Goal: Browse casually: Explore the website without a specific task or goal

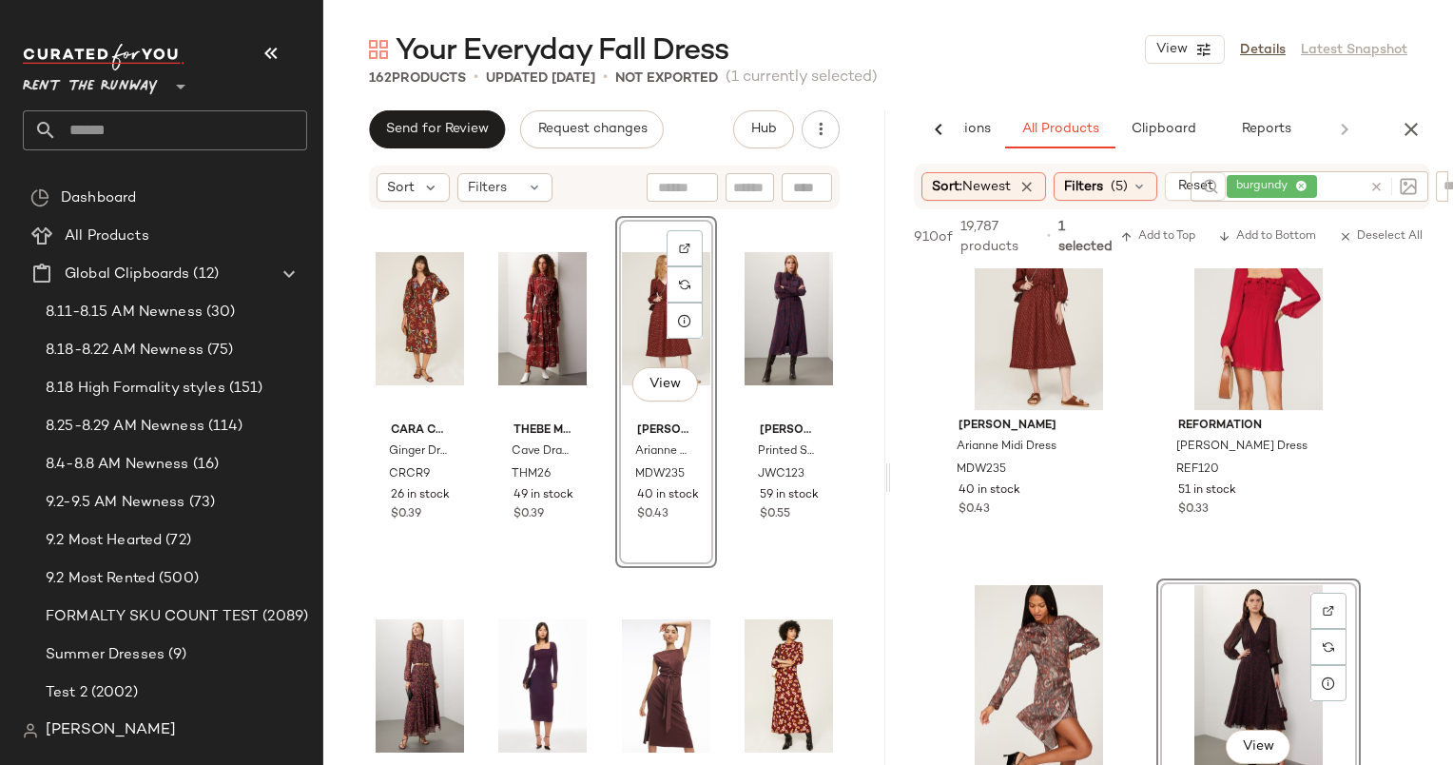
scroll to position [8374, 0]
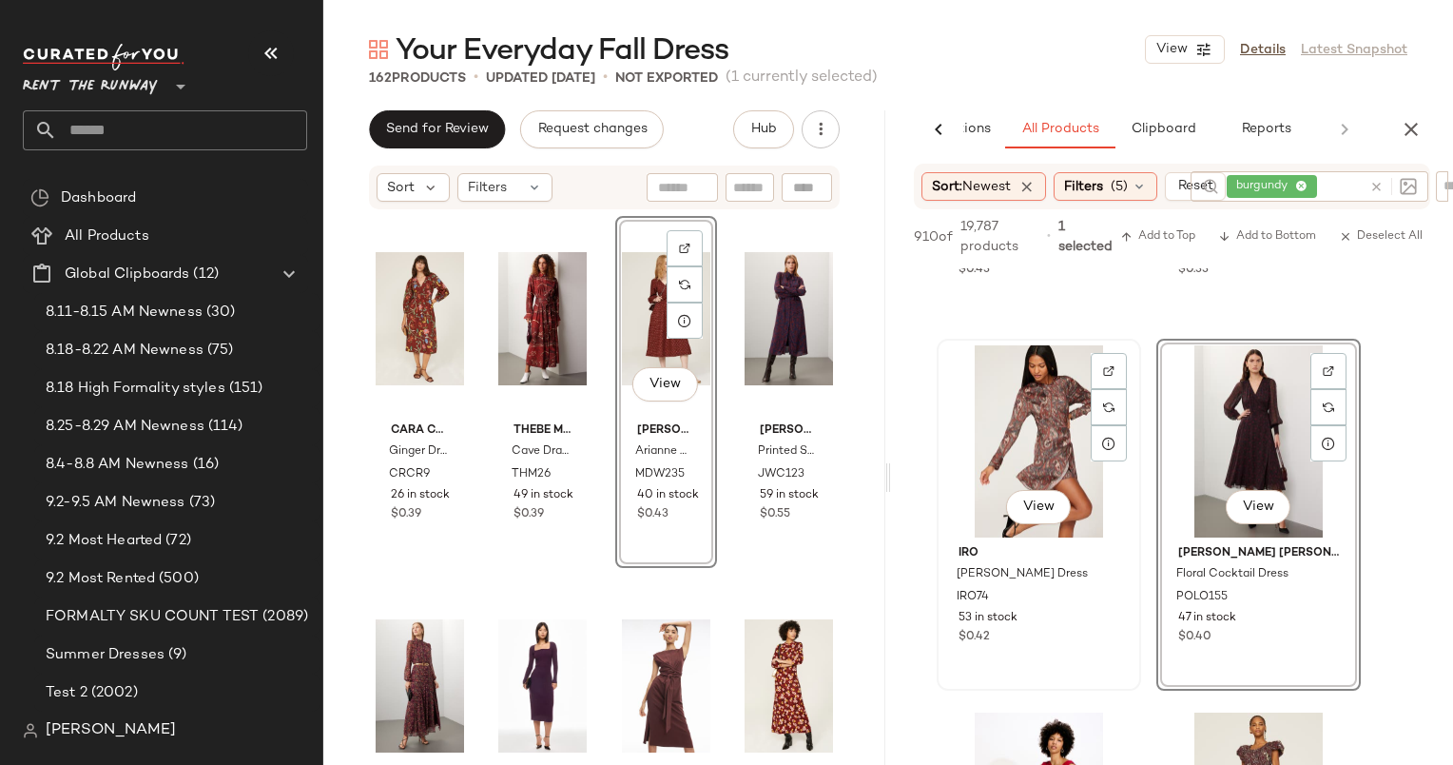
click at [1022, 440] on div "View" at bounding box center [1039, 441] width 191 height 192
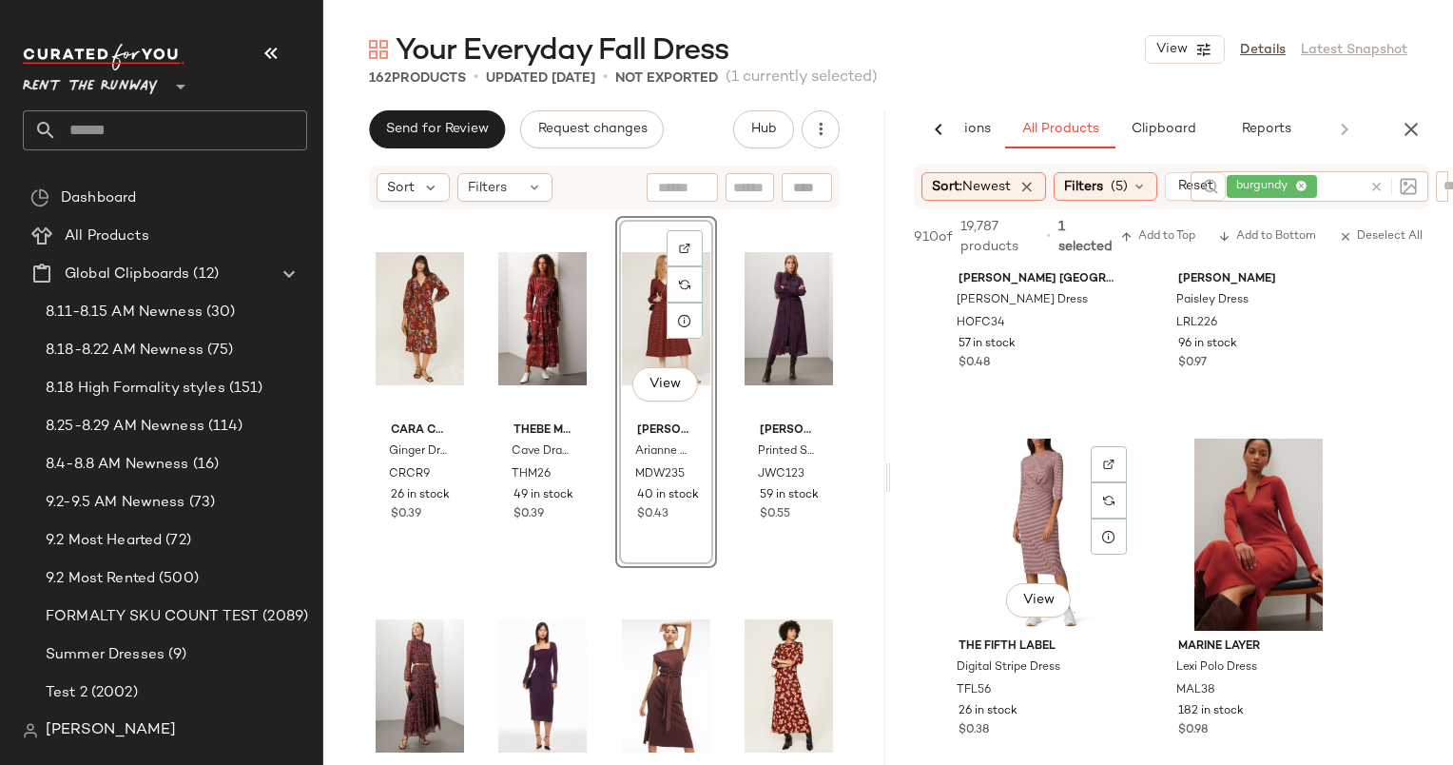
scroll to position [9447, 0]
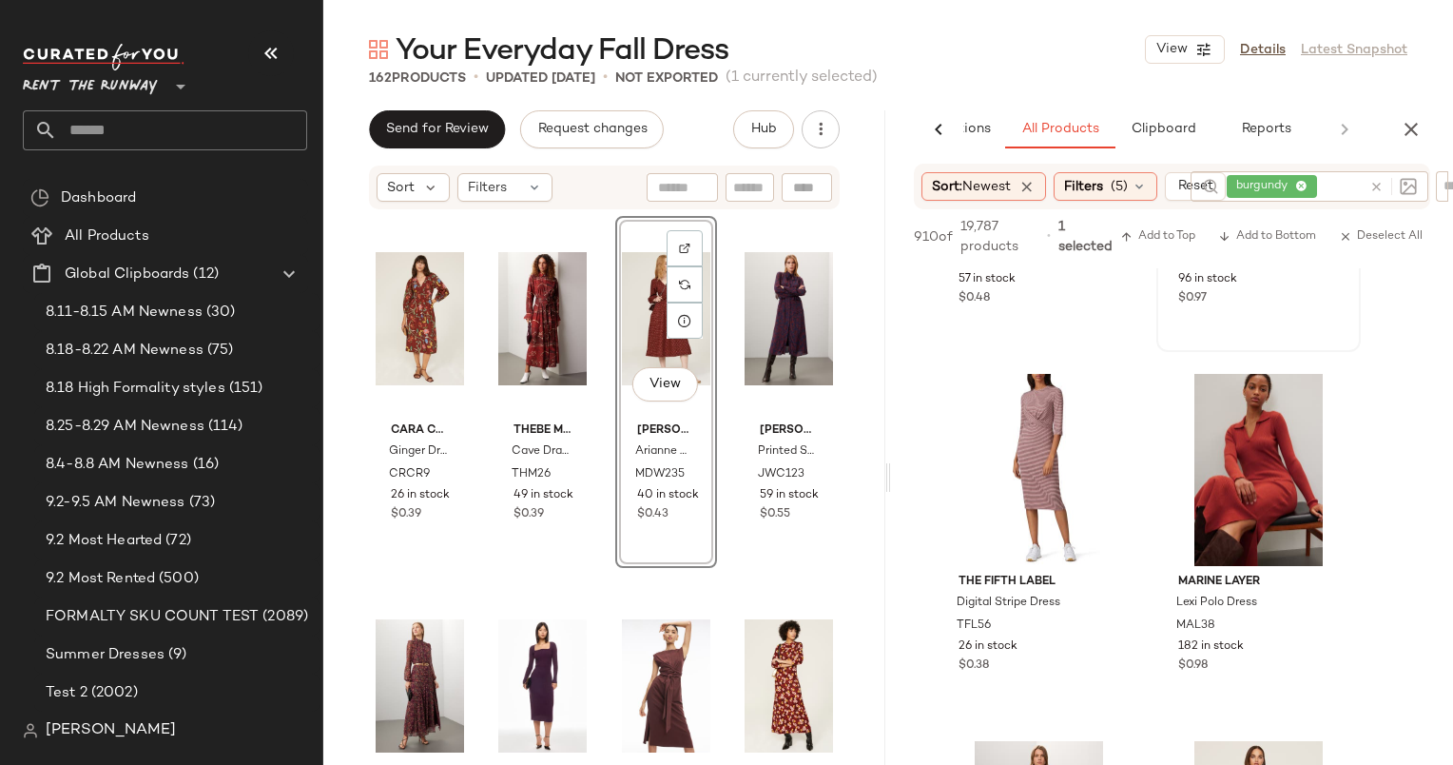
click at [1206, 323] on div "View [PERSON_NAME] [PERSON_NAME] Dress LRL226 96 in stock $0.97" at bounding box center [1258, 176] width 201 height 348
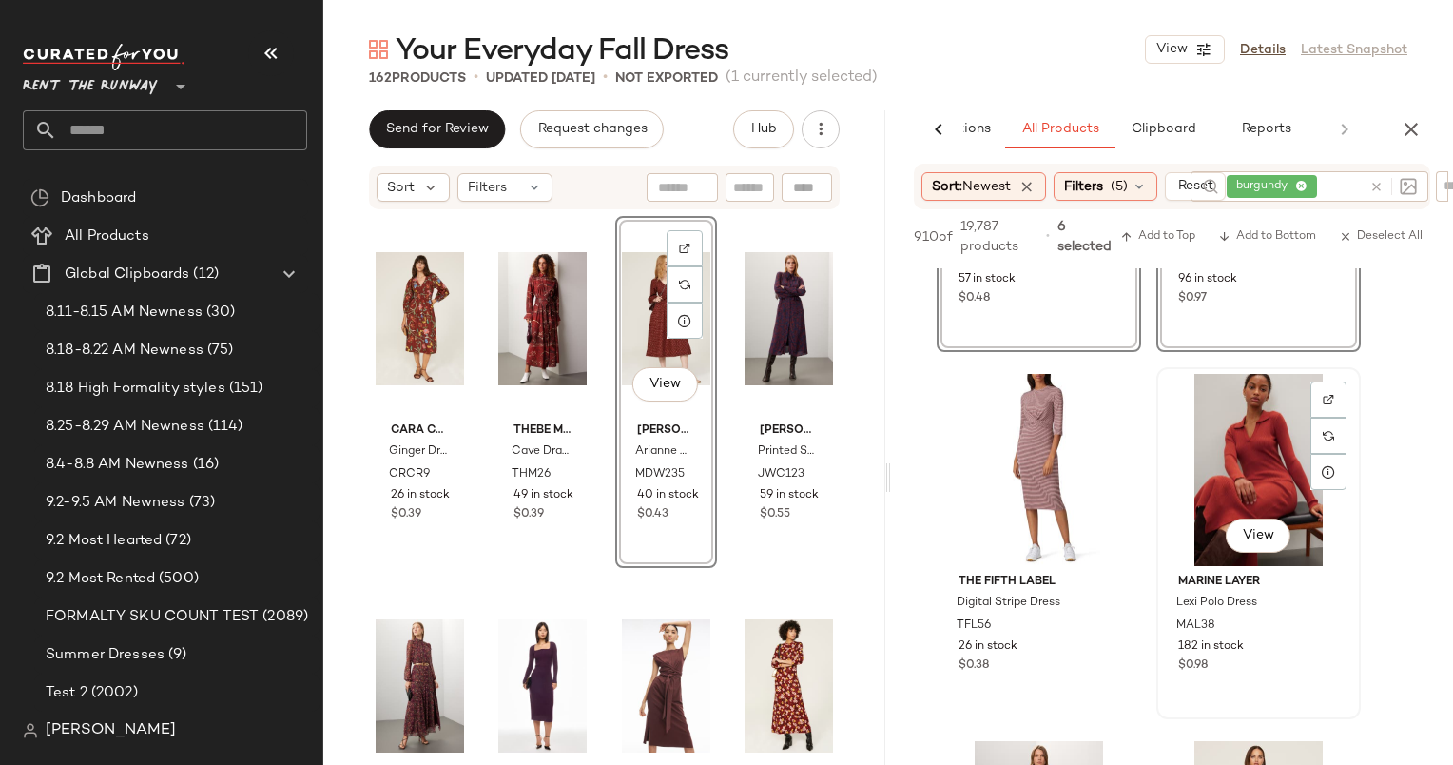
click at [1238, 440] on div "View" at bounding box center [1258, 470] width 191 height 192
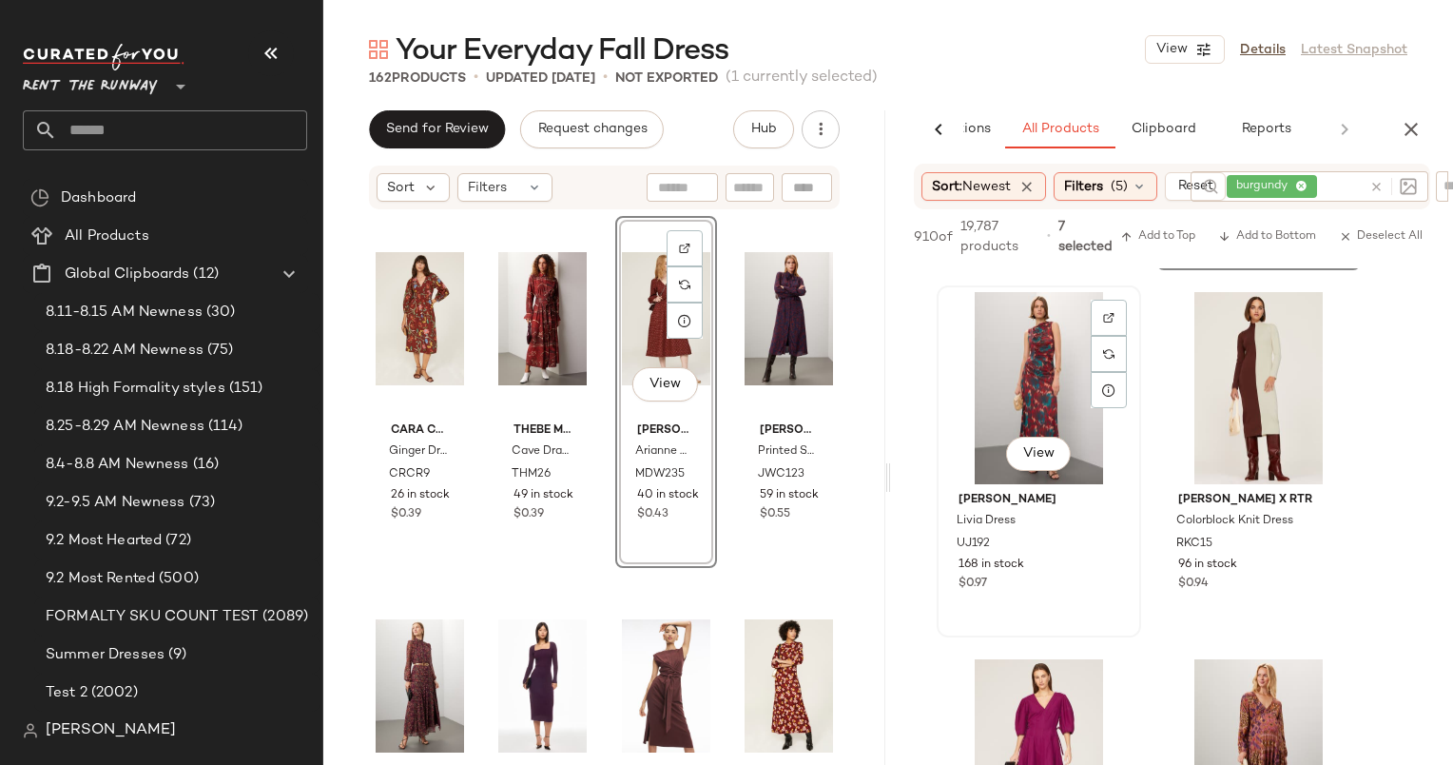
click at [1042, 373] on div "View" at bounding box center [1039, 388] width 191 height 192
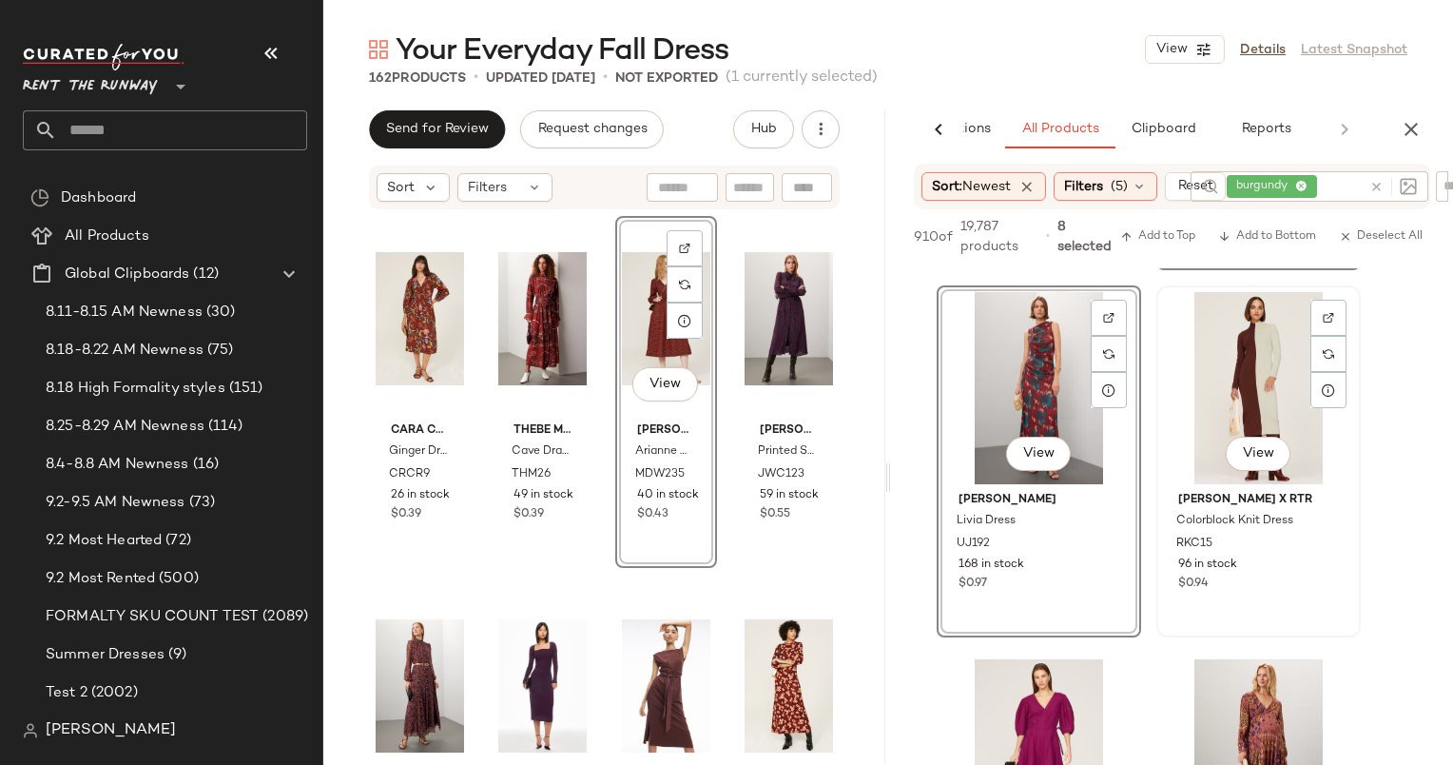
click at [1209, 394] on div "View" at bounding box center [1258, 388] width 191 height 192
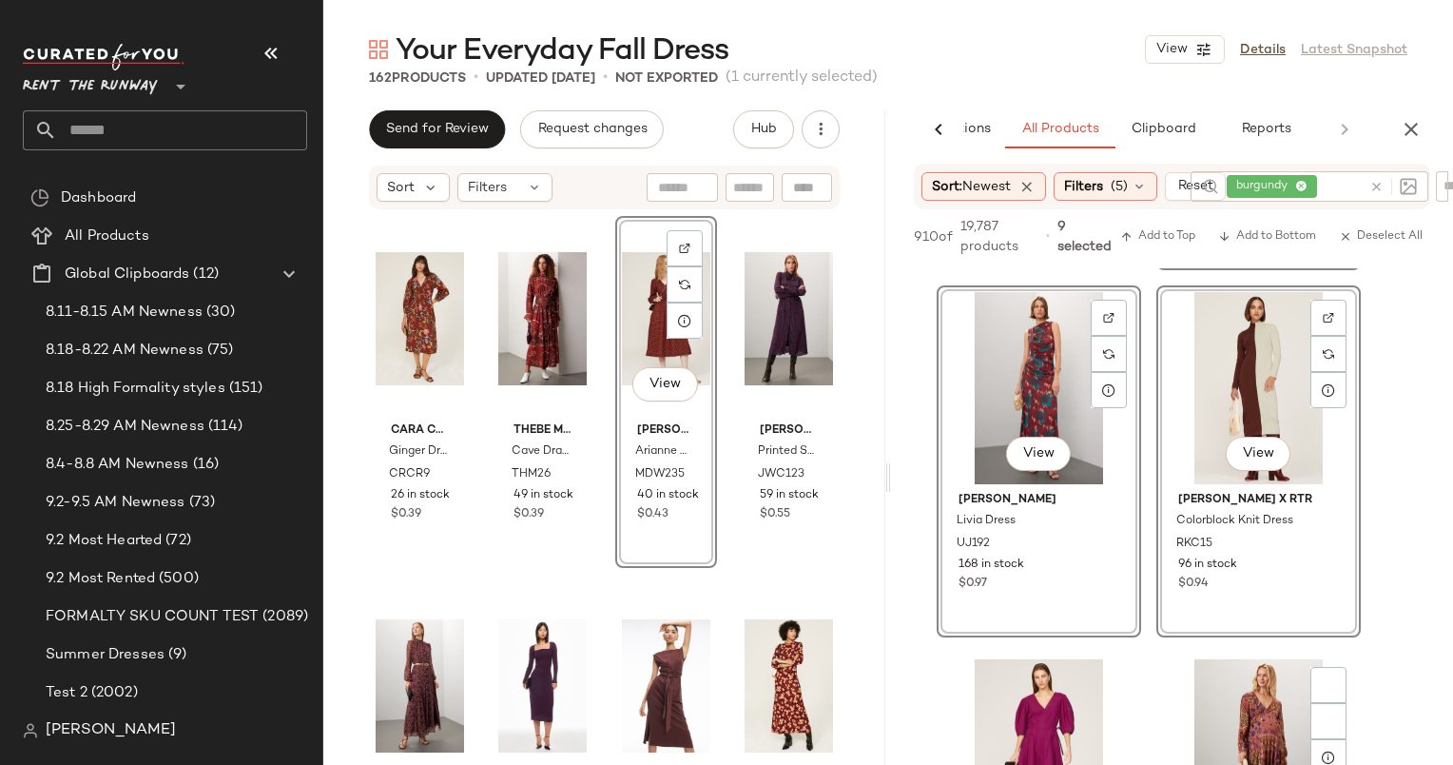
scroll to position [10301, 0]
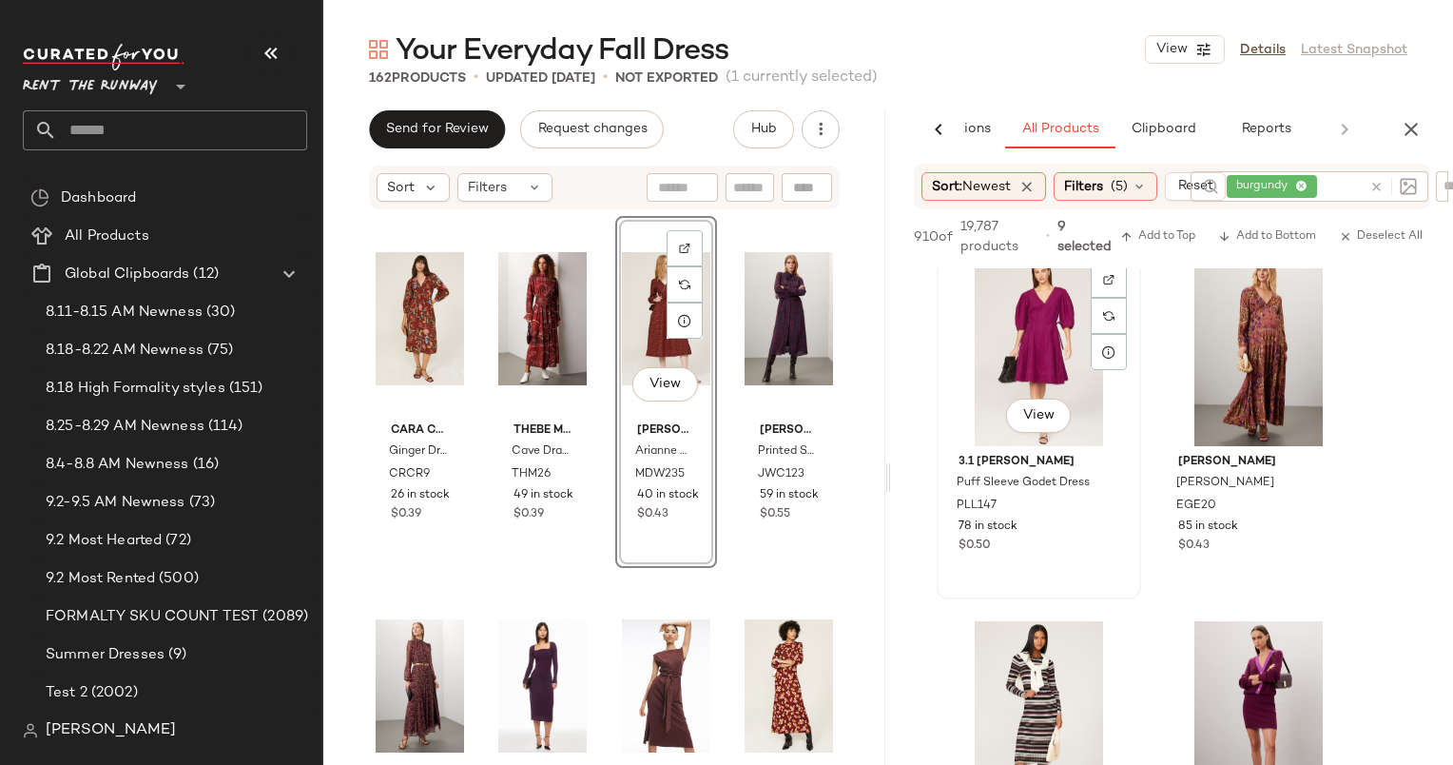
click at [1033, 321] on div "View" at bounding box center [1039, 350] width 191 height 192
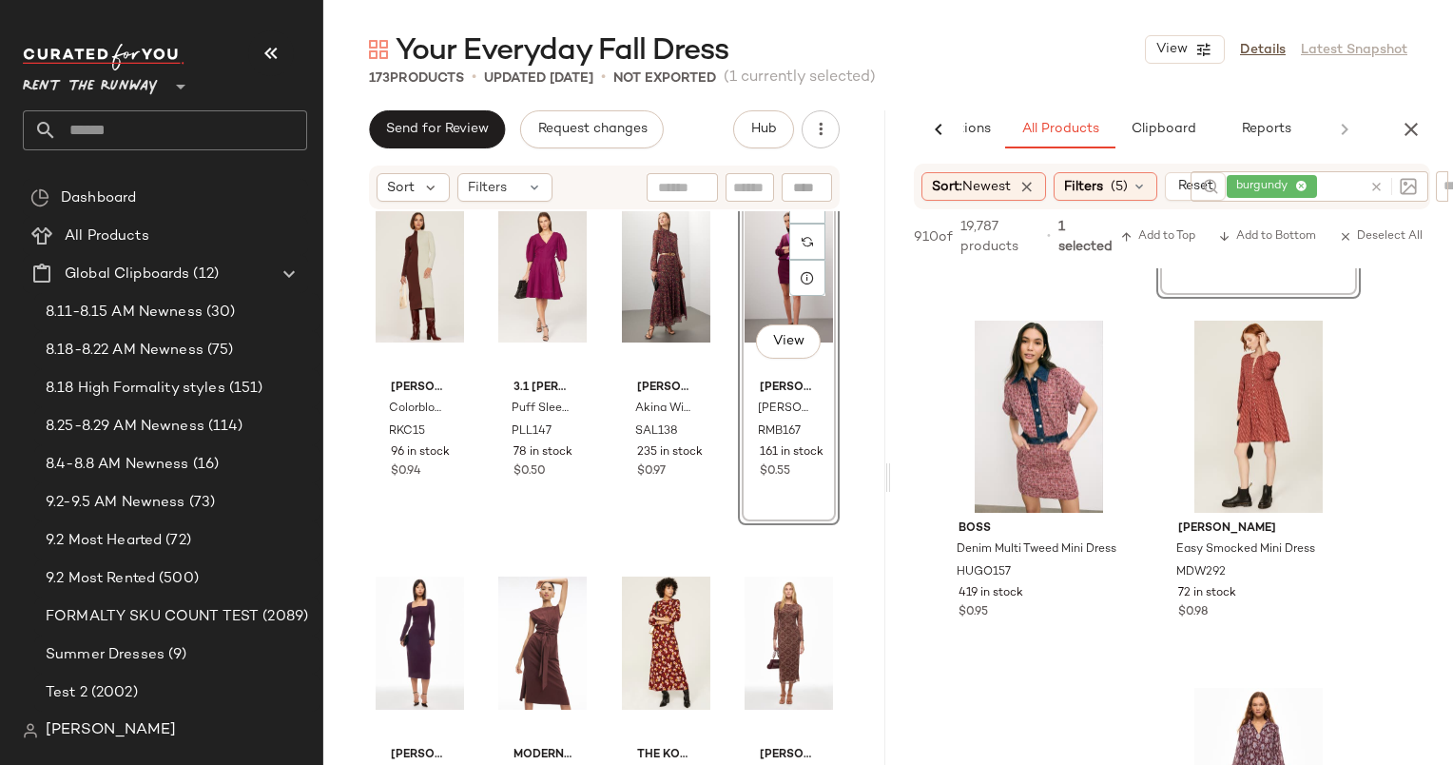
scroll to position [10968, 0]
click at [1256, 403] on div "View" at bounding box center [1258, 417] width 191 height 192
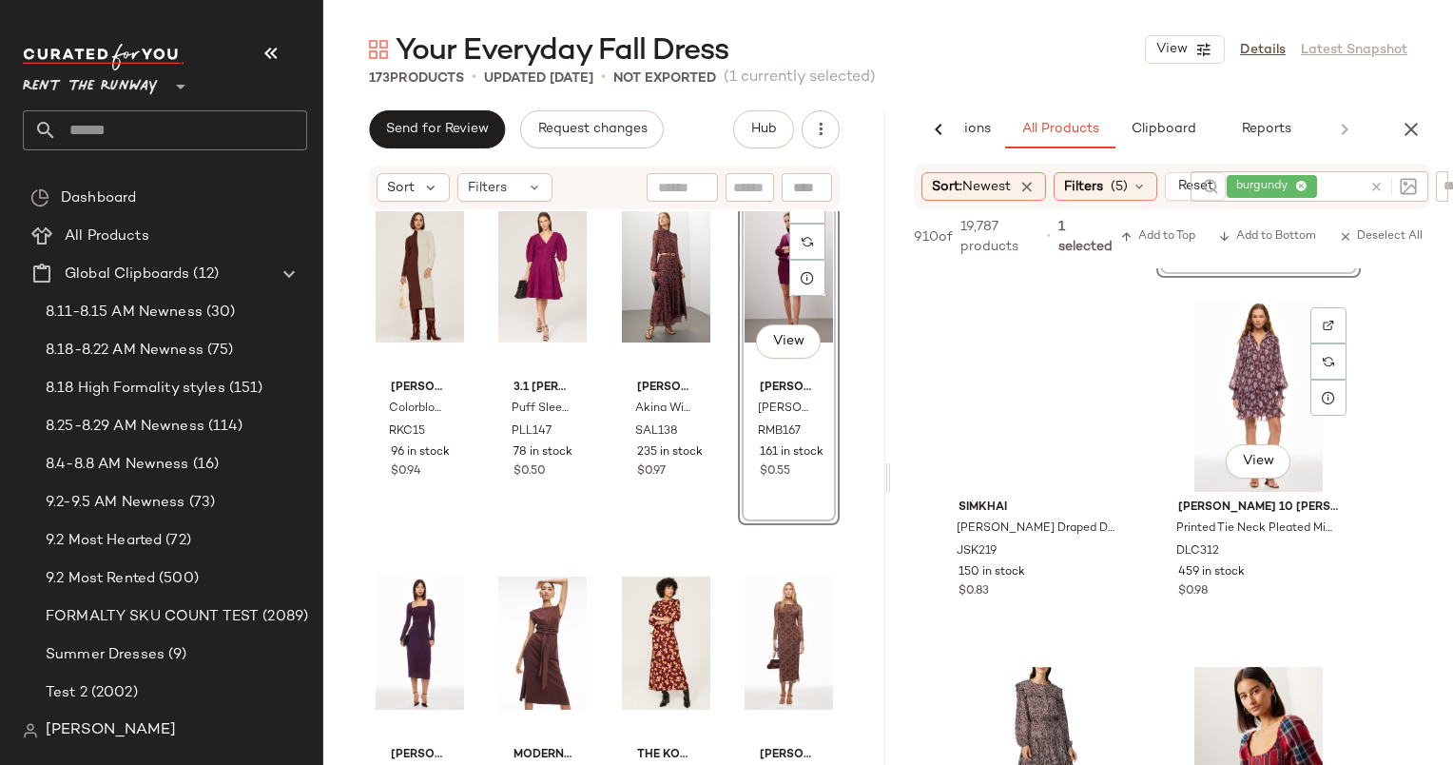
scroll to position [11359, 0]
click at [1256, 401] on div "View" at bounding box center [1258, 393] width 191 height 192
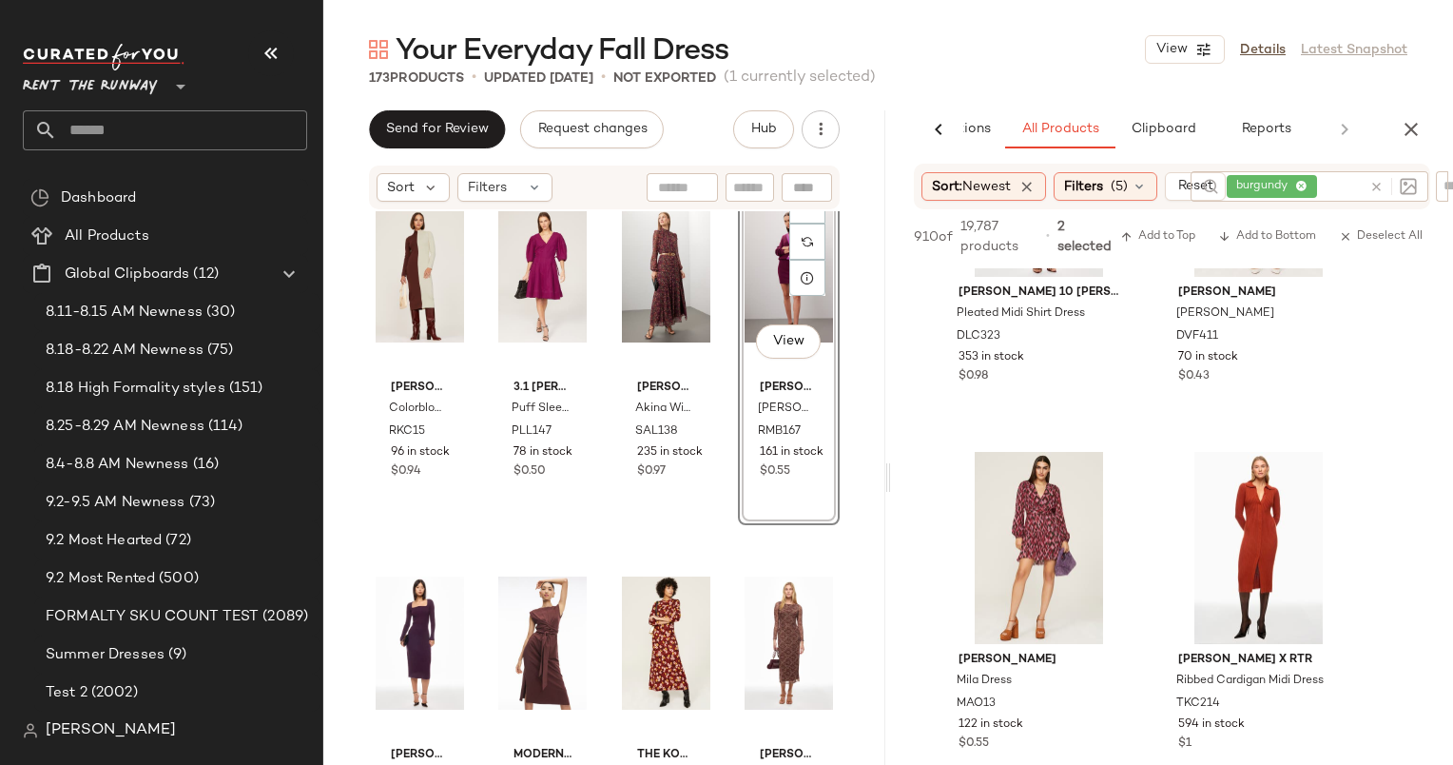
scroll to position [12307, 0]
click at [1032, 483] on div "View" at bounding box center [1039, 547] width 191 height 192
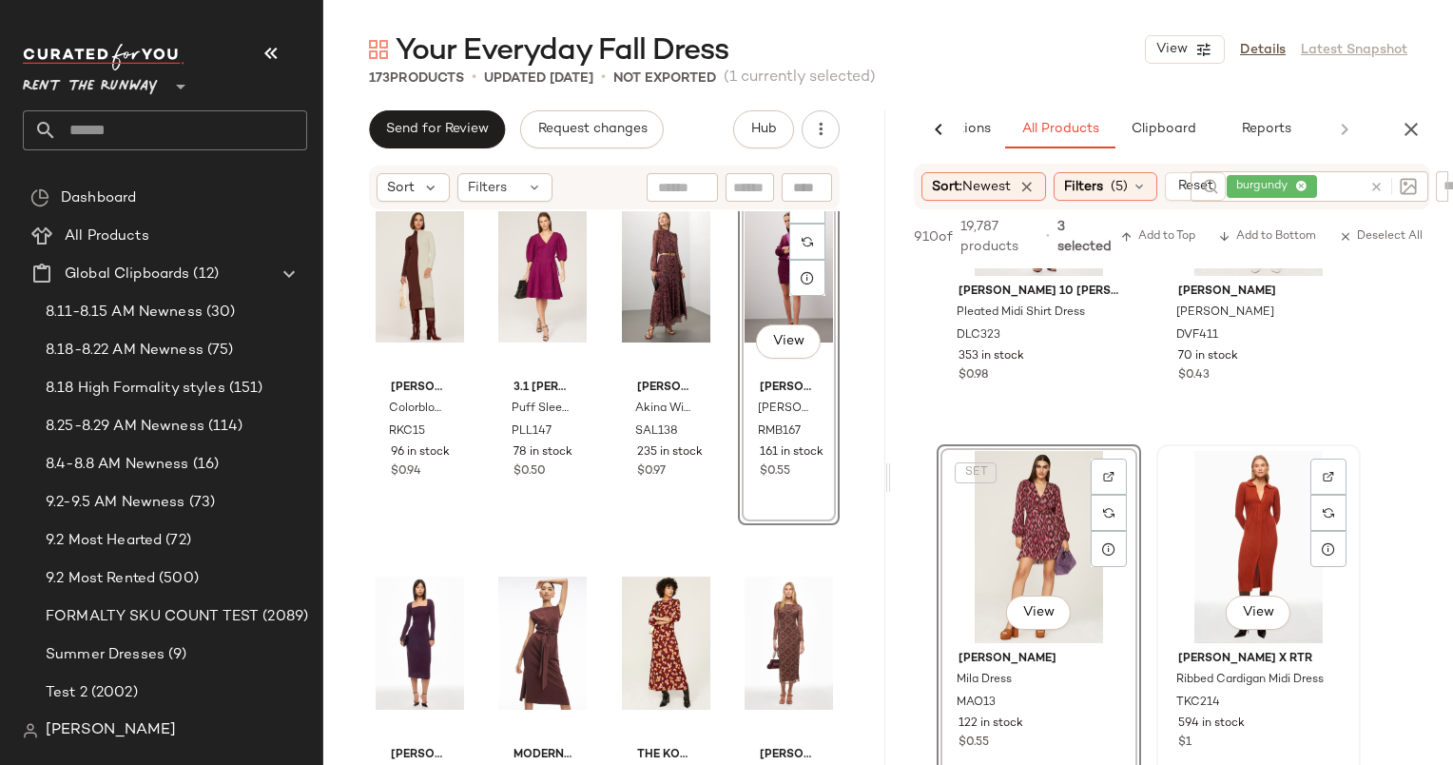
click at [1258, 490] on div "View" at bounding box center [1258, 547] width 191 height 192
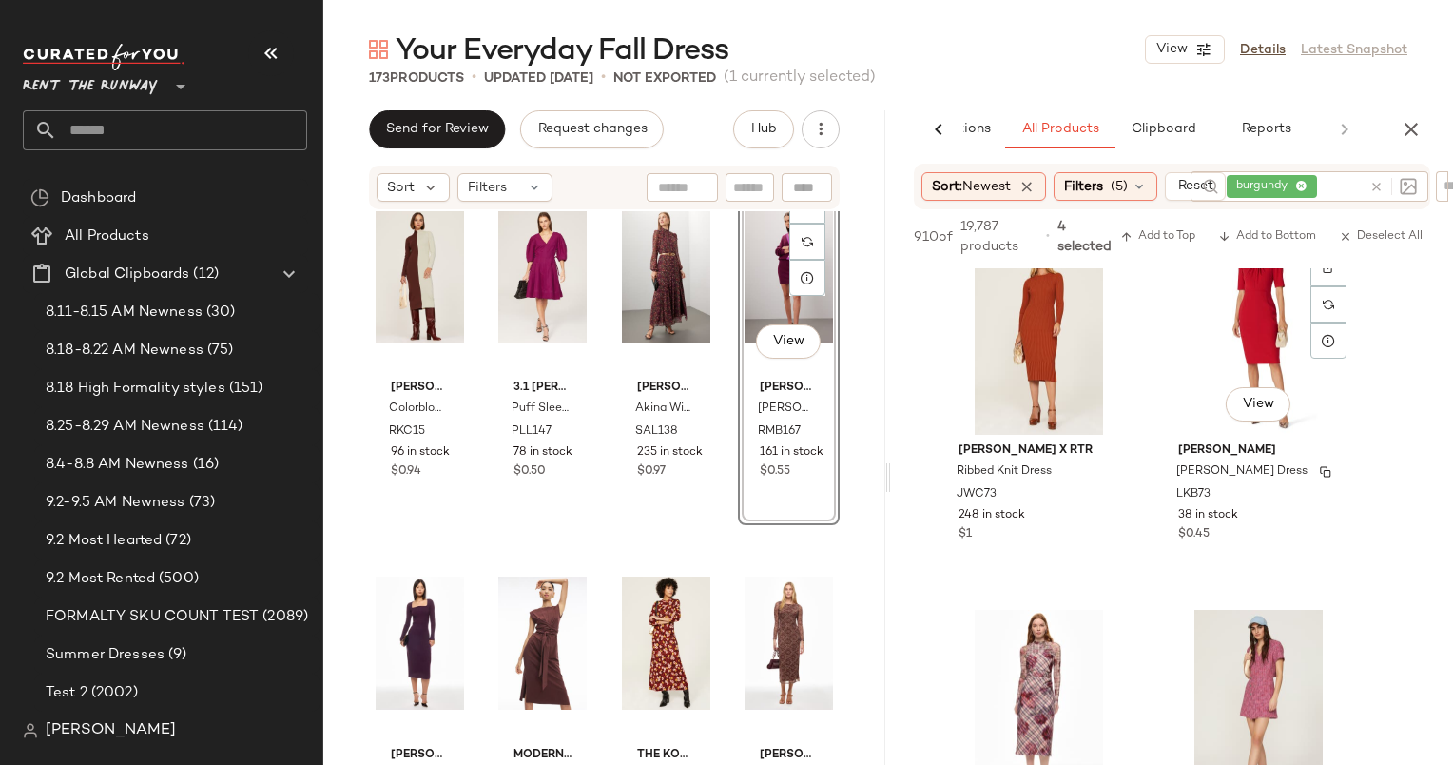
scroll to position [12882, 0]
click at [1044, 322] on div "View" at bounding box center [1039, 339] width 191 height 192
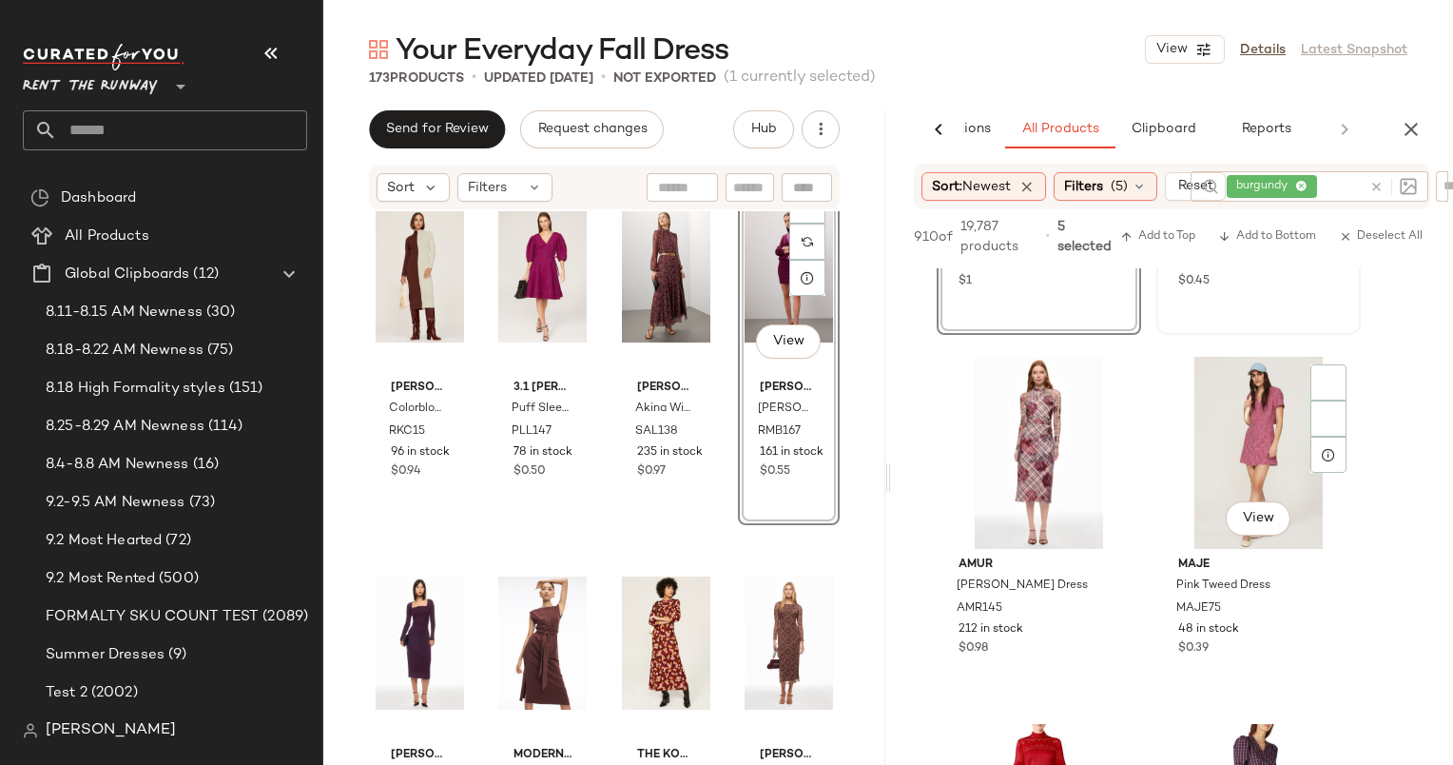
scroll to position [13137, 0]
click at [1041, 468] on div "View" at bounding box center [1039, 451] width 191 height 192
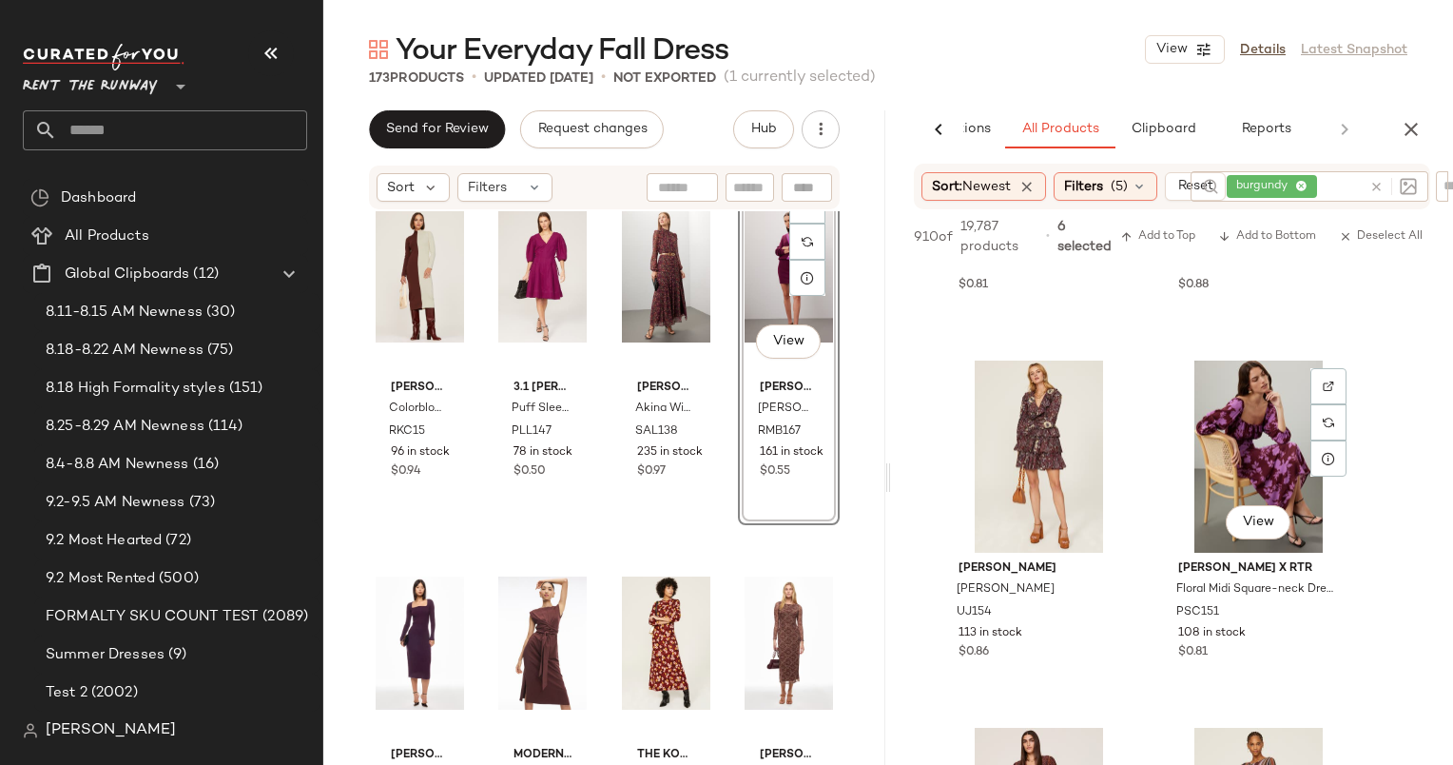
scroll to position [13886, 0]
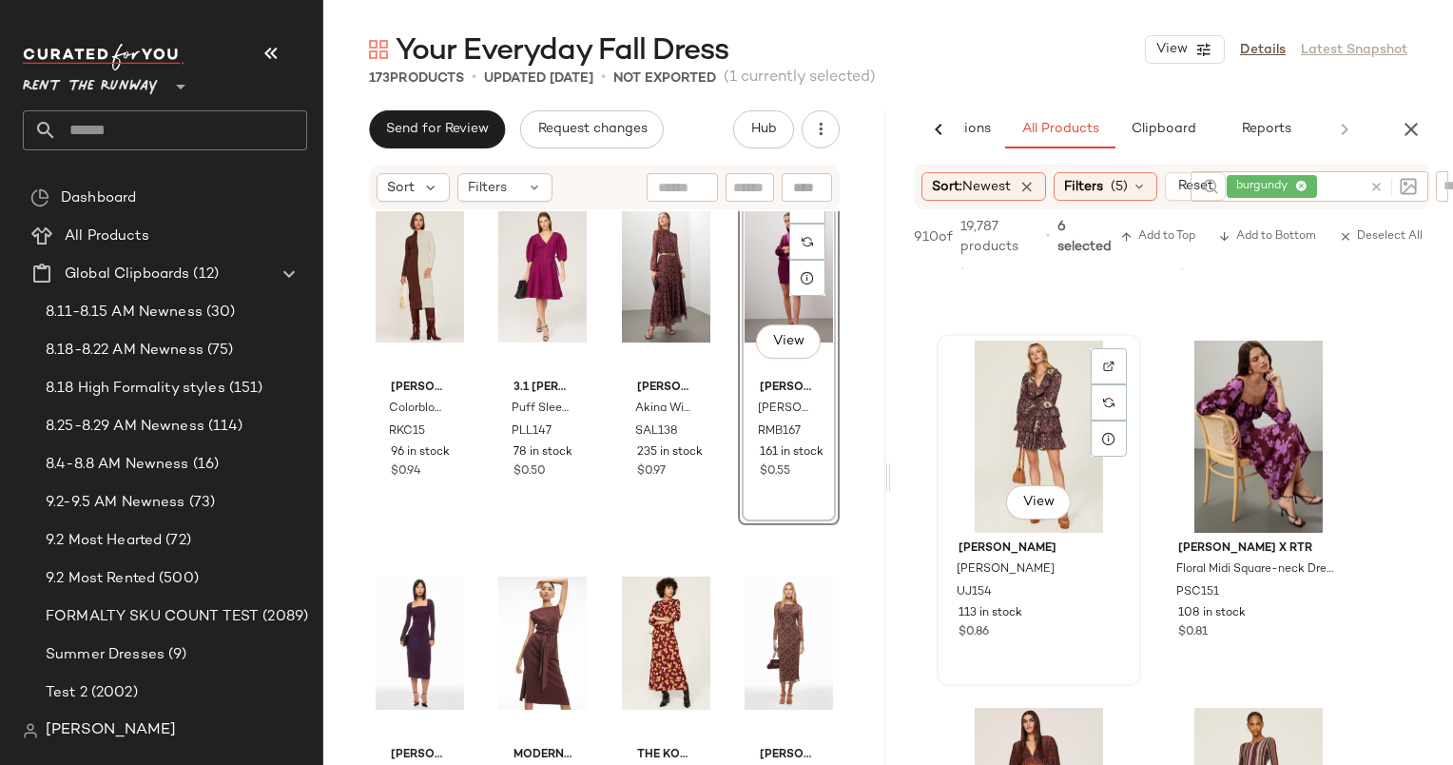
click at [1017, 418] on div "View" at bounding box center [1039, 437] width 191 height 192
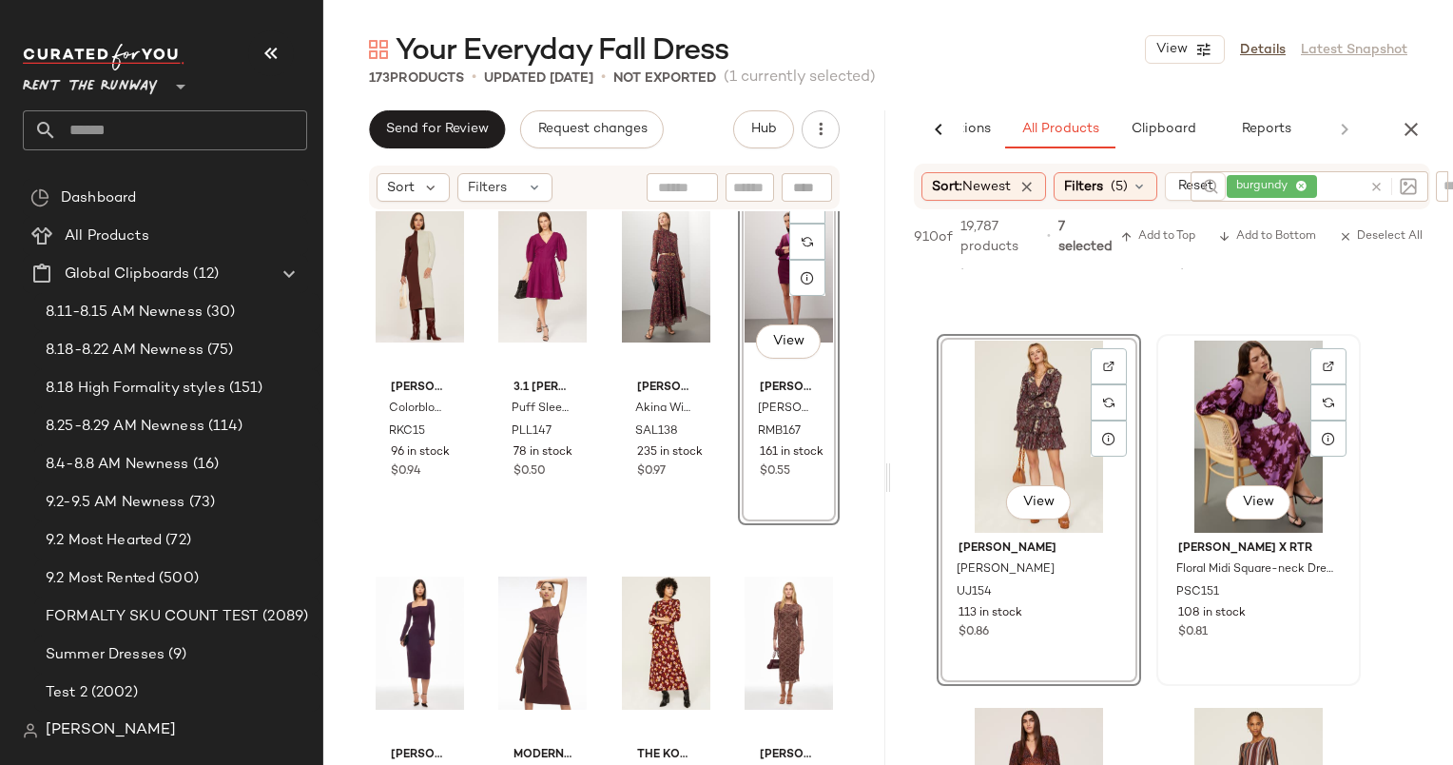
click at [1187, 410] on div "View" at bounding box center [1258, 437] width 191 height 192
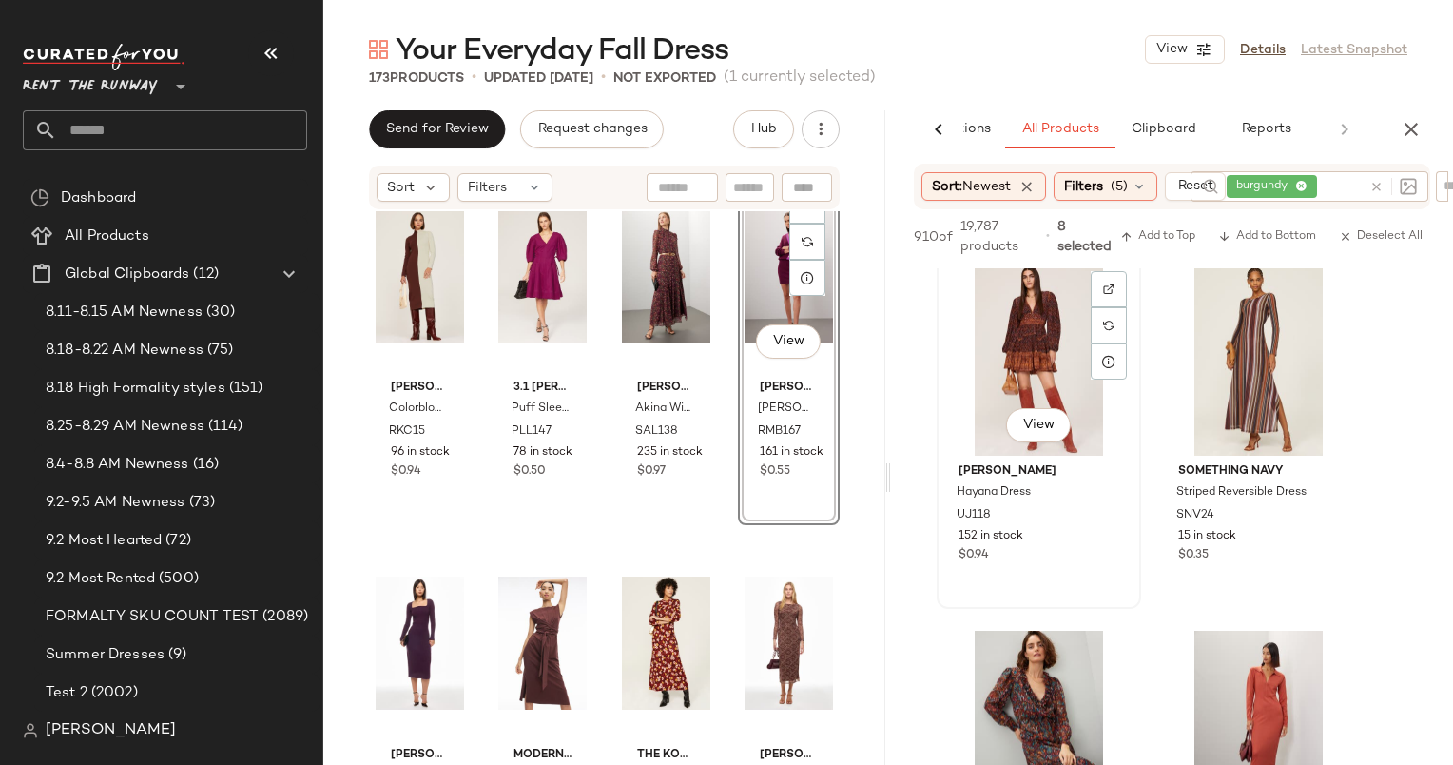
click at [1035, 297] on div "View" at bounding box center [1039, 359] width 191 height 192
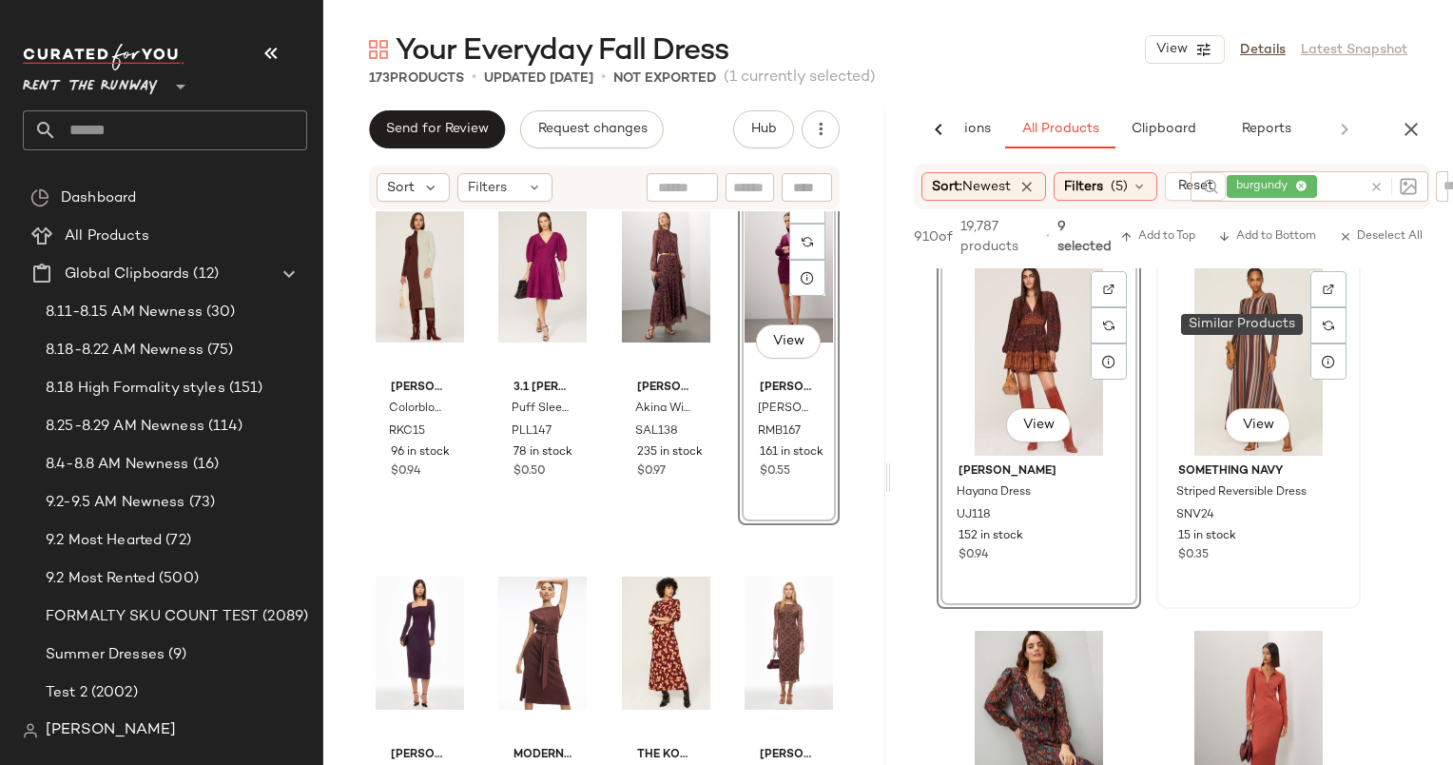
click at [1261, 323] on div "View" at bounding box center [1258, 359] width 191 height 192
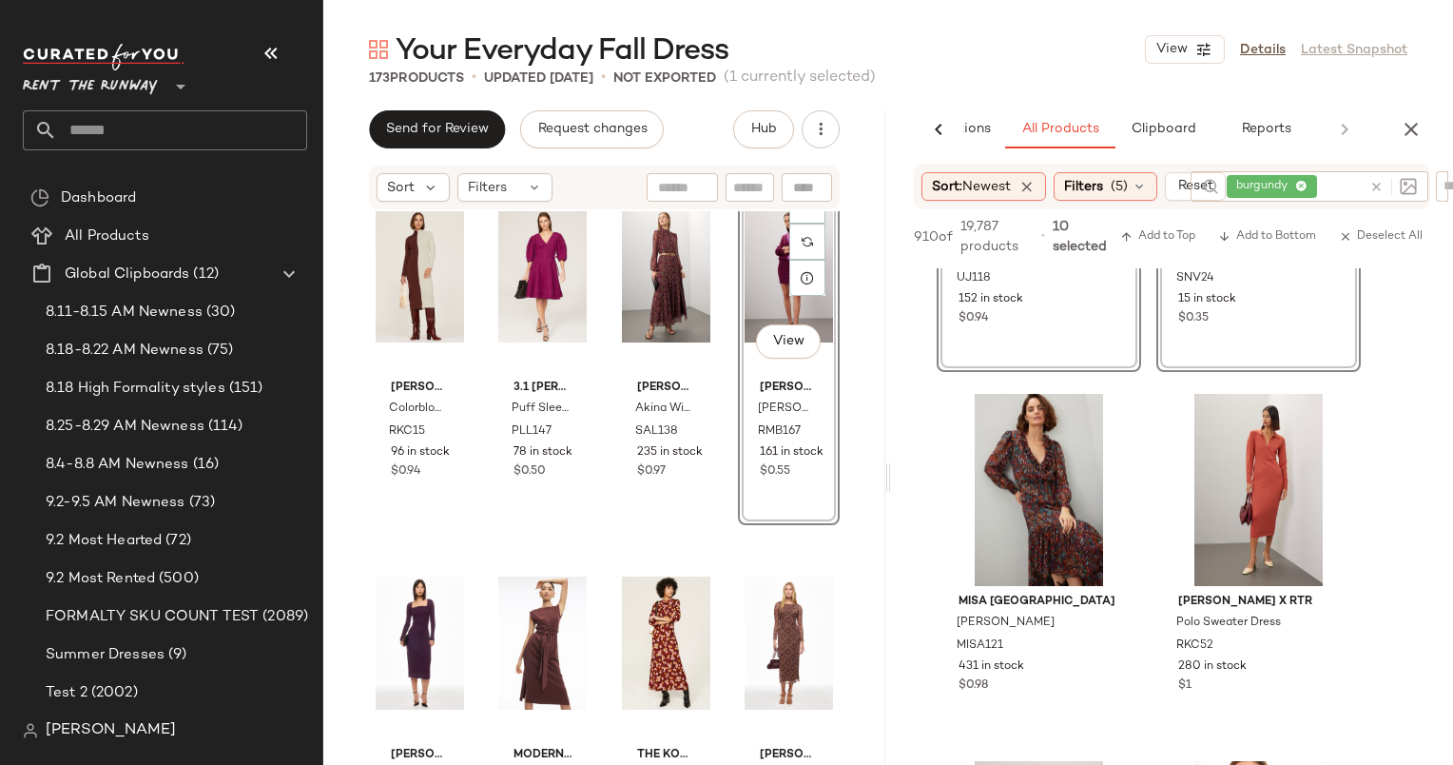
scroll to position [14685, 0]
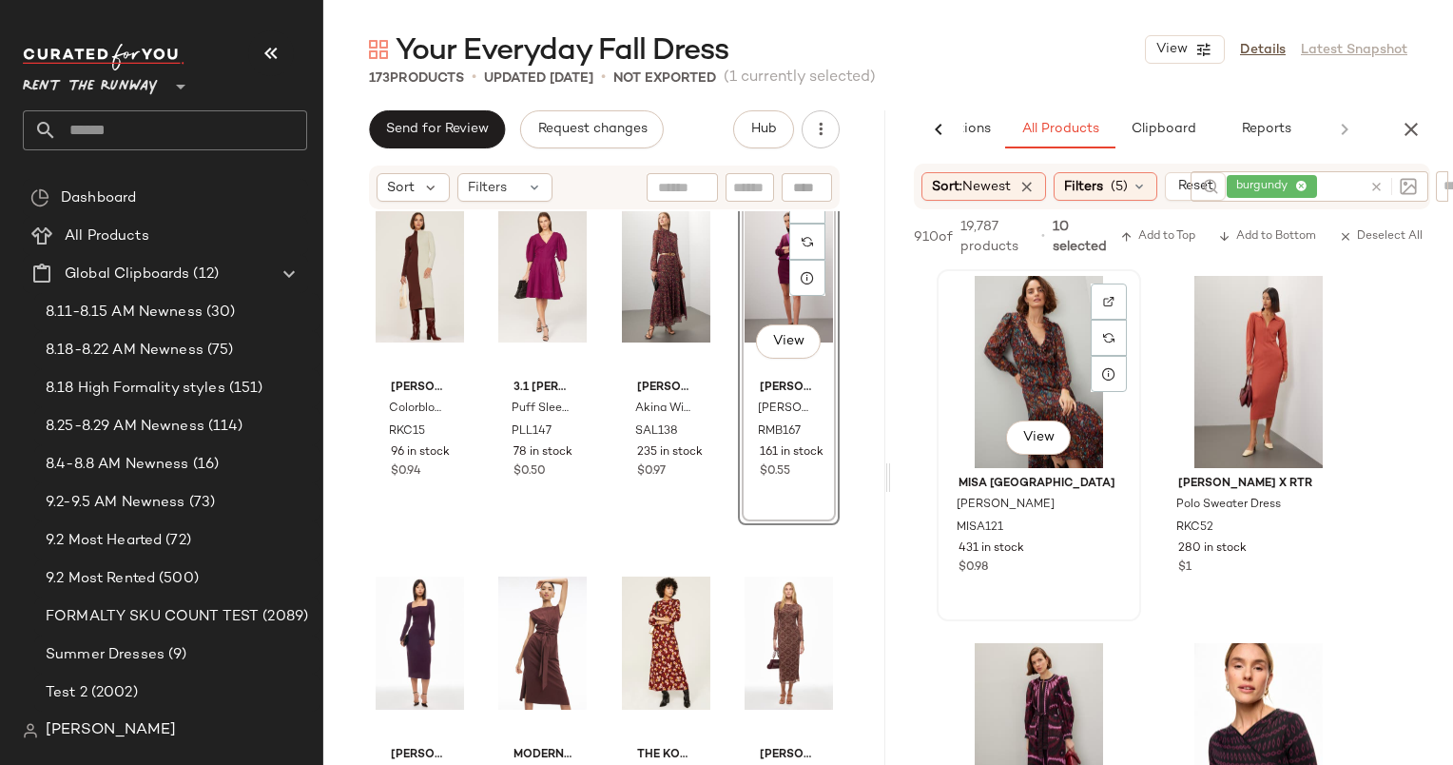
click at [1004, 368] on div "View" at bounding box center [1039, 372] width 191 height 192
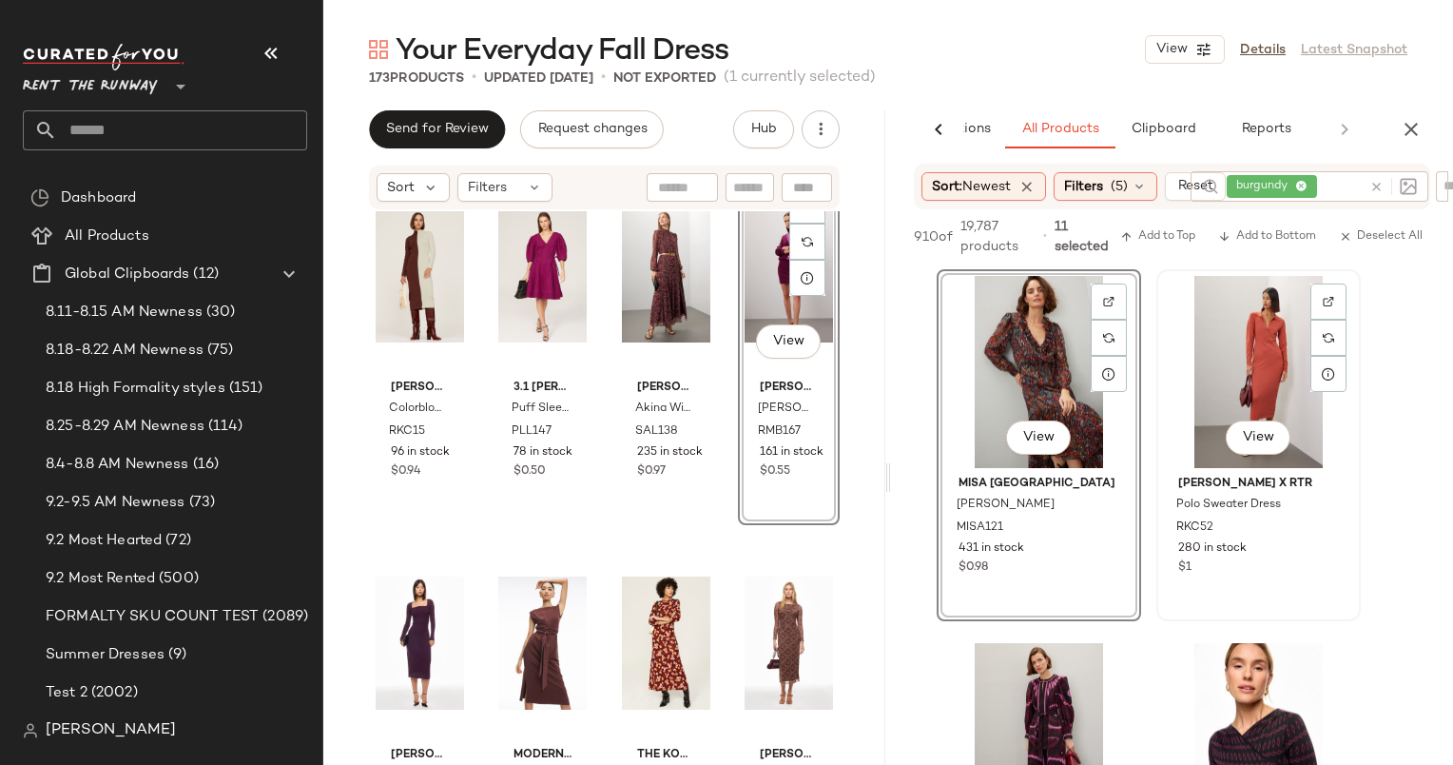
click at [1251, 314] on div "View" at bounding box center [1258, 372] width 191 height 192
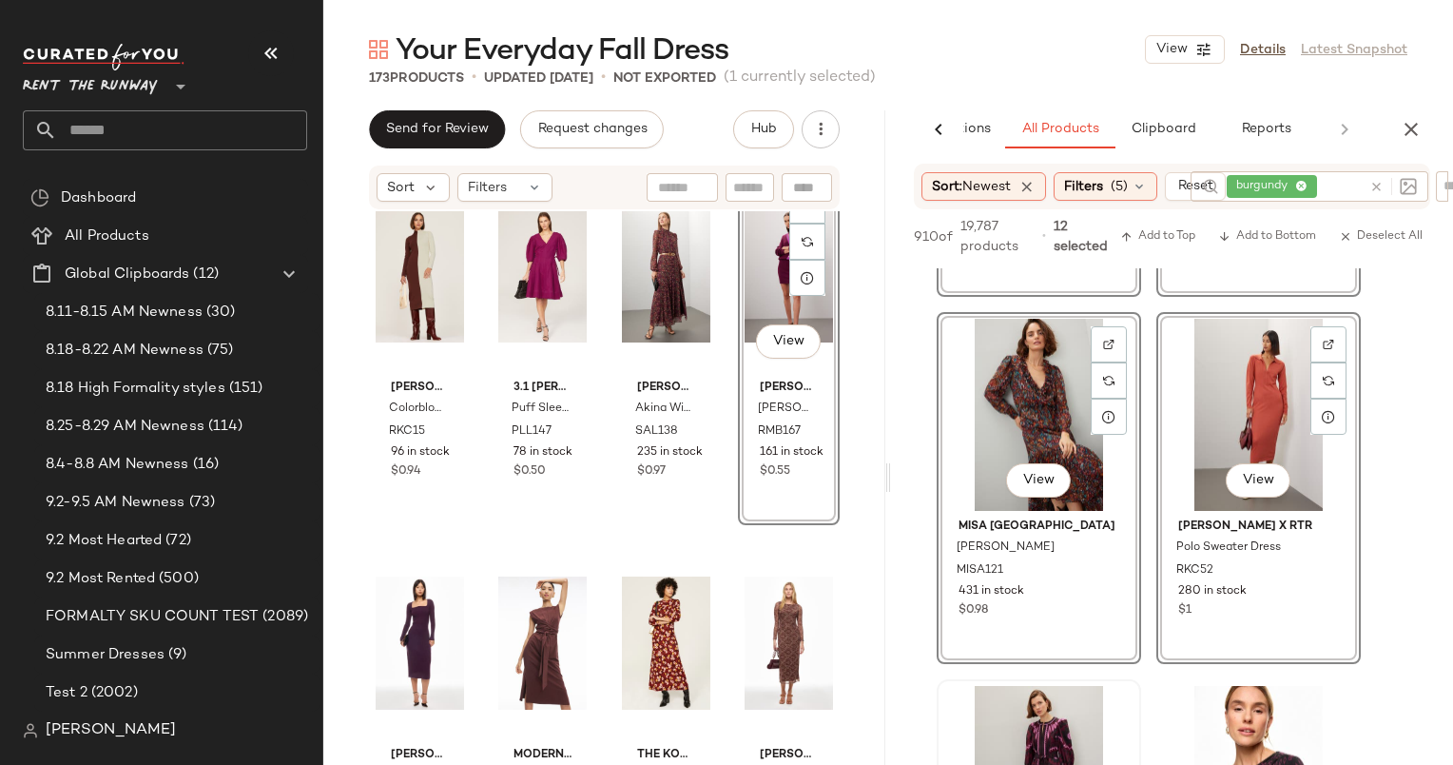
scroll to position [15096, 0]
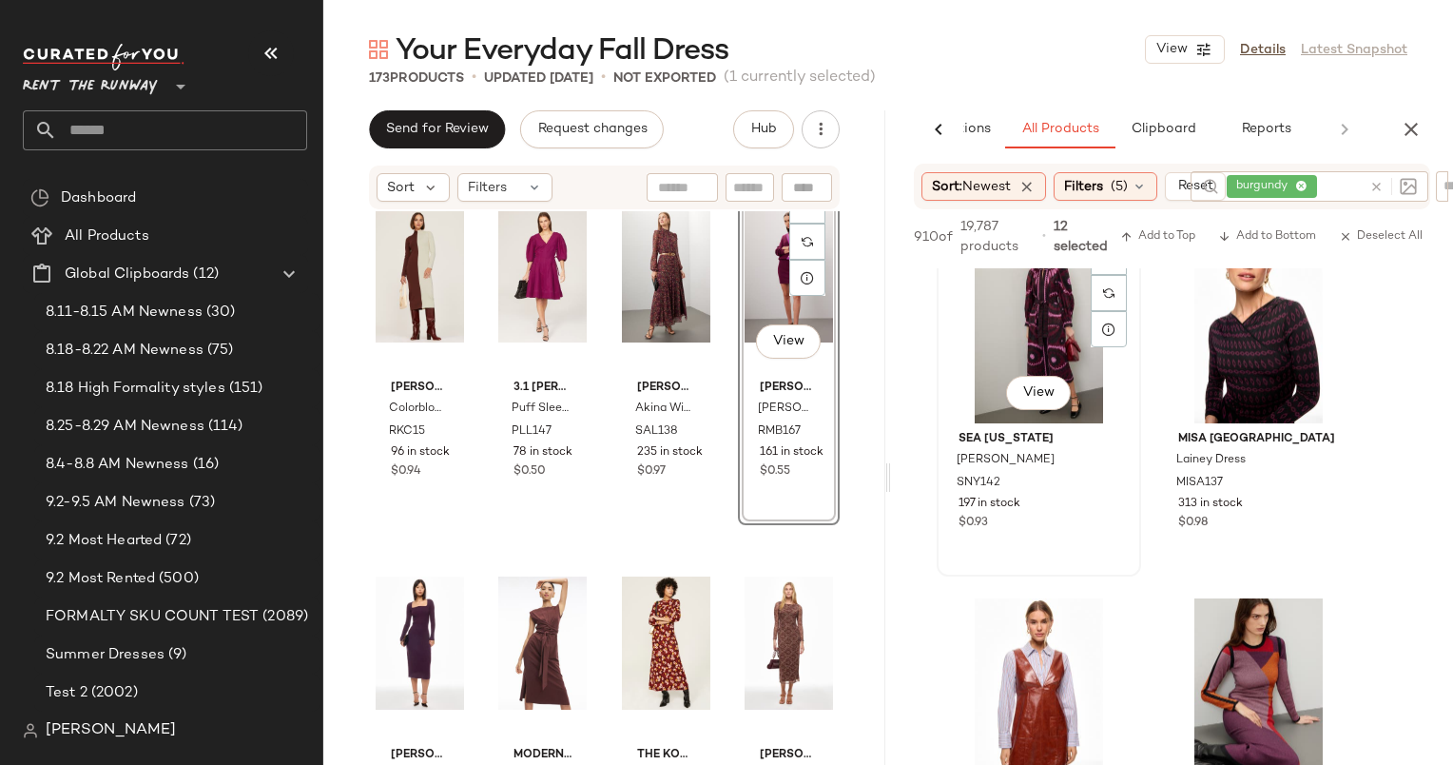
click at [1046, 342] on div "View" at bounding box center [1039, 327] width 191 height 192
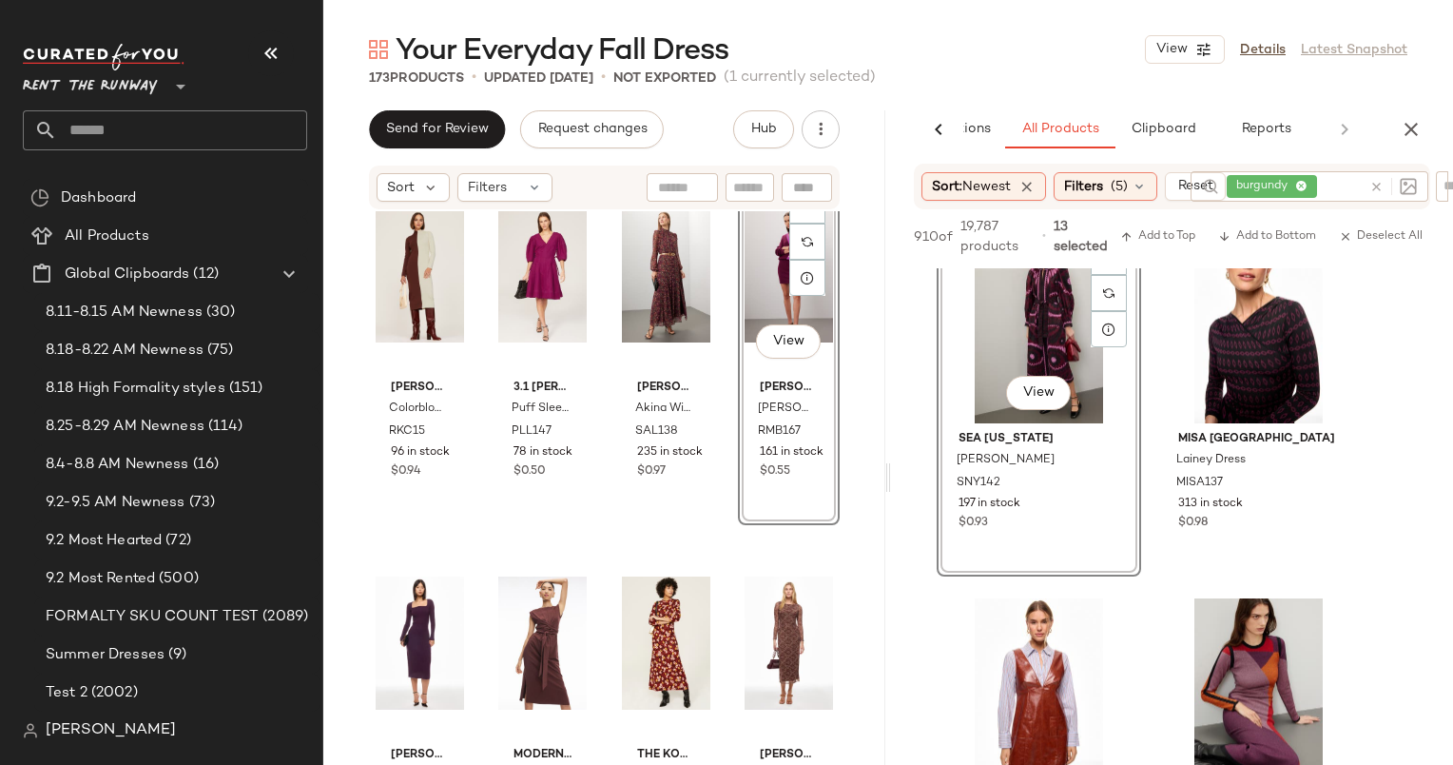
scroll to position [15214, 0]
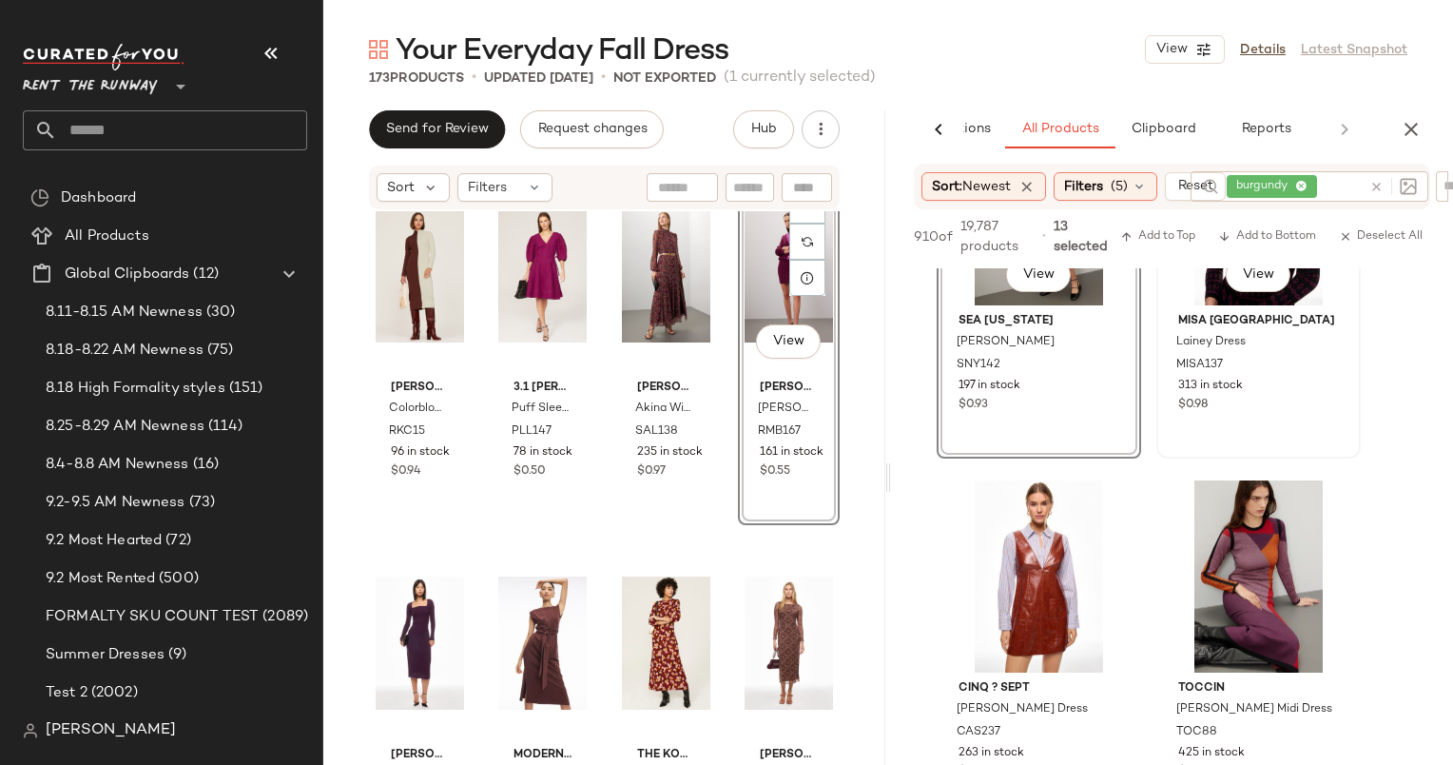
click at [1176, 289] on div "View" at bounding box center [1258, 209] width 191 height 192
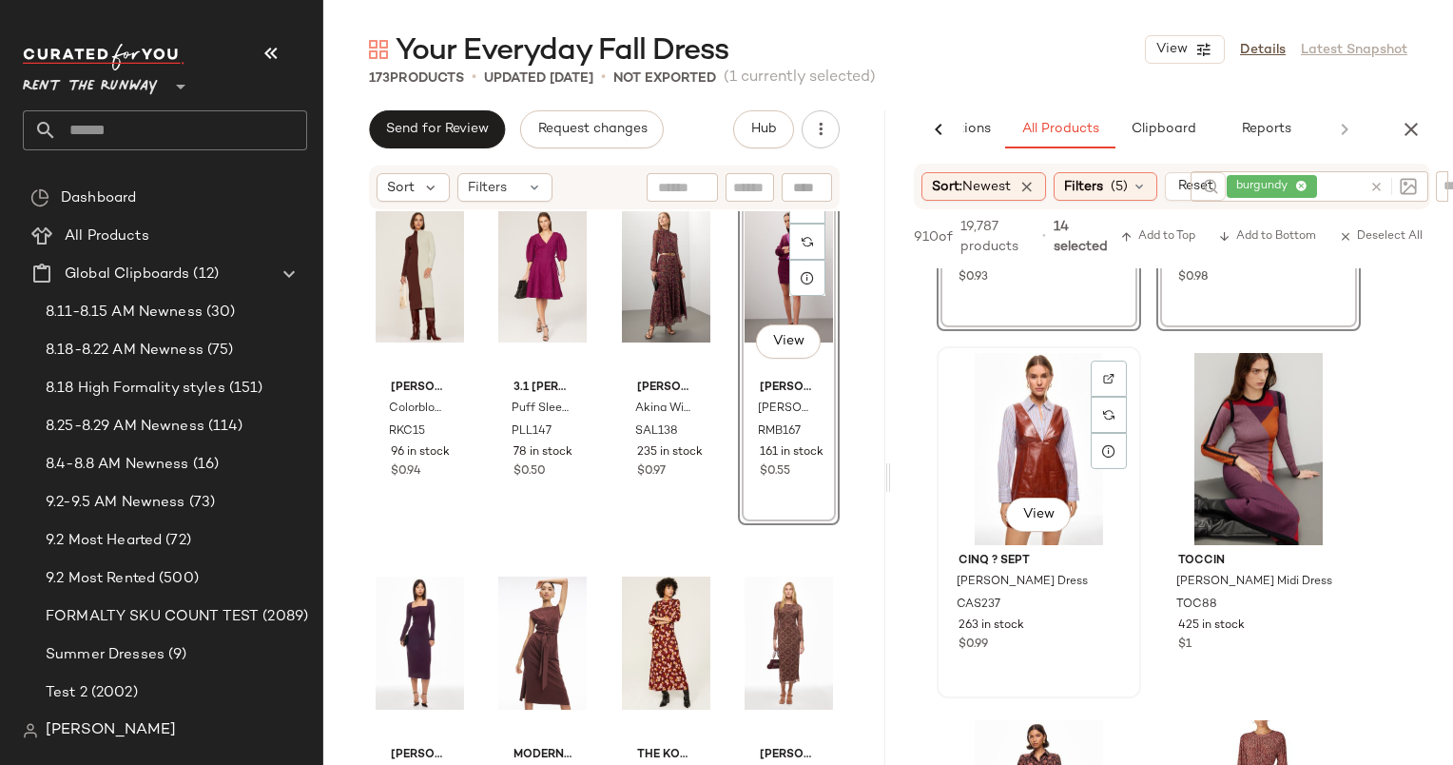
click at [1048, 424] on div "View" at bounding box center [1039, 449] width 191 height 192
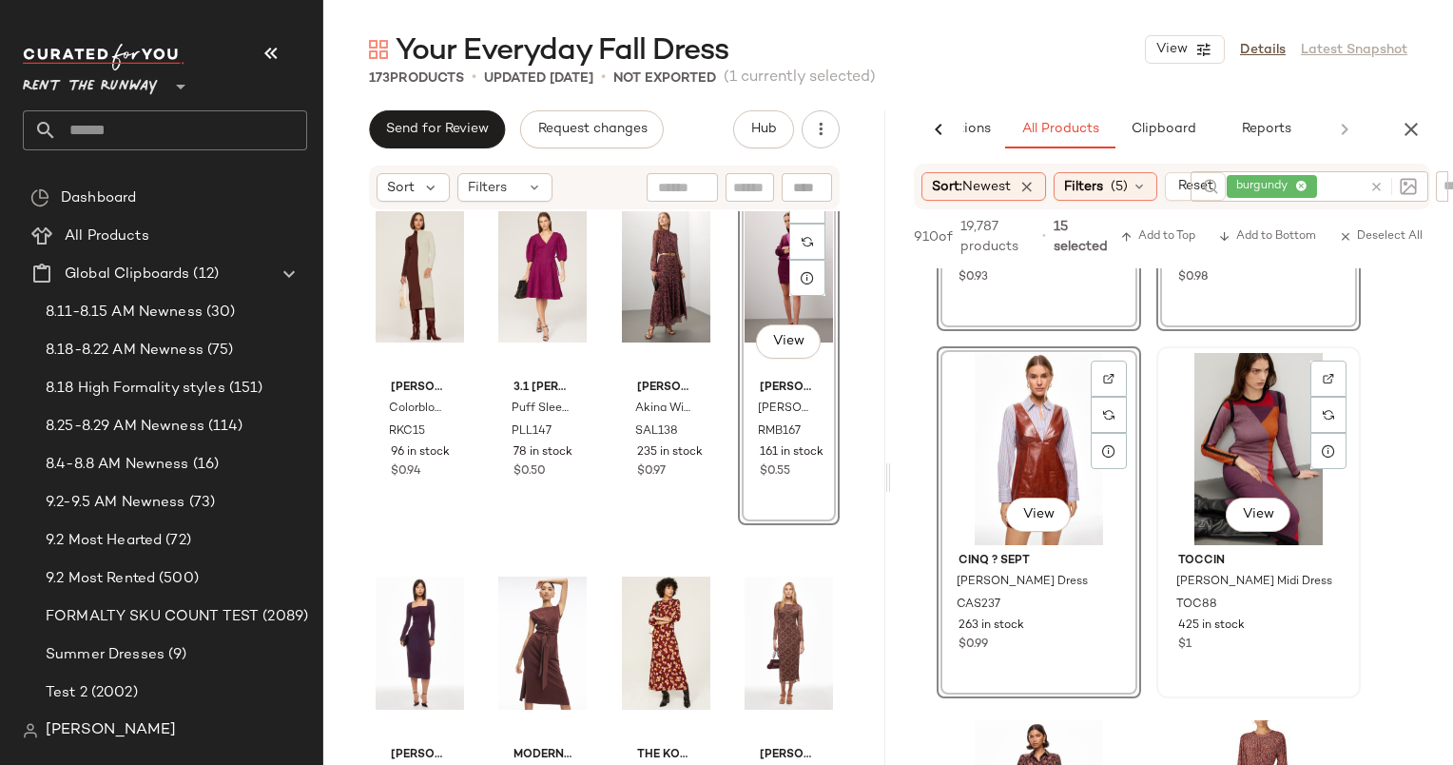
click at [1252, 419] on div "View" at bounding box center [1258, 449] width 191 height 192
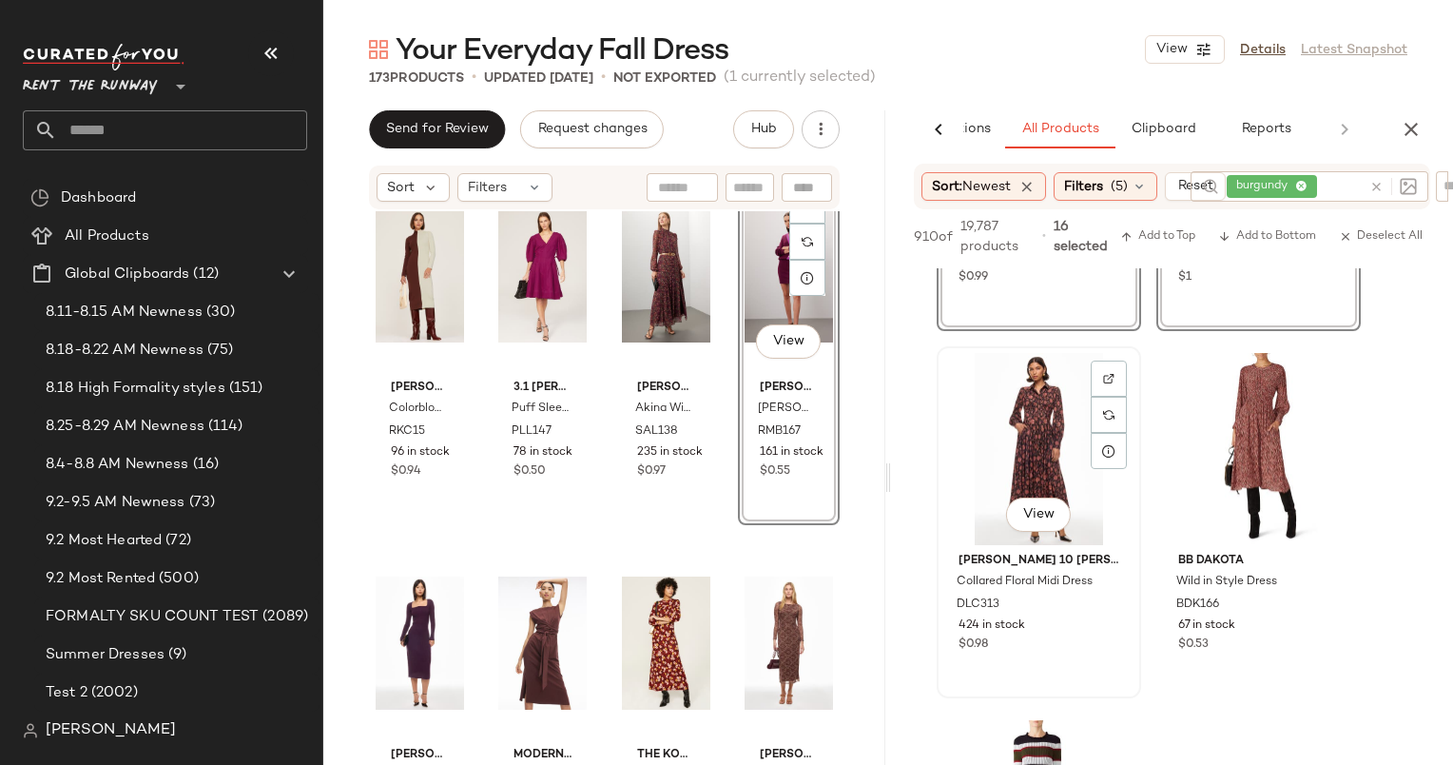
click at [1035, 415] on div "View" at bounding box center [1039, 449] width 191 height 192
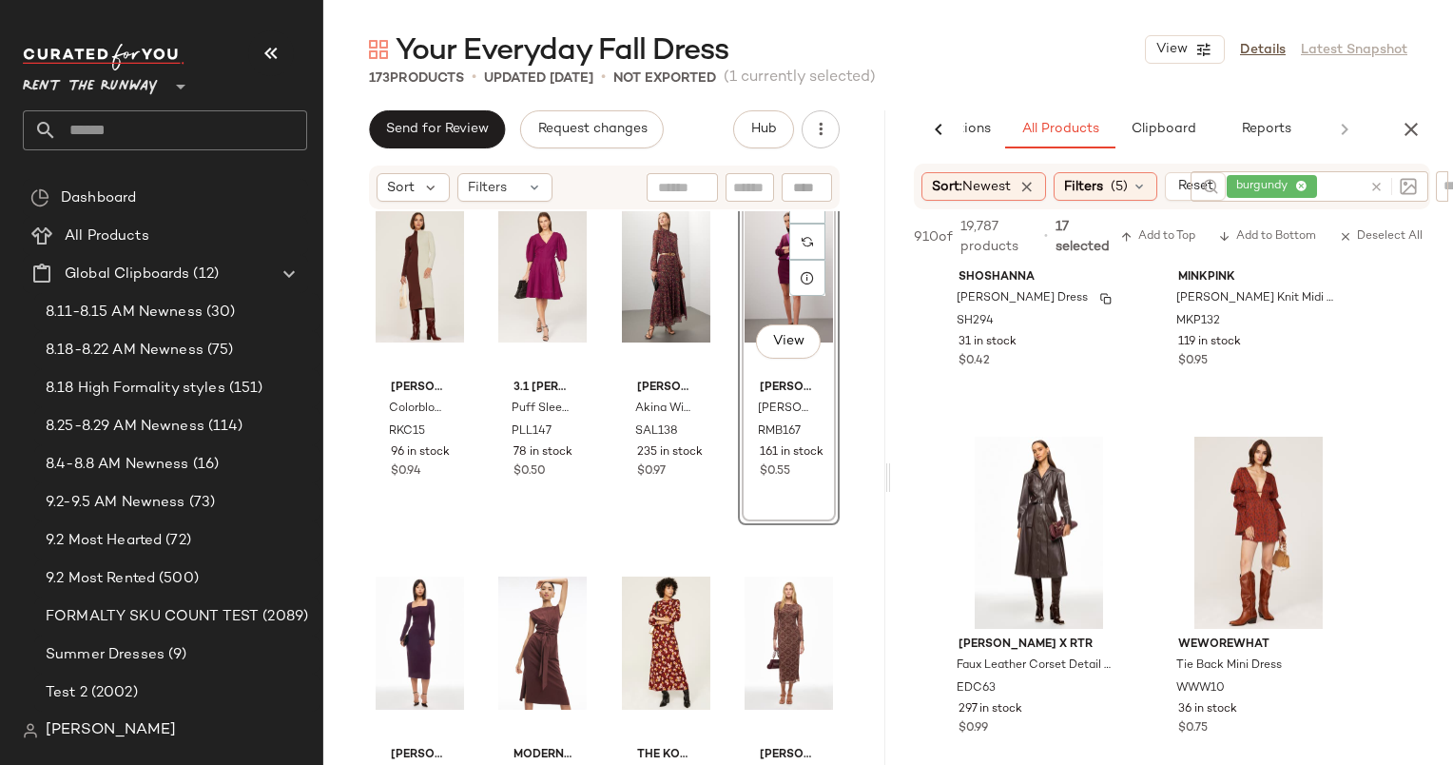
scroll to position [16455, 0]
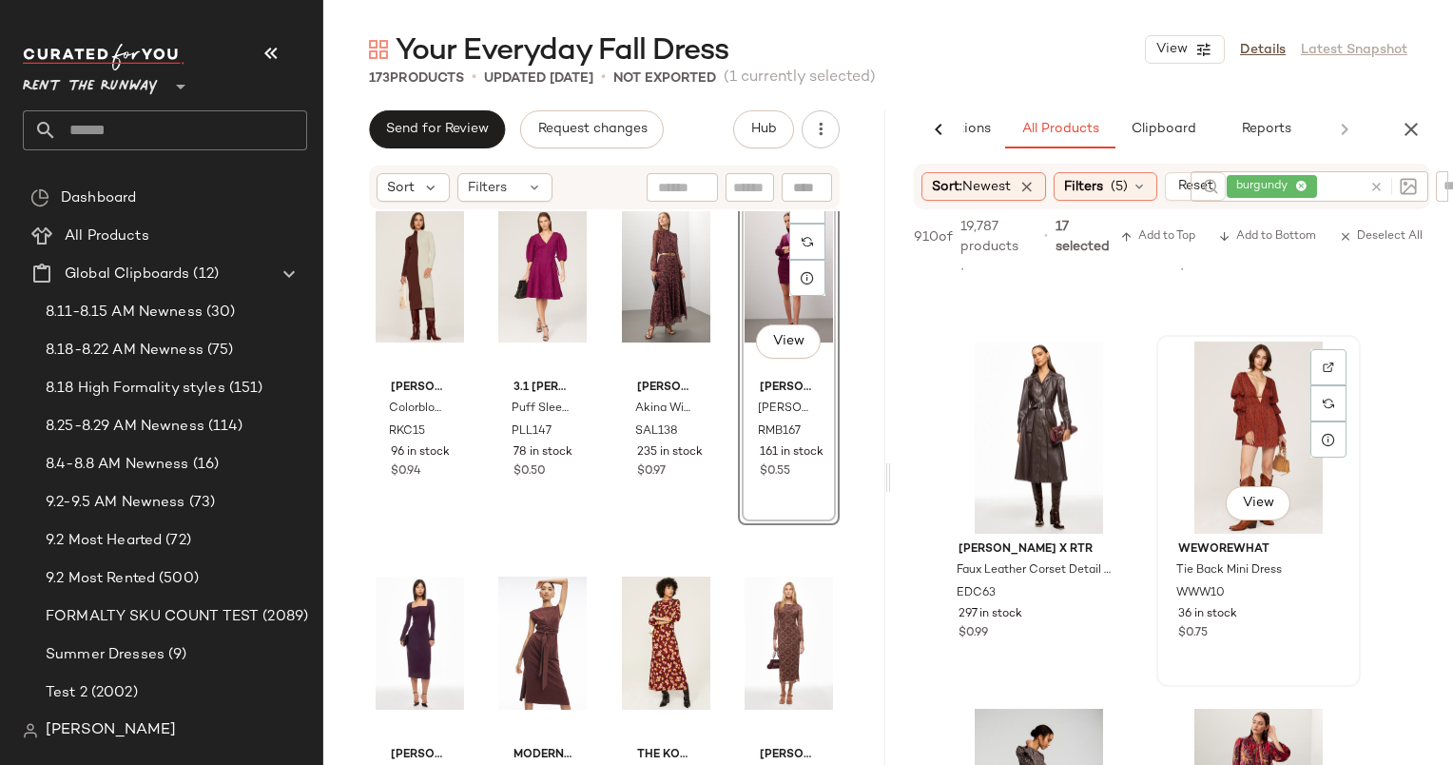
click at [1198, 387] on div "View" at bounding box center [1258, 437] width 191 height 192
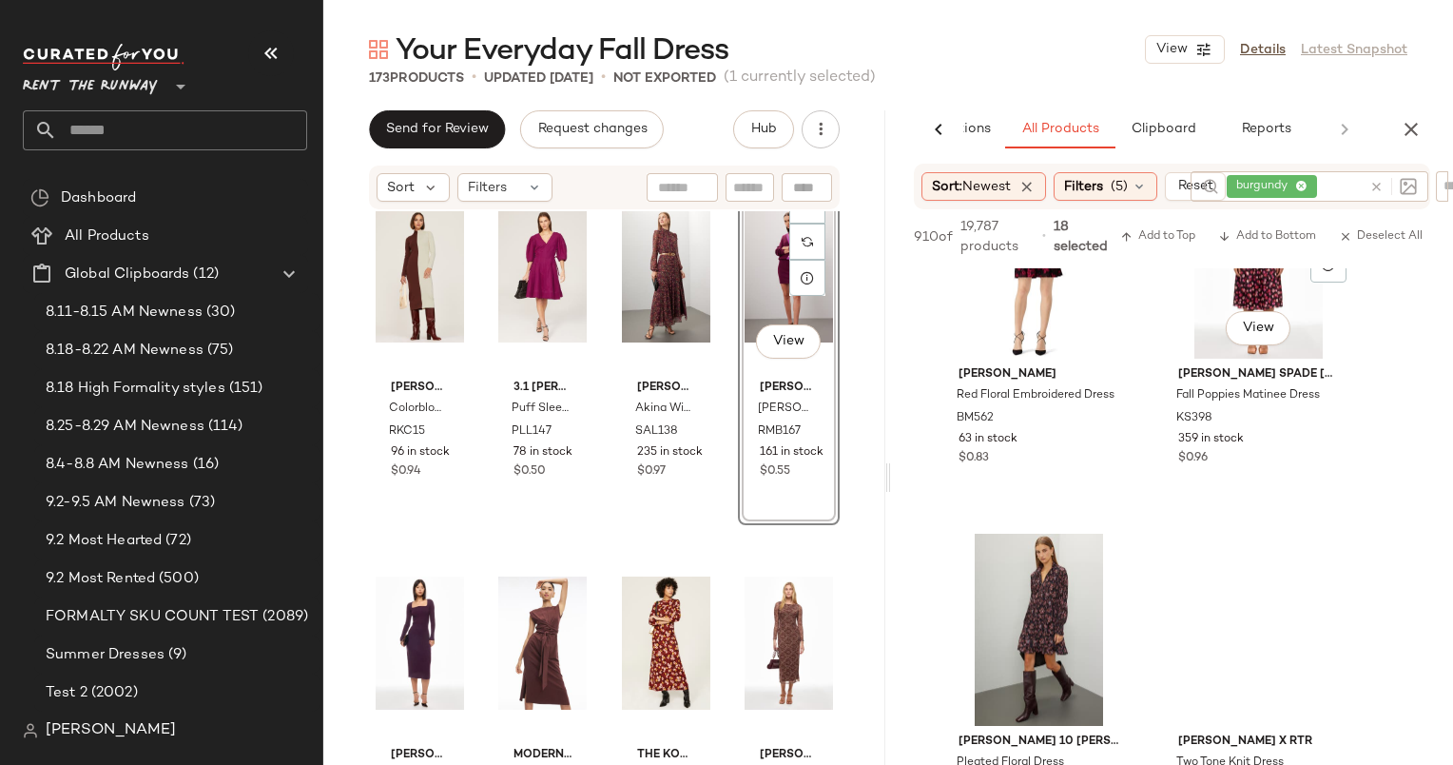
scroll to position [17295, 0]
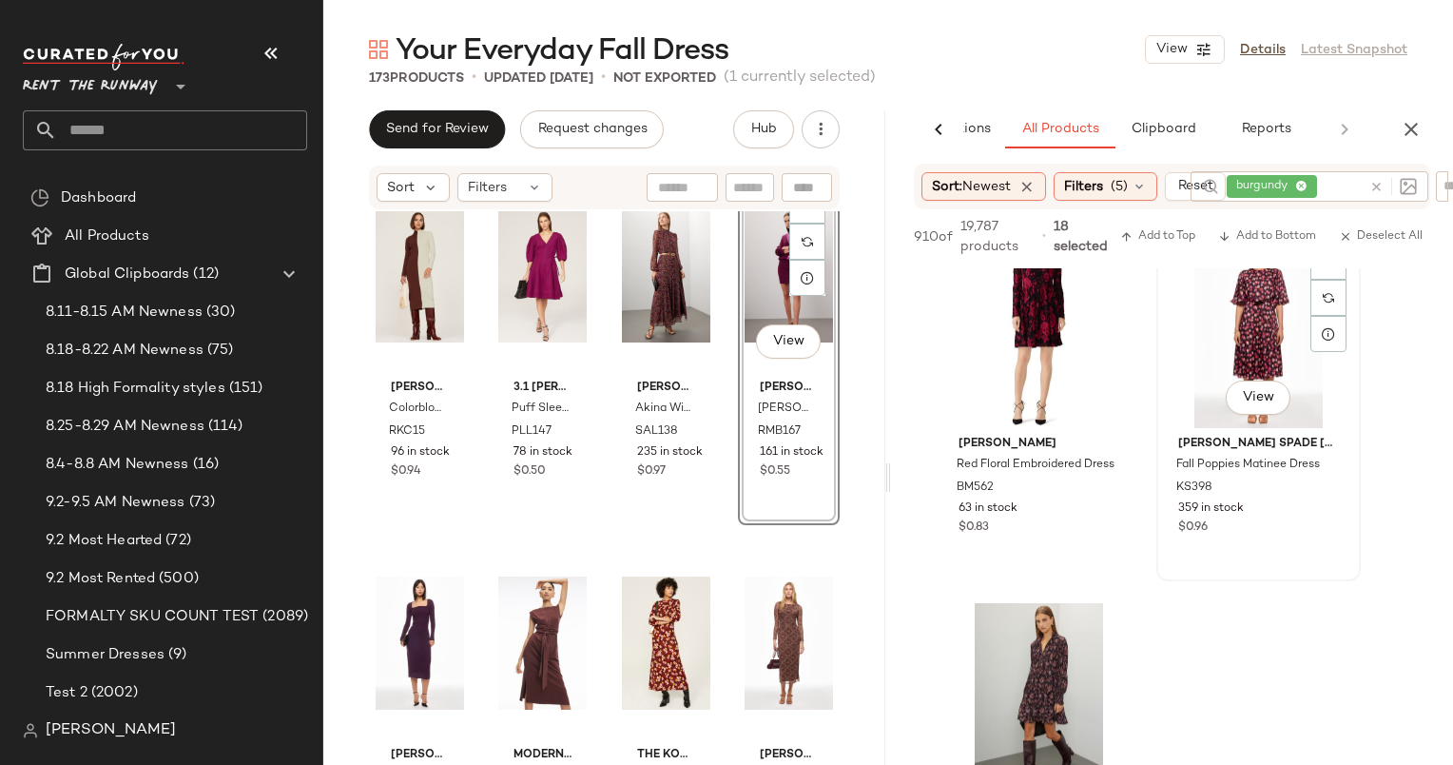
click at [1243, 350] on div "View" at bounding box center [1258, 332] width 191 height 192
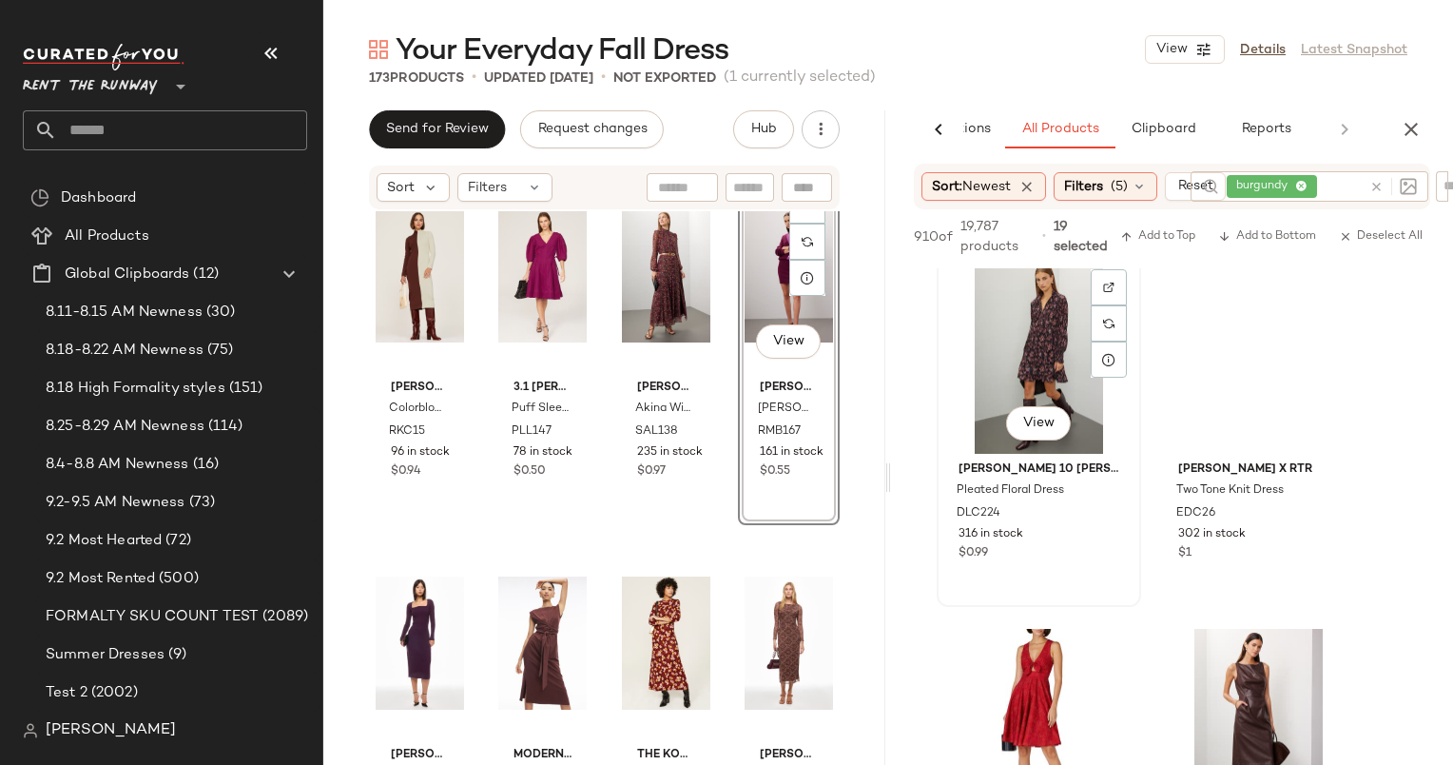
click at [1041, 326] on div "View" at bounding box center [1039, 358] width 191 height 192
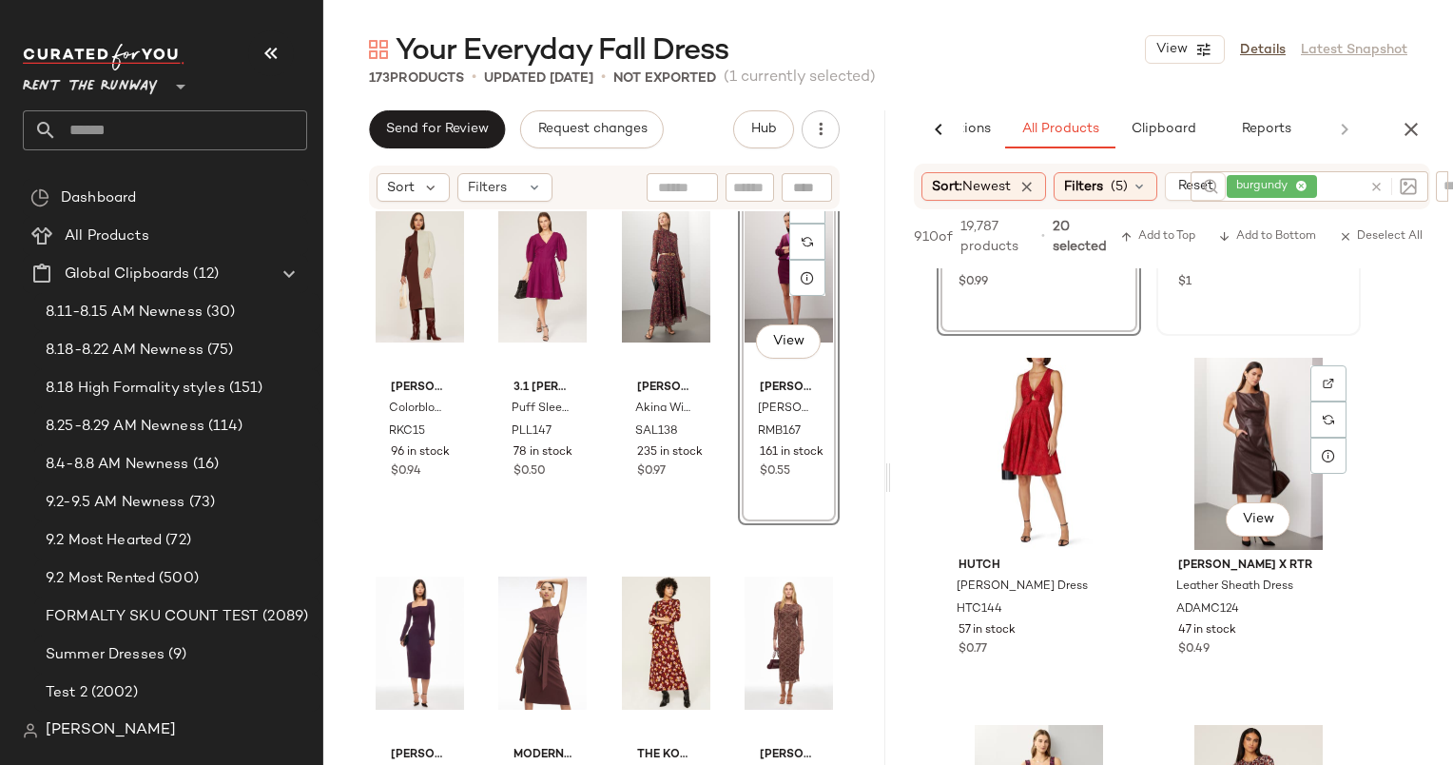
scroll to position [18034, 0]
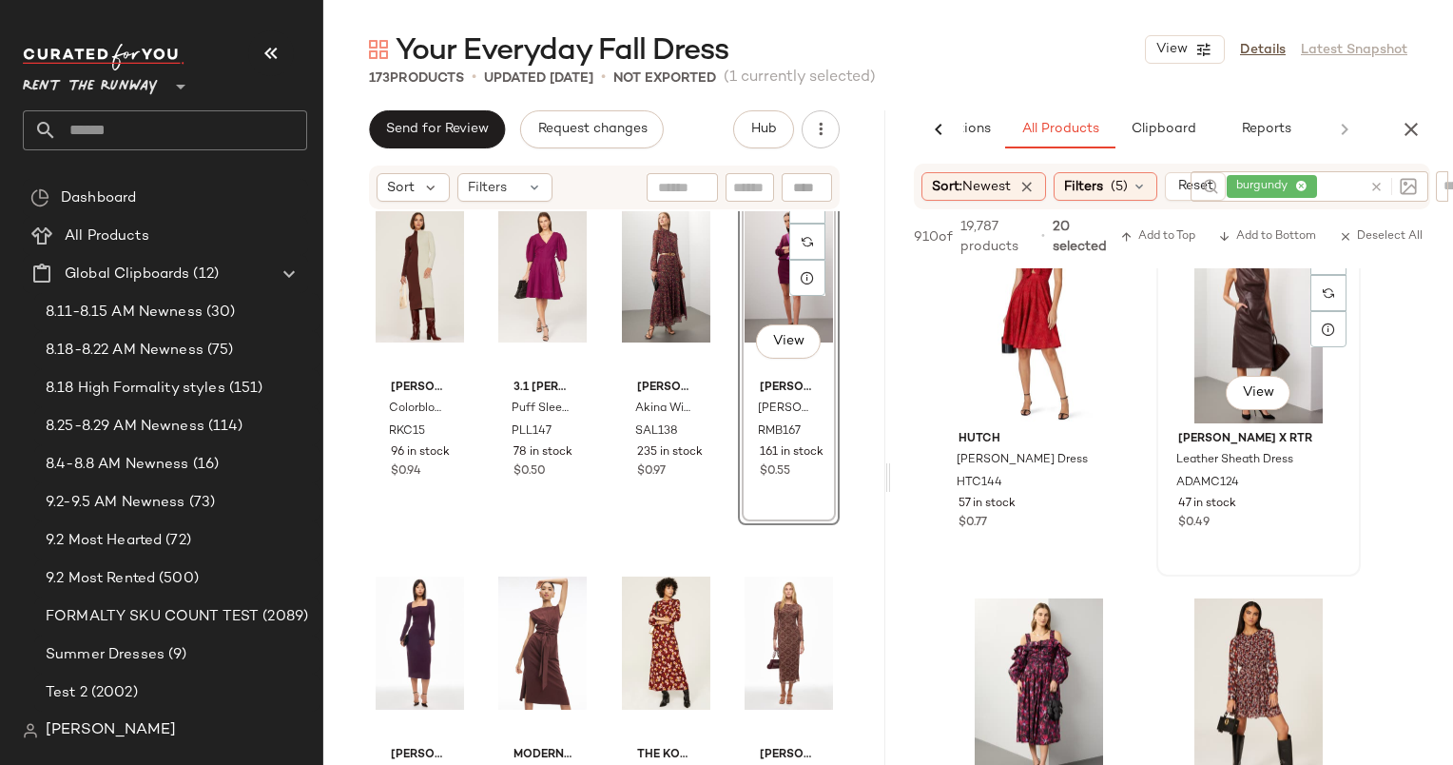
click at [1210, 361] on div "View" at bounding box center [1258, 327] width 191 height 192
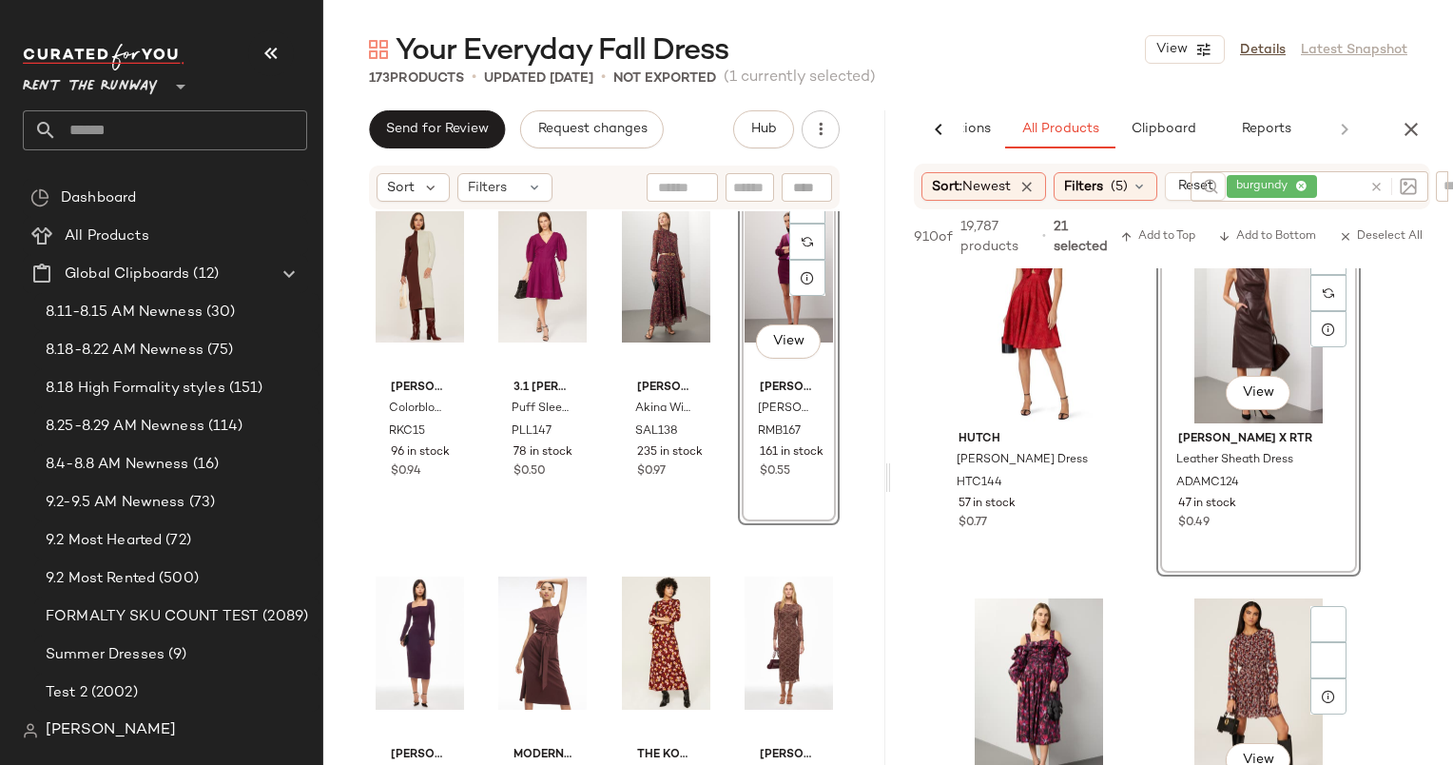
scroll to position [18349, 0]
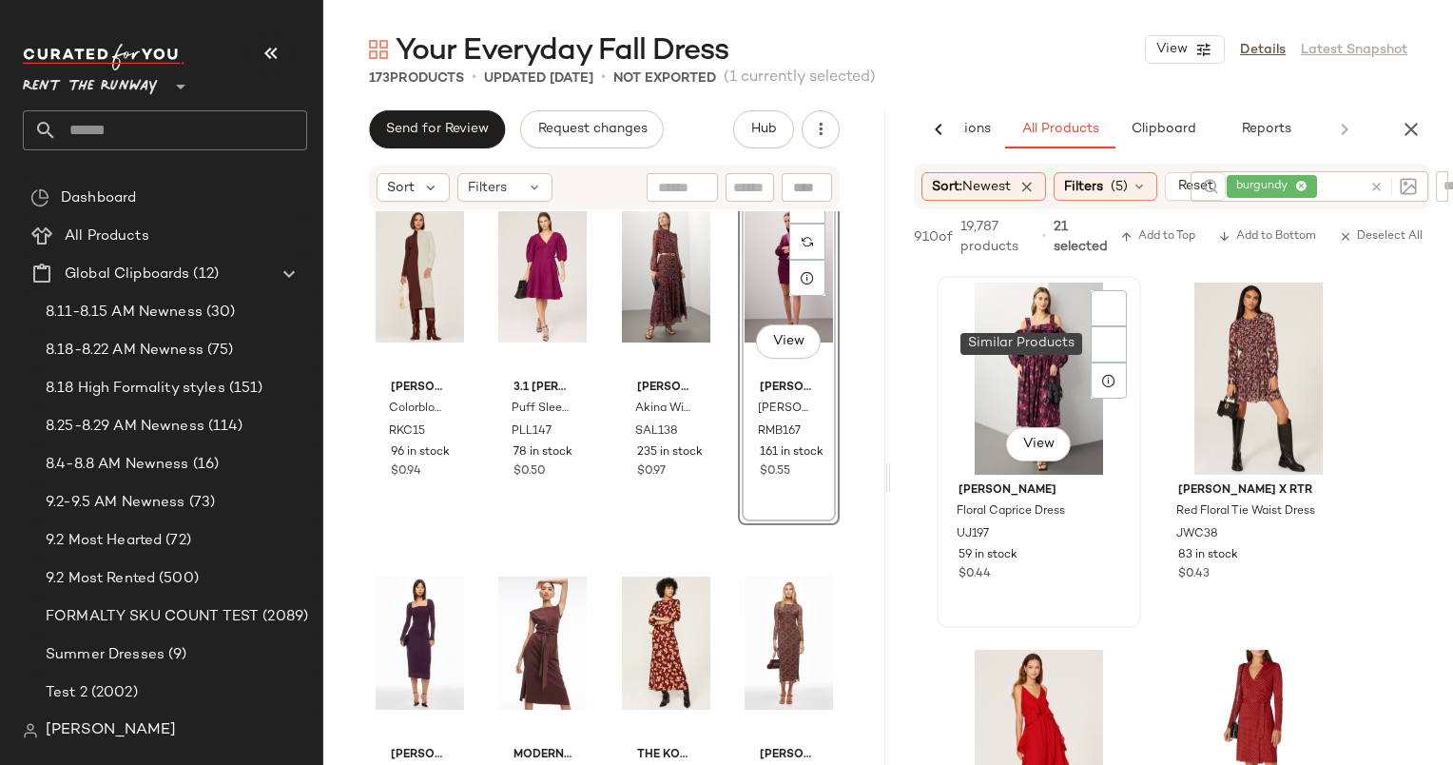
click at [1040, 321] on div "View" at bounding box center [1039, 378] width 191 height 192
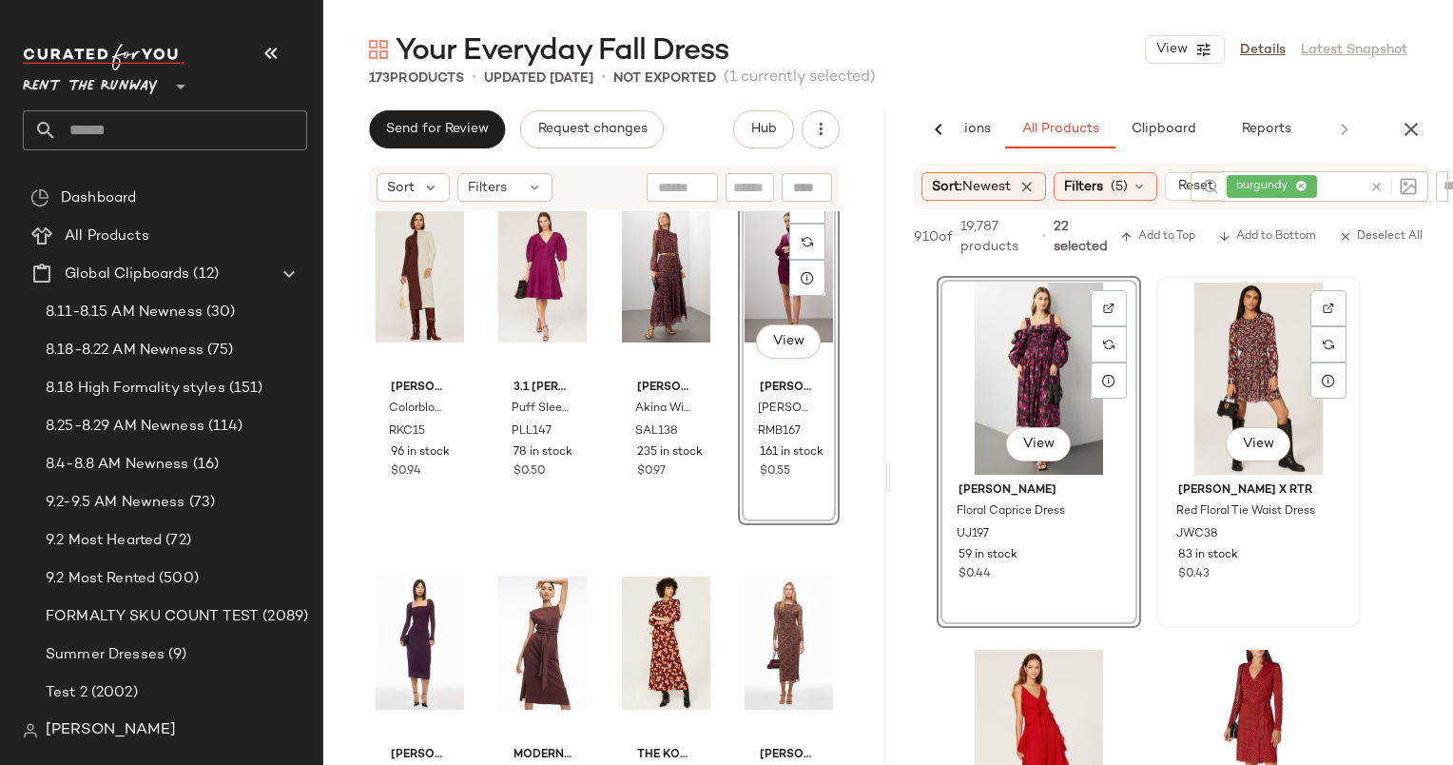
click at [1224, 357] on div "View" at bounding box center [1258, 378] width 191 height 192
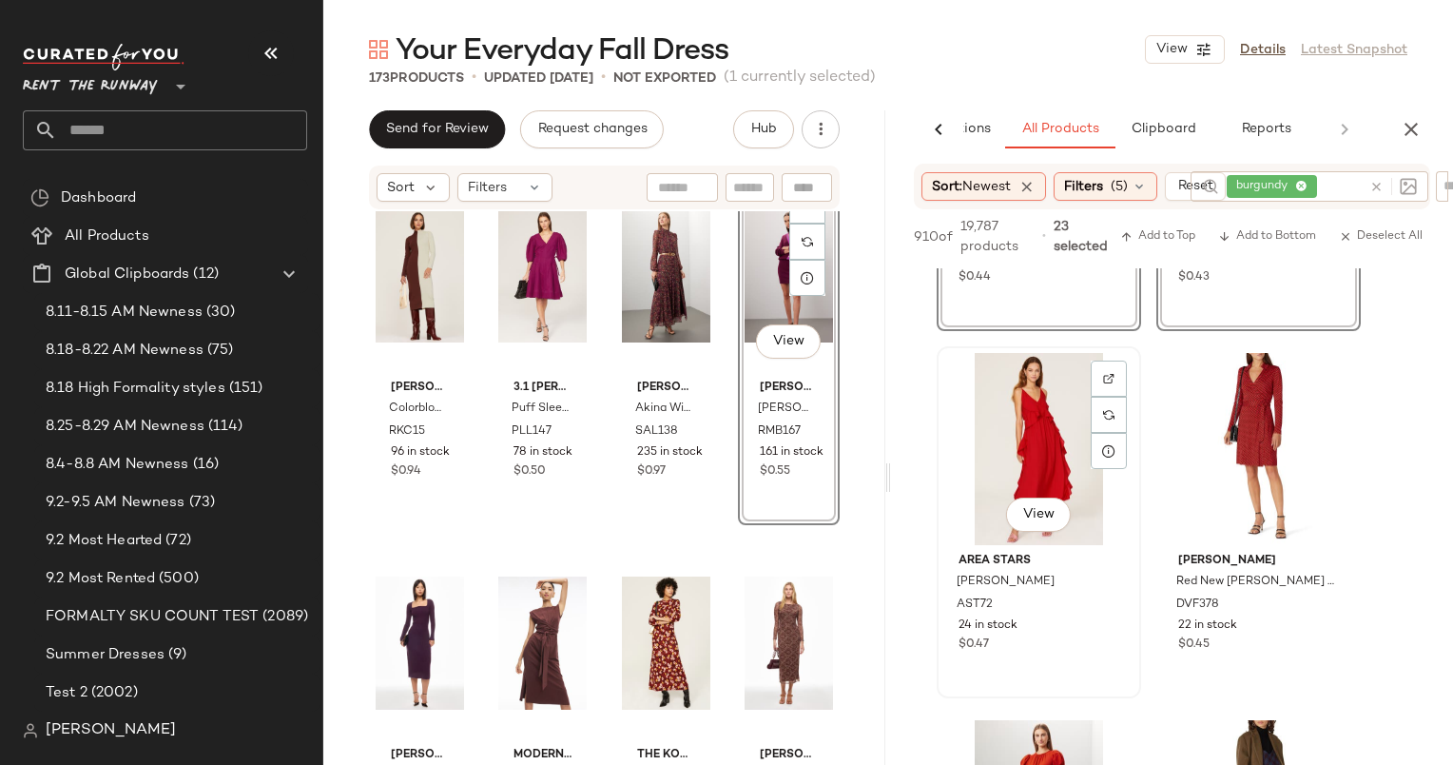
scroll to position [18989, 0]
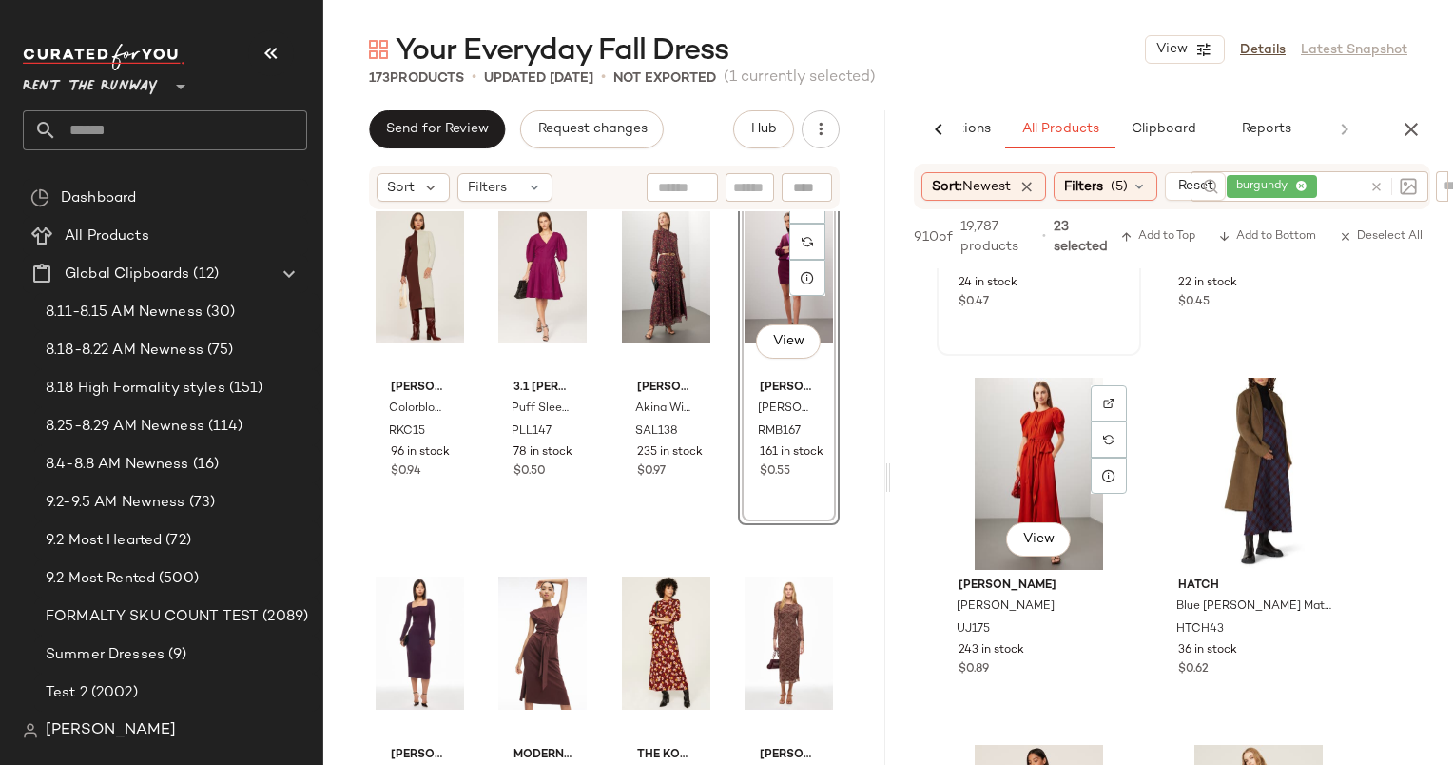
click at [1041, 429] on div "View" at bounding box center [1039, 474] width 191 height 192
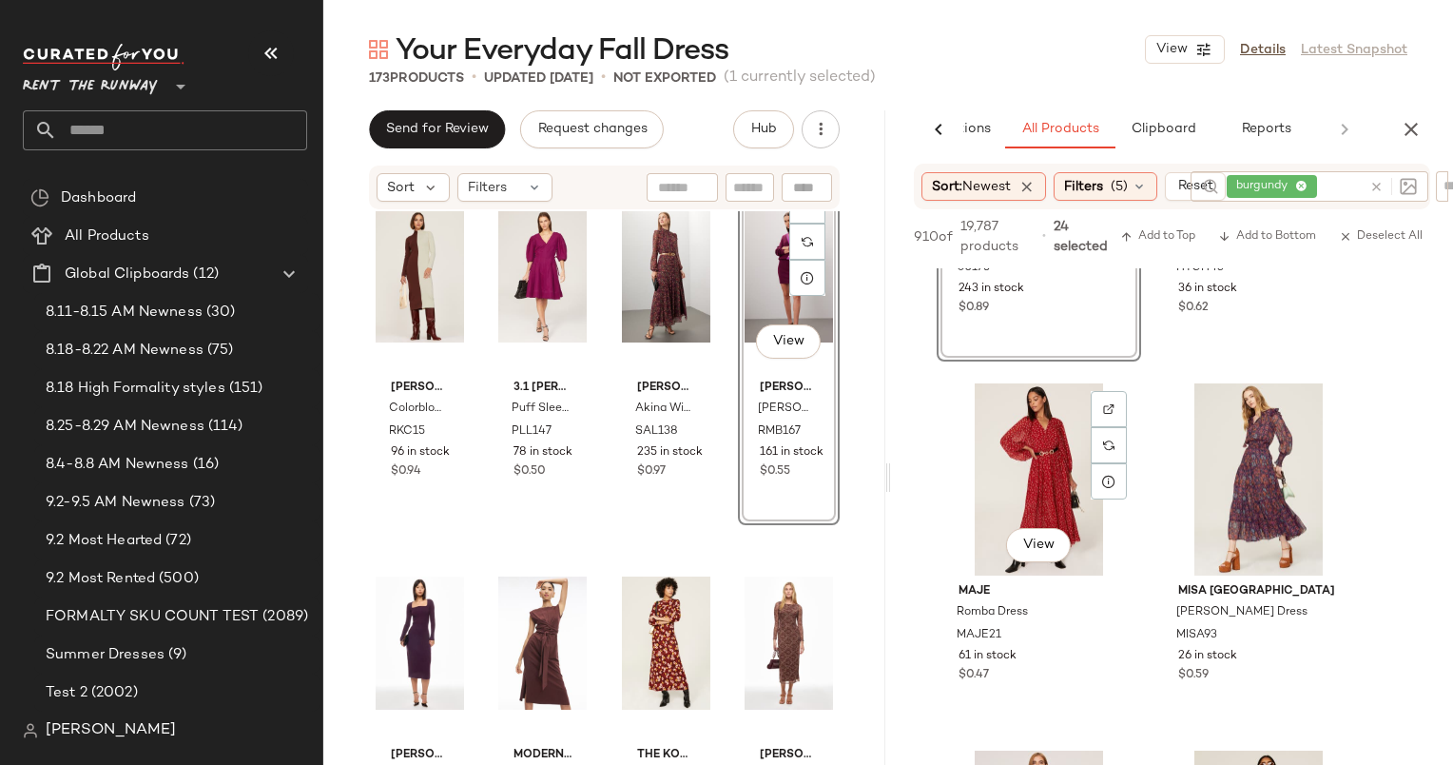
scroll to position [19350, 0]
click at [1041, 429] on div "View" at bounding box center [1039, 479] width 191 height 192
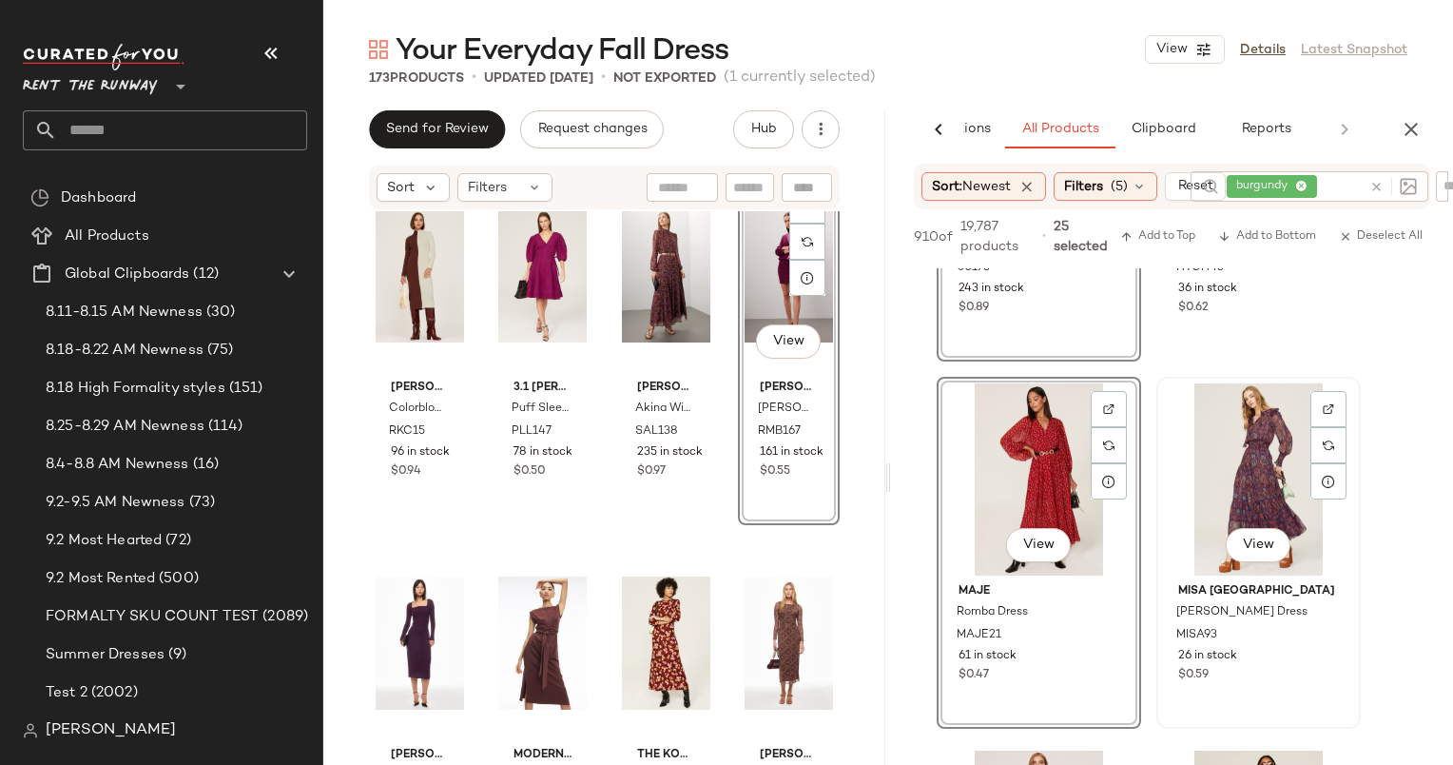
click at [1245, 447] on div "View" at bounding box center [1258, 479] width 191 height 192
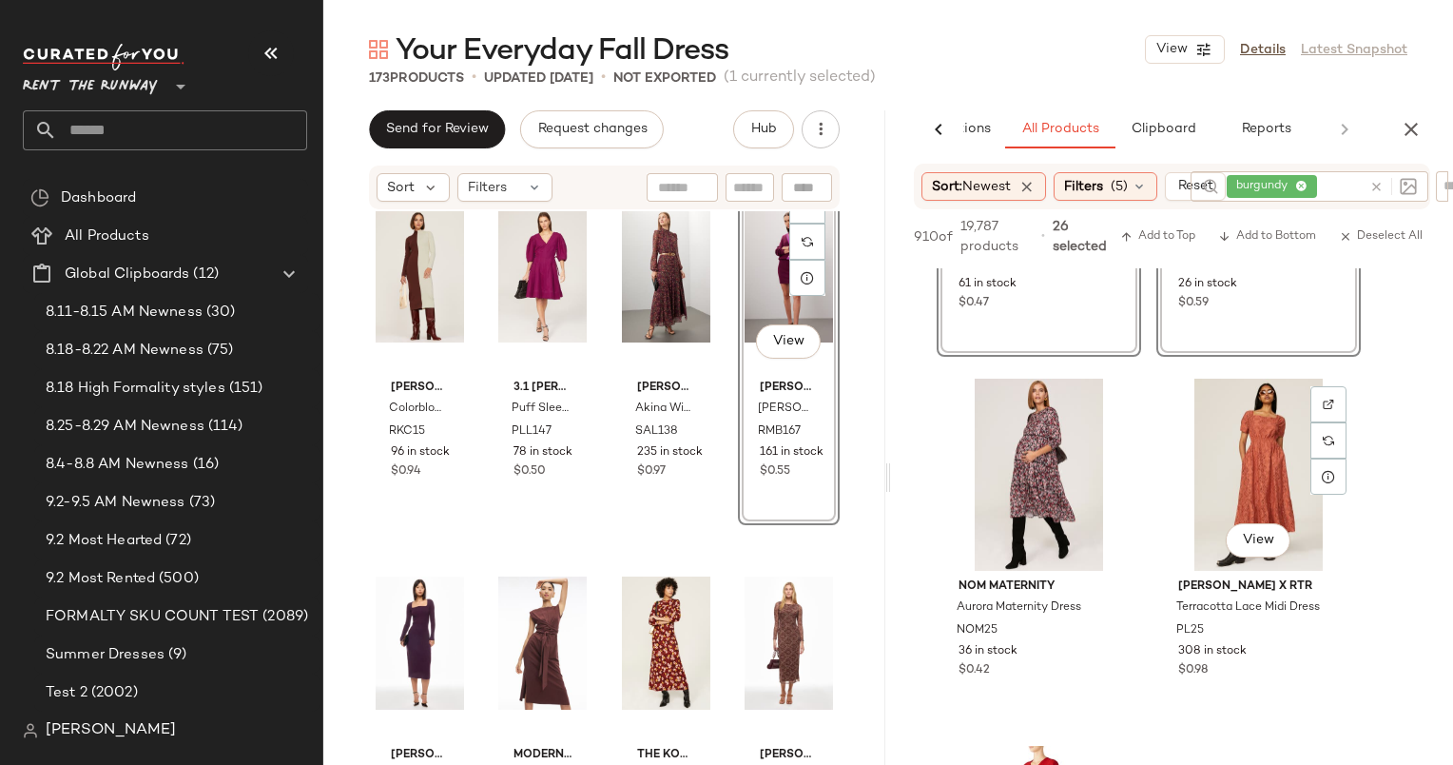
scroll to position [19723, 0]
click at [1238, 442] on div "View" at bounding box center [1258, 474] width 191 height 192
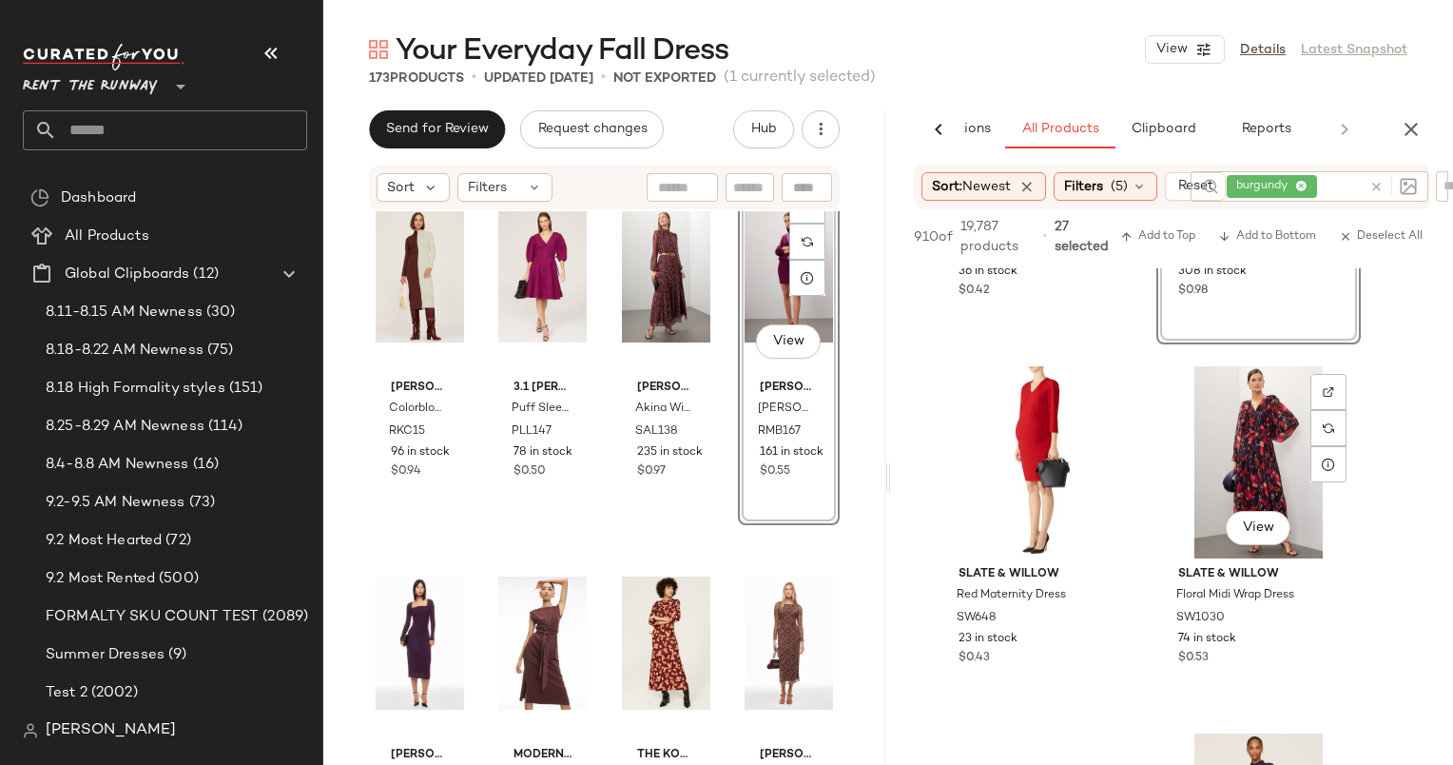
scroll to position [20130, 0]
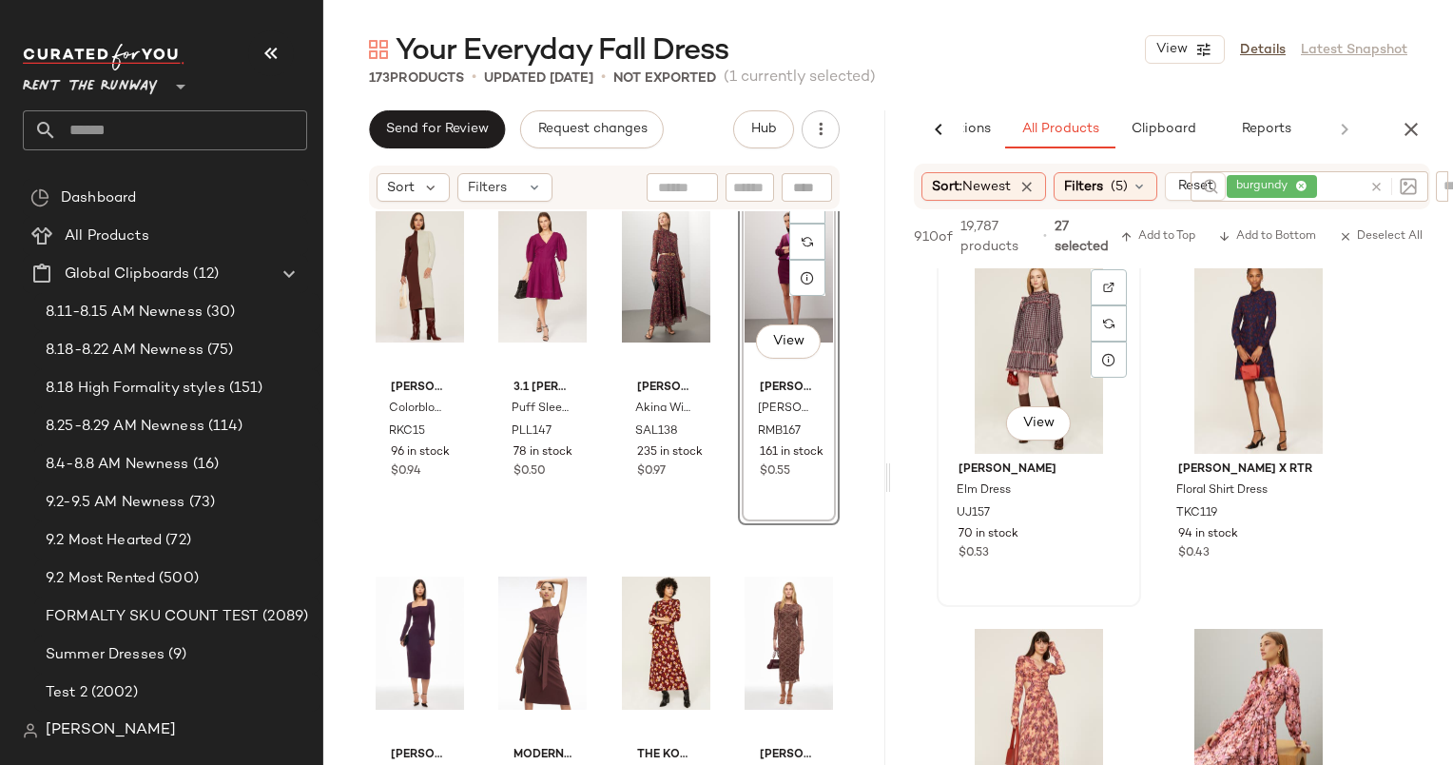
click at [1020, 342] on div "View" at bounding box center [1039, 358] width 191 height 192
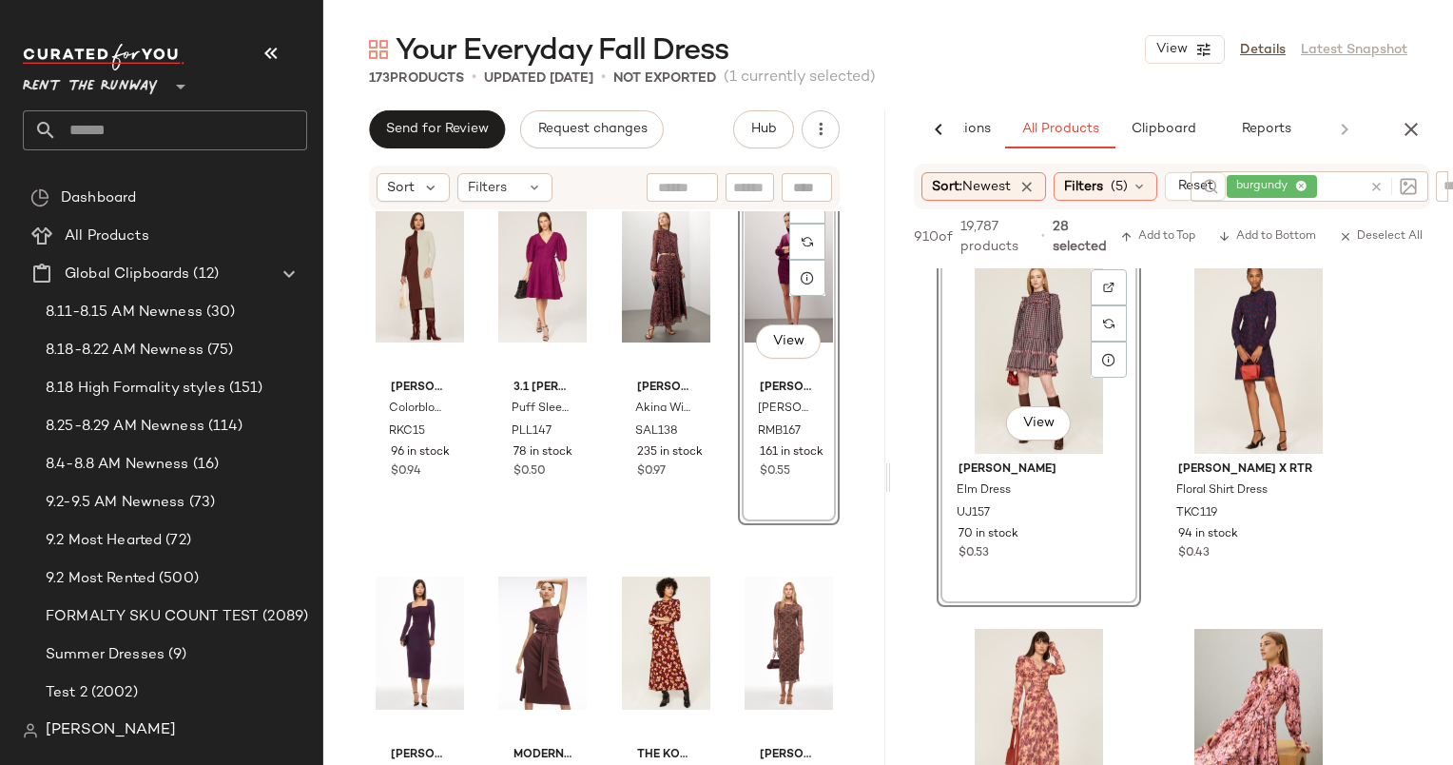
scroll to position [20848, 0]
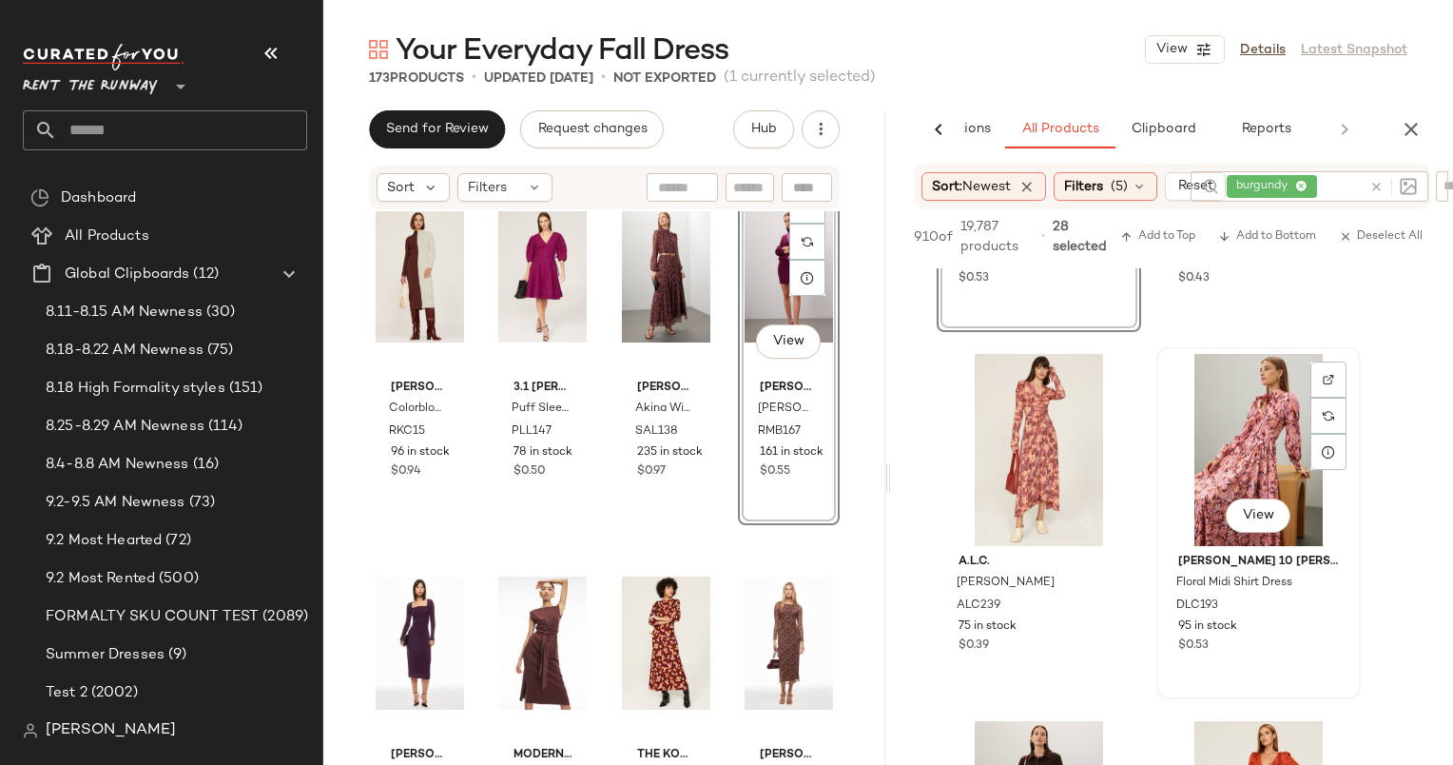
click at [1223, 422] on div "View" at bounding box center [1258, 450] width 191 height 192
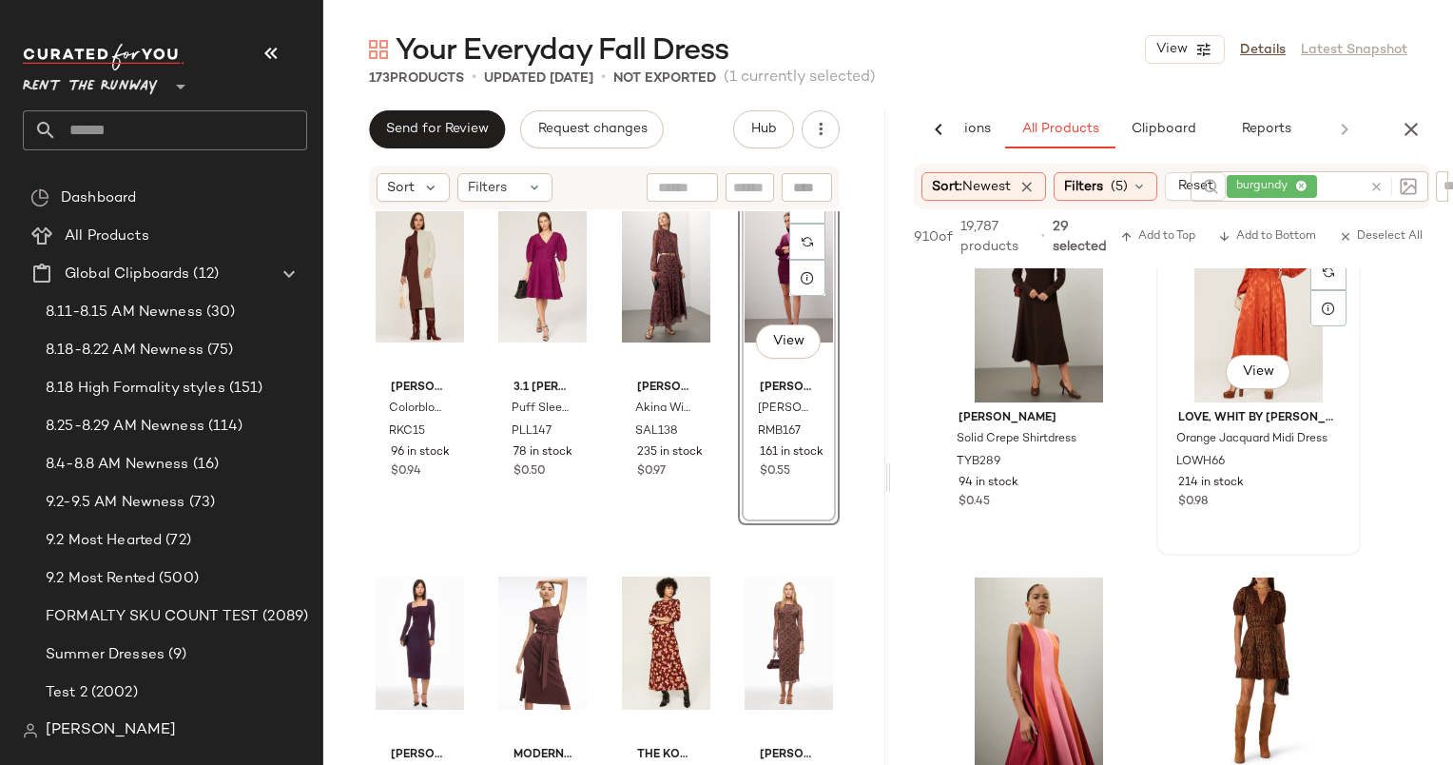
scroll to position [21264, 0]
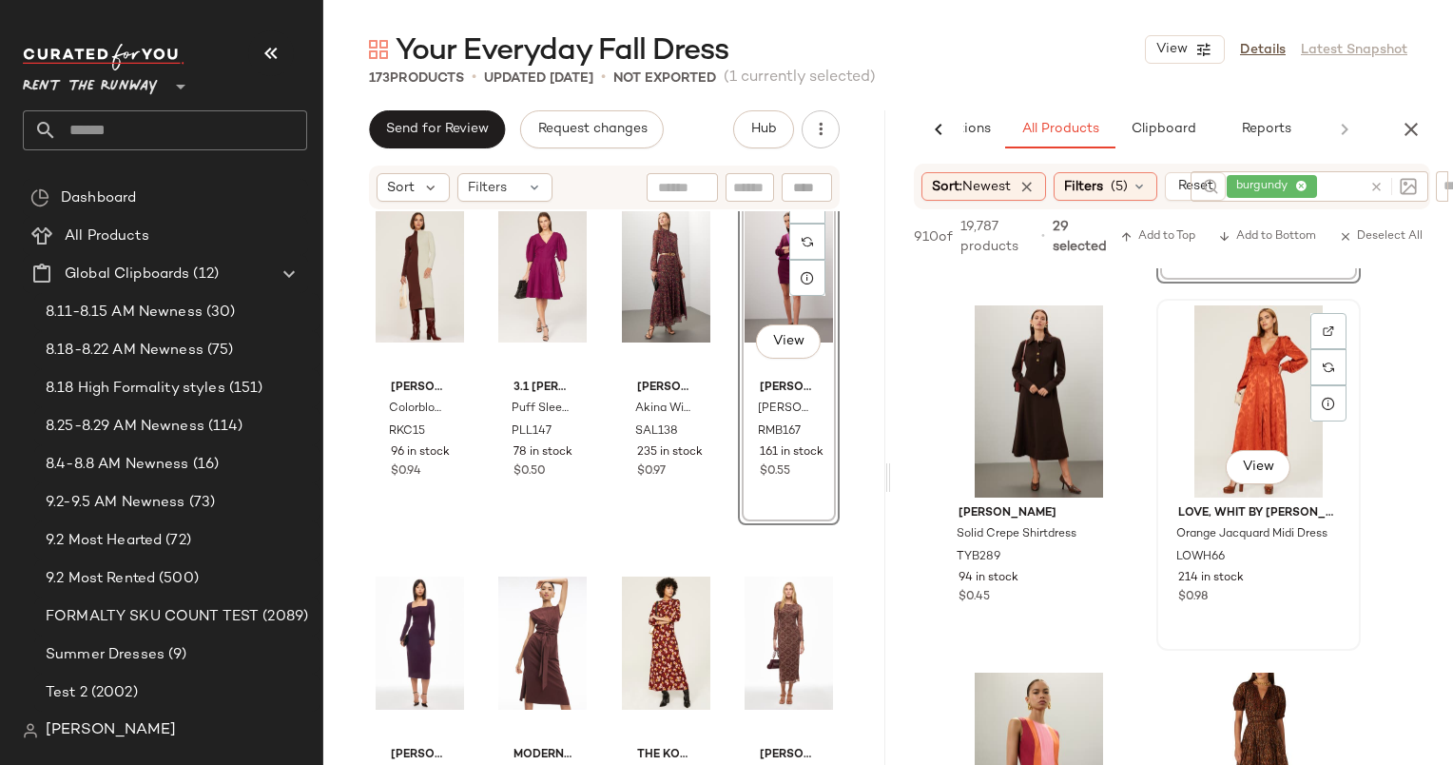
click at [1247, 395] on div "View" at bounding box center [1258, 401] width 191 height 192
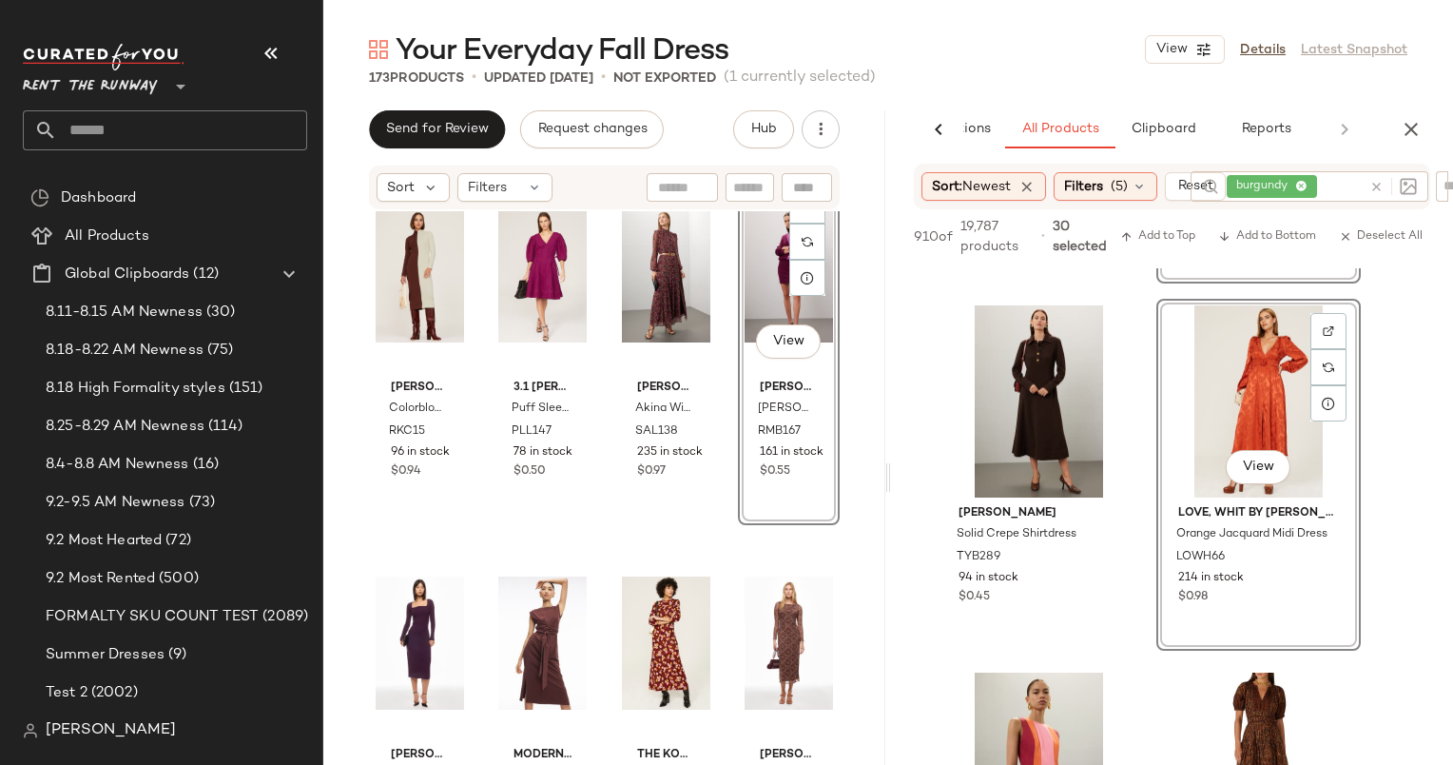
scroll to position [21552, 0]
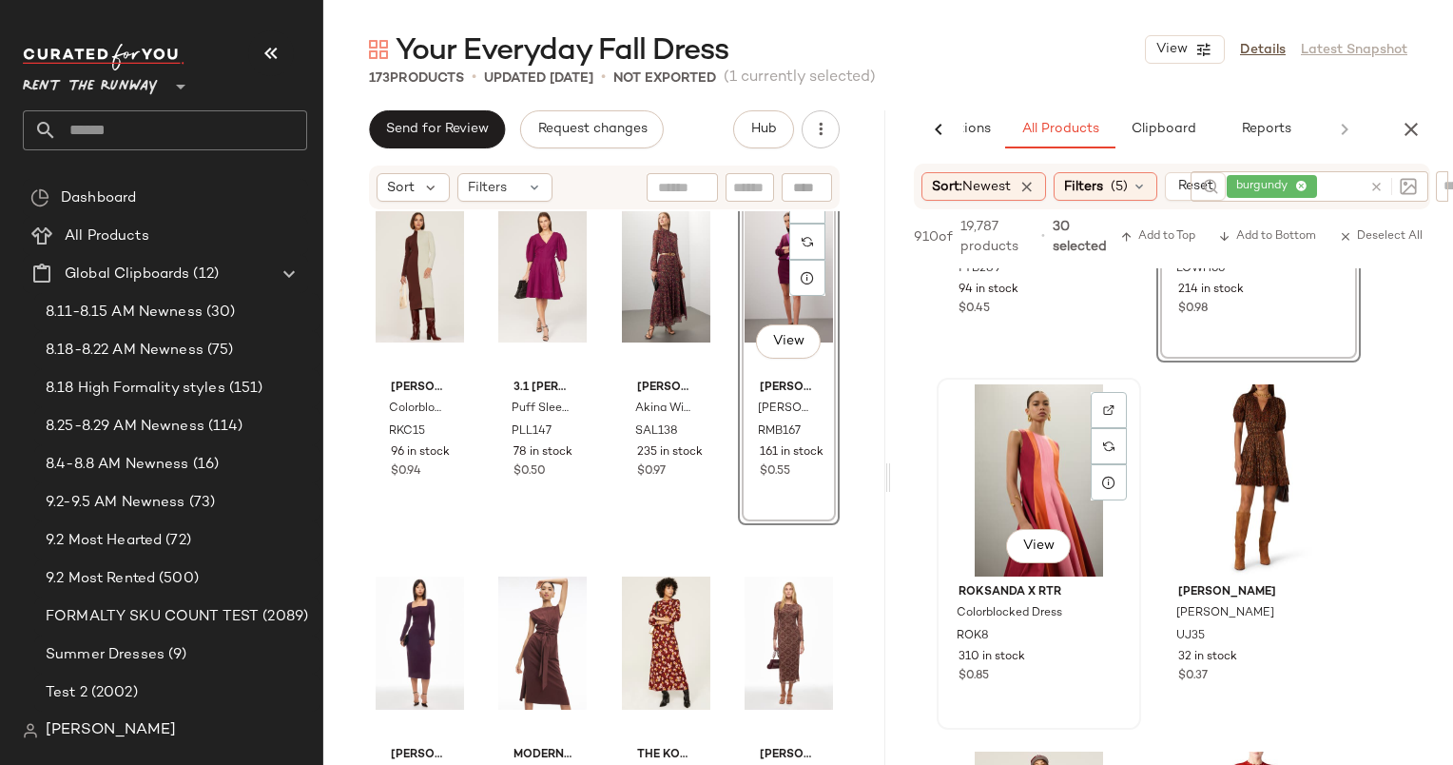
click at [1017, 457] on div "View" at bounding box center [1039, 480] width 191 height 192
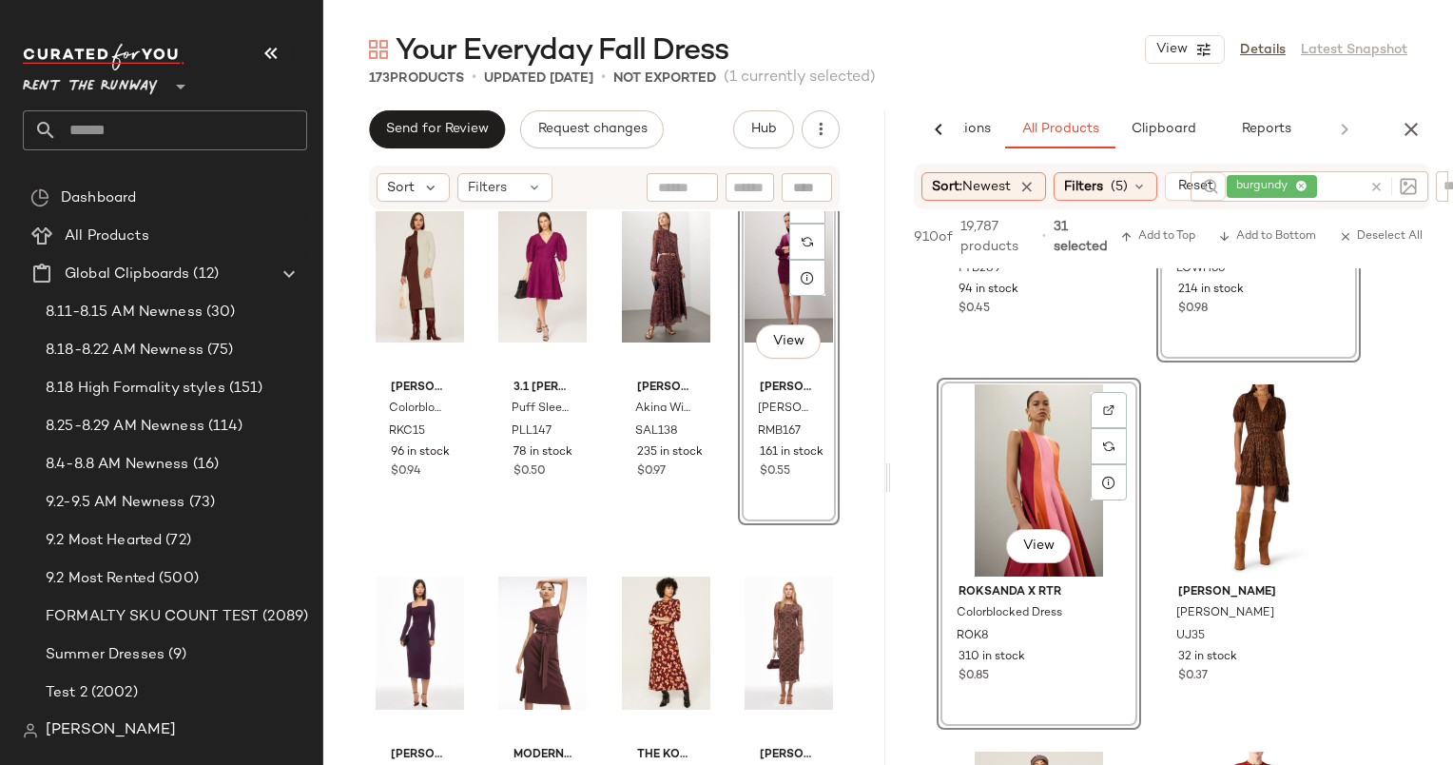
click at [1017, 457] on div "View" at bounding box center [1039, 480] width 191 height 192
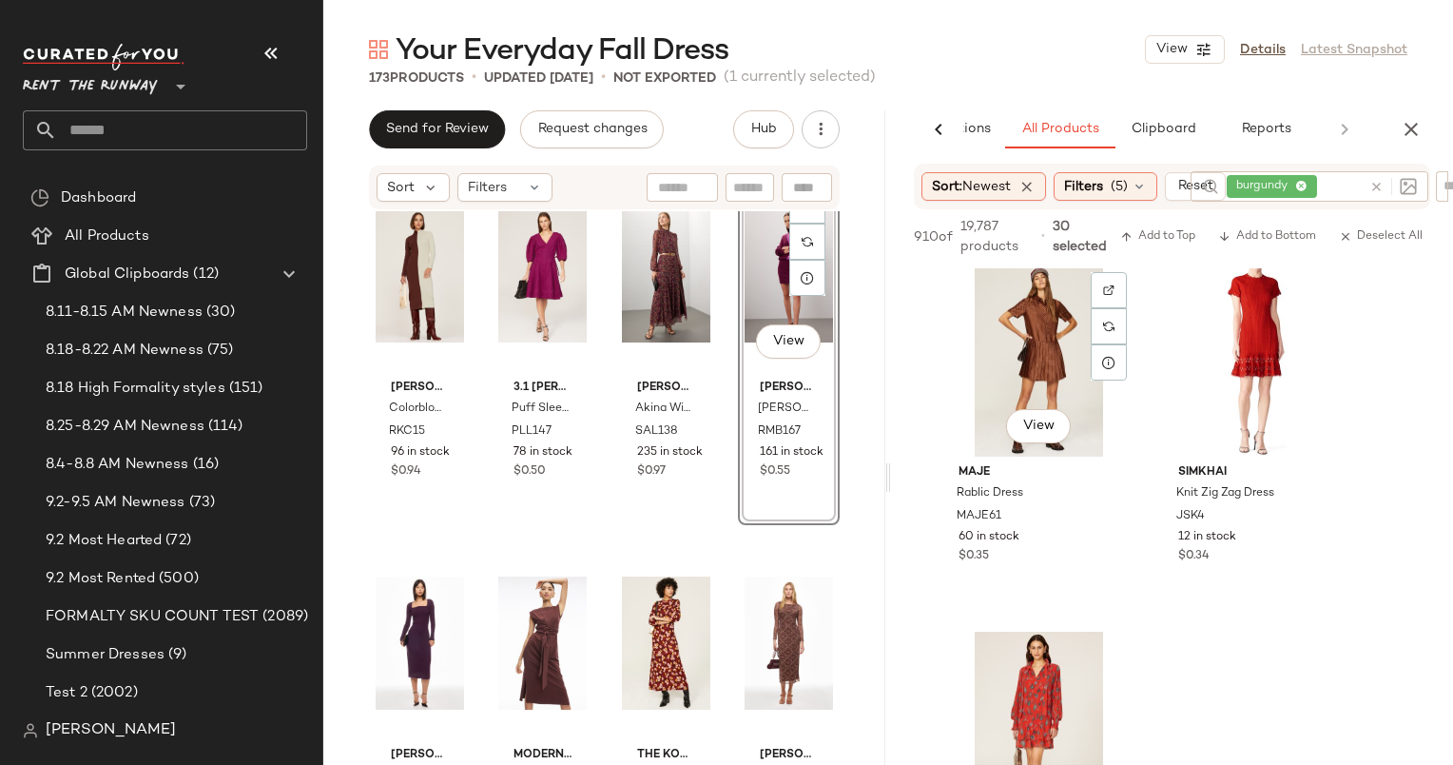
scroll to position [22040, 0]
click at [1048, 352] on div "View" at bounding box center [1039, 359] width 191 height 192
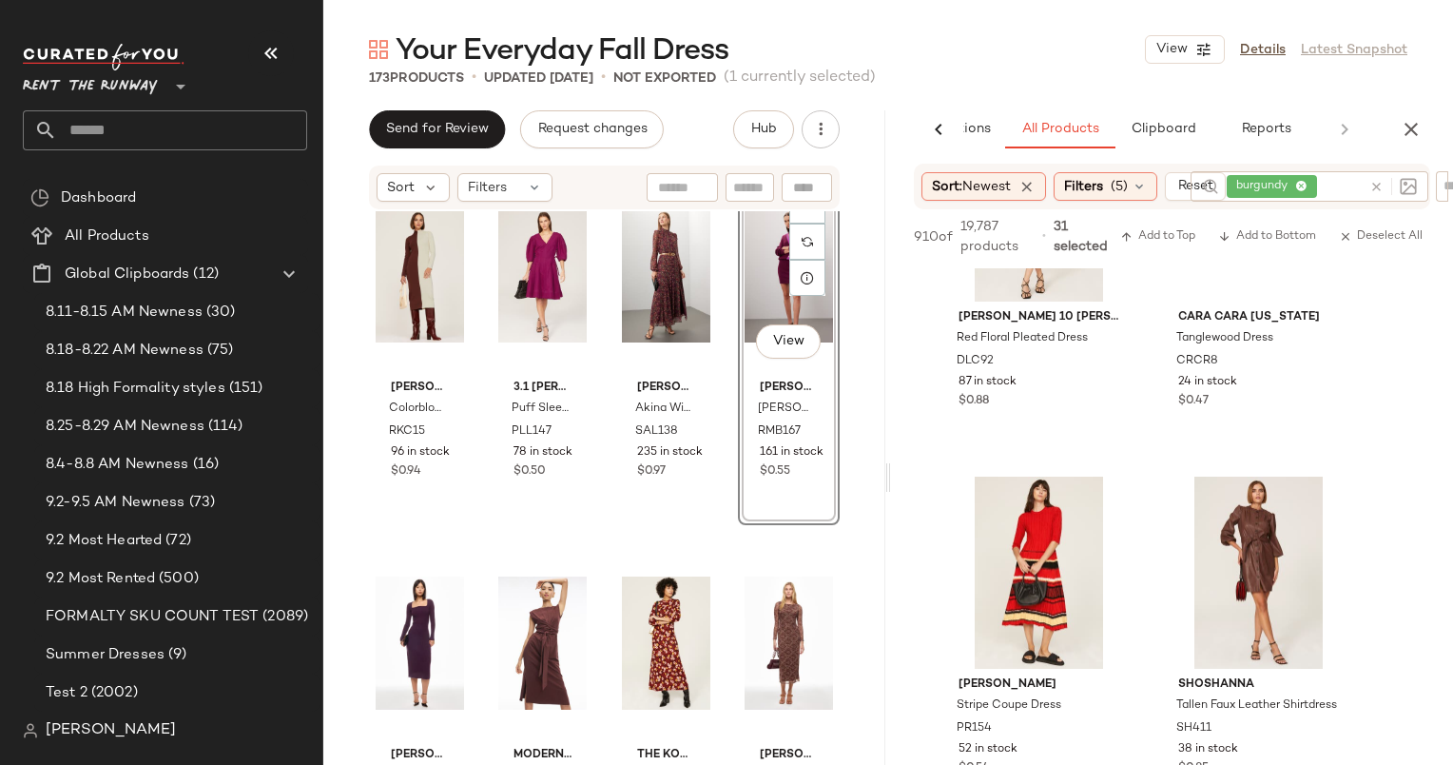
scroll to position [22563, 0]
click at [1262, 571] on div "View" at bounding box center [1258, 571] width 191 height 192
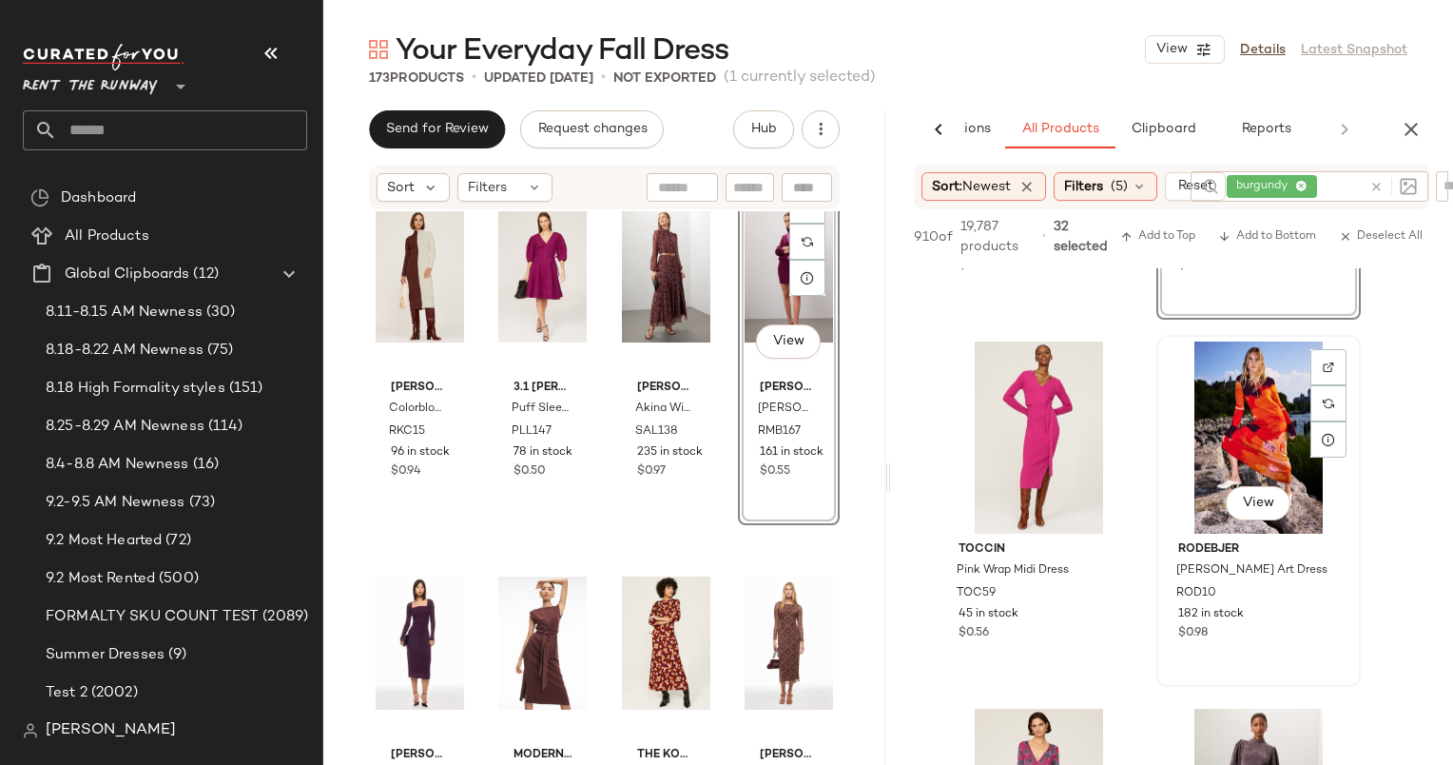
scroll to position [23214, 0]
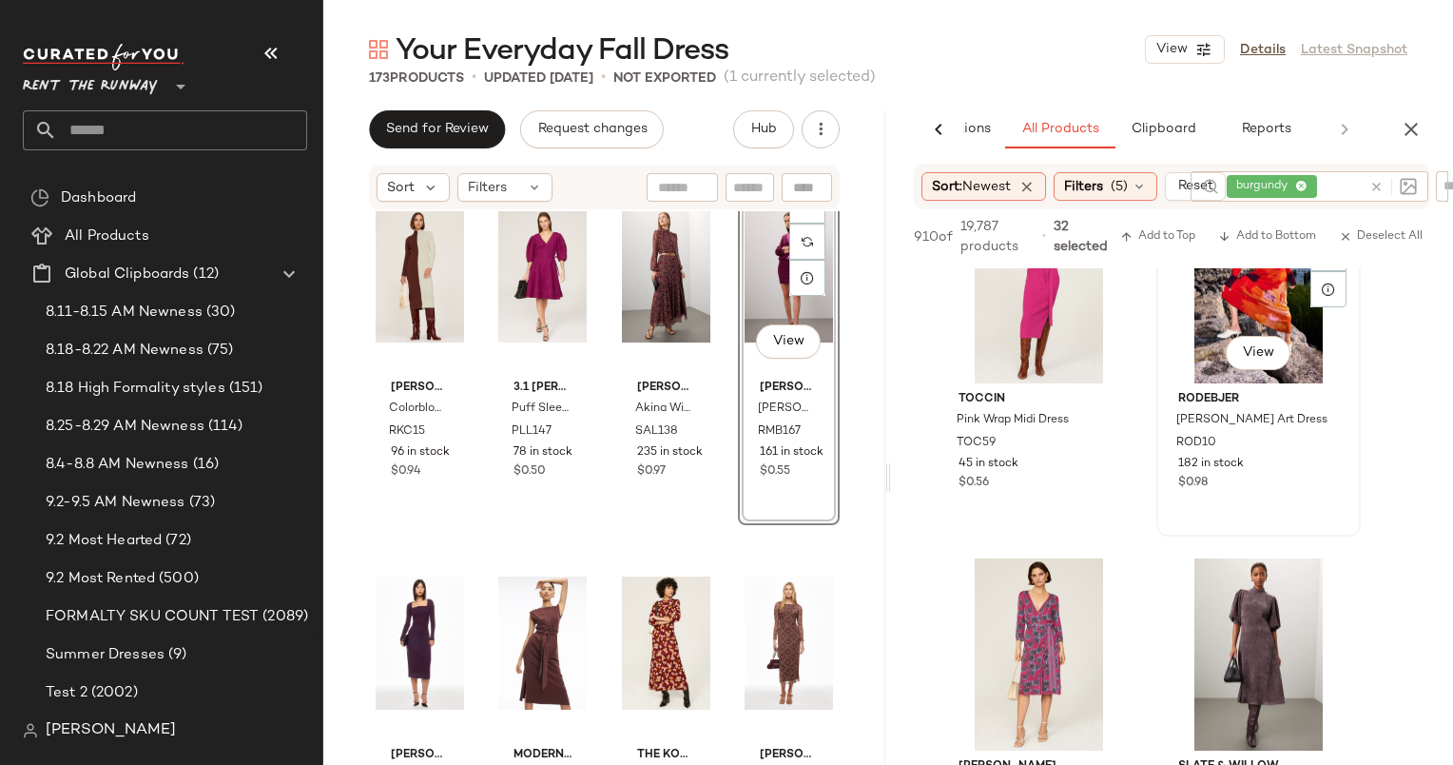
click at [1217, 321] on div "View" at bounding box center [1258, 287] width 191 height 192
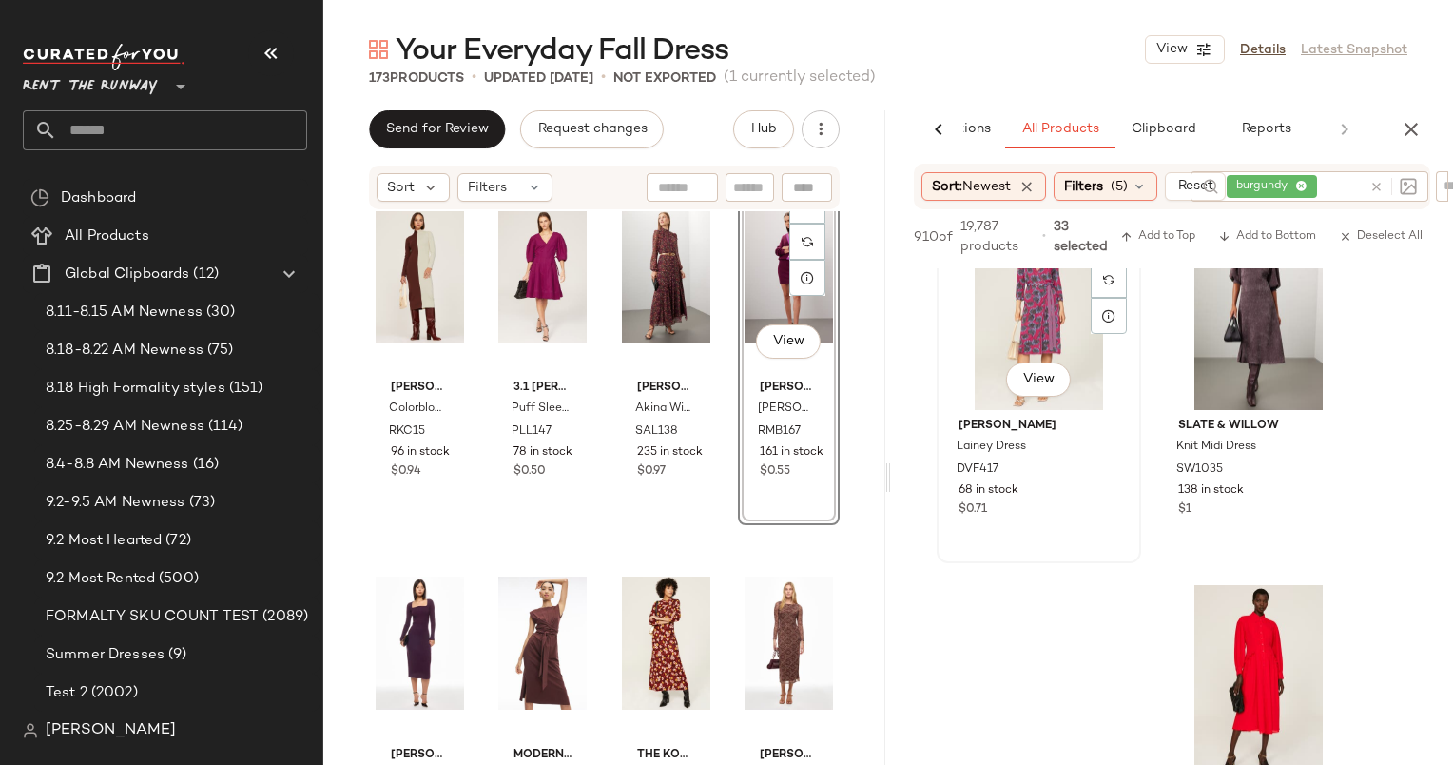
scroll to position [23553, 0]
click at [1207, 328] on div "View" at bounding box center [1258, 315] width 191 height 192
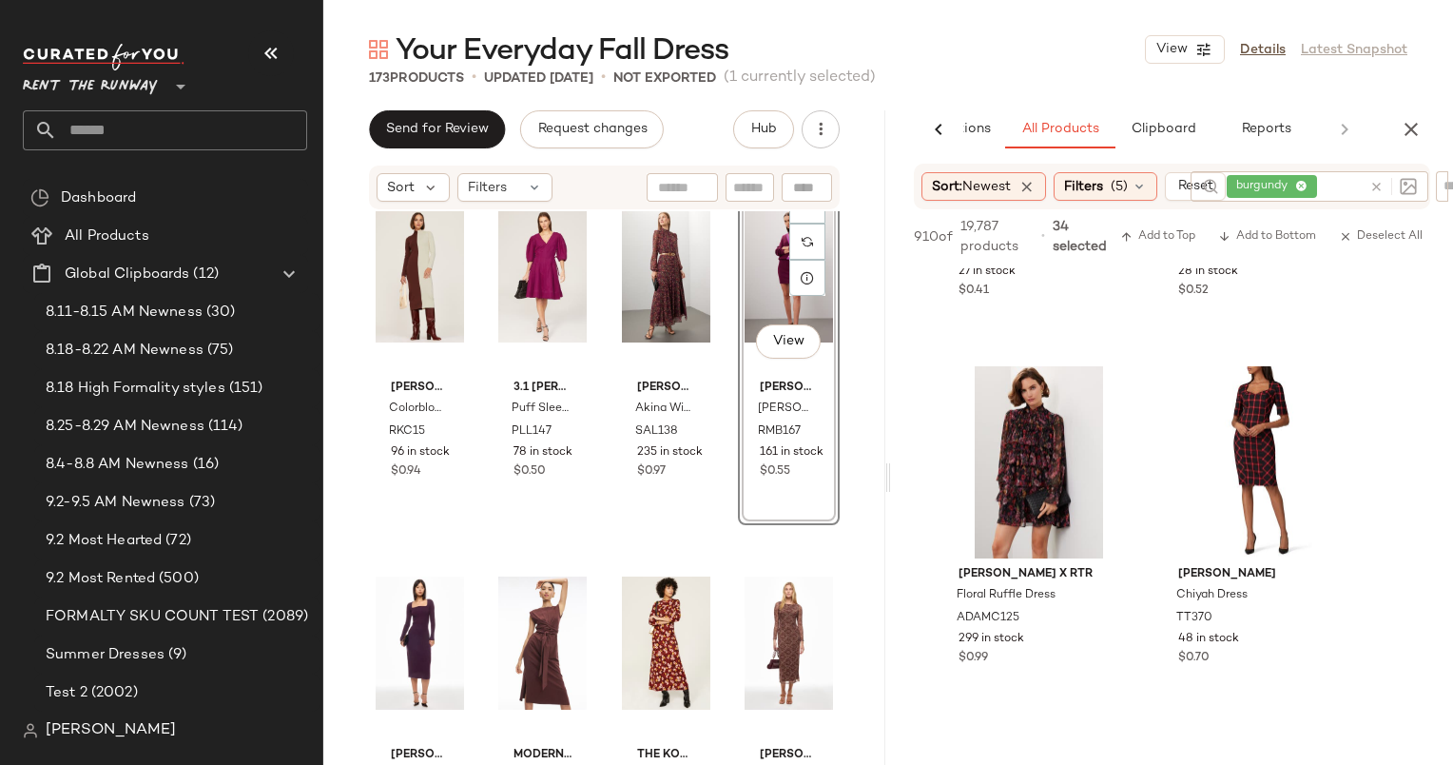
scroll to position [24876, 0]
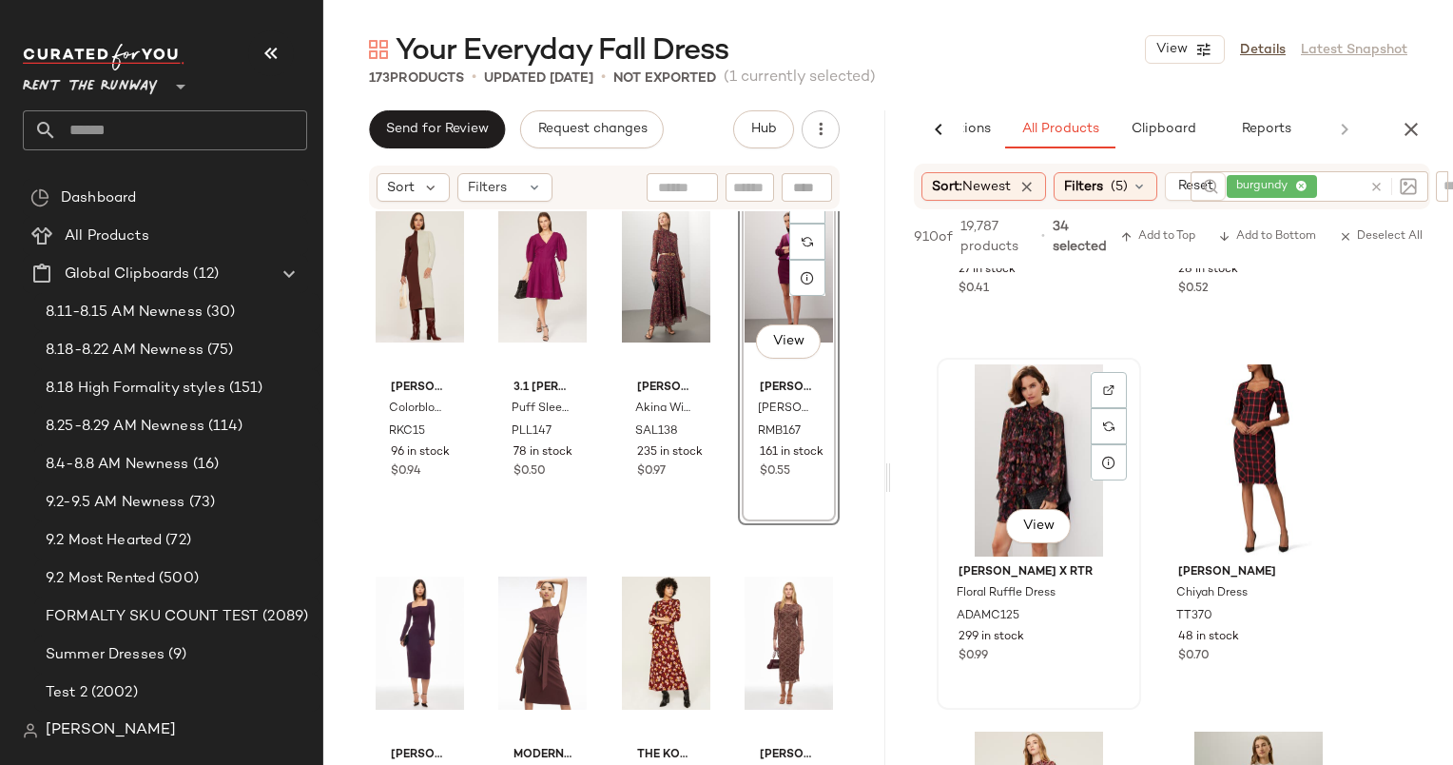
click at [1008, 448] on div "View" at bounding box center [1039, 460] width 191 height 192
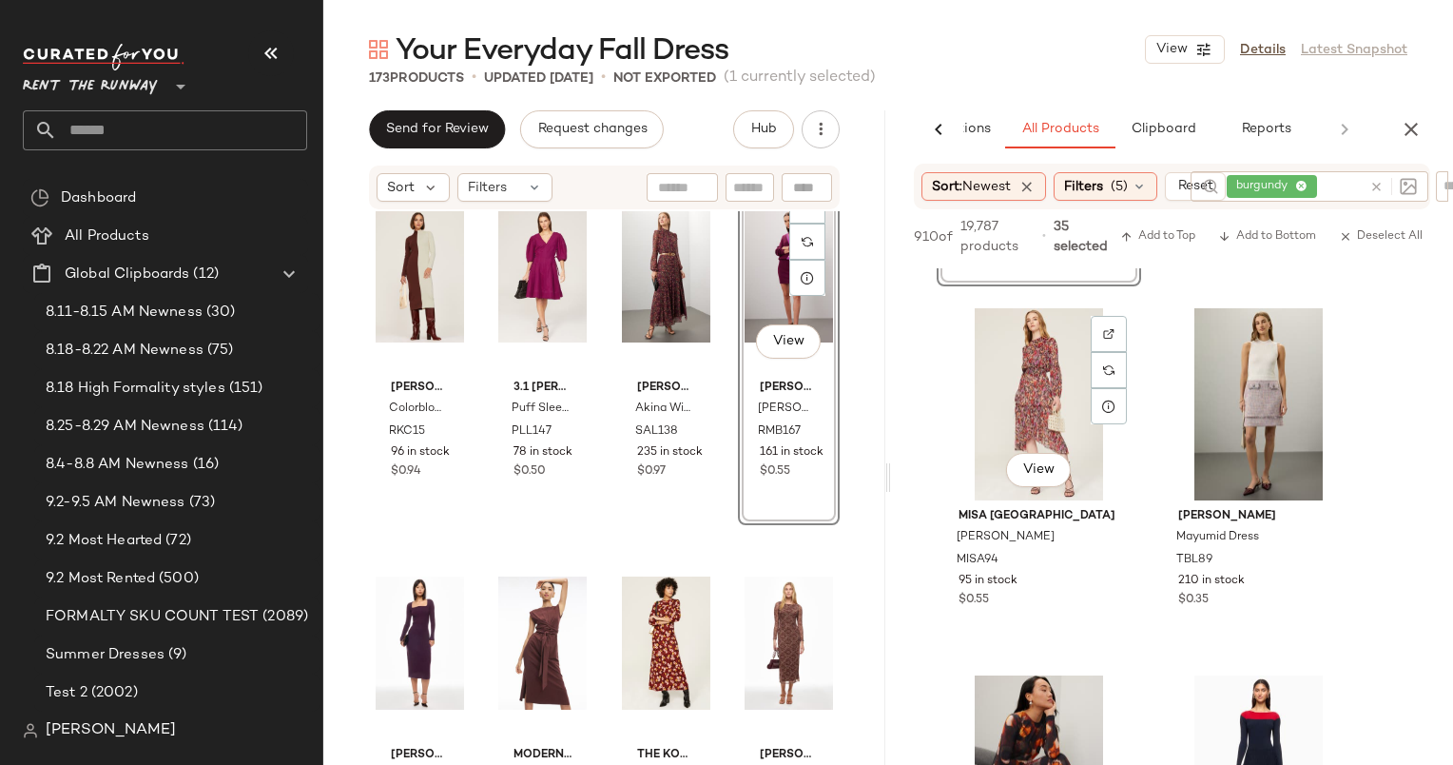
scroll to position [25316, 0]
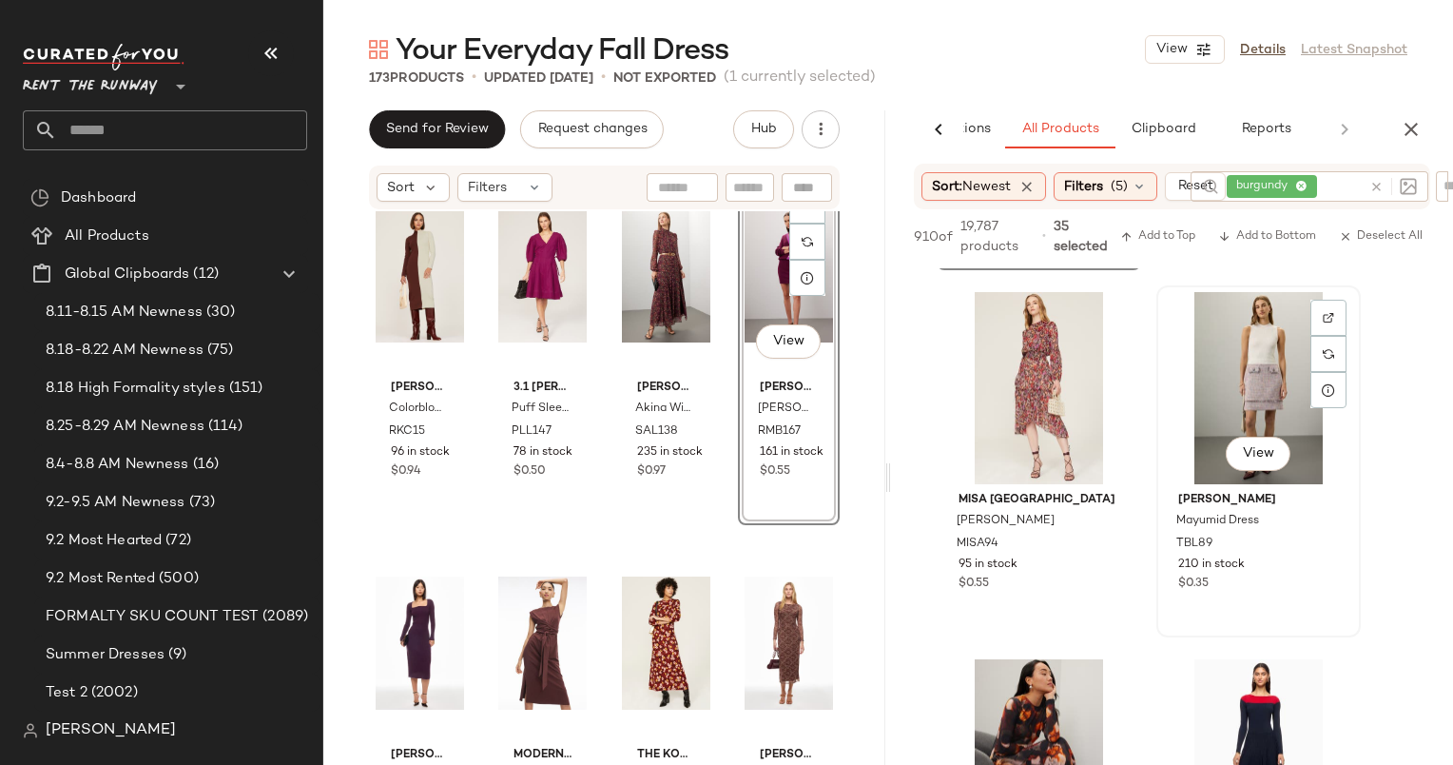
click at [1202, 323] on div "View" at bounding box center [1258, 388] width 191 height 192
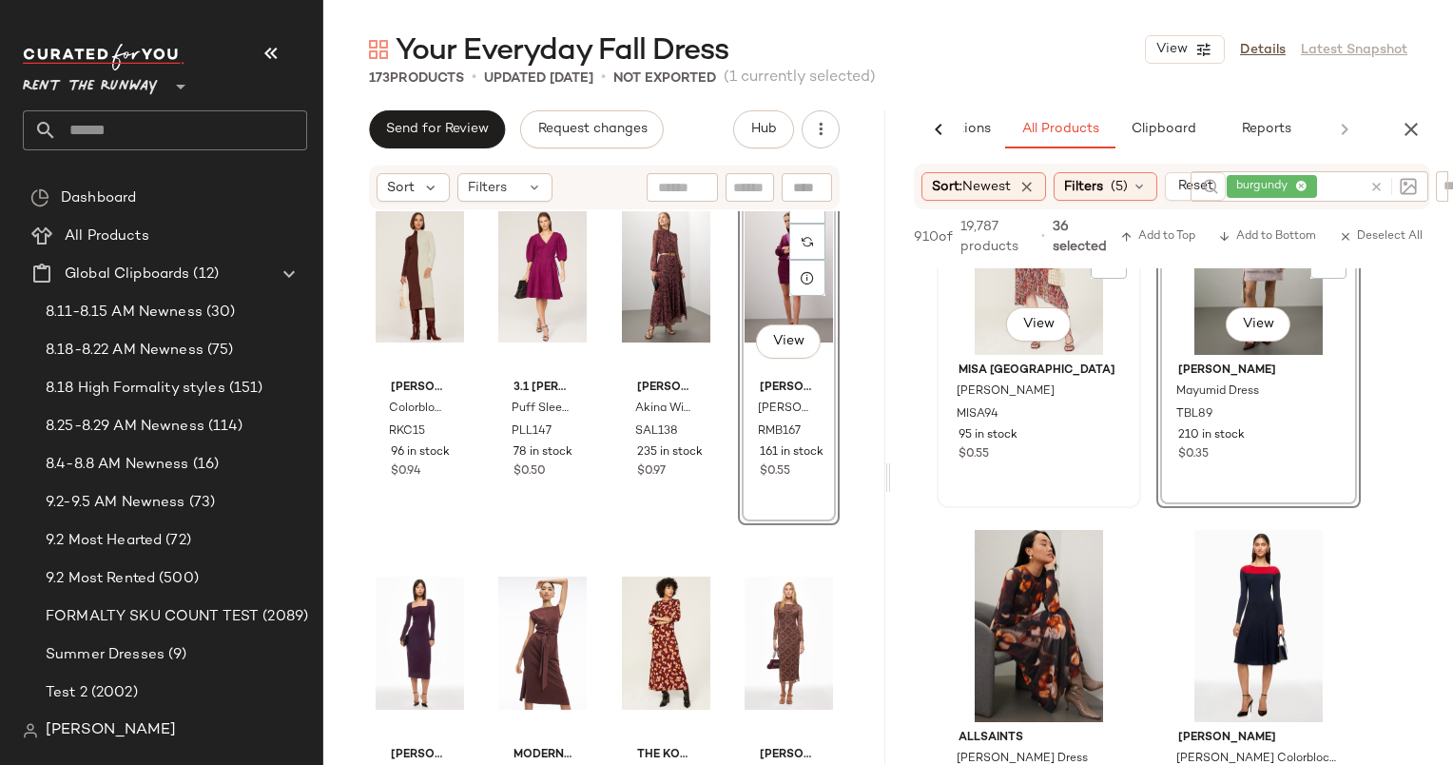
scroll to position [25447, 0]
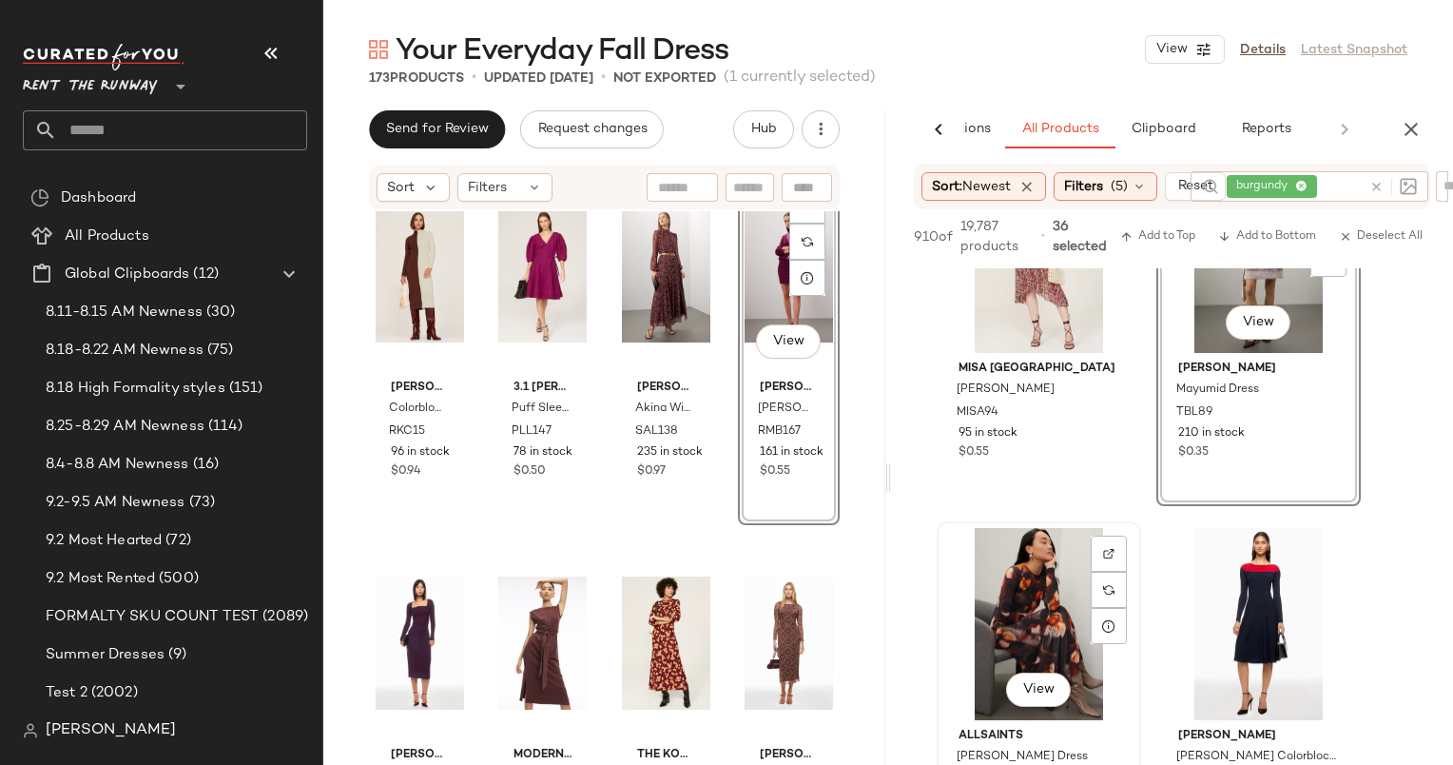
click at [1056, 601] on div "View" at bounding box center [1039, 624] width 191 height 192
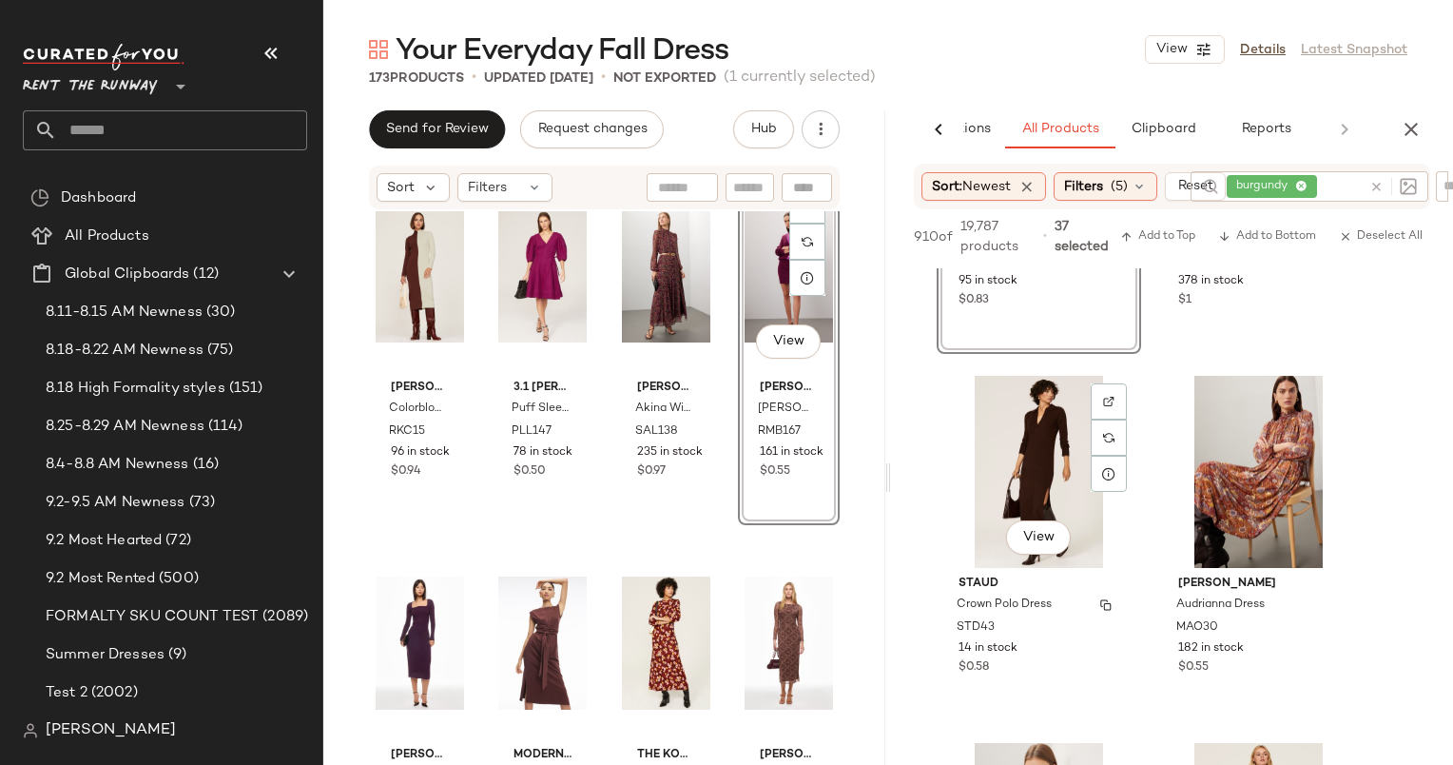
scroll to position [26033, 0]
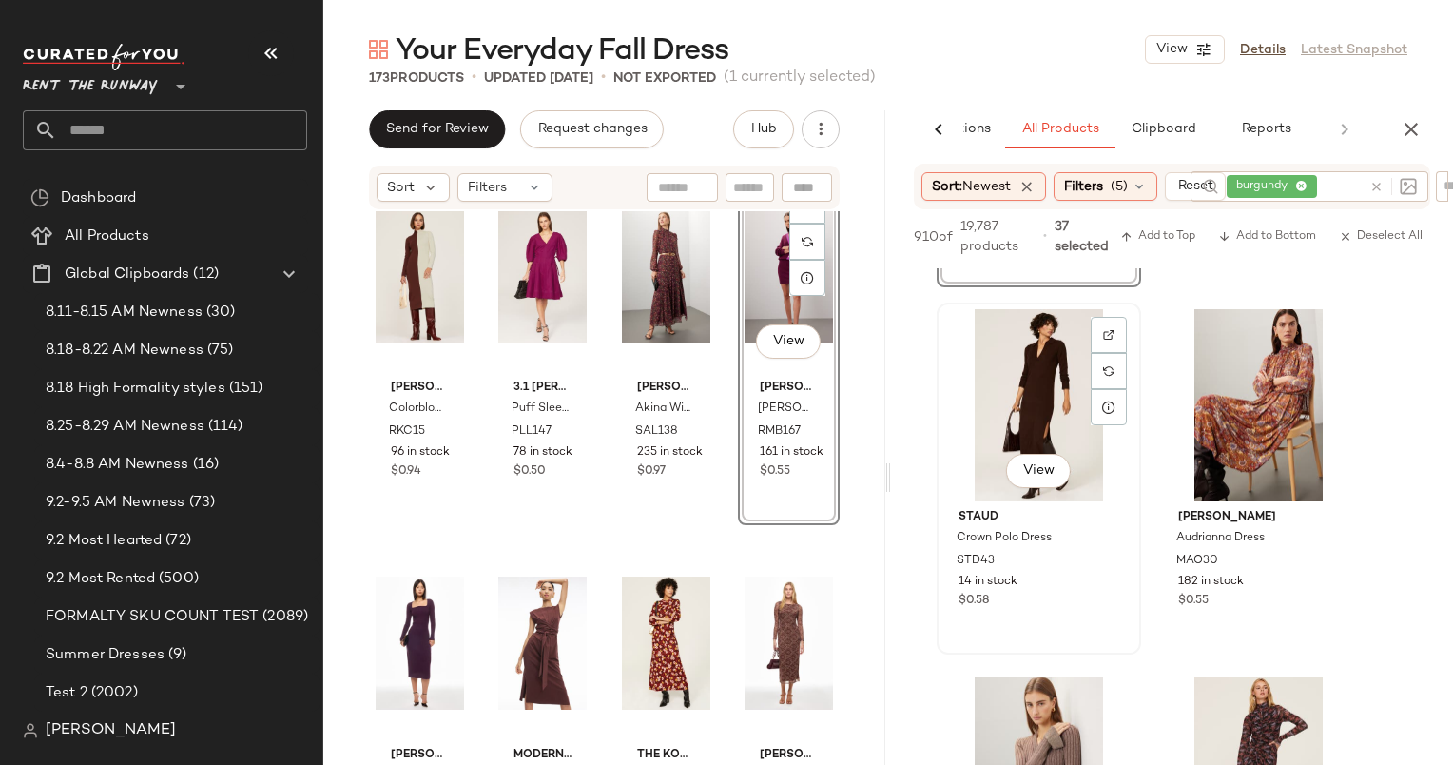
click at [1049, 424] on div "View" at bounding box center [1039, 405] width 191 height 192
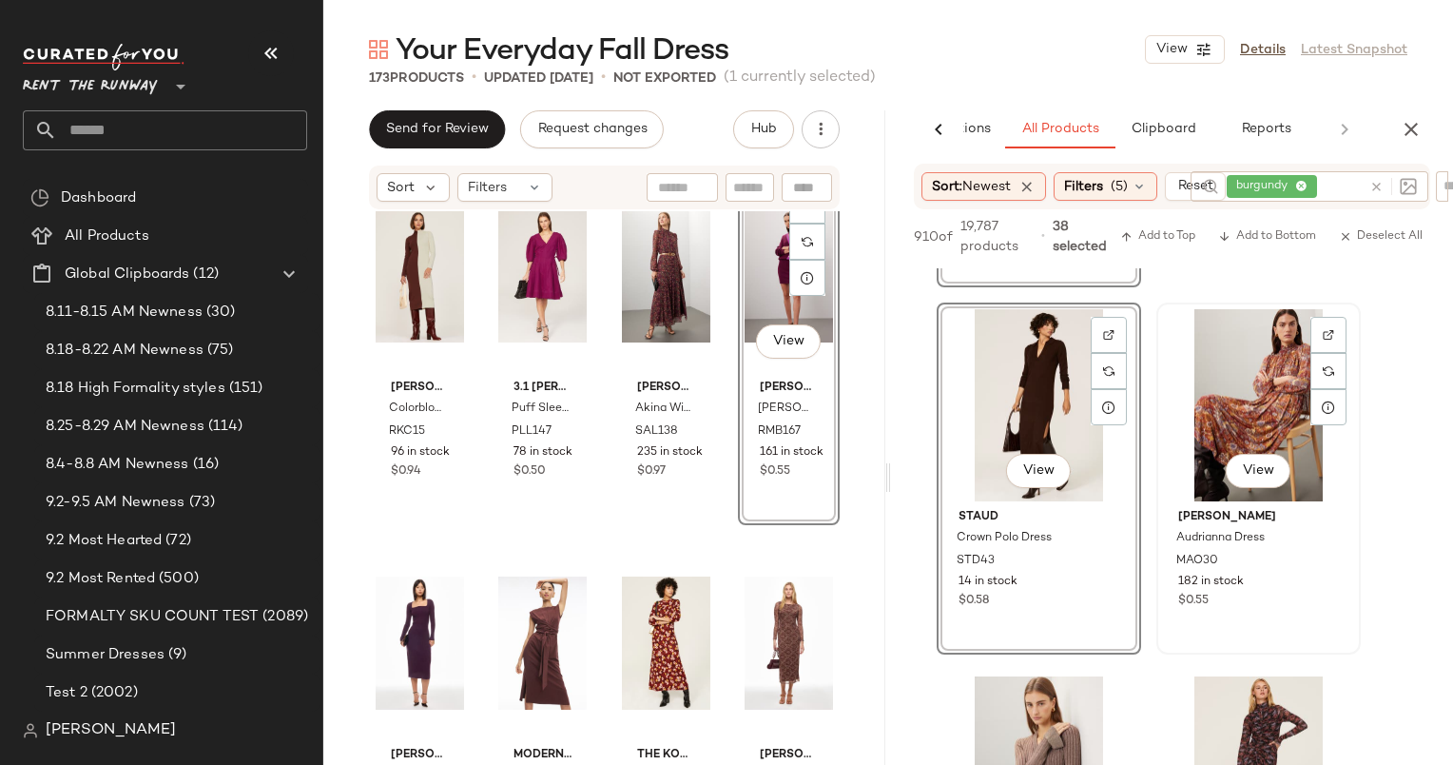
click at [1221, 413] on div "View" at bounding box center [1258, 405] width 191 height 192
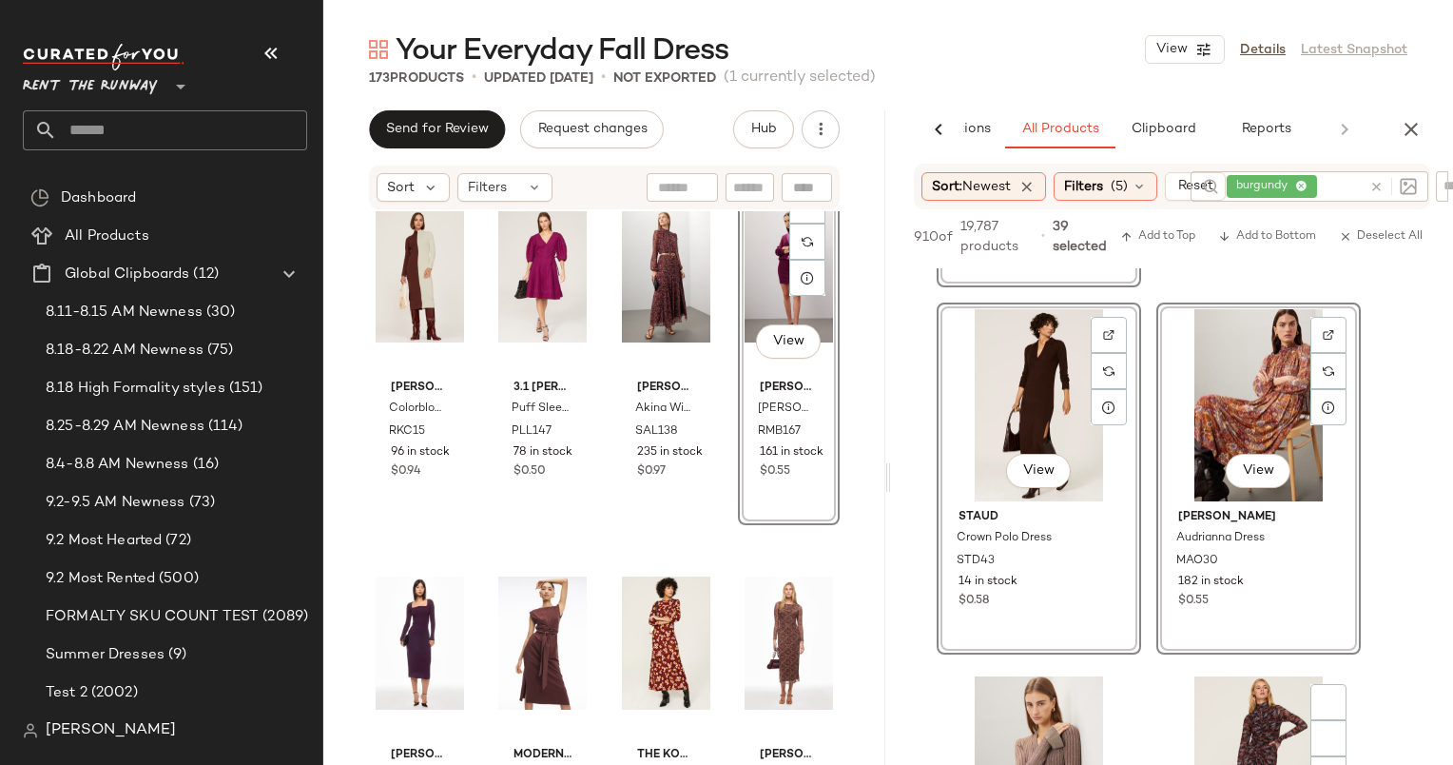
scroll to position [26434, 0]
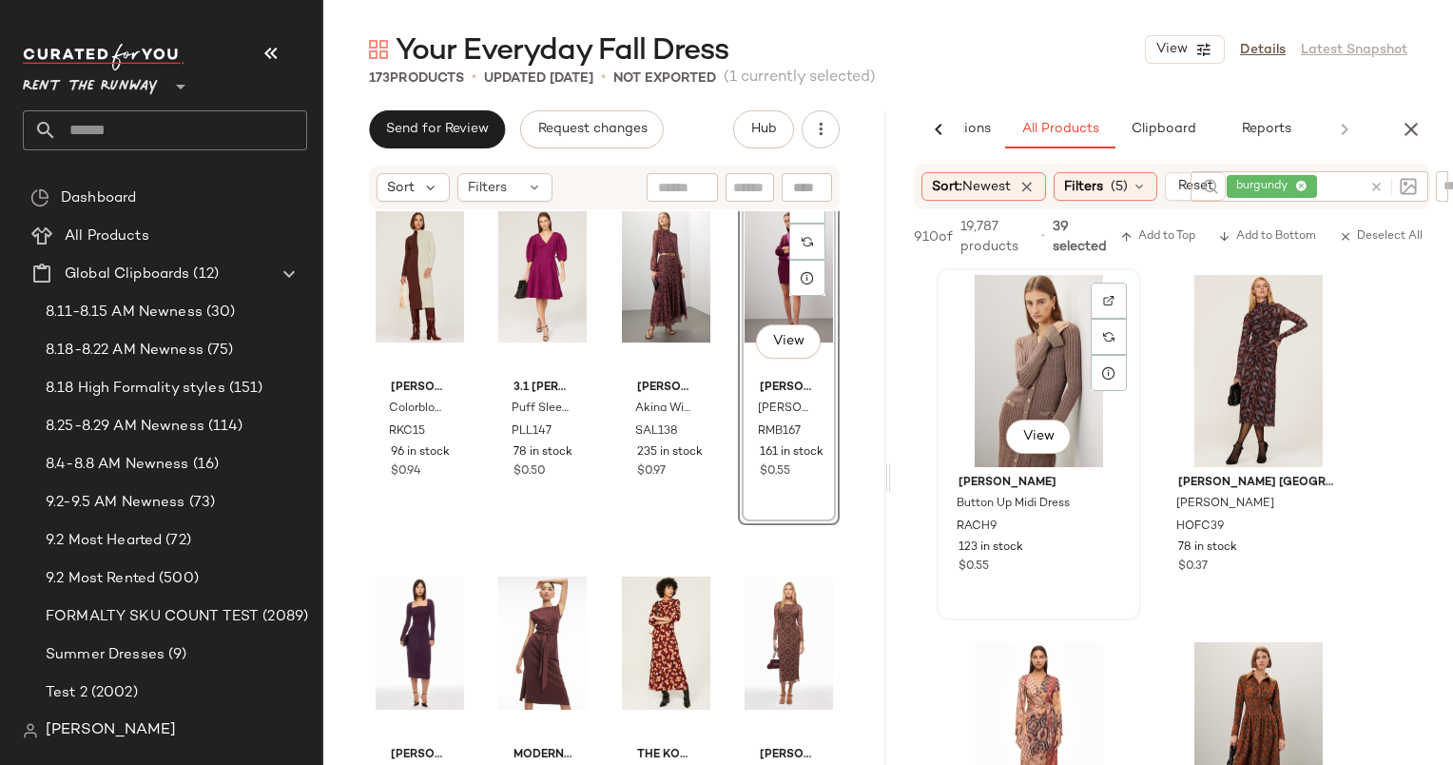
click at [1048, 357] on div "View" at bounding box center [1039, 371] width 191 height 192
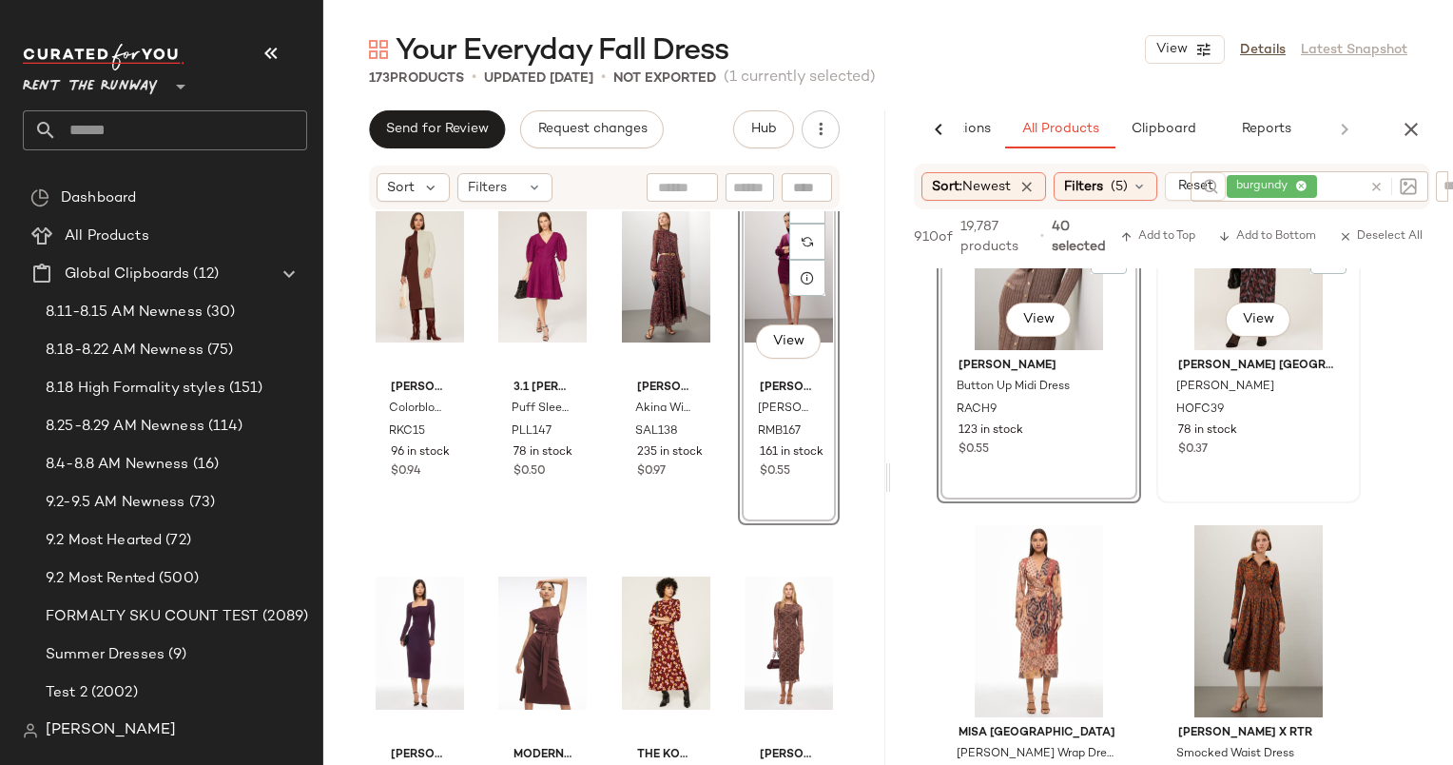
scroll to position [26608, 0]
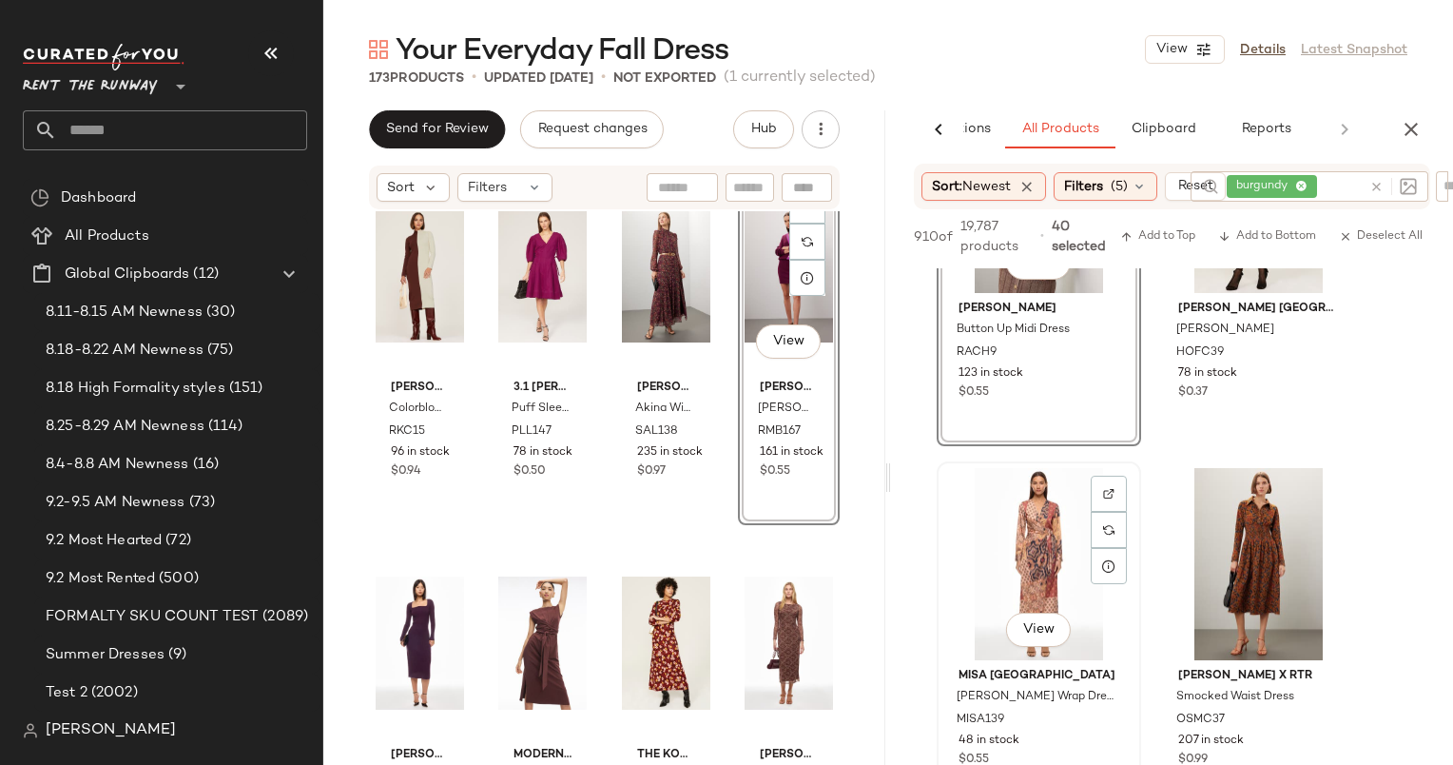
click at [1047, 551] on div "View" at bounding box center [1039, 564] width 191 height 192
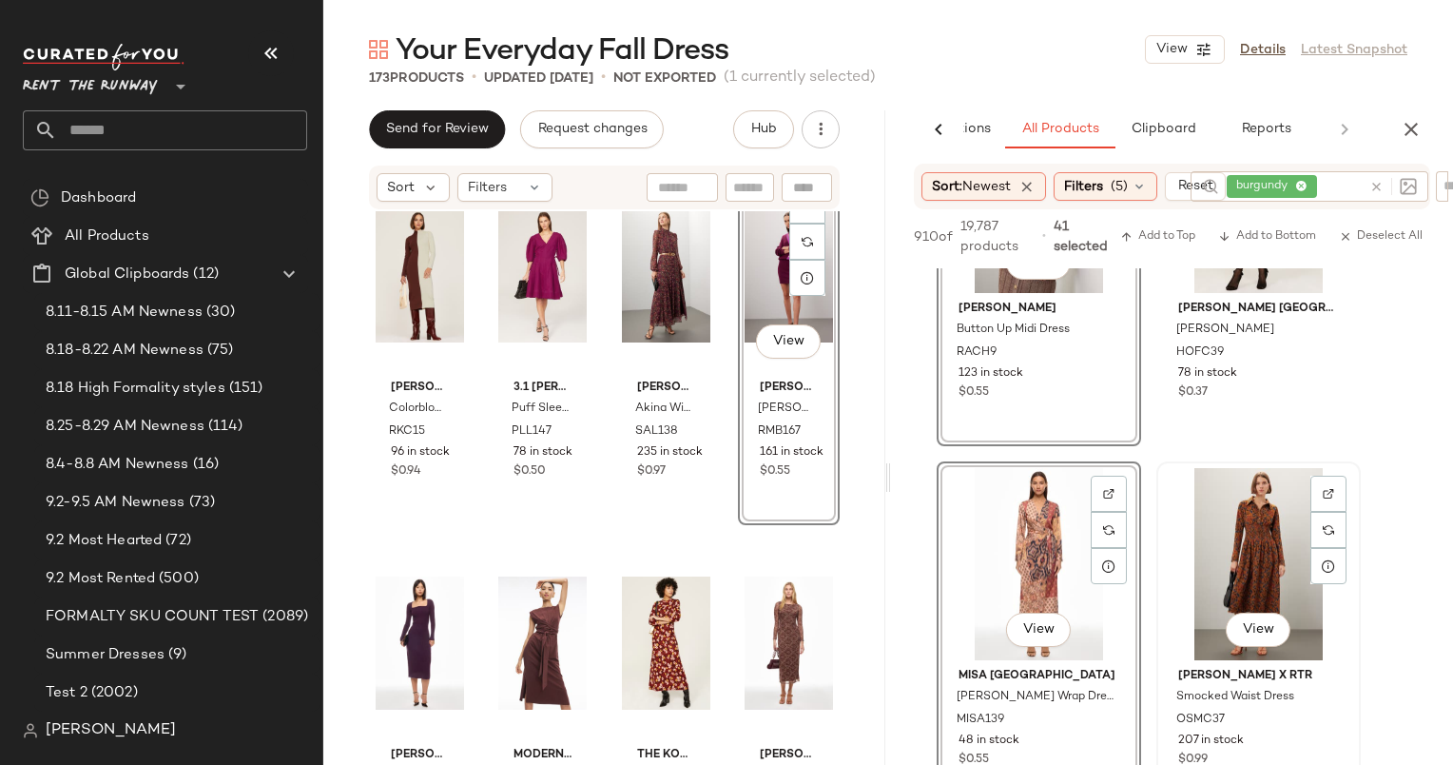
click at [1261, 571] on div "View" at bounding box center [1258, 564] width 191 height 192
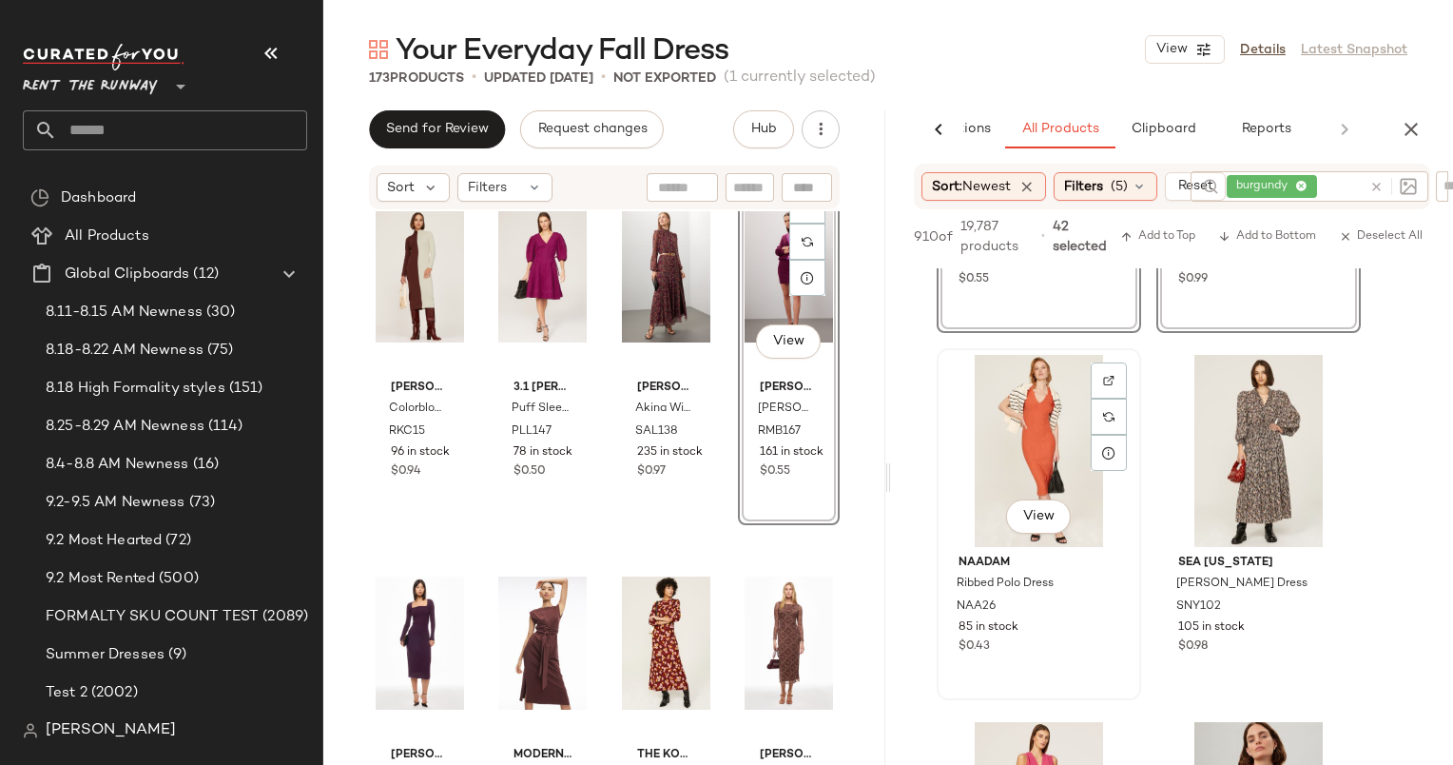
click at [1052, 437] on div "View" at bounding box center [1039, 451] width 191 height 192
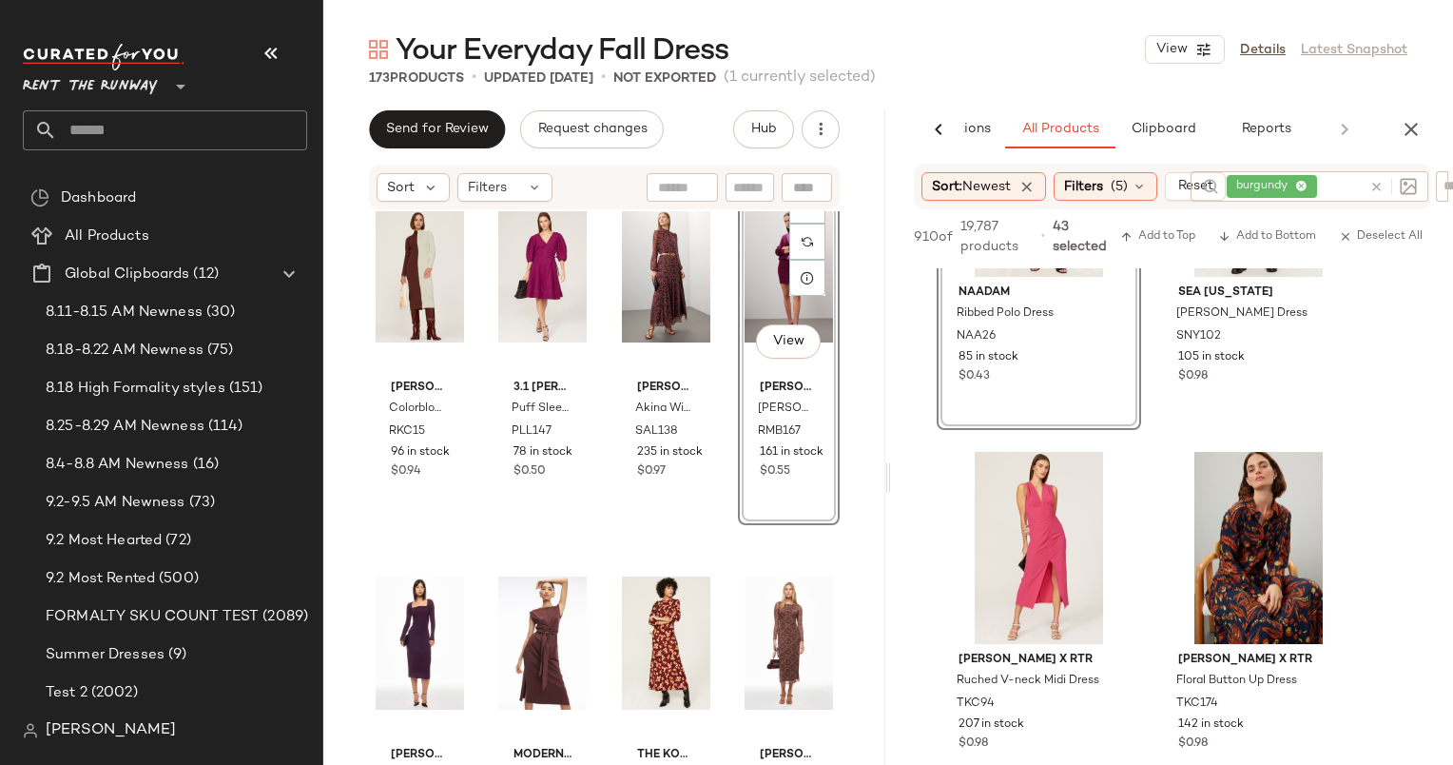
scroll to position [27484, 0]
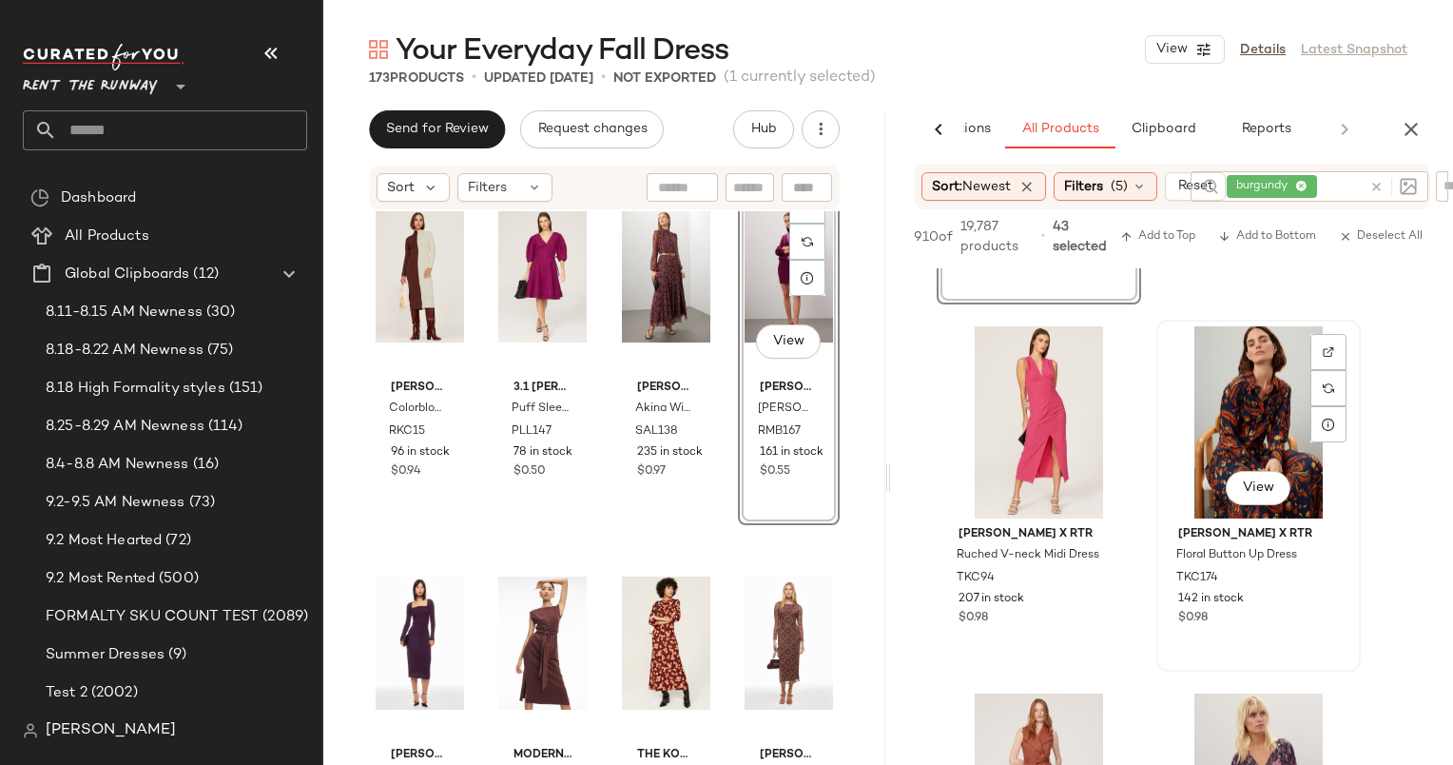
click at [1289, 380] on div "View" at bounding box center [1258, 422] width 191 height 192
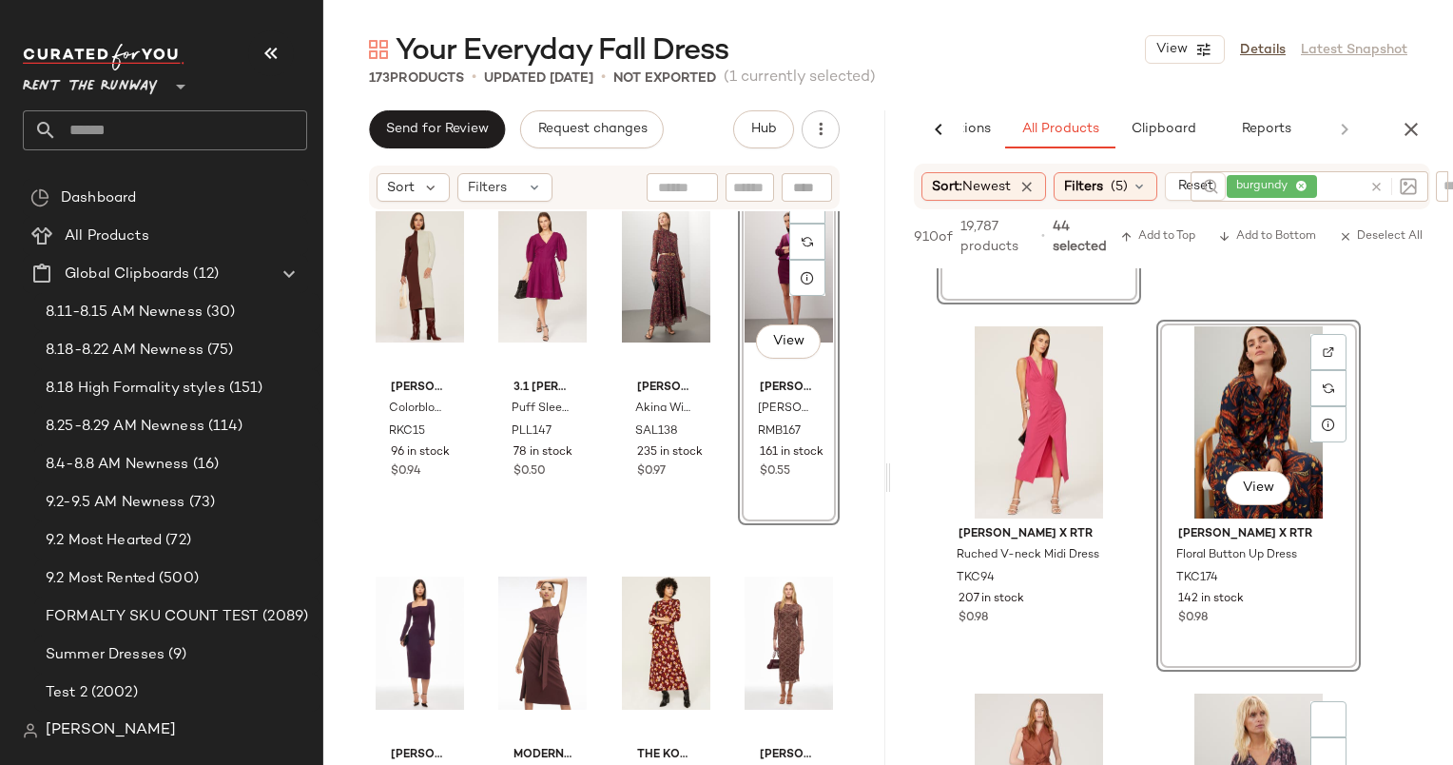
scroll to position [27822, 0]
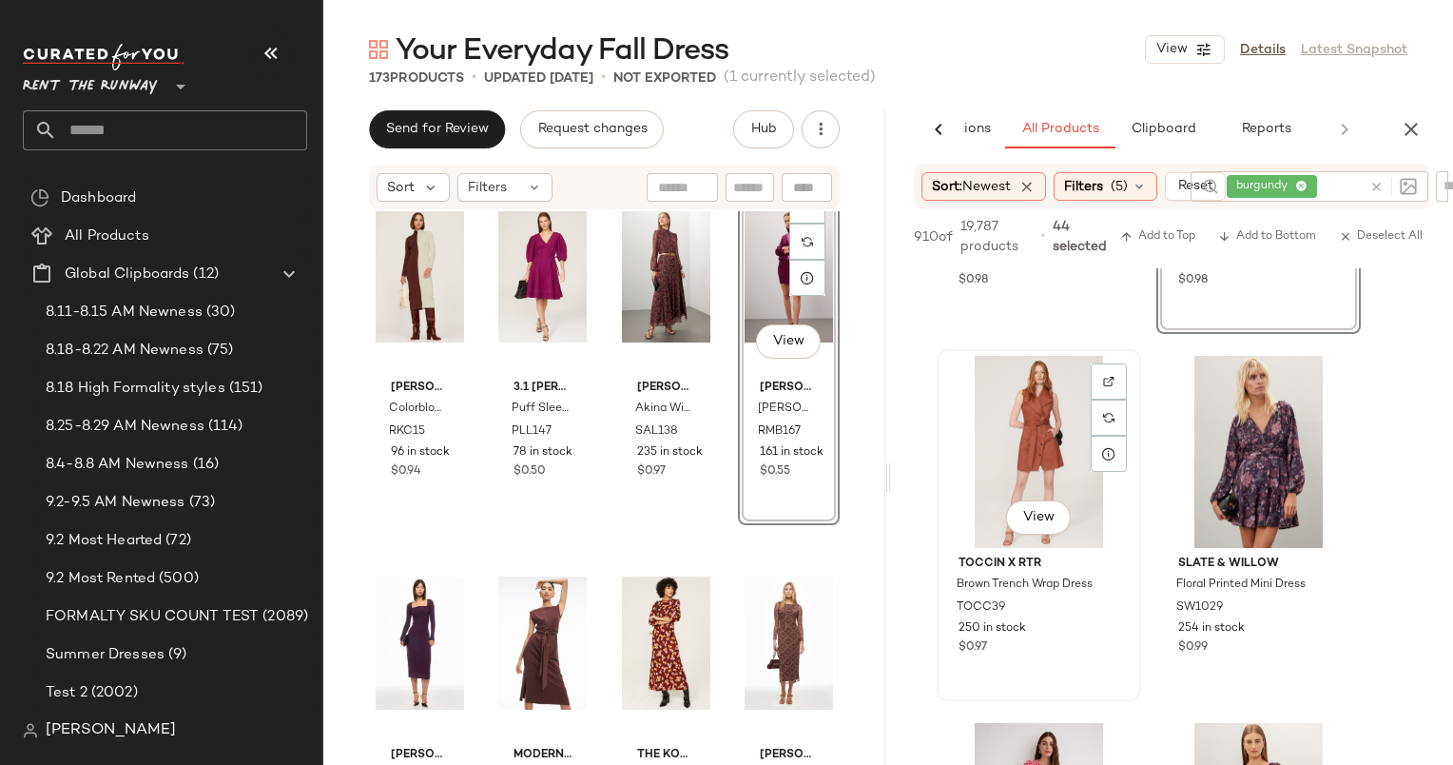
click at [1042, 441] on div "View" at bounding box center [1039, 452] width 191 height 192
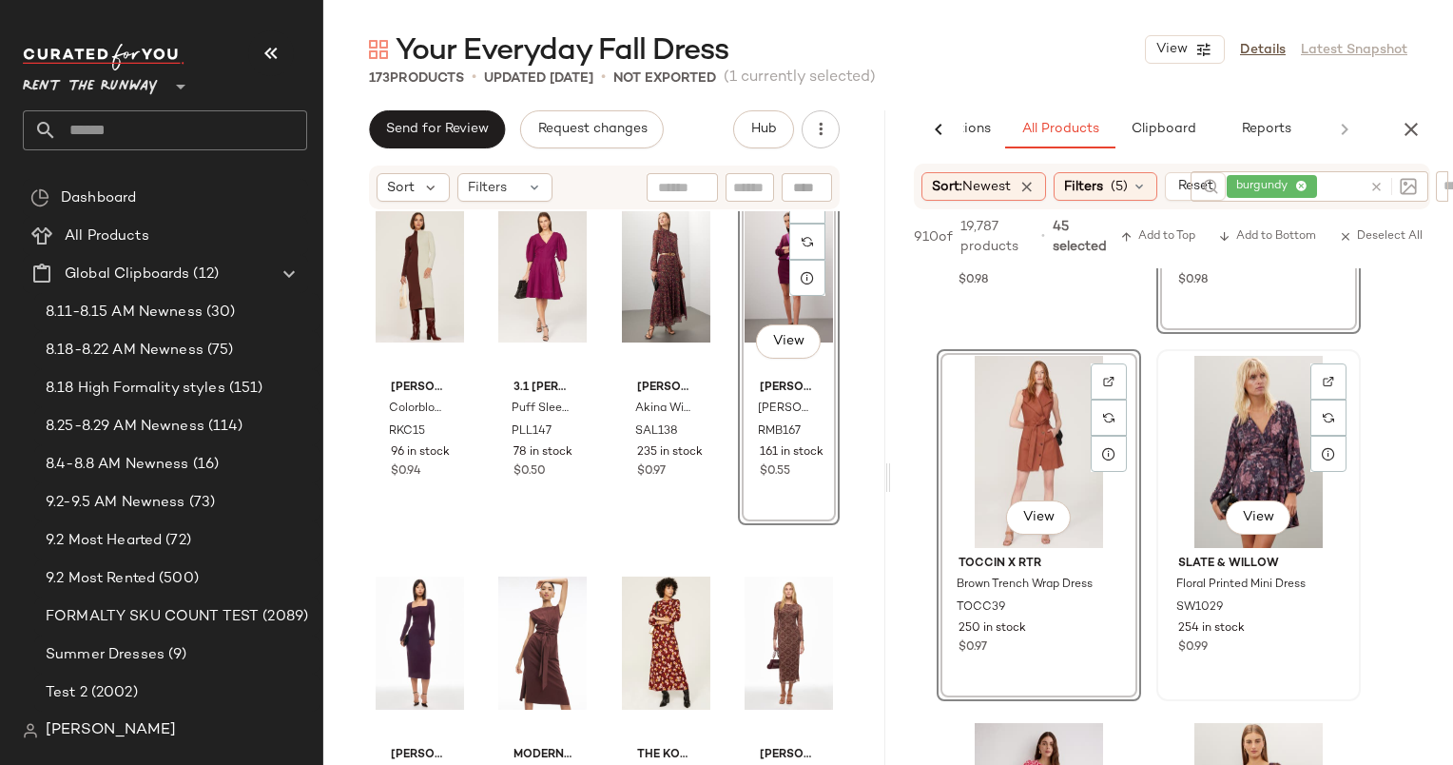
click at [1233, 391] on div "View" at bounding box center [1258, 452] width 191 height 192
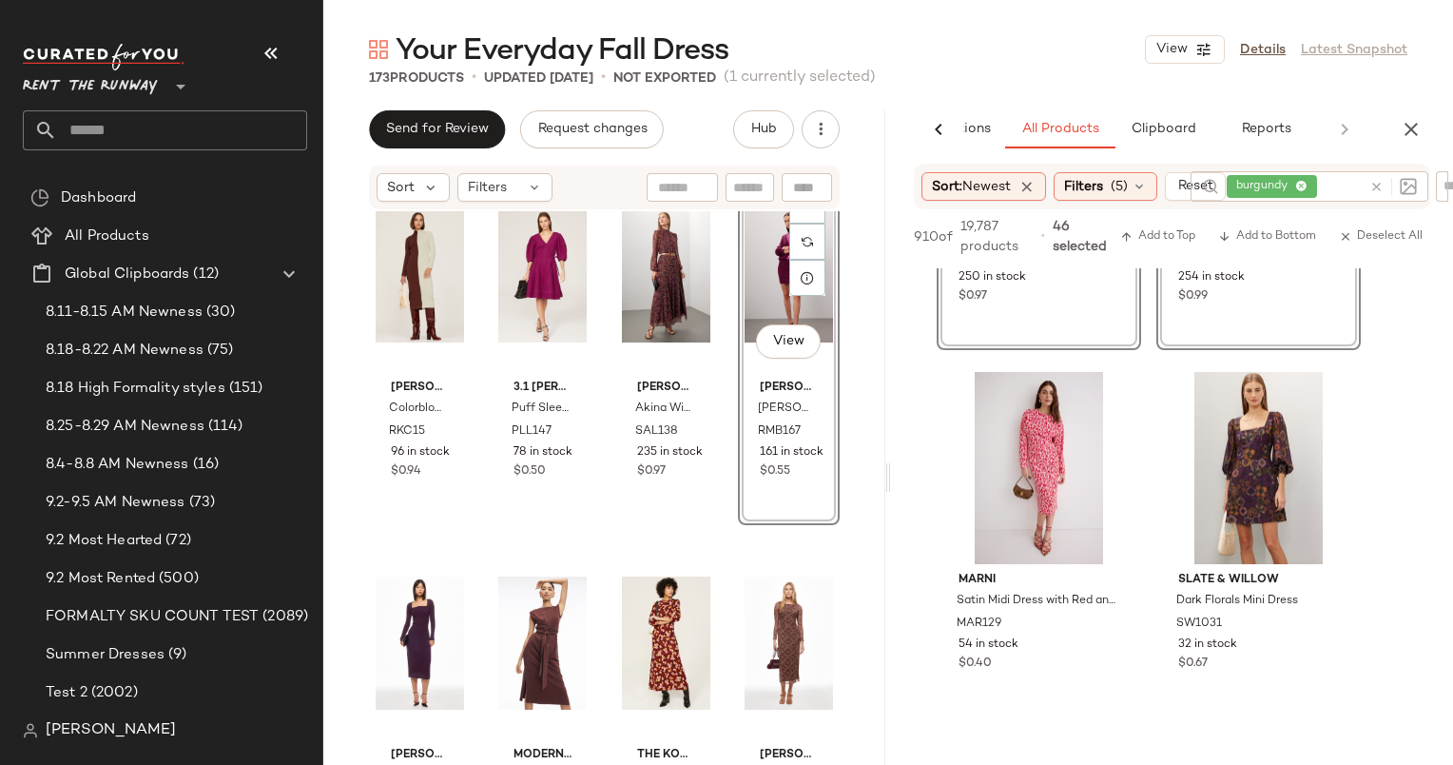
scroll to position [28187, 0]
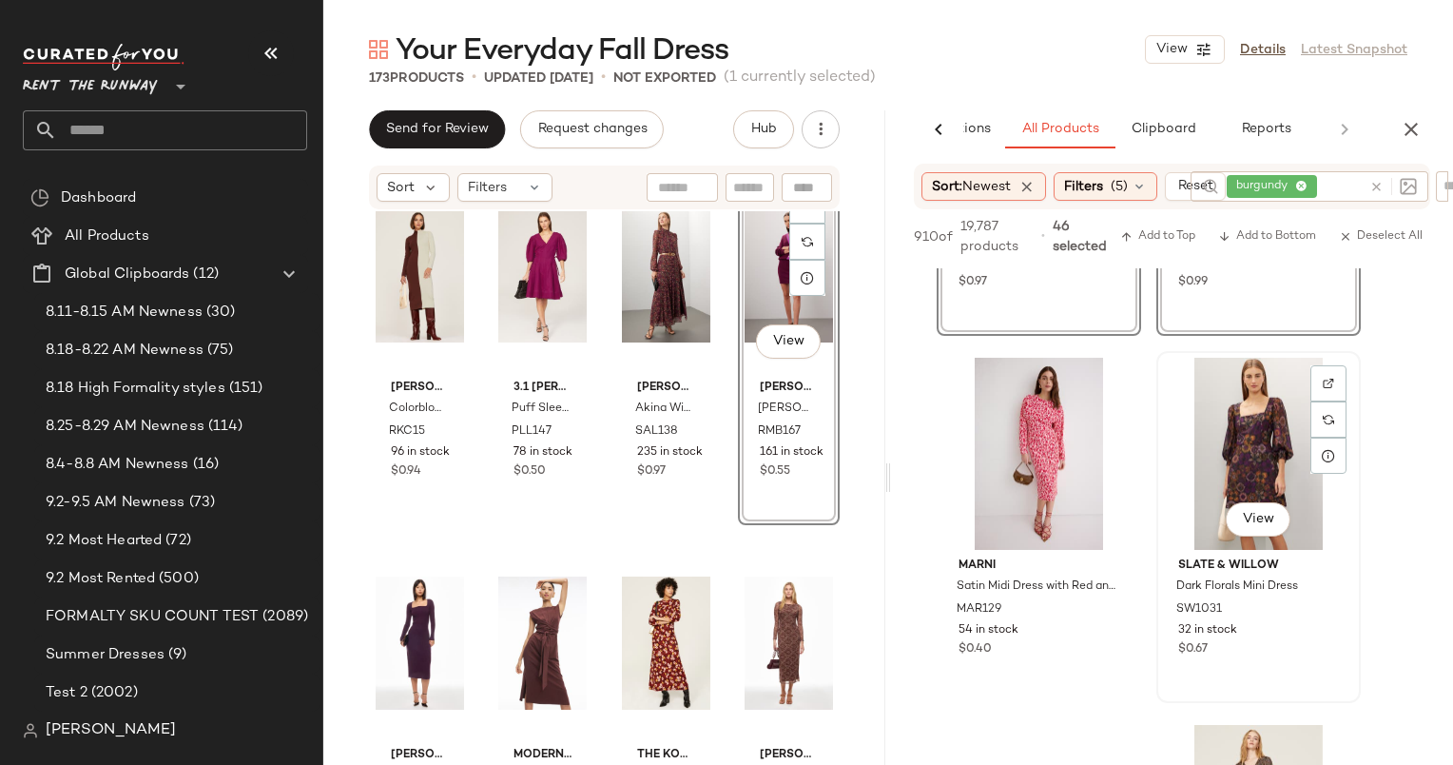
click at [1210, 426] on div "View" at bounding box center [1258, 454] width 191 height 192
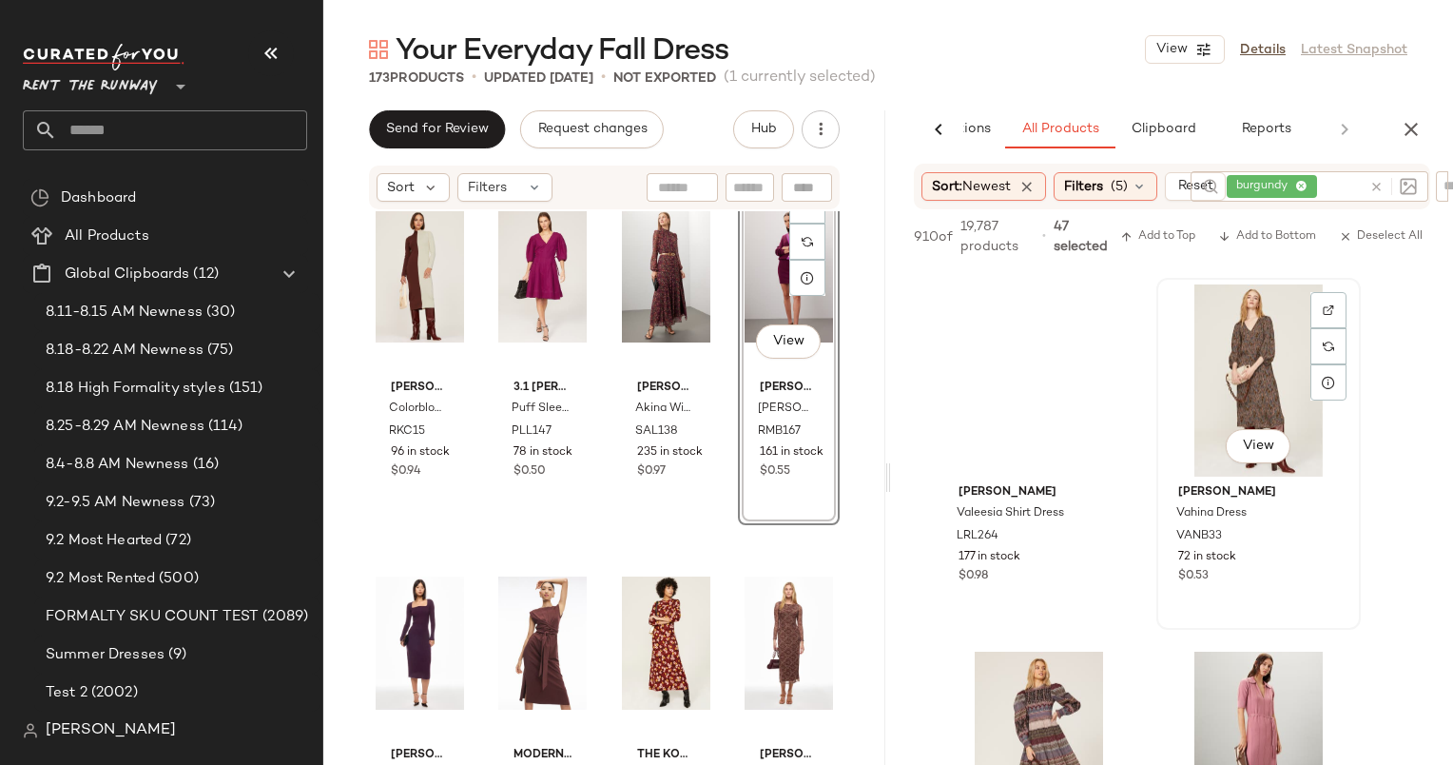
scroll to position [28713, 0]
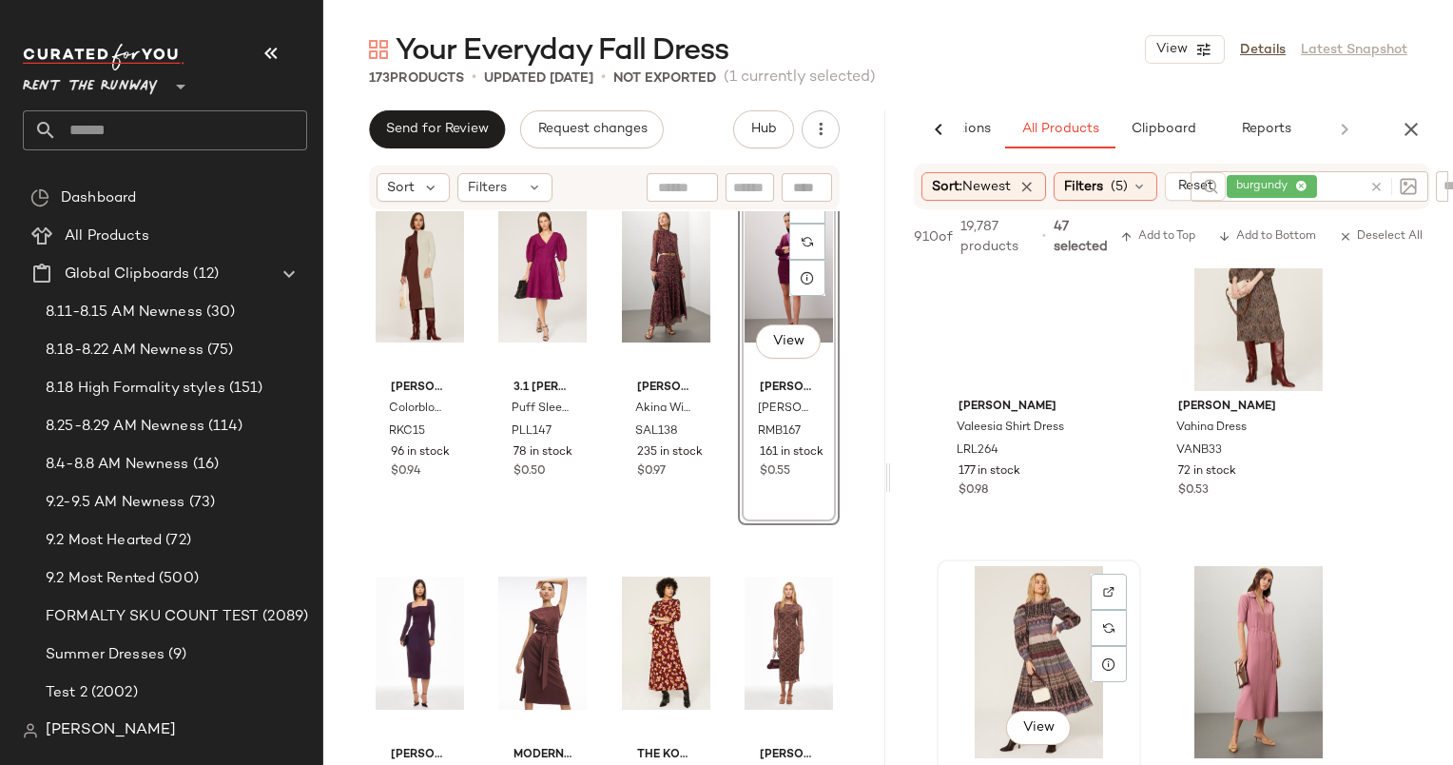
click at [1050, 611] on div "View" at bounding box center [1039, 662] width 191 height 192
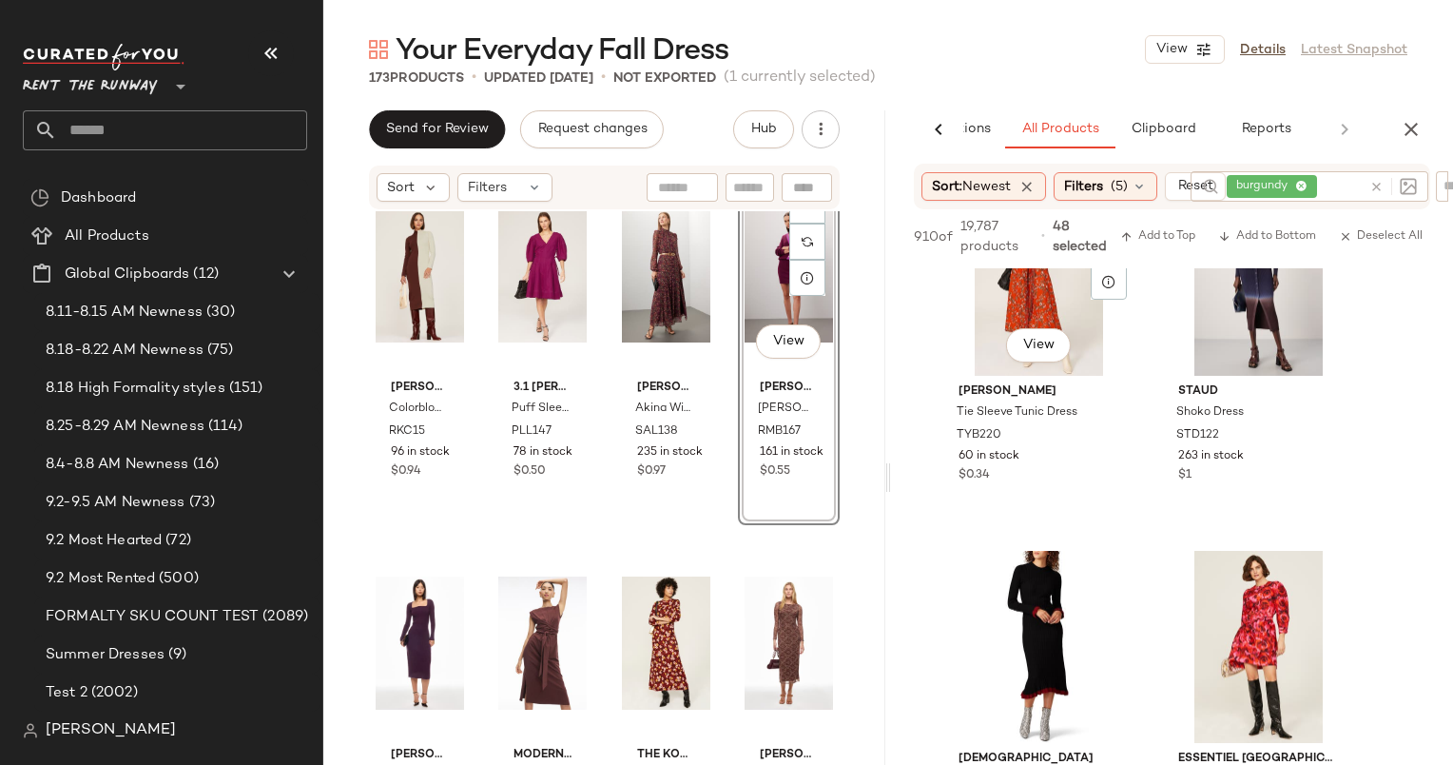
scroll to position [30115, 0]
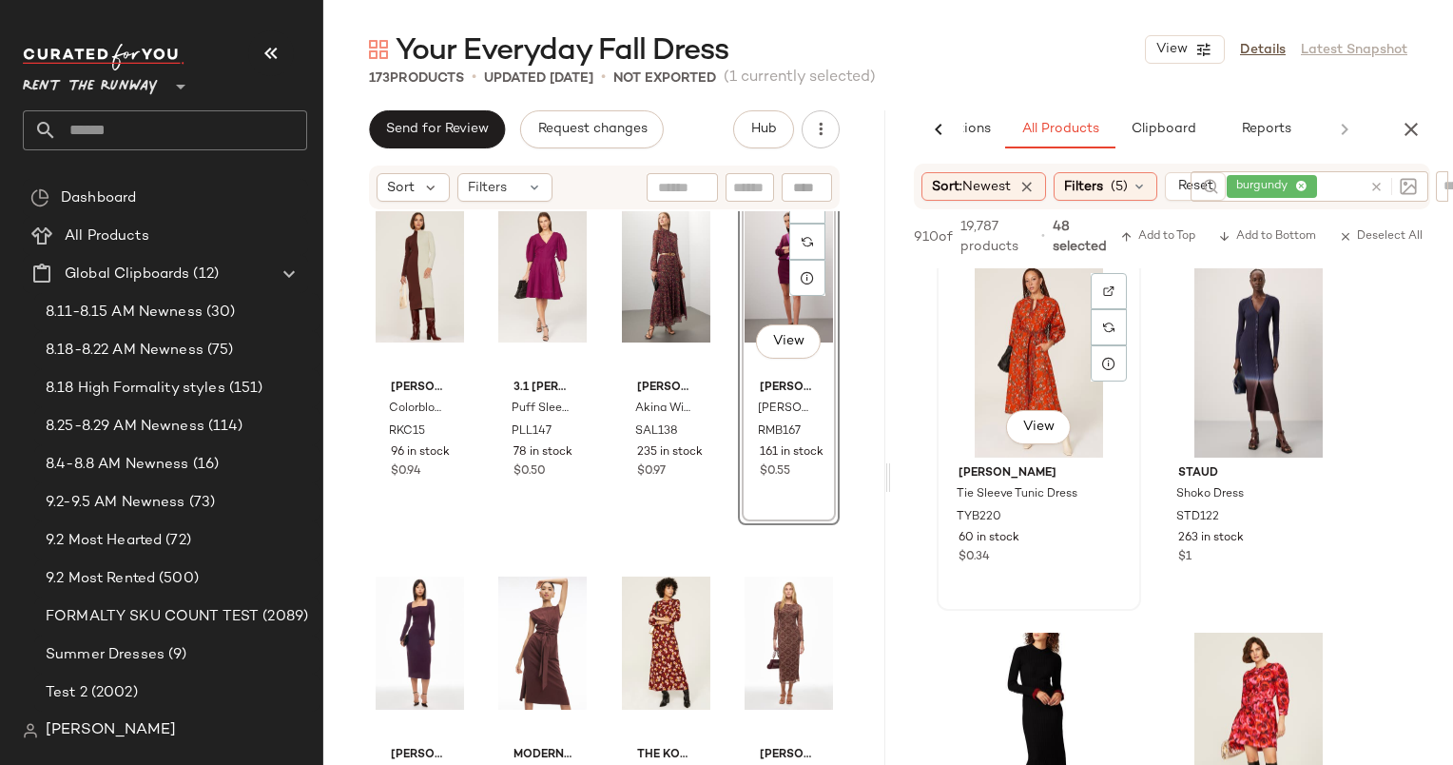
click at [1023, 350] on div "View" at bounding box center [1039, 361] width 191 height 192
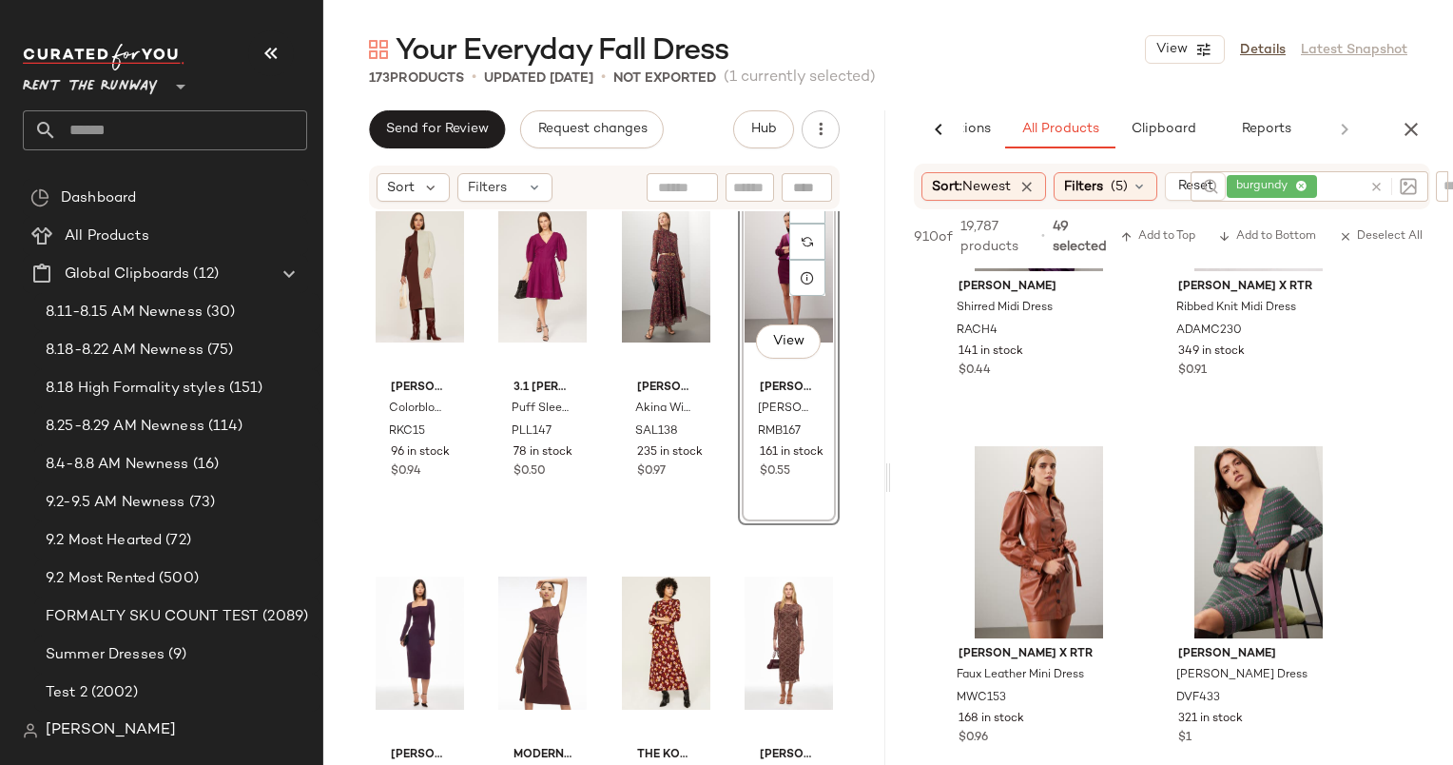
scroll to position [31409, 0]
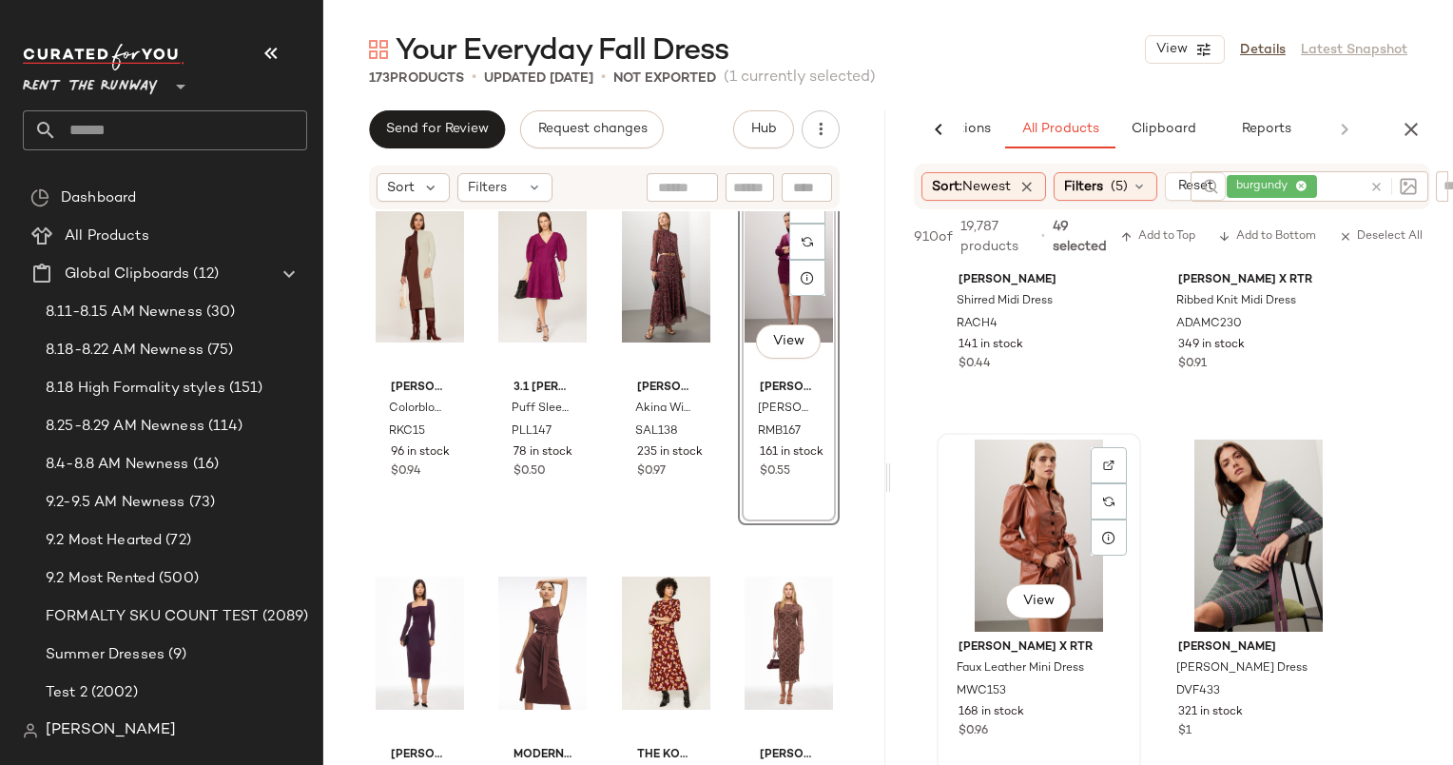
click at [1030, 521] on div "View" at bounding box center [1039, 535] width 191 height 192
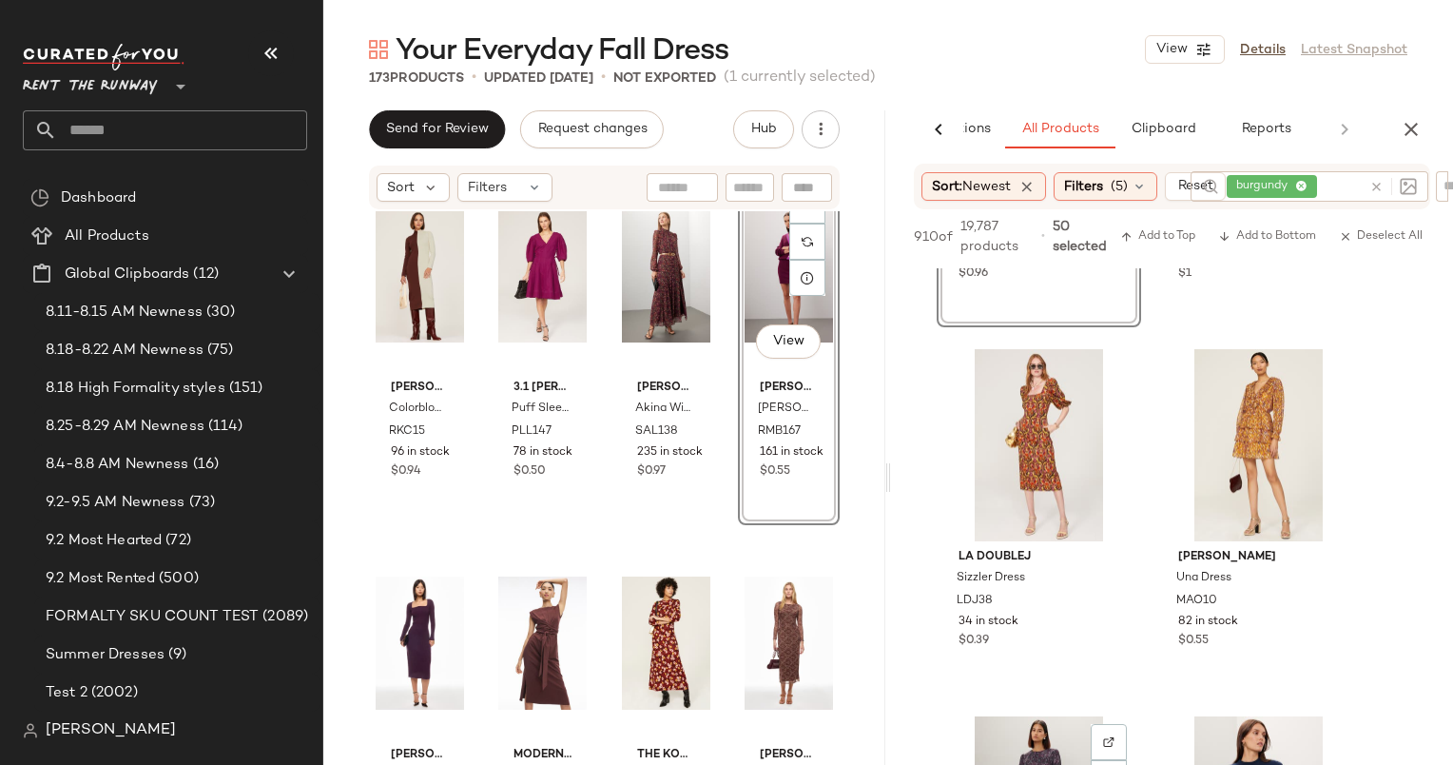
scroll to position [31850, 0]
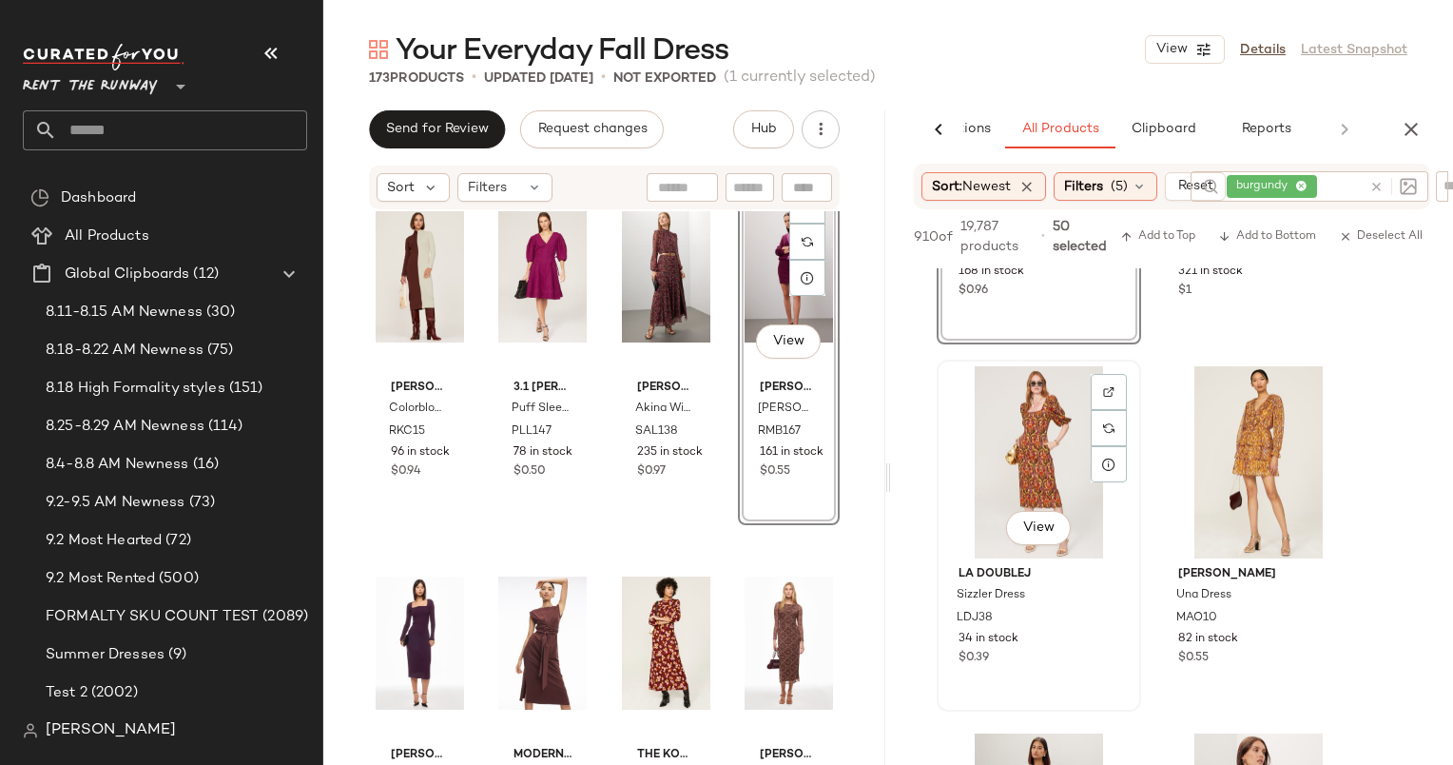
click at [1035, 476] on div "View" at bounding box center [1039, 462] width 191 height 192
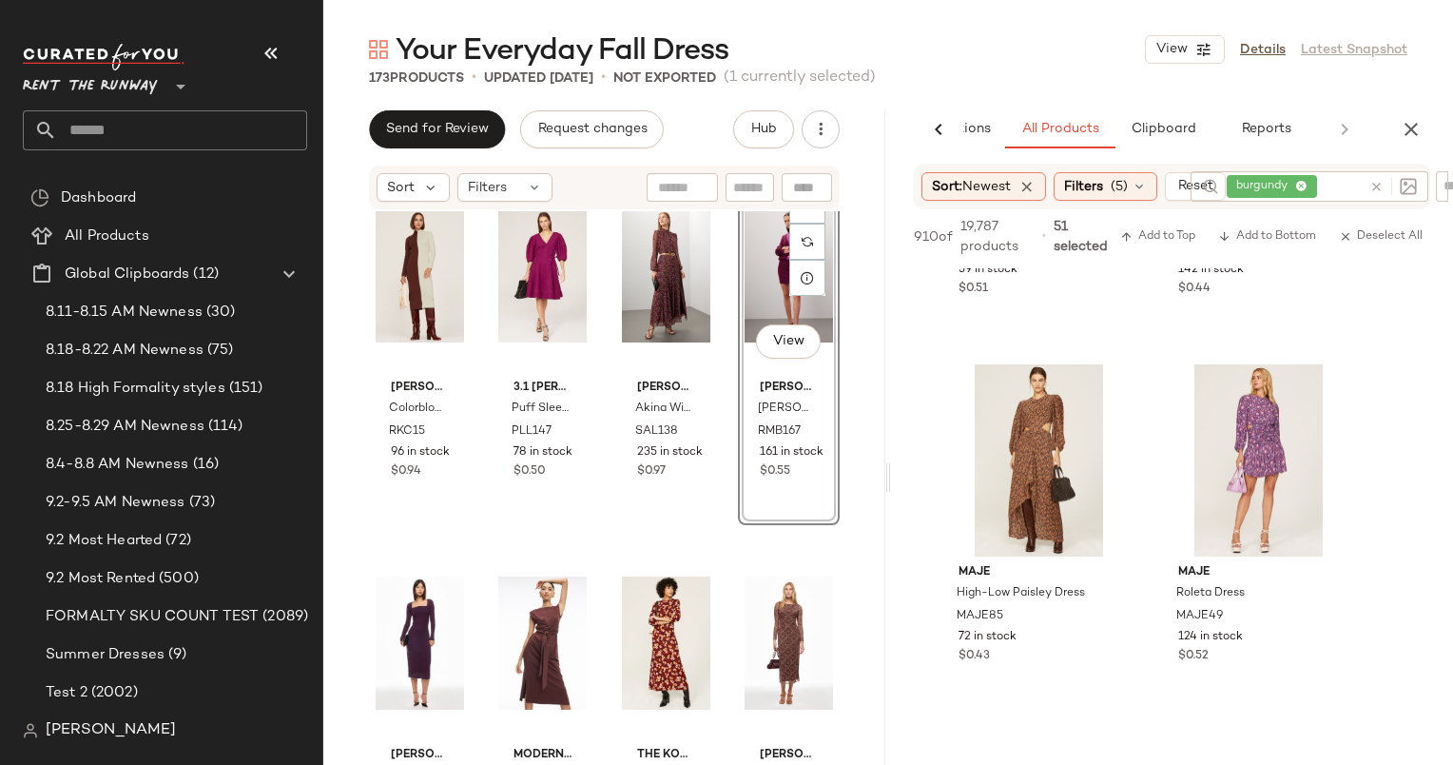
scroll to position [33324, 0]
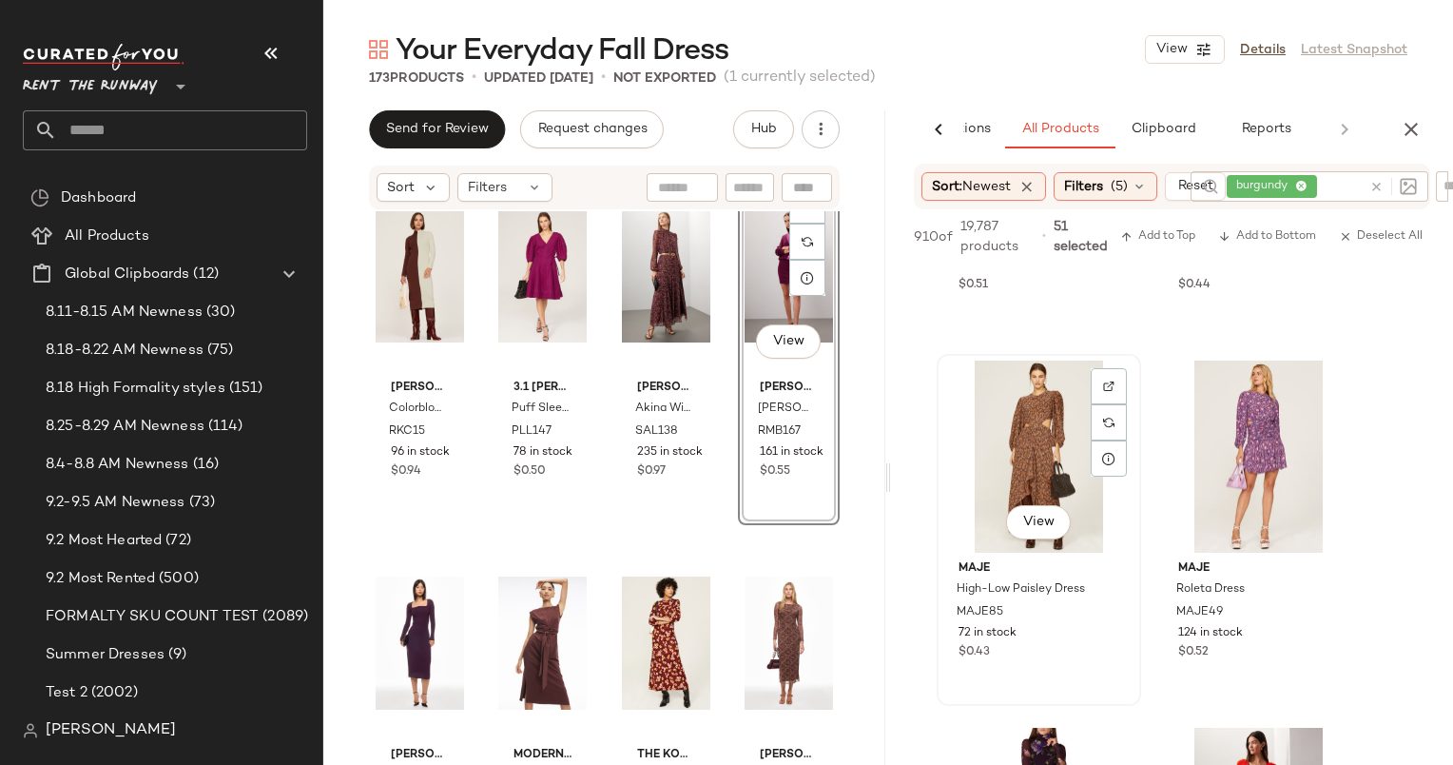
click at [1029, 436] on div "View" at bounding box center [1039, 456] width 191 height 192
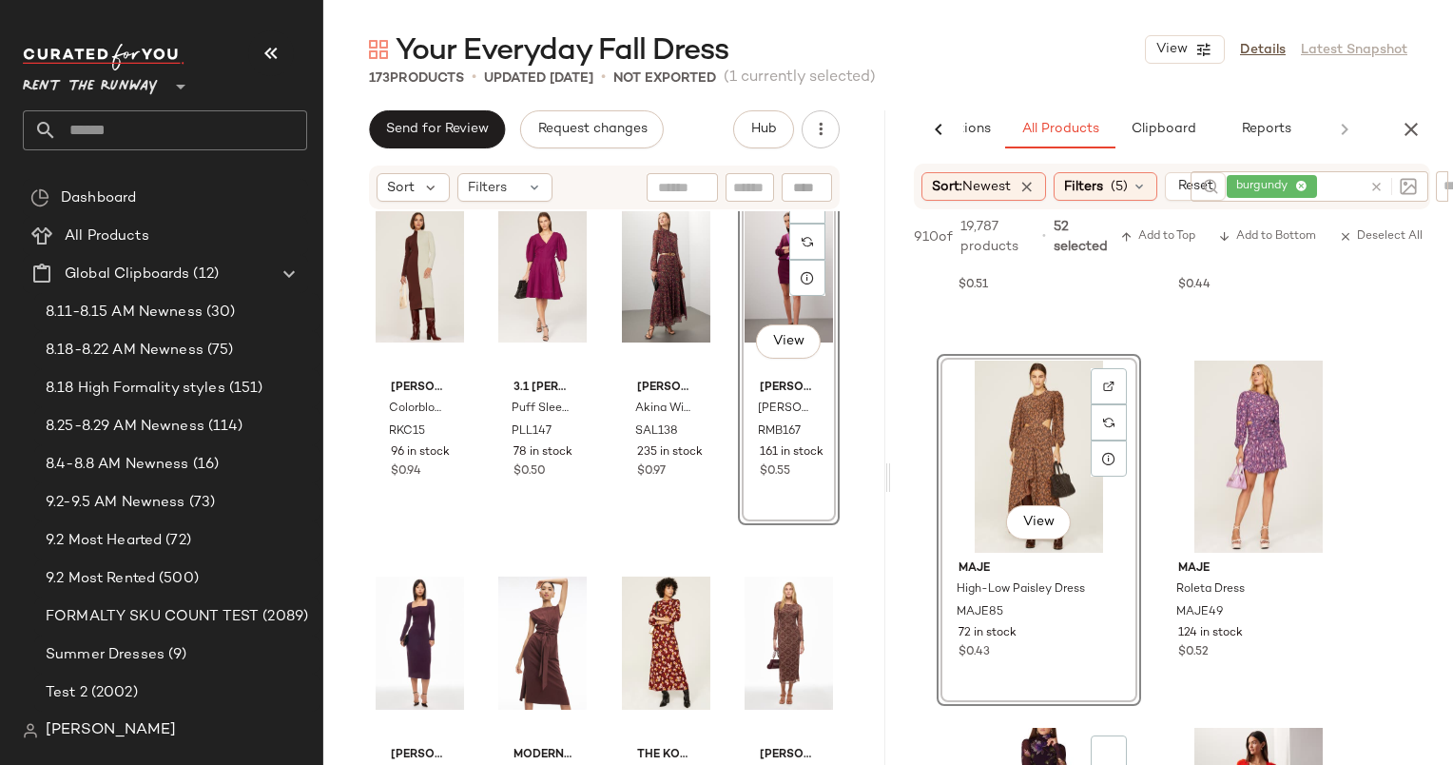
scroll to position [33727, 0]
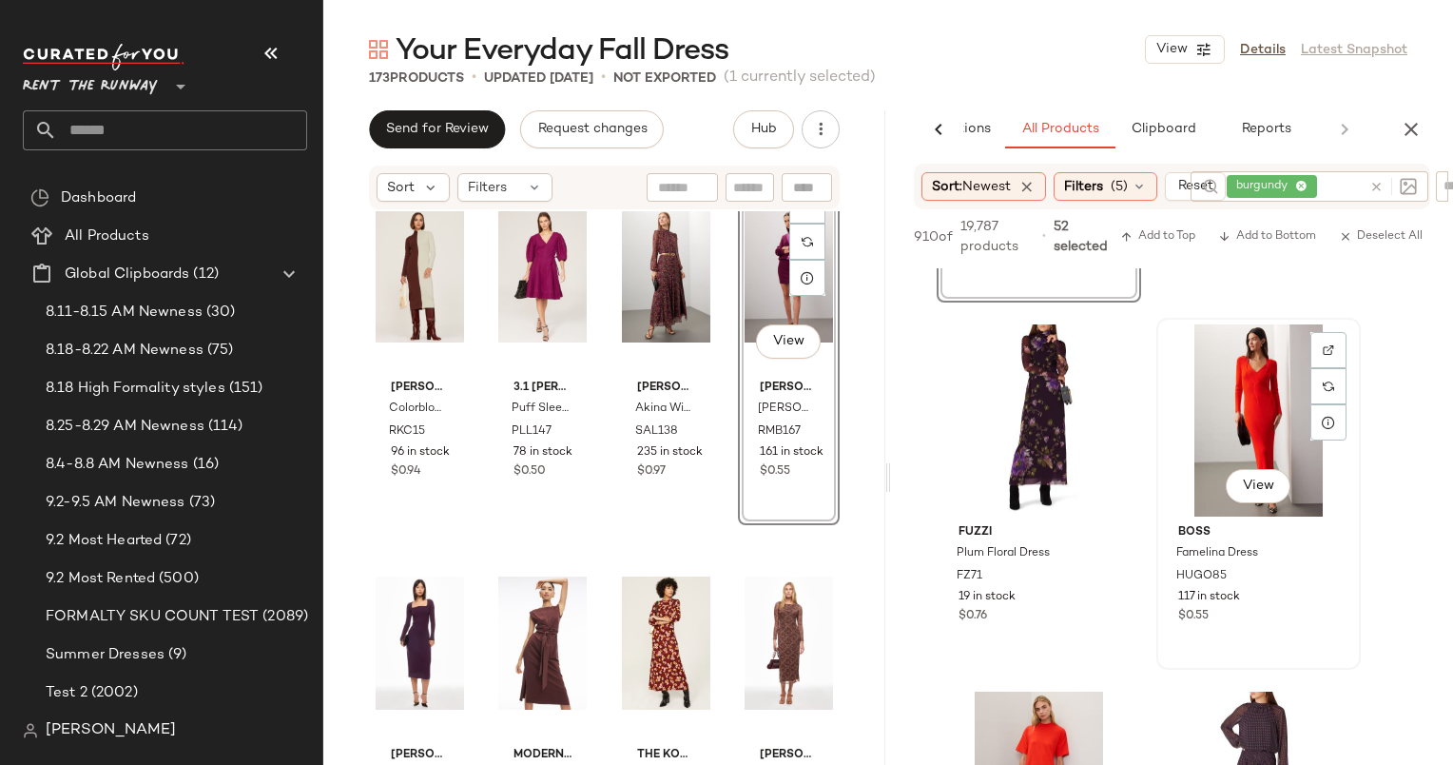
click at [1231, 388] on div "View" at bounding box center [1258, 420] width 191 height 192
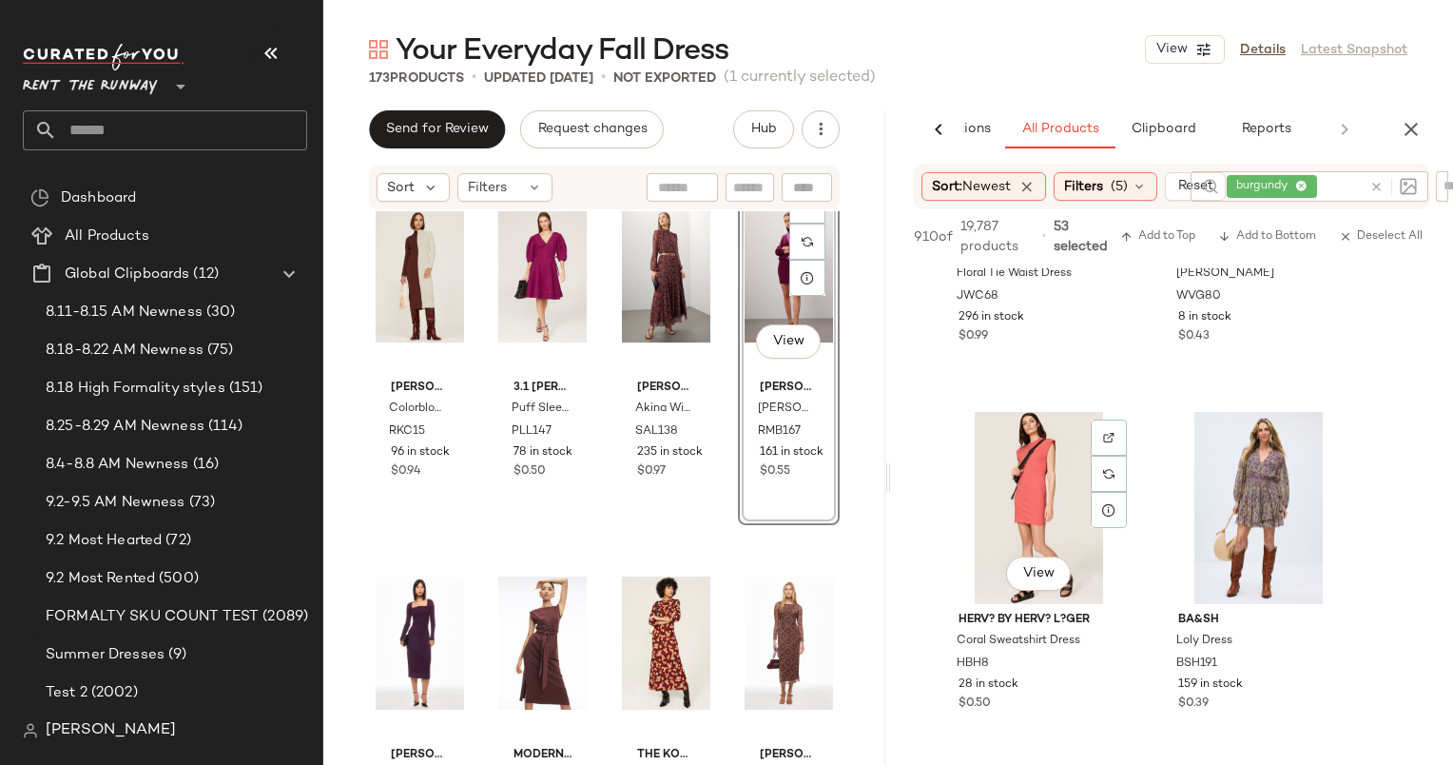
scroll to position [35166, 0]
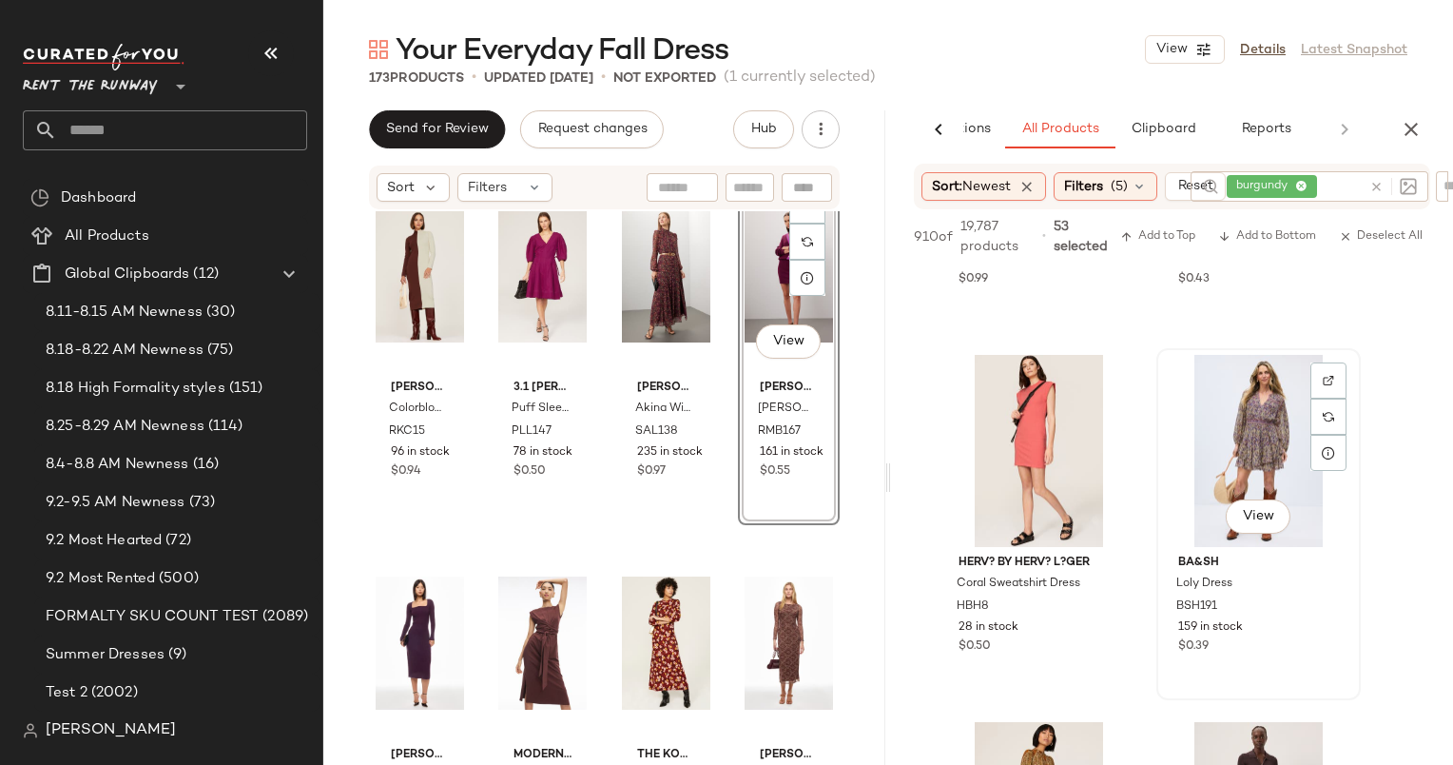
click at [1256, 446] on div "View" at bounding box center [1258, 451] width 191 height 192
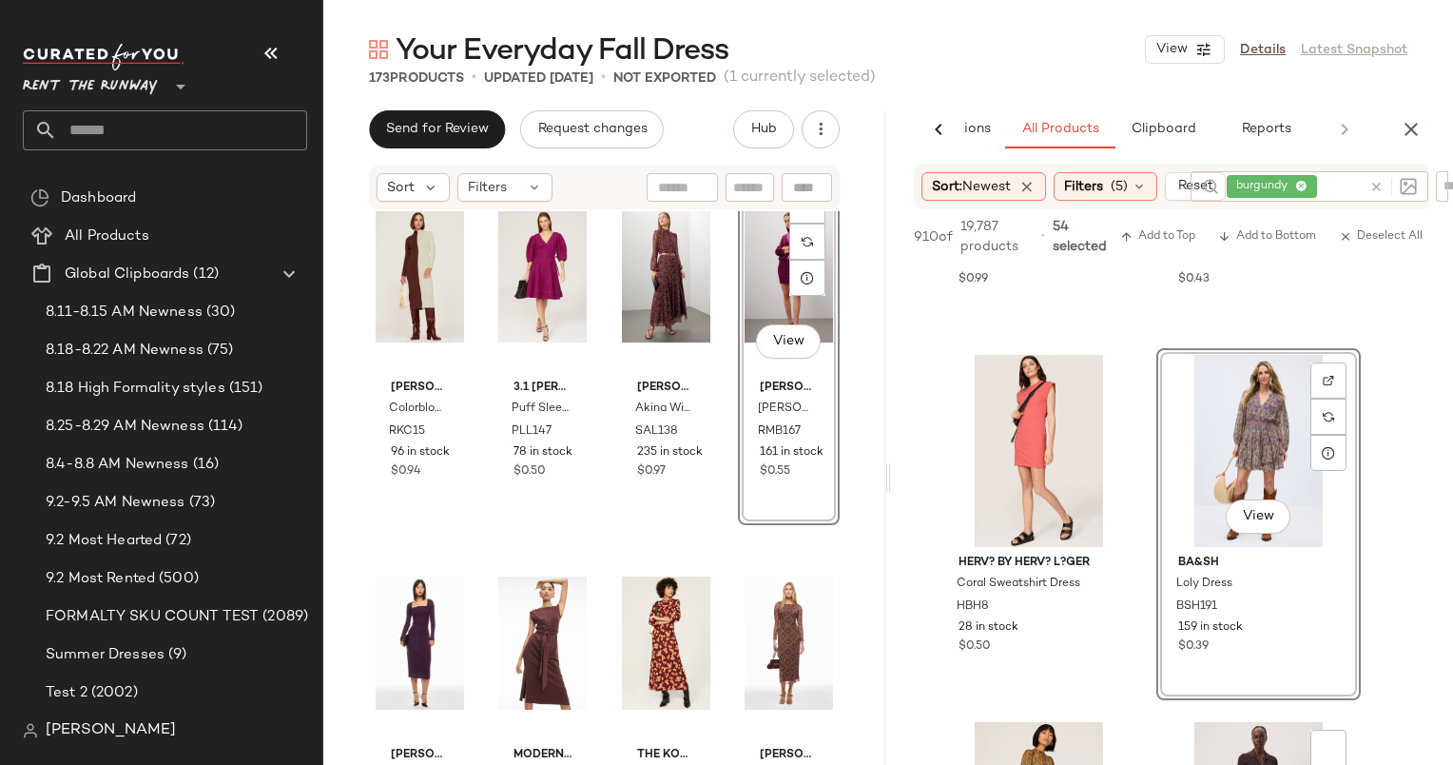
scroll to position [35559, 0]
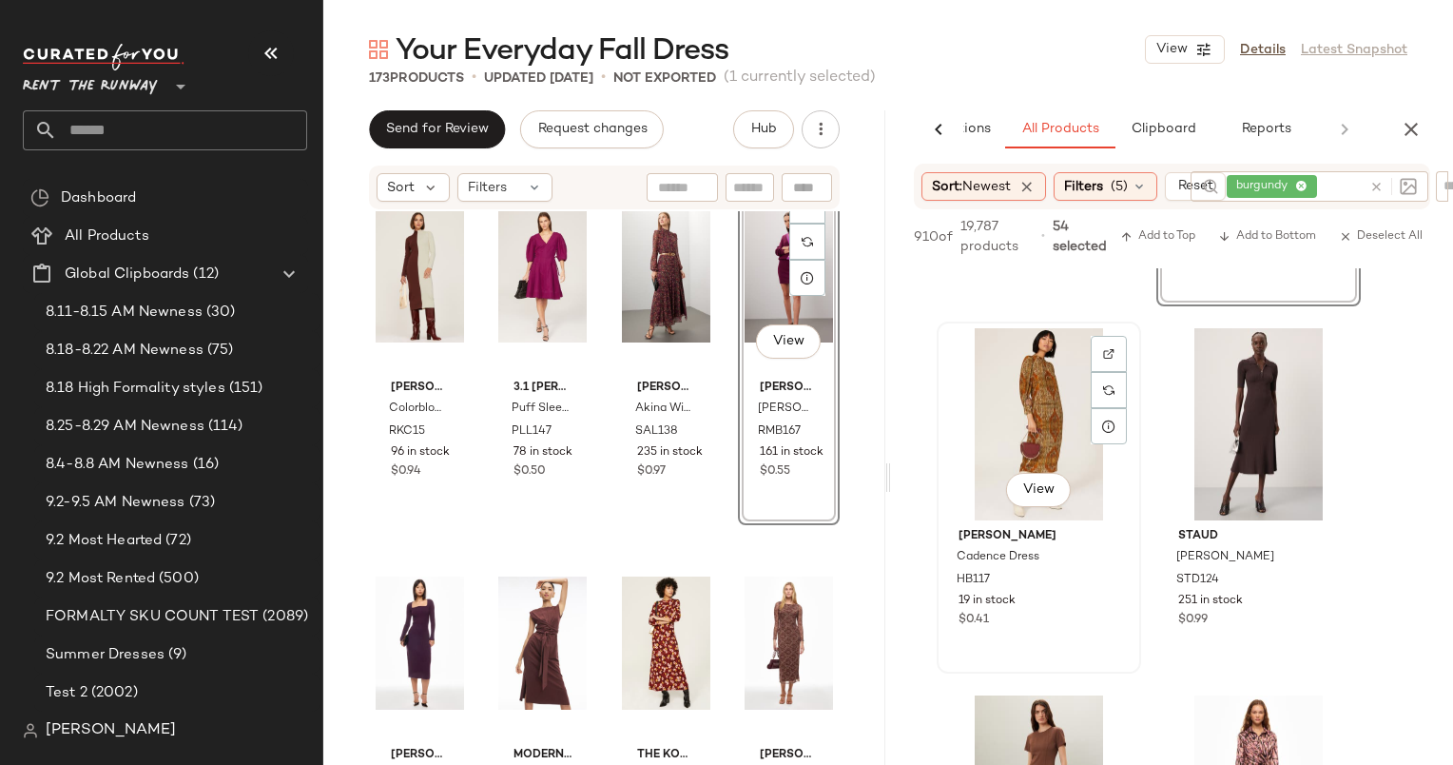
click at [1041, 407] on div "View" at bounding box center [1039, 424] width 191 height 192
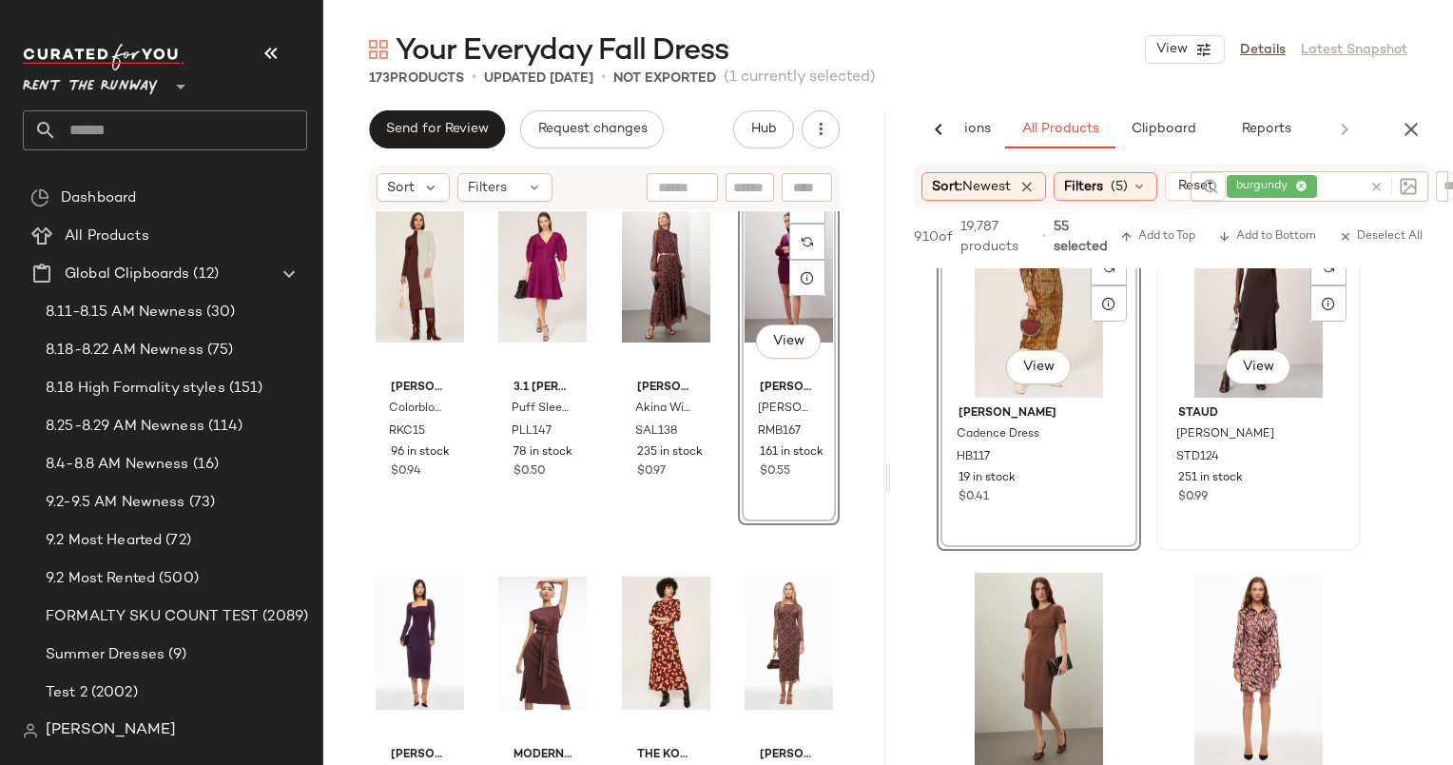
scroll to position [35849, 0]
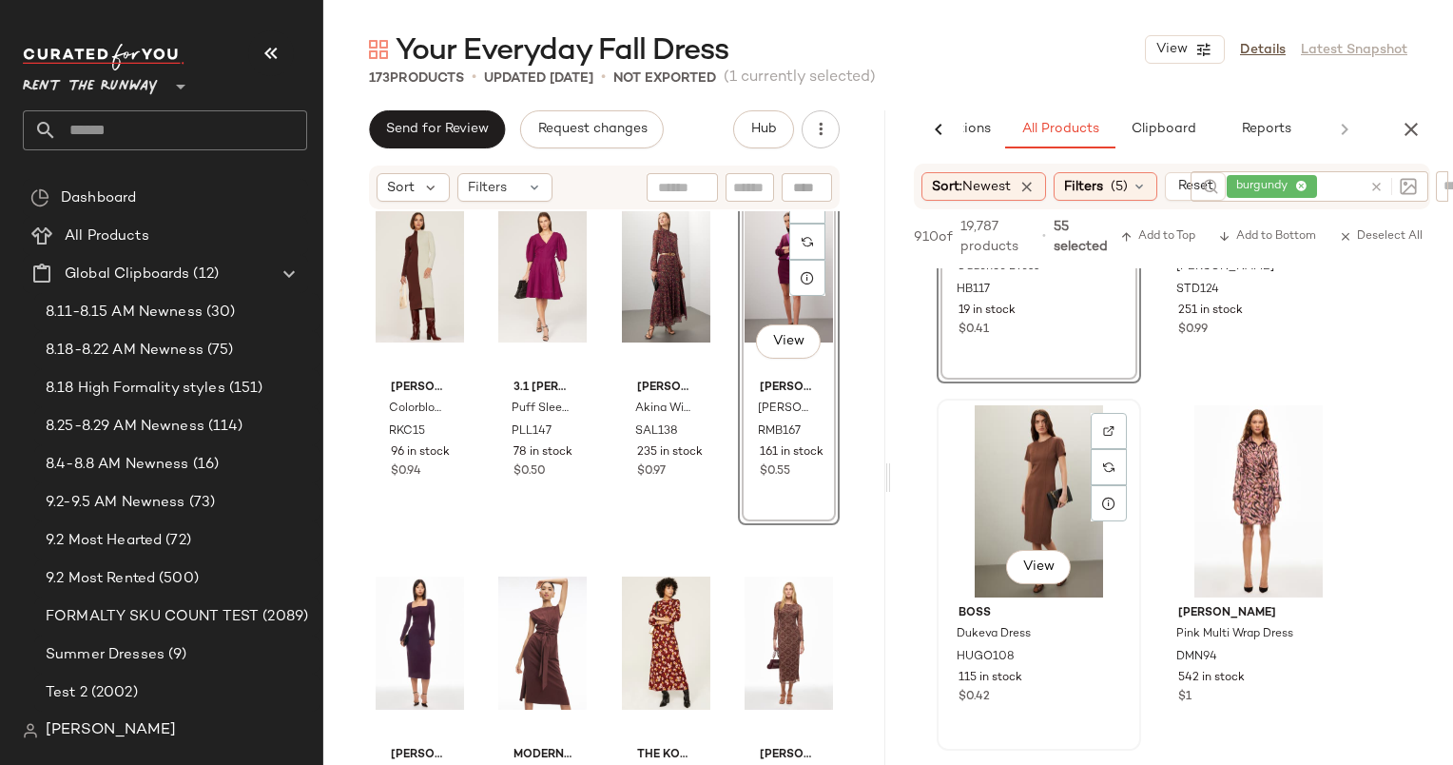
click at [1046, 502] on div "View" at bounding box center [1039, 501] width 191 height 192
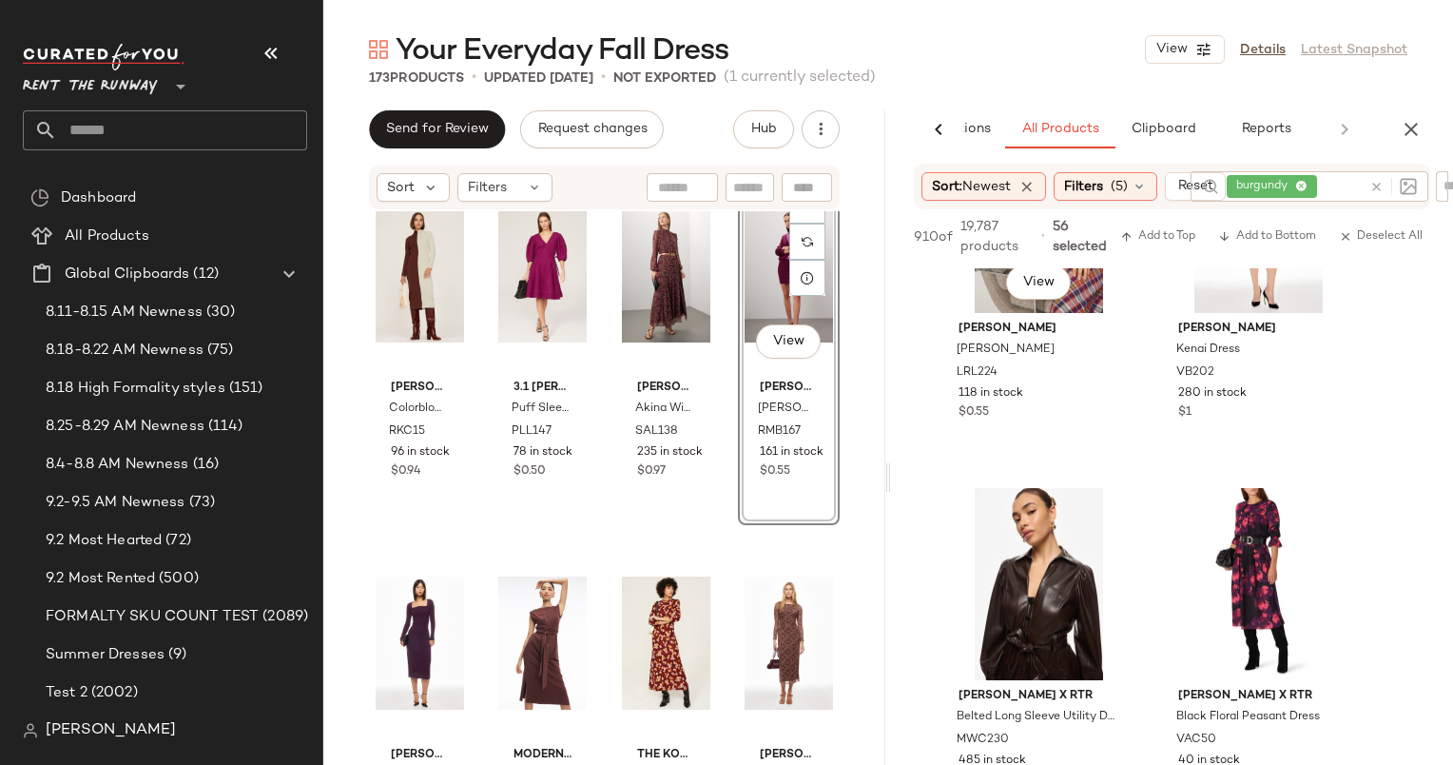
scroll to position [36295, 0]
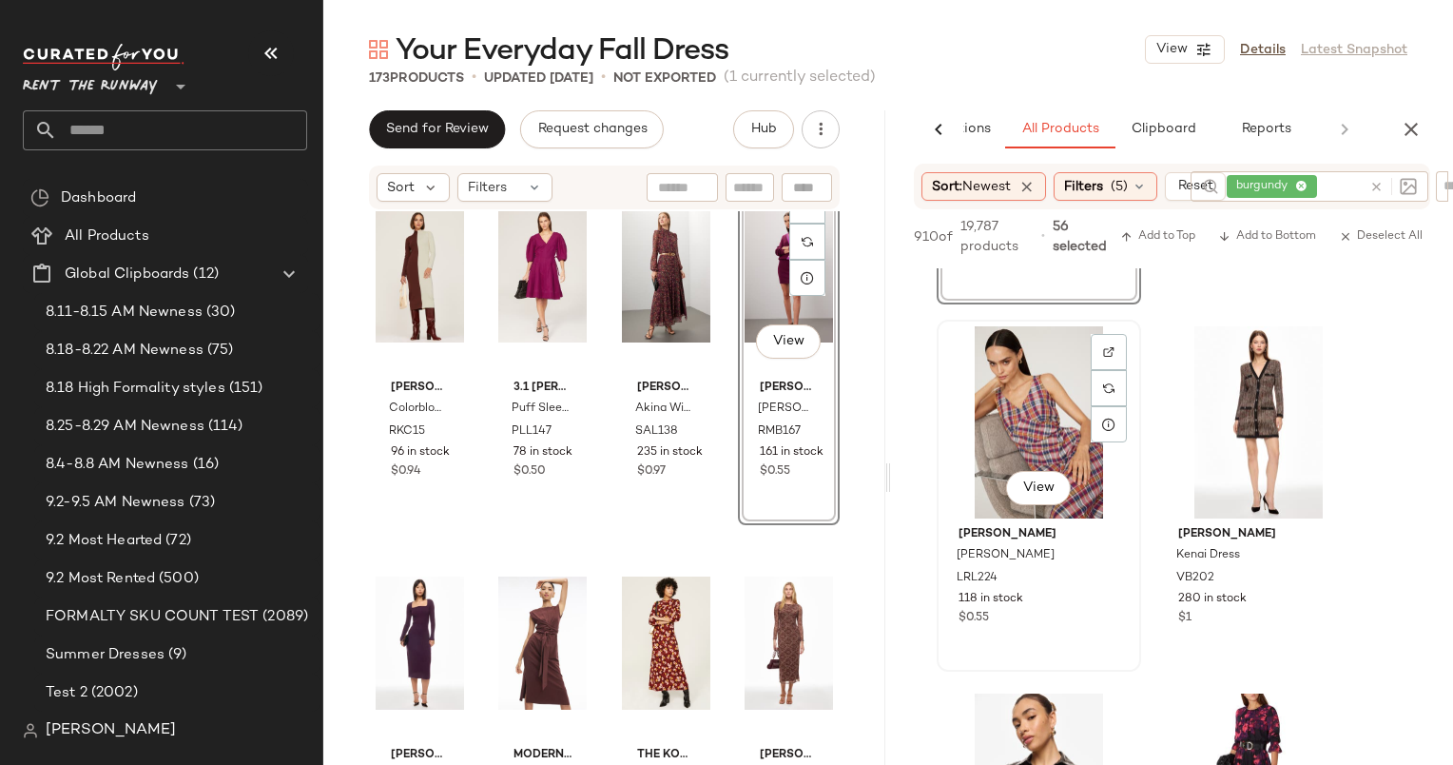
click at [1025, 424] on div "View" at bounding box center [1039, 422] width 191 height 192
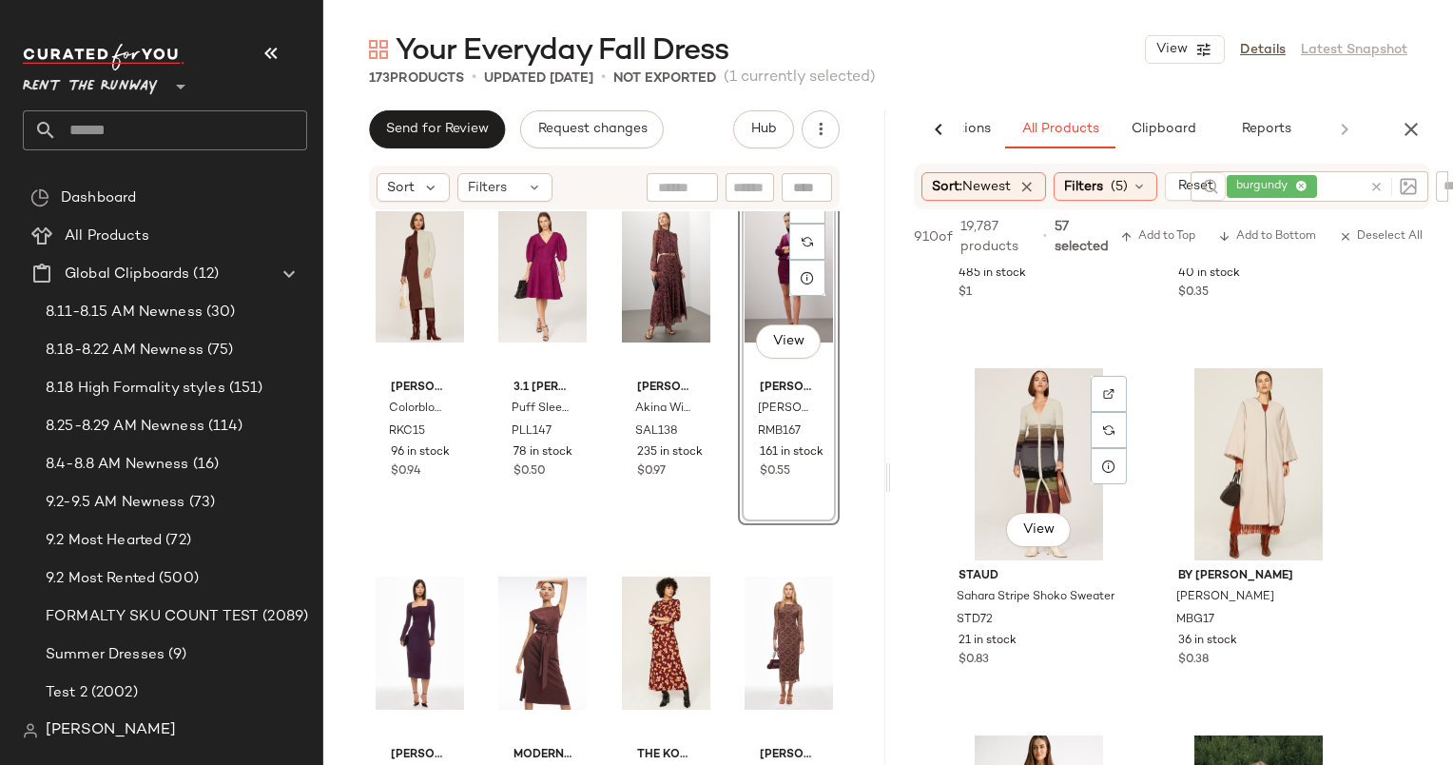
scroll to position [37051, 0]
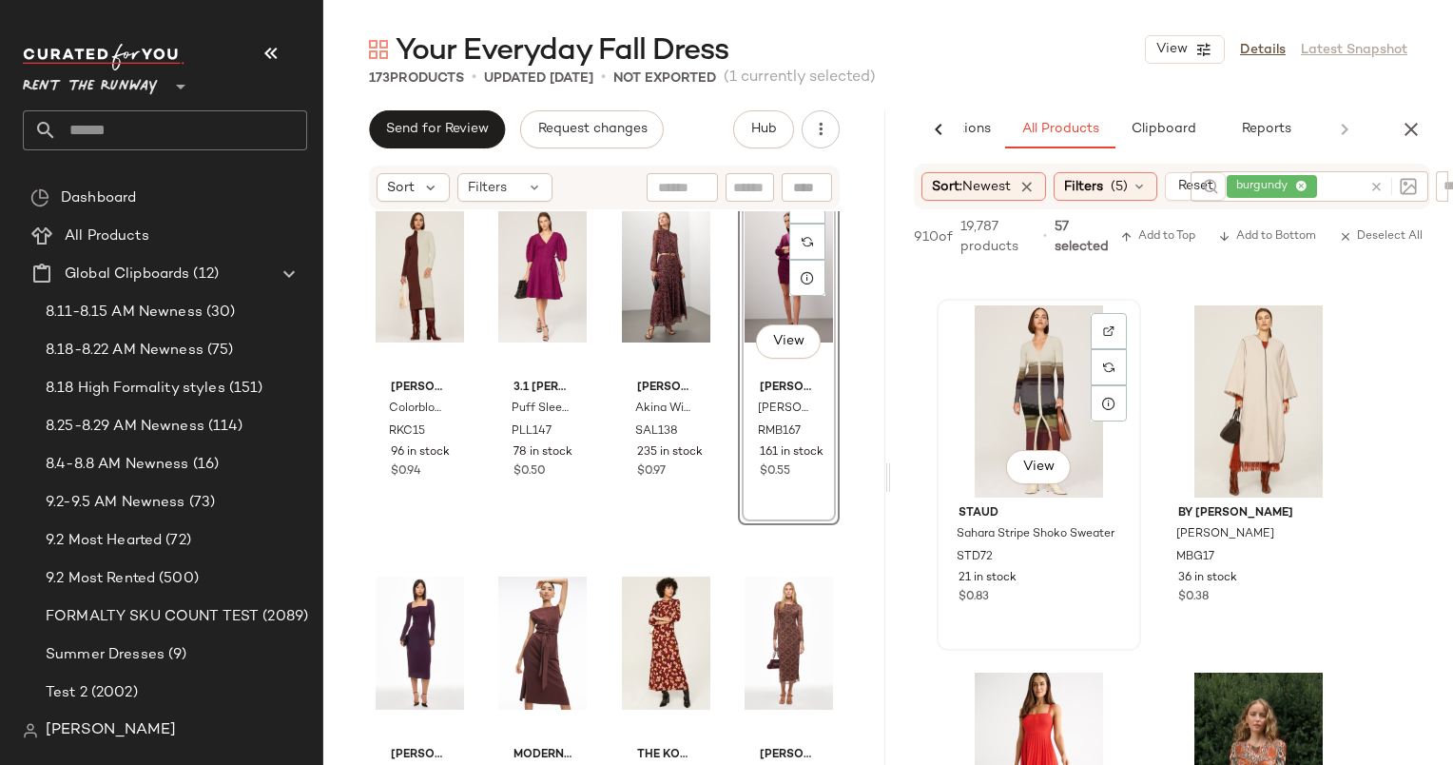
click at [1023, 367] on div "View" at bounding box center [1039, 401] width 191 height 192
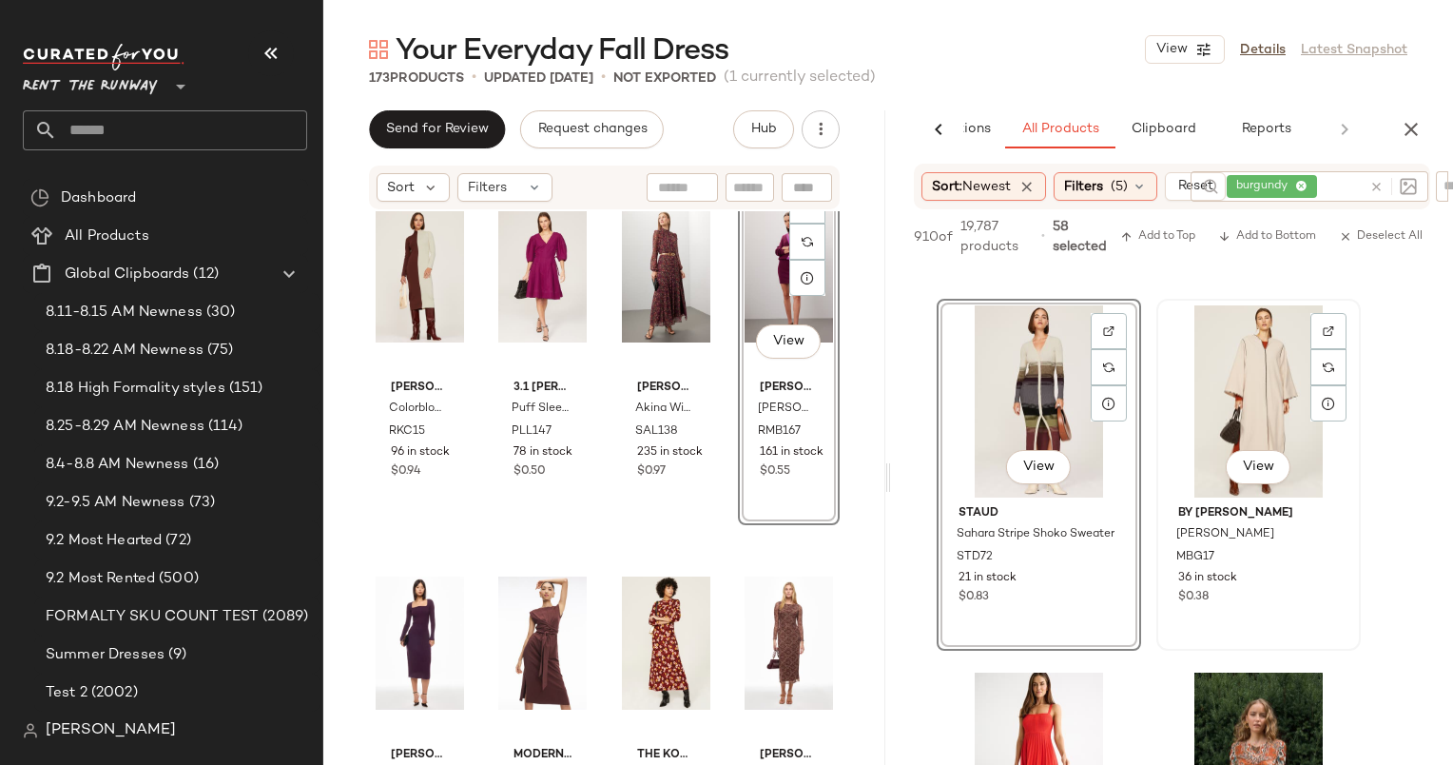
click at [1245, 413] on div "View" at bounding box center [1258, 401] width 191 height 192
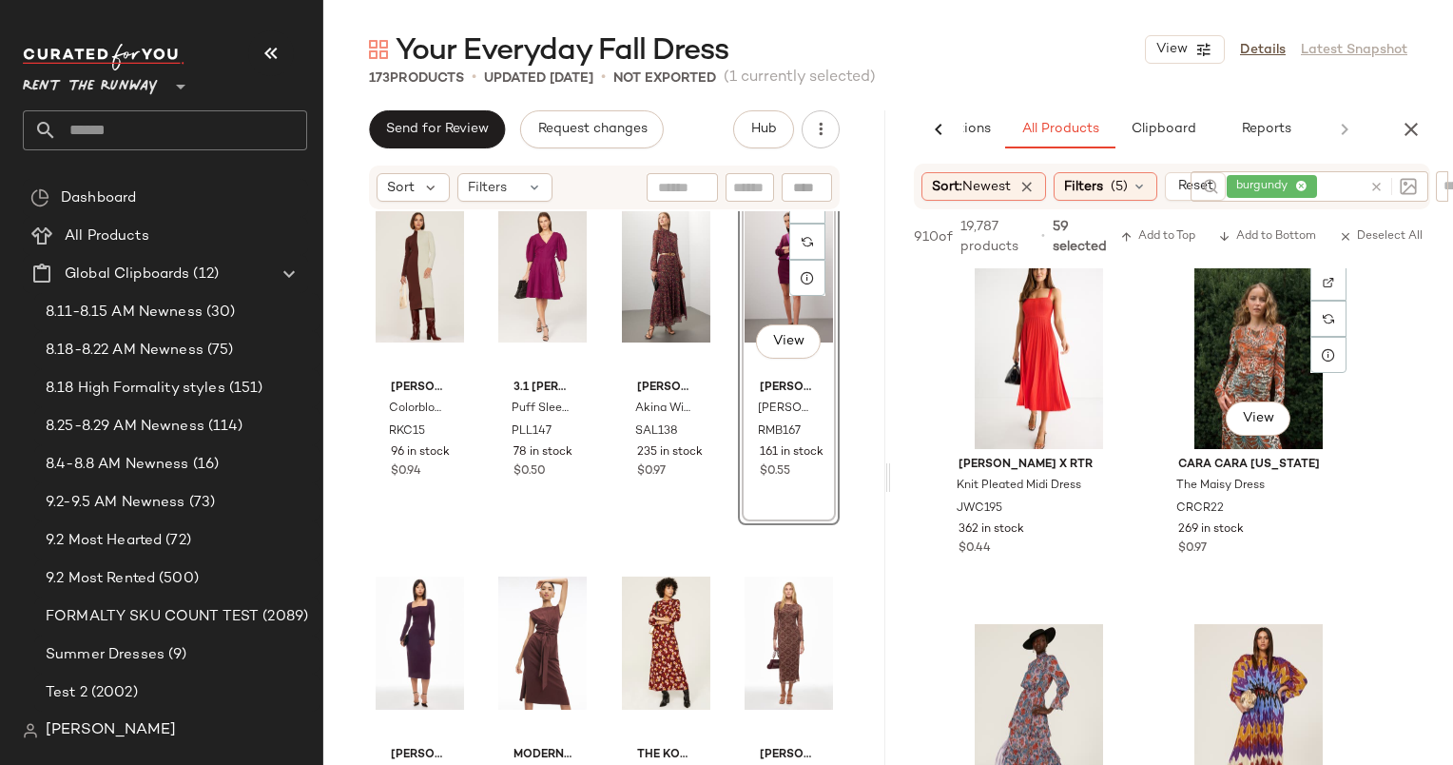
scroll to position [37490, 0]
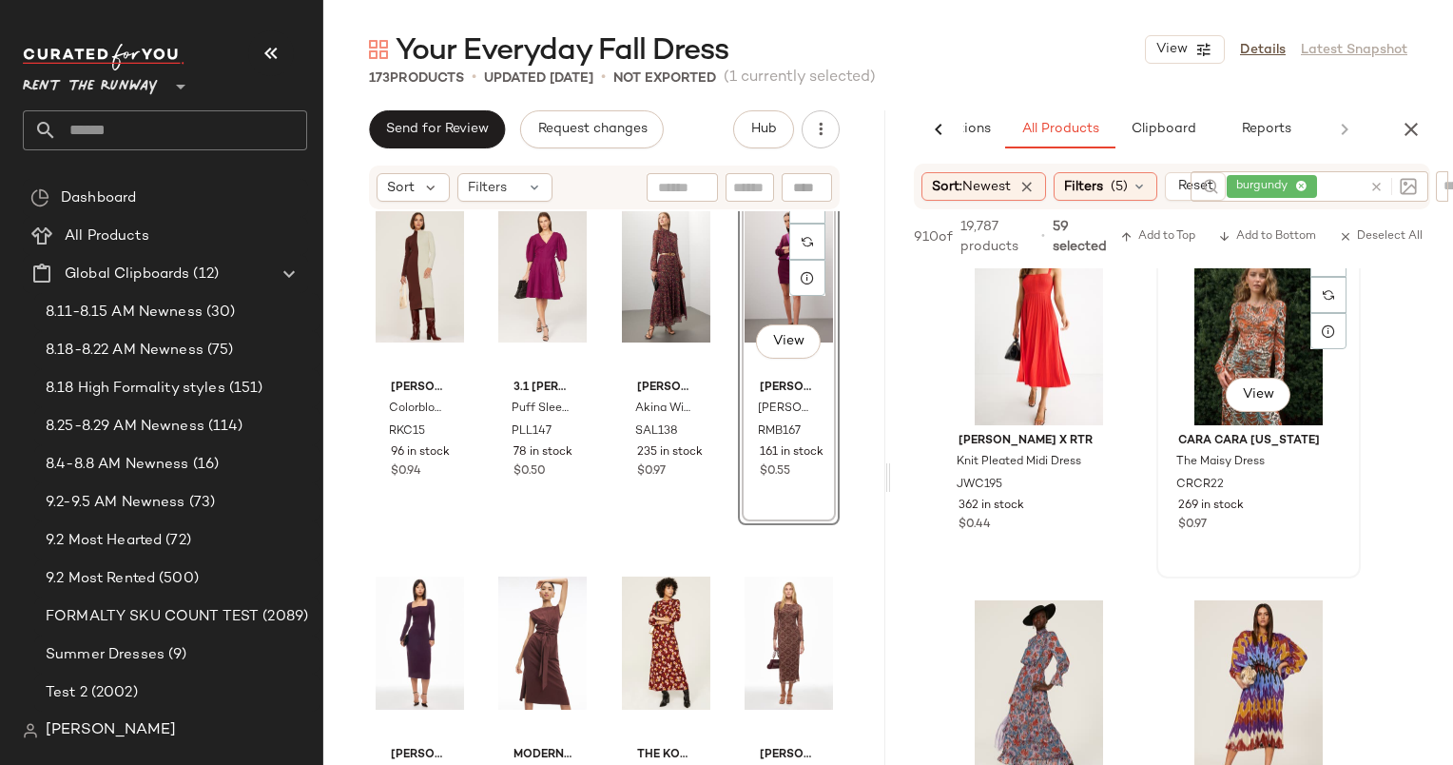
click at [1233, 345] on div "View" at bounding box center [1258, 329] width 191 height 192
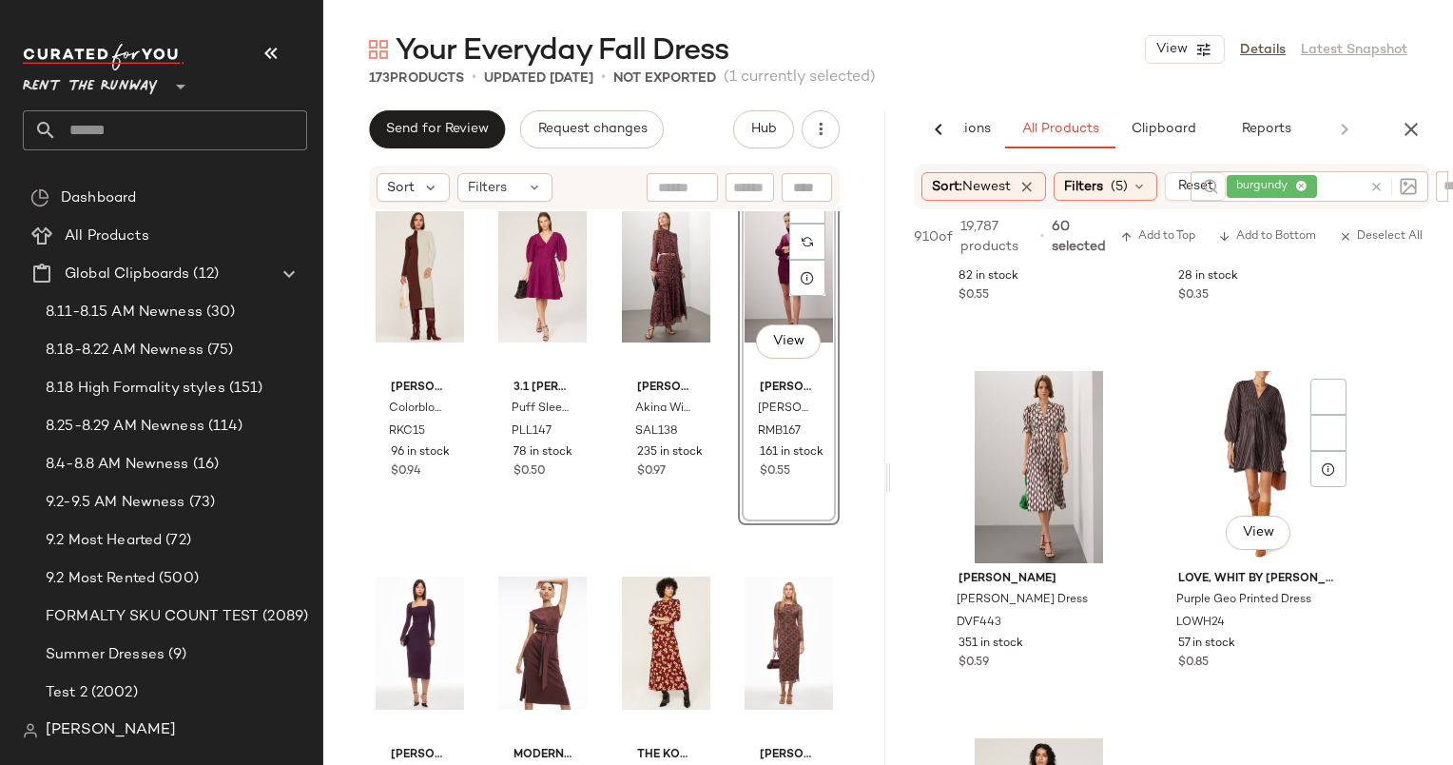
scroll to position [38259, 0]
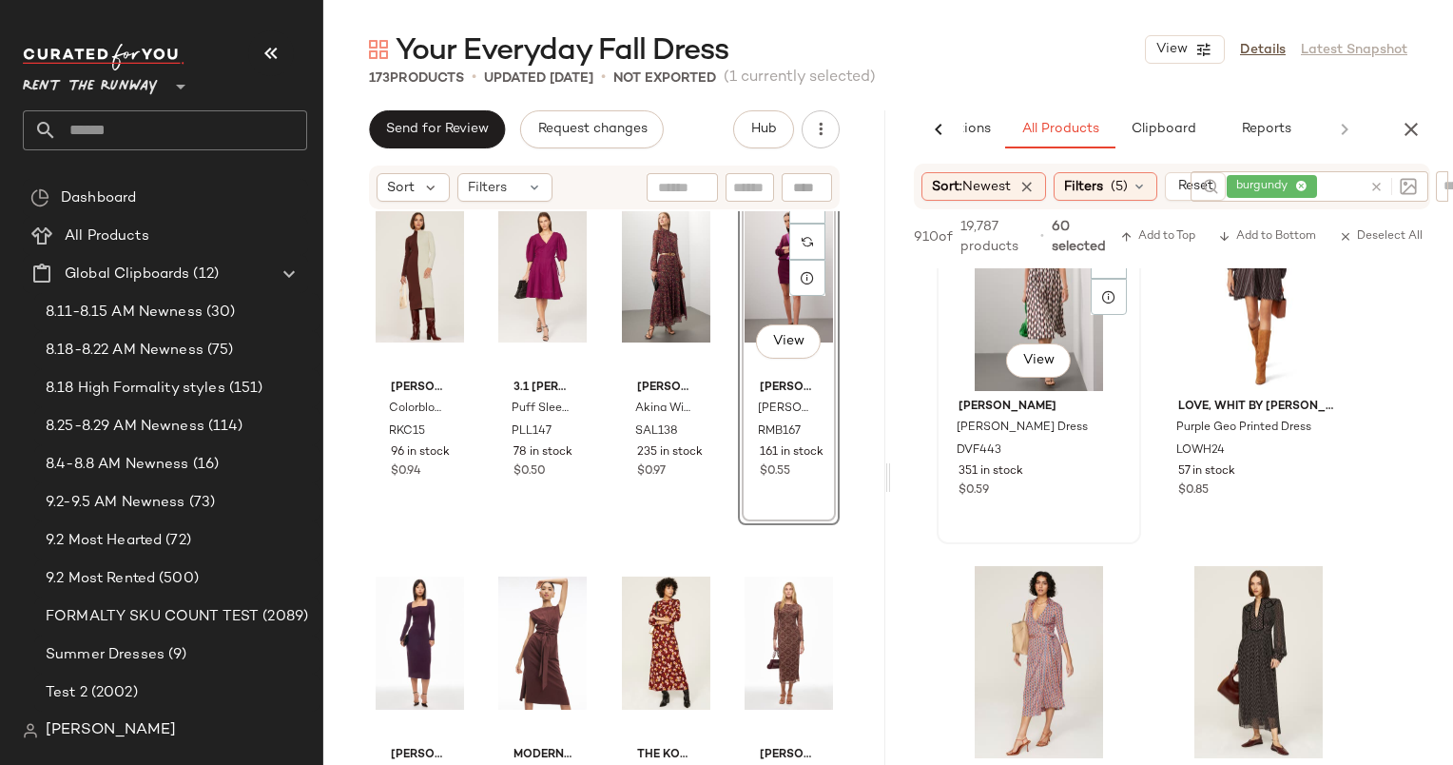
click at [1046, 304] on div "View" at bounding box center [1039, 295] width 191 height 192
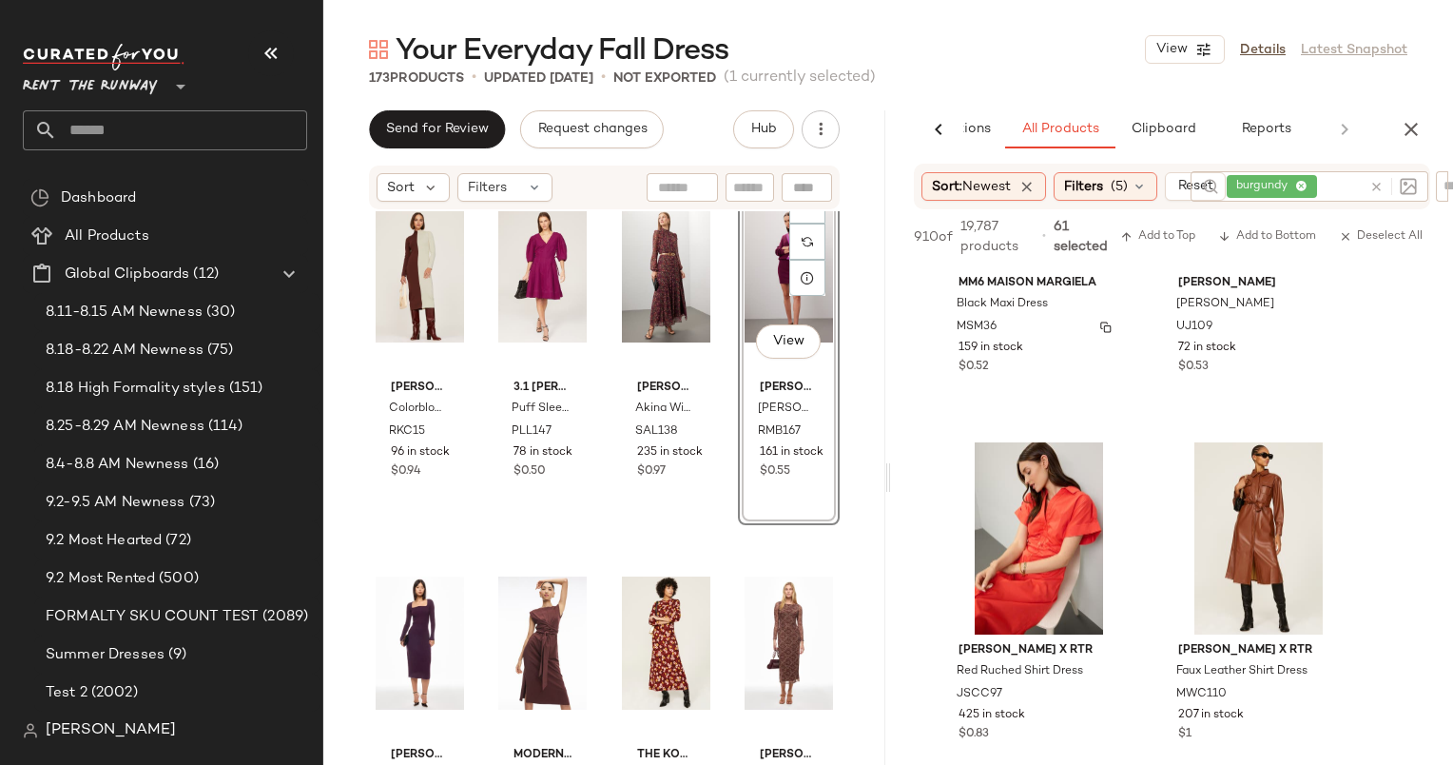
scroll to position [39118, 0]
click at [1211, 530] on div "View" at bounding box center [1258, 536] width 191 height 192
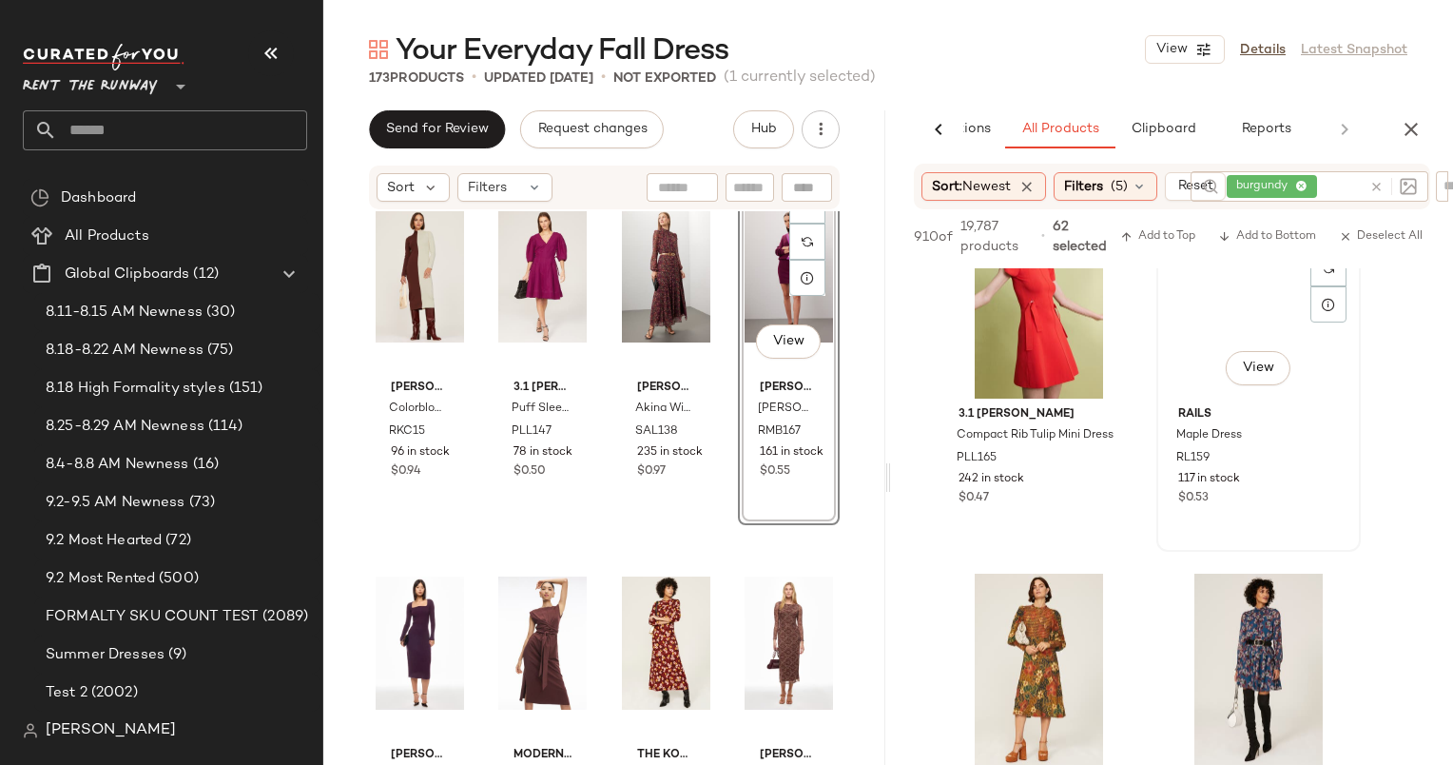
scroll to position [39857, 0]
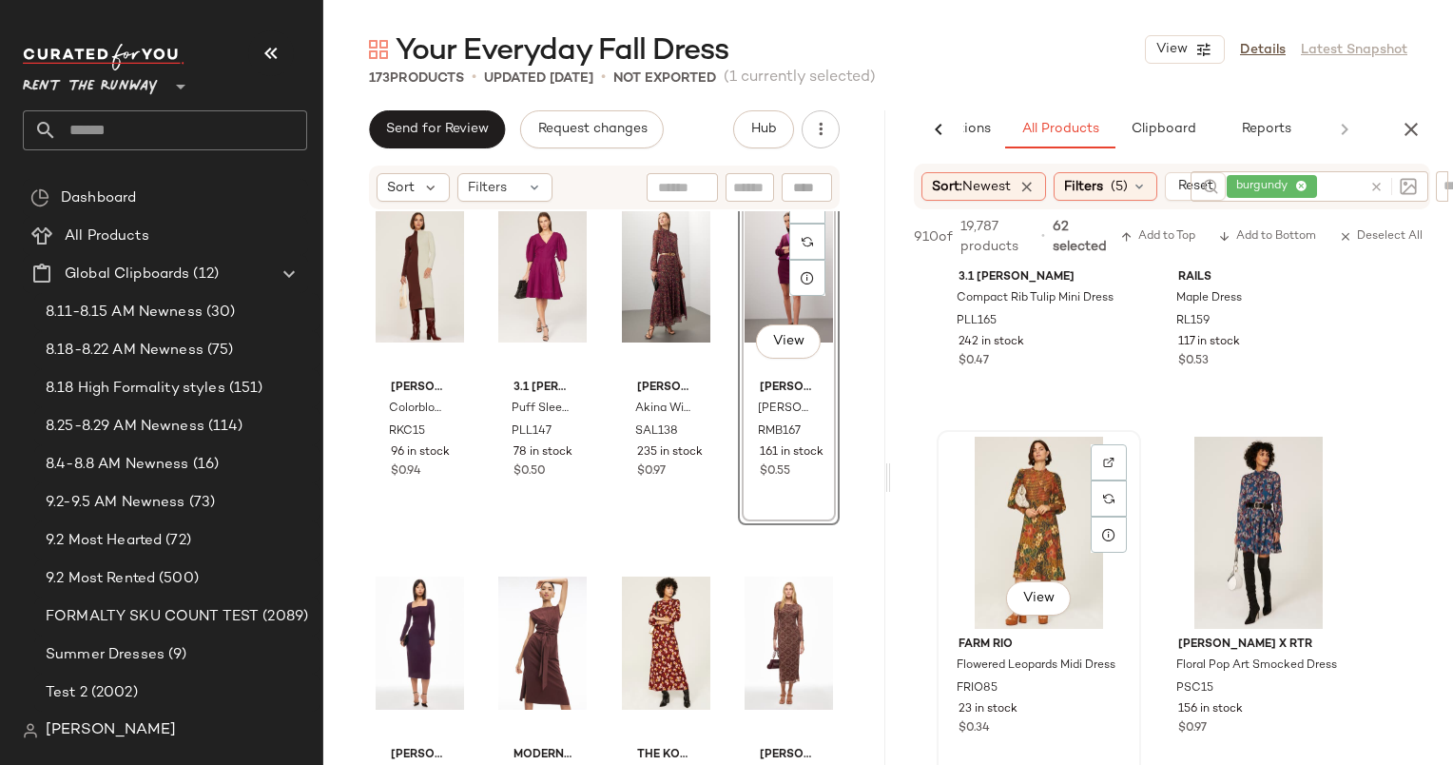
click at [1031, 519] on div "View" at bounding box center [1039, 533] width 191 height 192
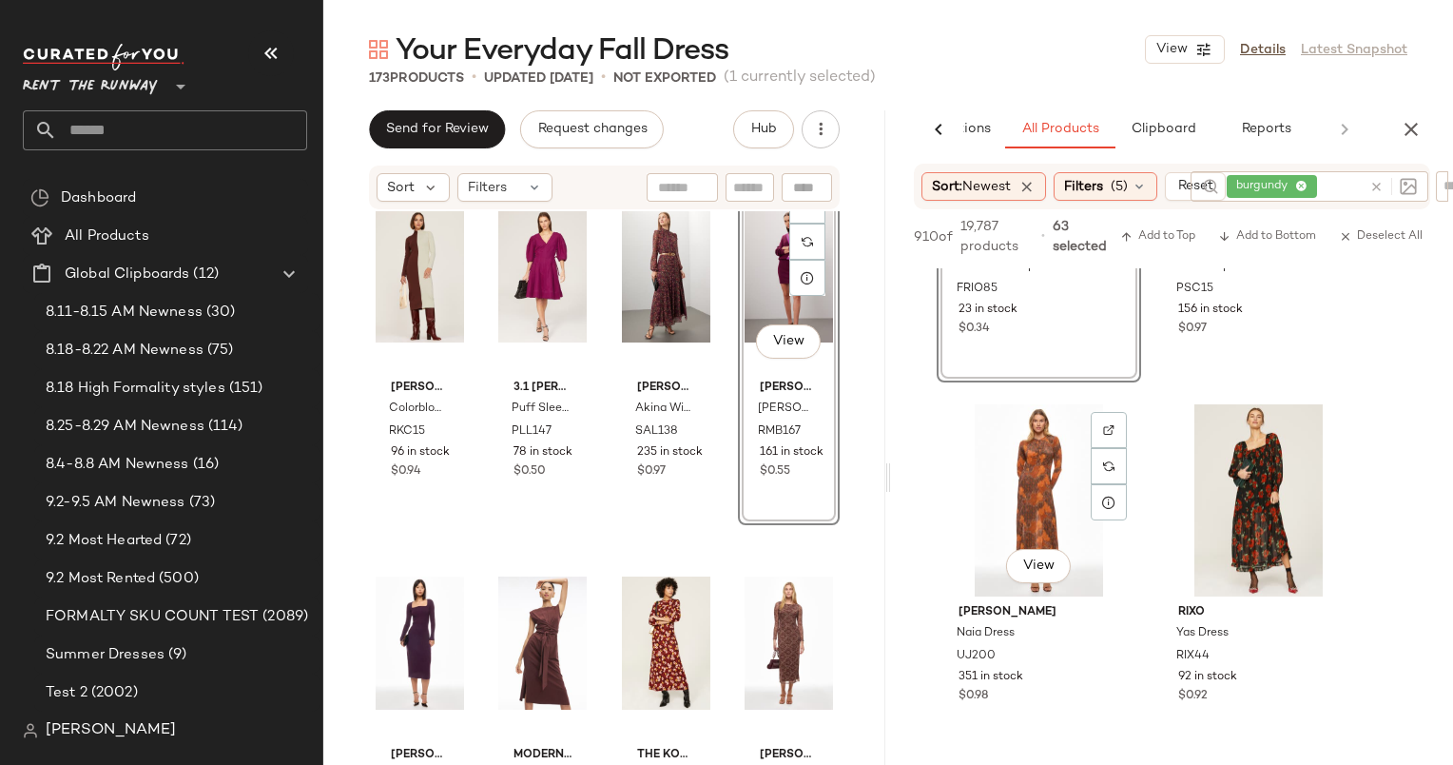
scroll to position [40300, 0]
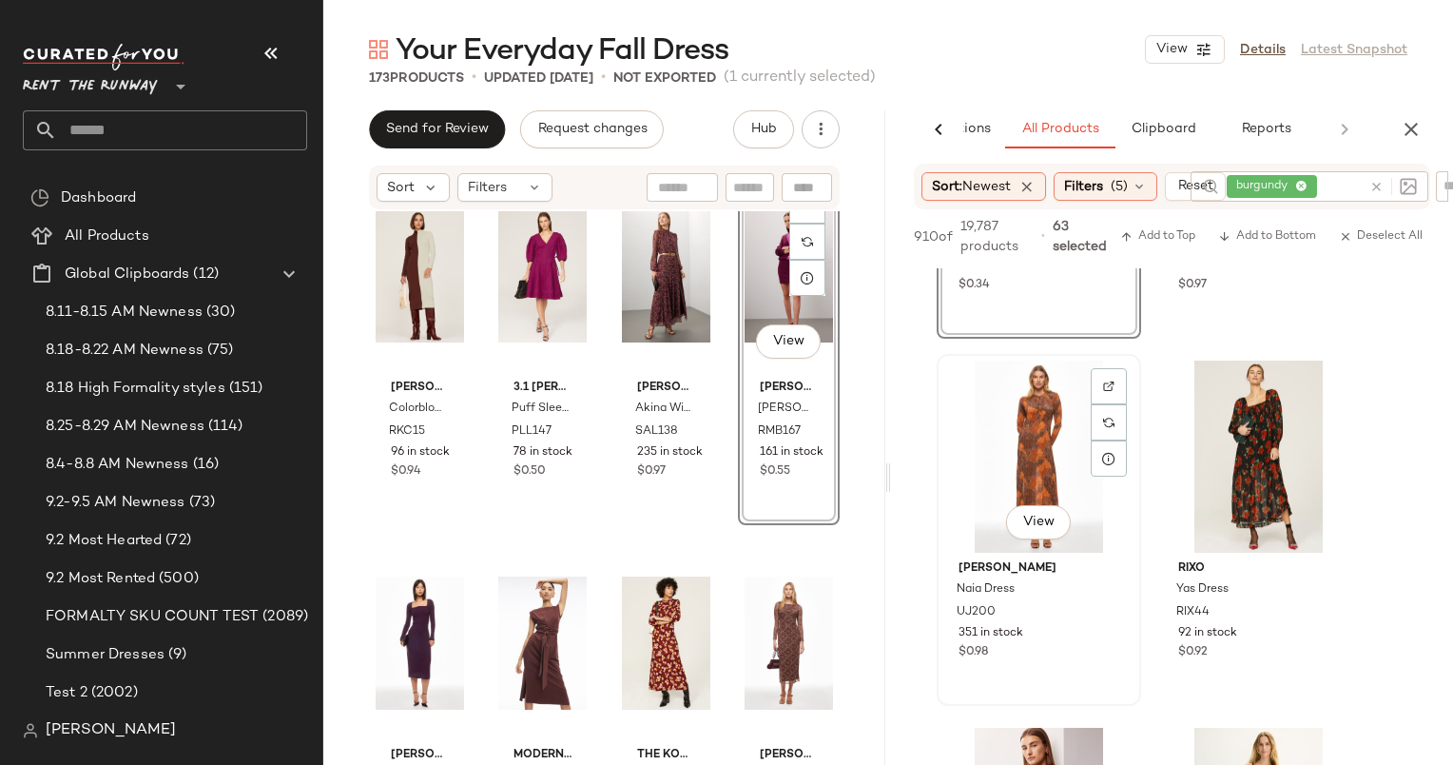
click at [1022, 451] on div "View" at bounding box center [1039, 456] width 191 height 192
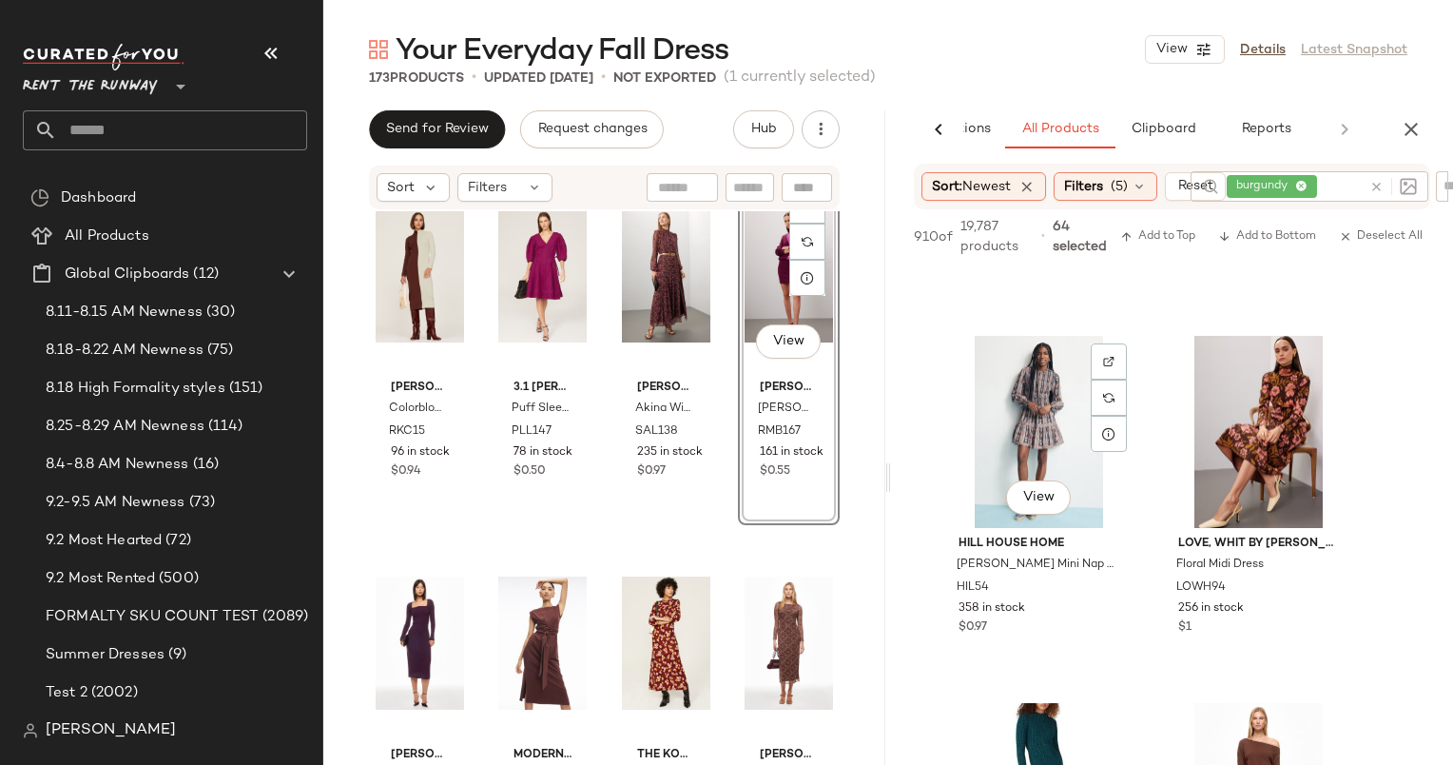
scroll to position [41432, 0]
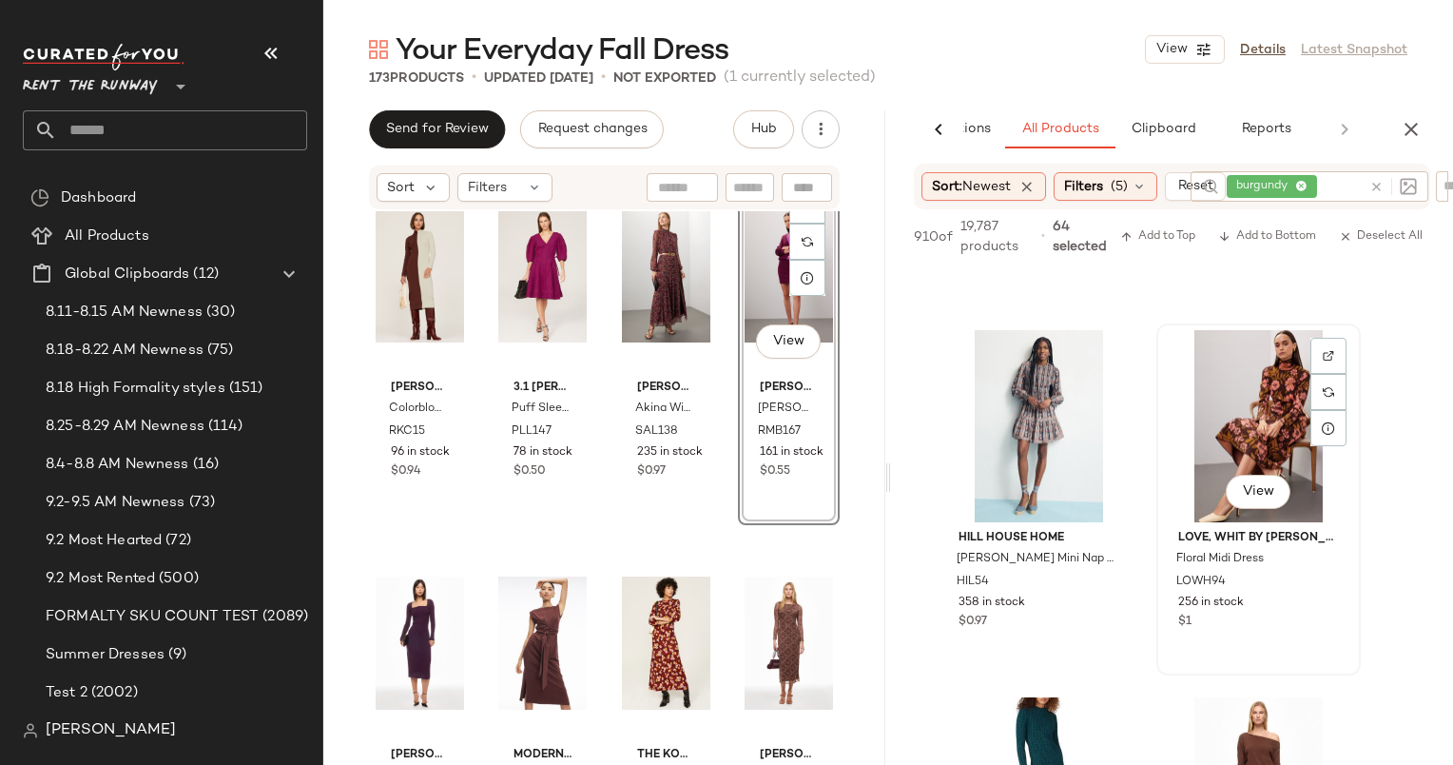
click at [1228, 396] on div "View" at bounding box center [1258, 426] width 191 height 192
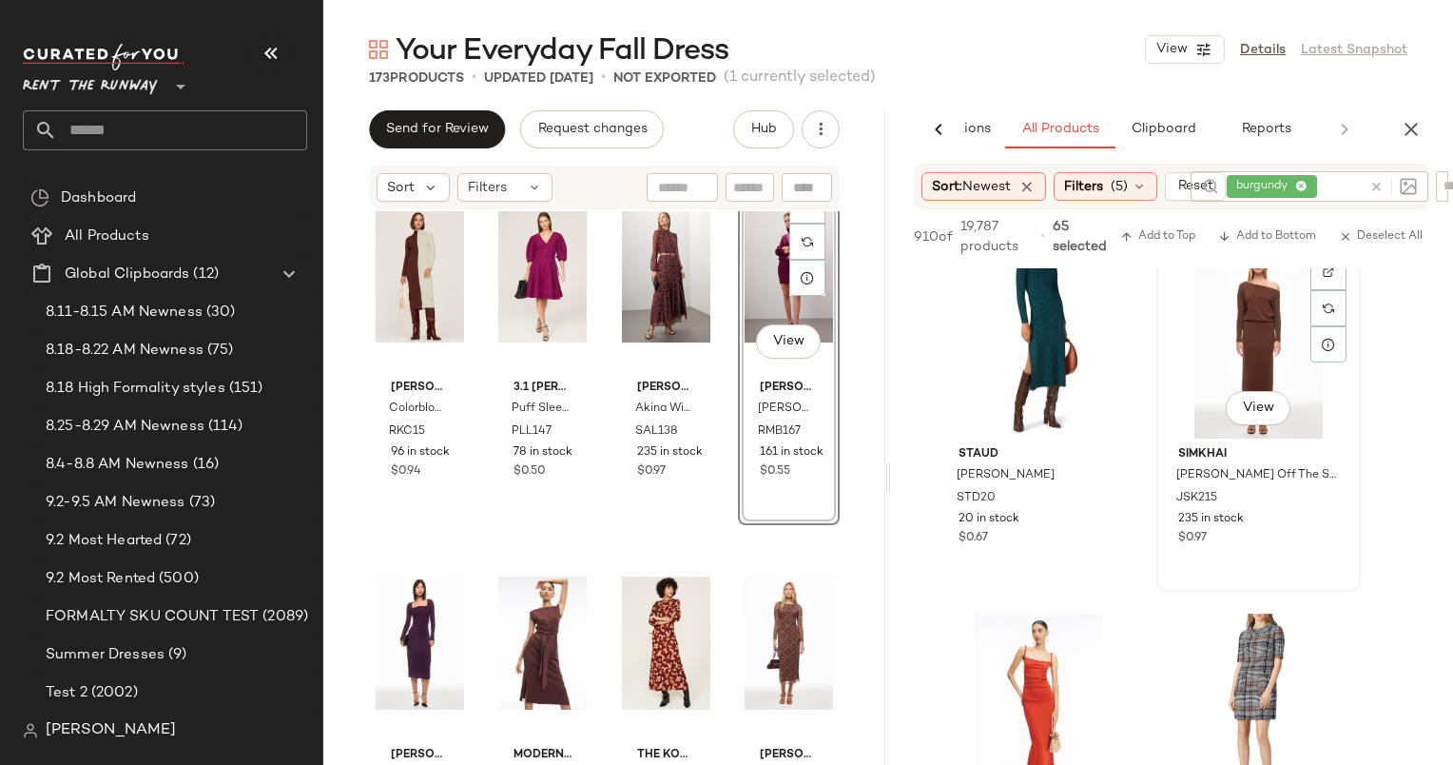
click at [1238, 345] on div "View" at bounding box center [1258, 342] width 191 height 192
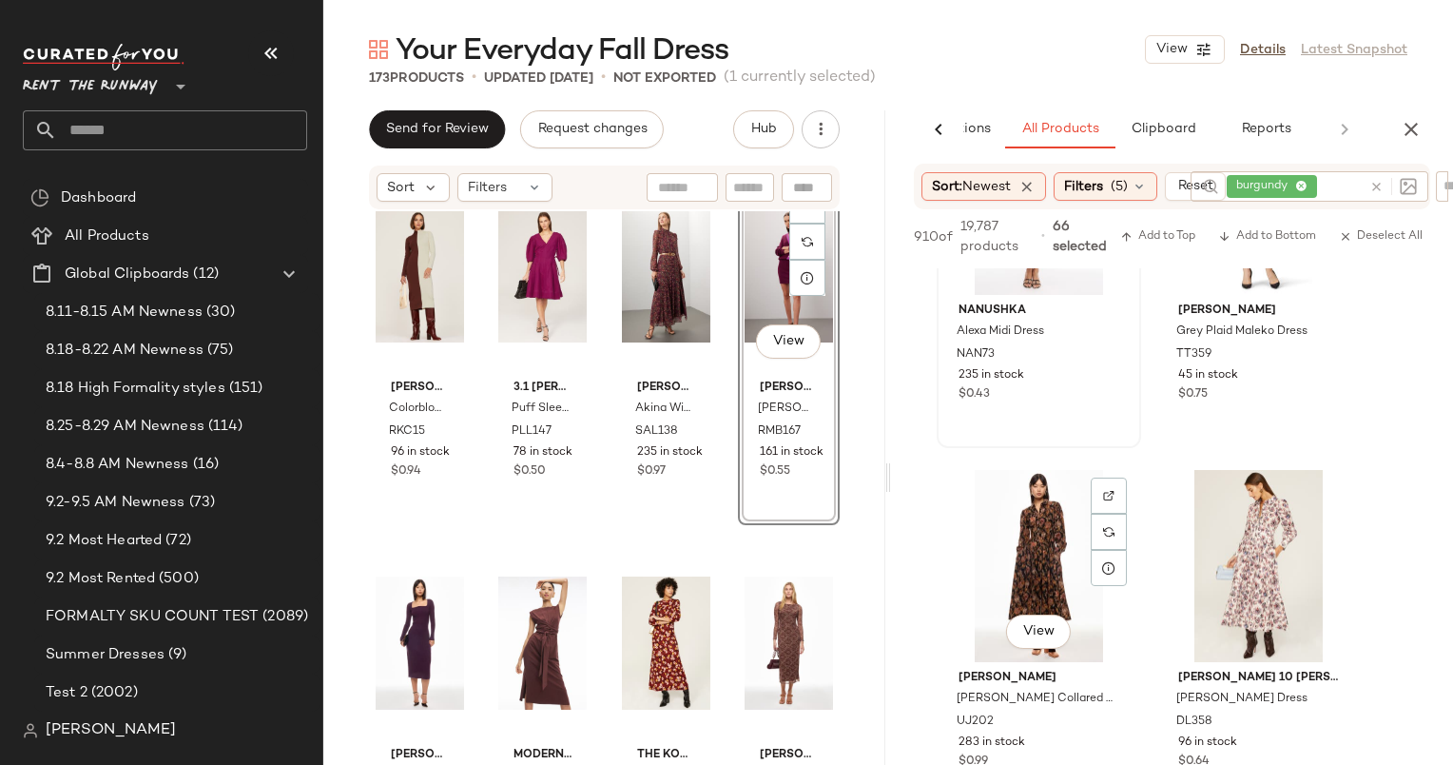
scroll to position [42629, 0]
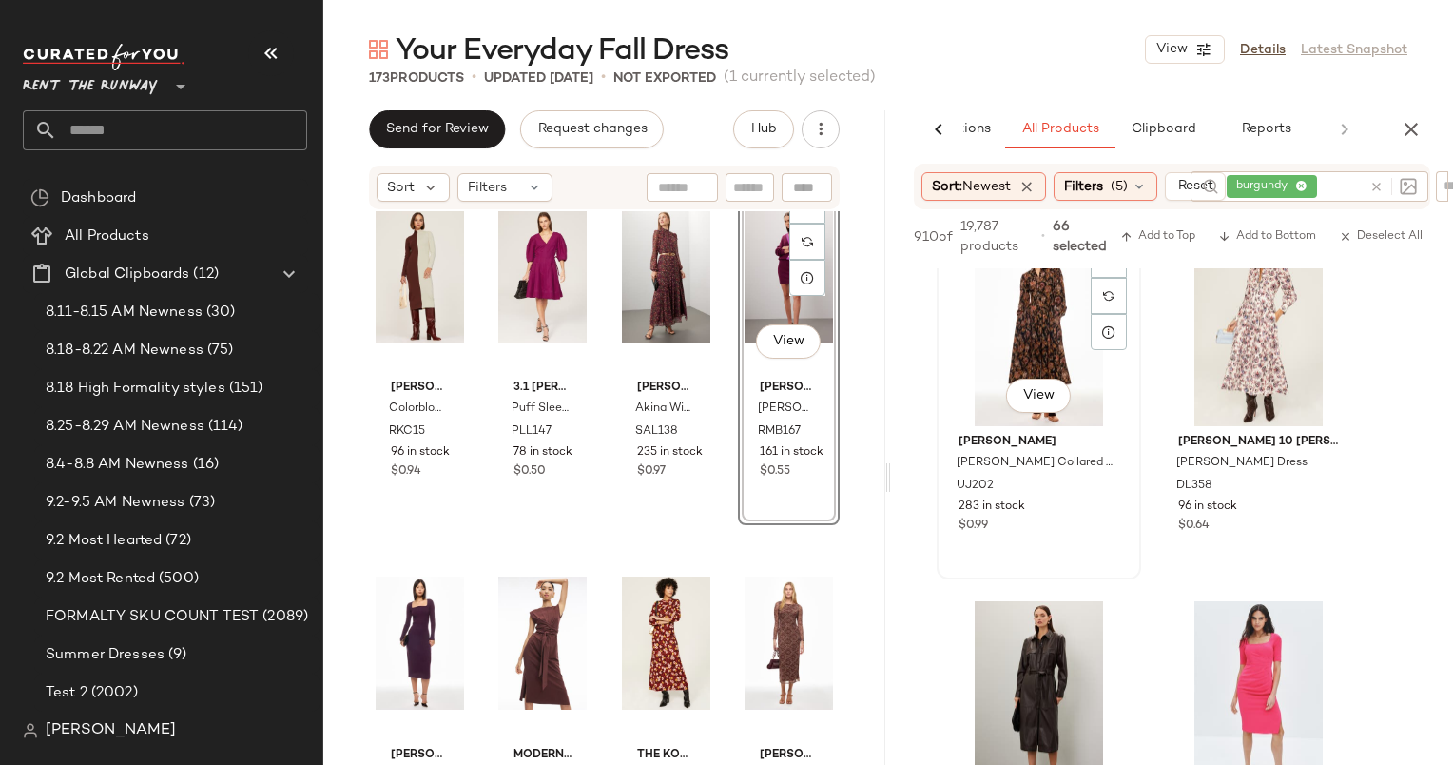
click at [1039, 335] on div "View" at bounding box center [1039, 330] width 191 height 192
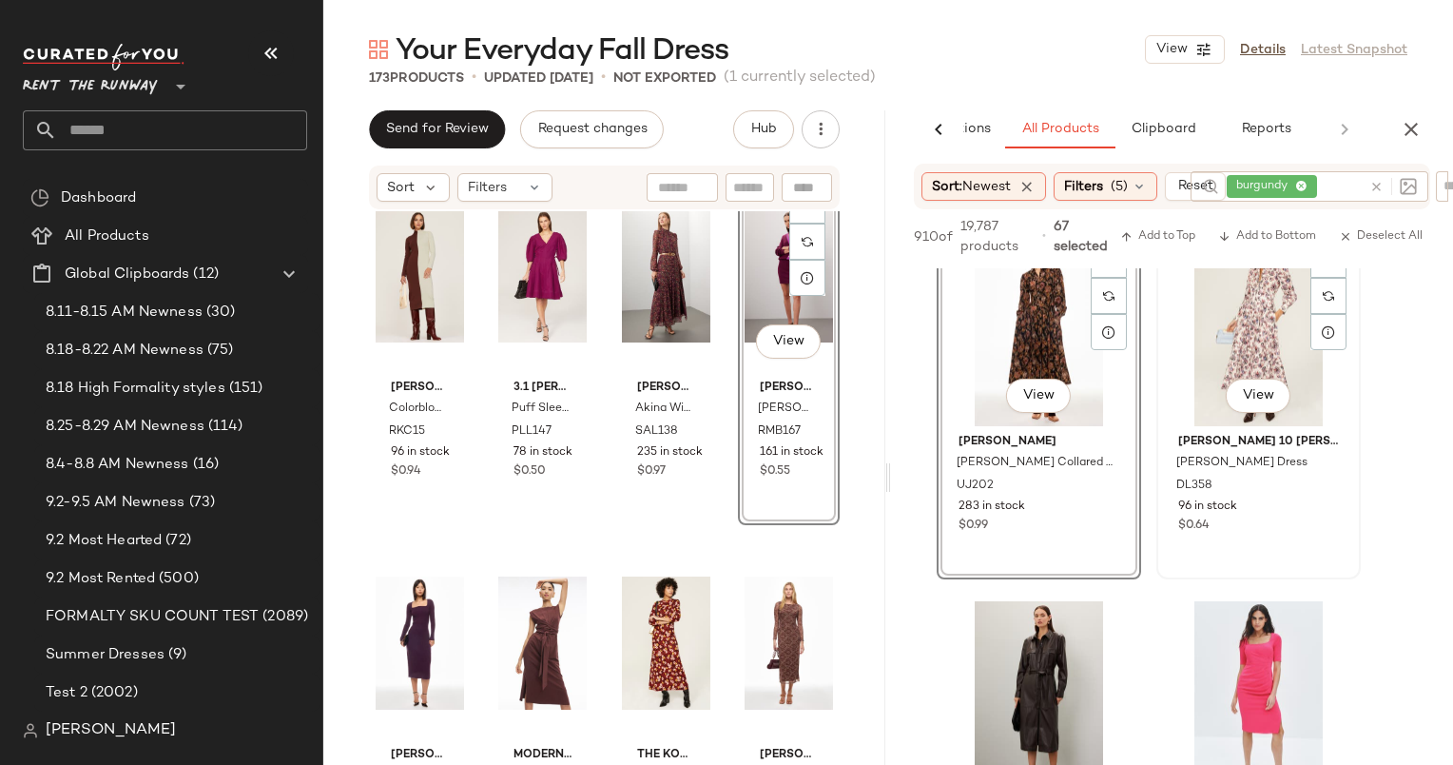
click at [1199, 406] on div "View" at bounding box center [1258, 330] width 191 height 192
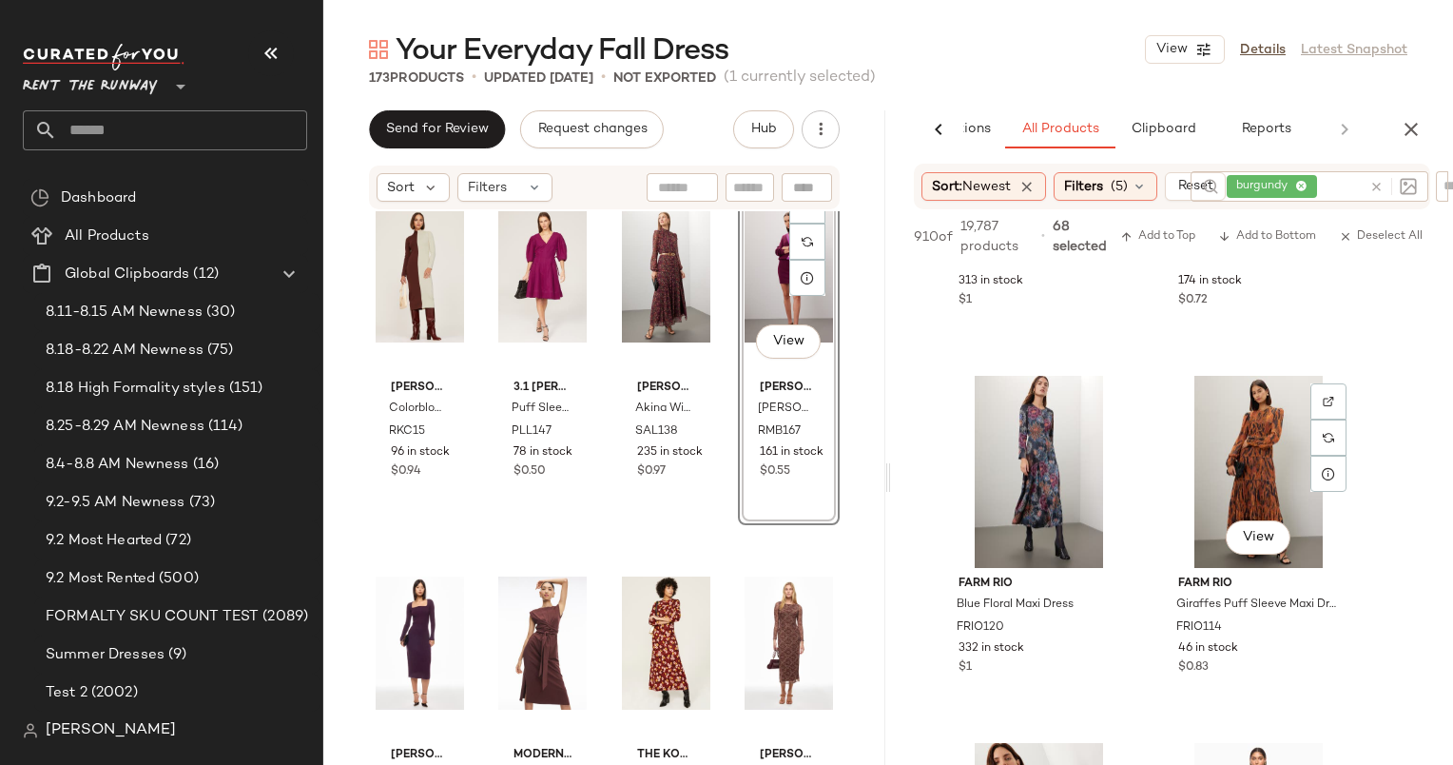
scroll to position [43600, 0]
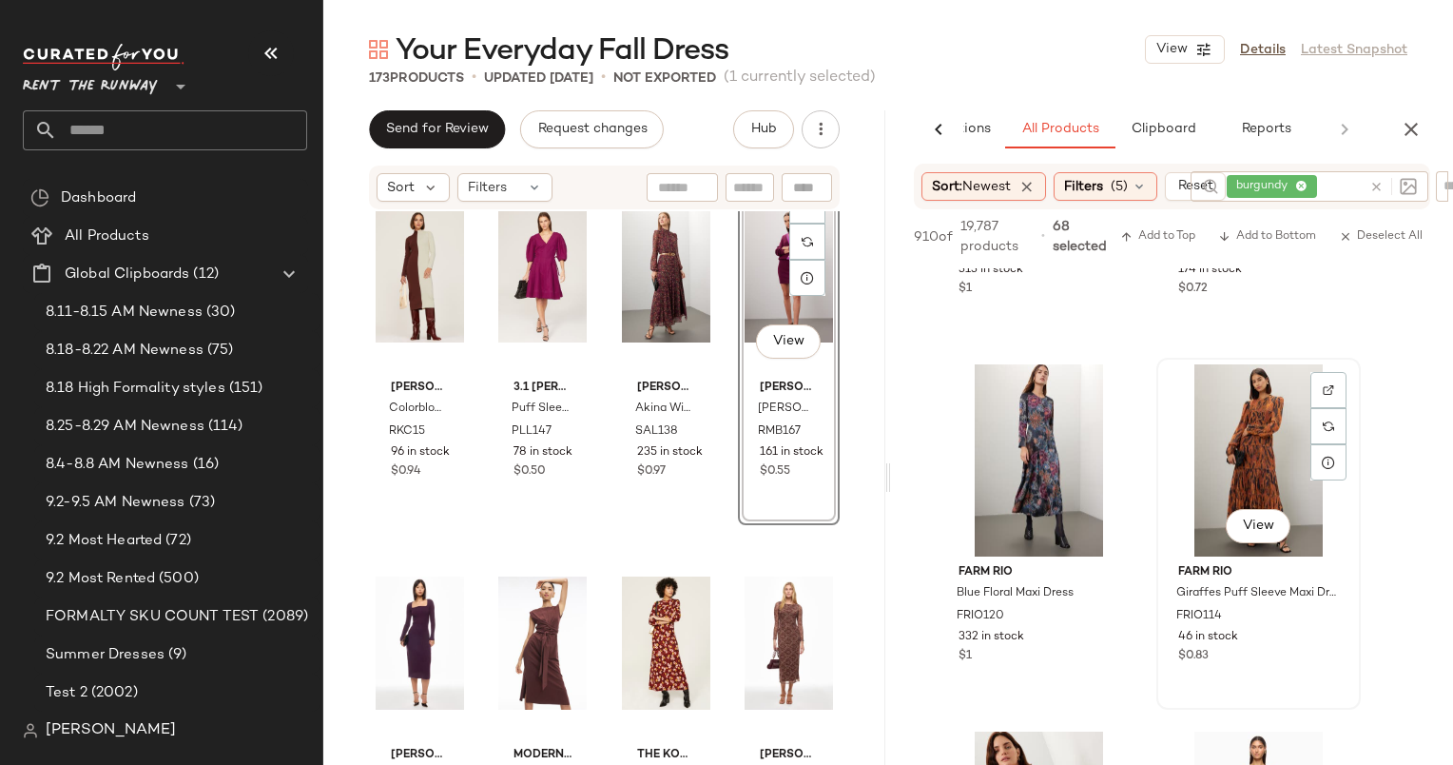
click at [1255, 457] on div "View" at bounding box center [1258, 460] width 191 height 192
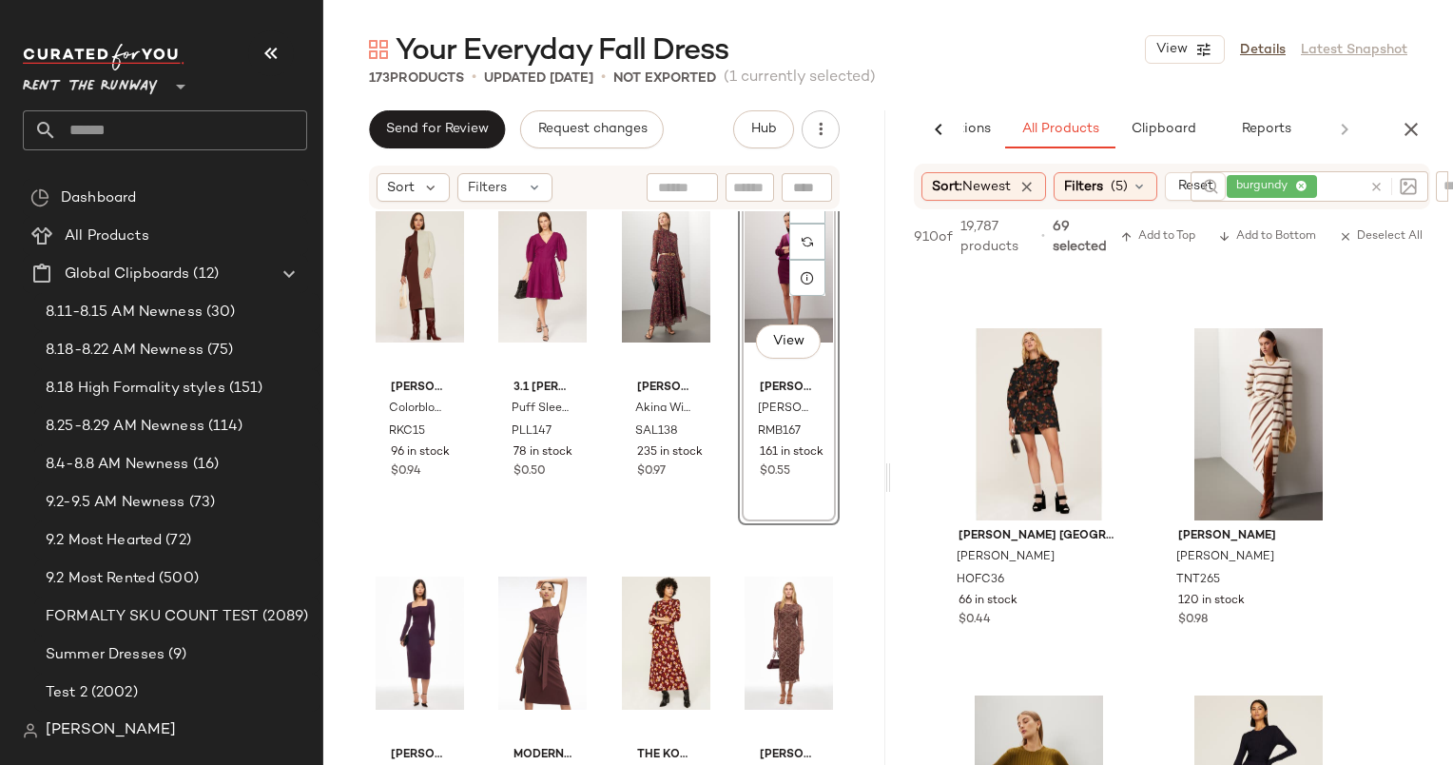
scroll to position [46941, 0]
click at [1263, 417] on div "View" at bounding box center [1258, 424] width 191 height 192
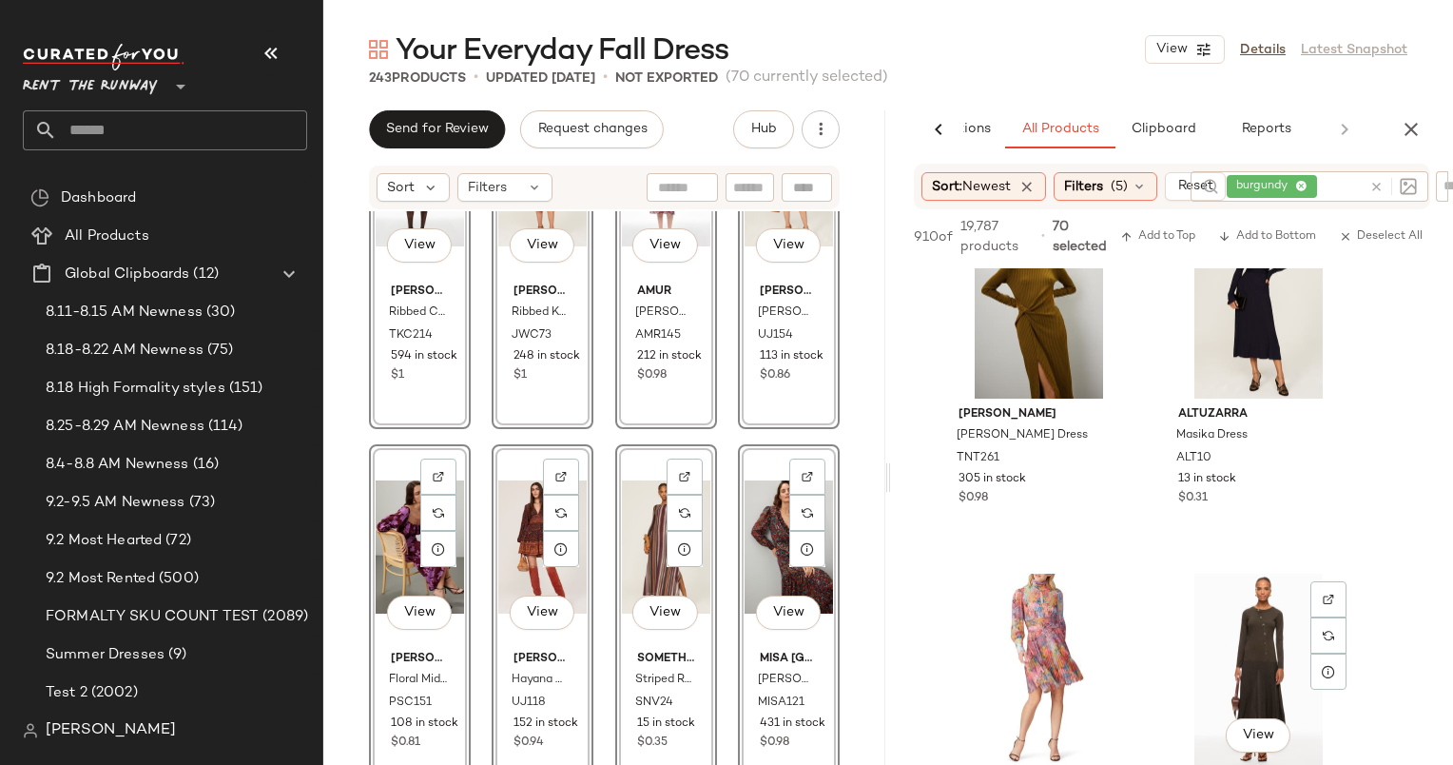
scroll to position [47591, 0]
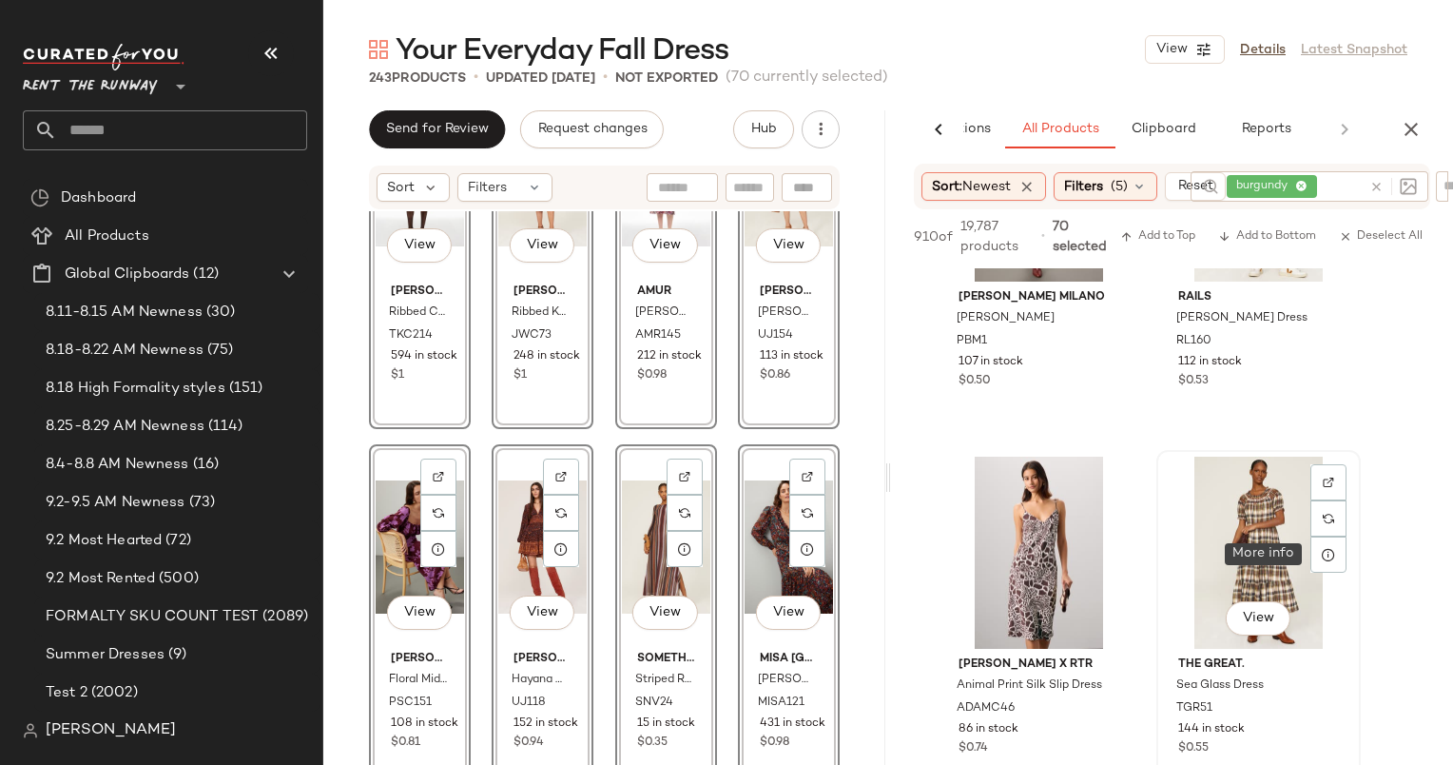
click at [1246, 535] on div "View" at bounding box center [1258, 553] width 191 height 192
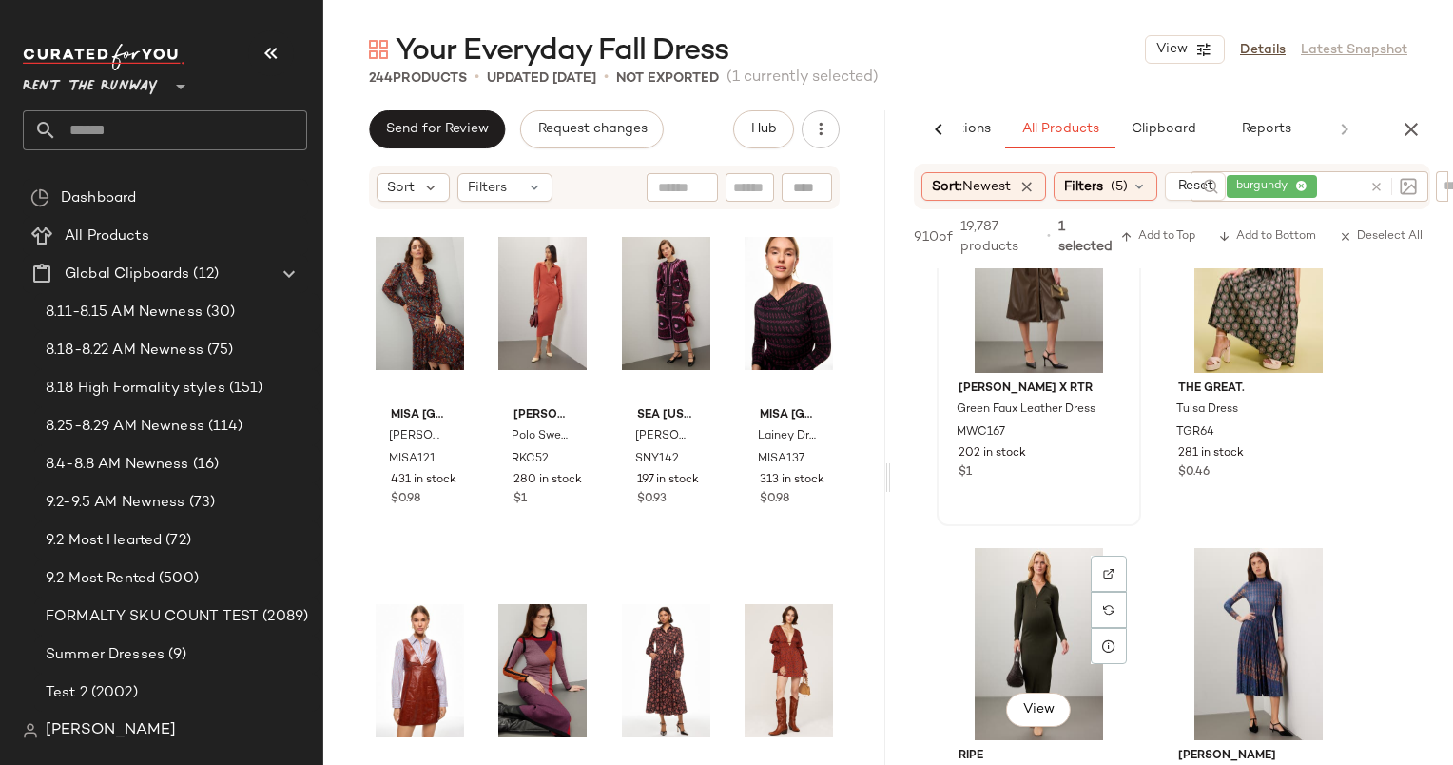
scroll to position [53698, 0]
click at [1210, 314] on div "View" at bounding box center [1258, 276] width 191 height 192
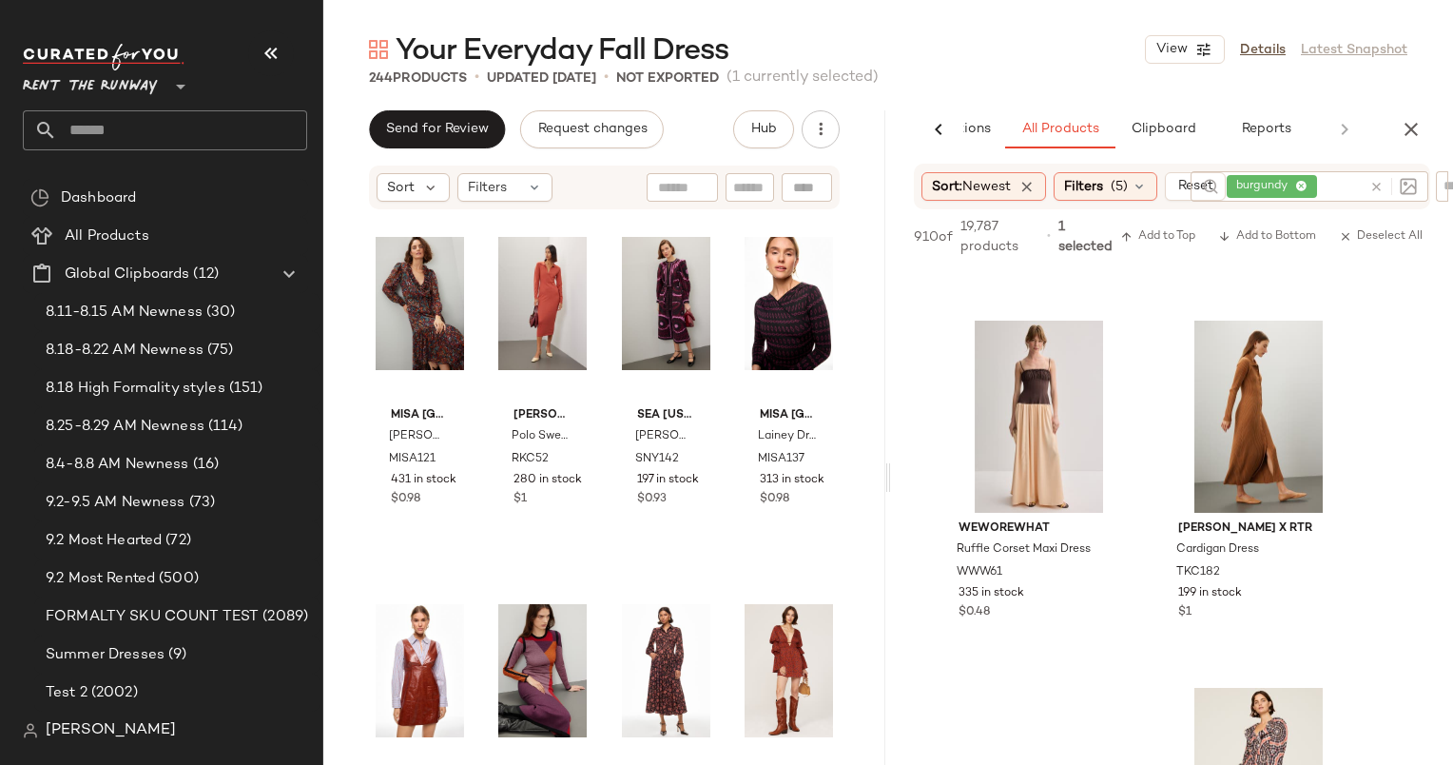
scroll to position [56862, 0]
click at [1020, 377] on div "View" at bounding box center [1039, 416] width 191 height 192
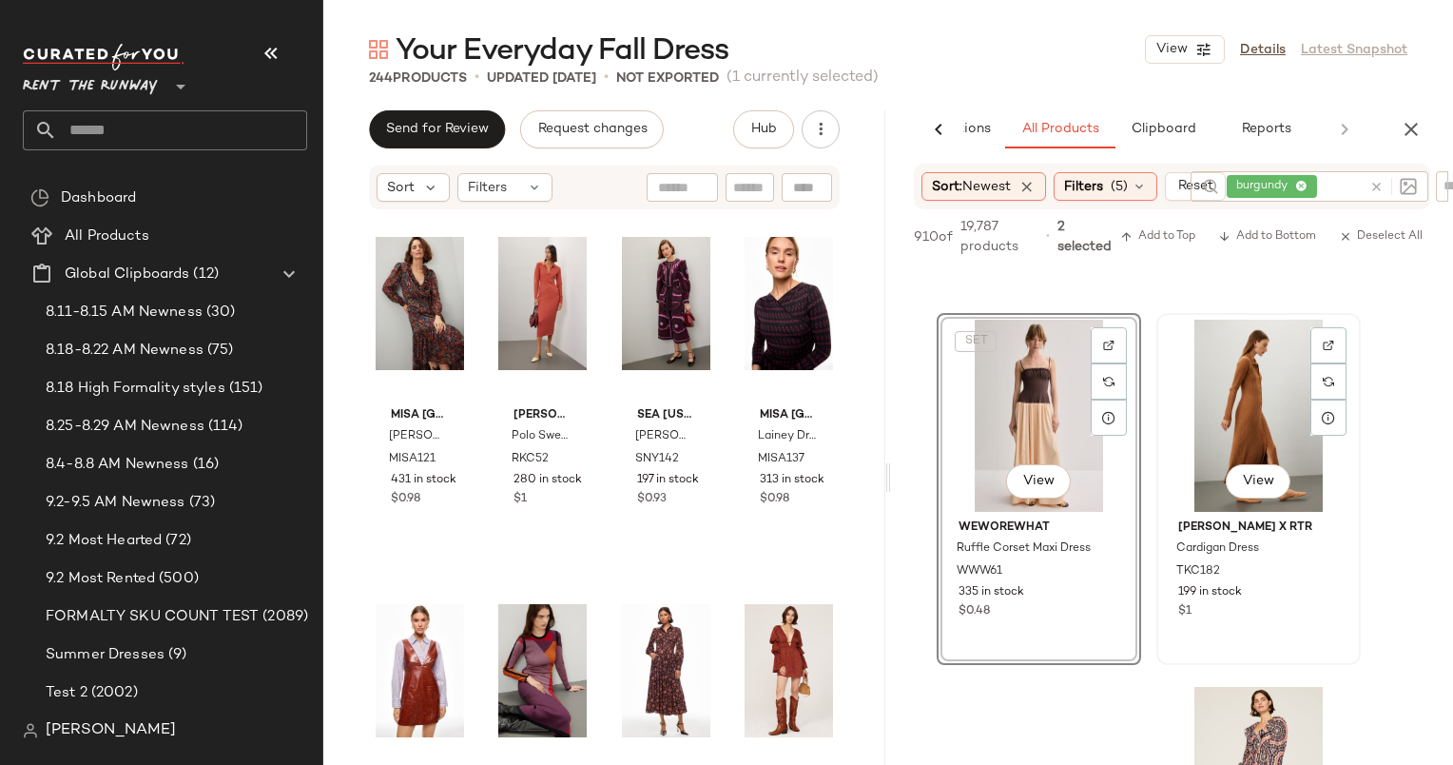
click at [1244, 385] on div "View" at bounding box center [1258, 416] width 191 height 192
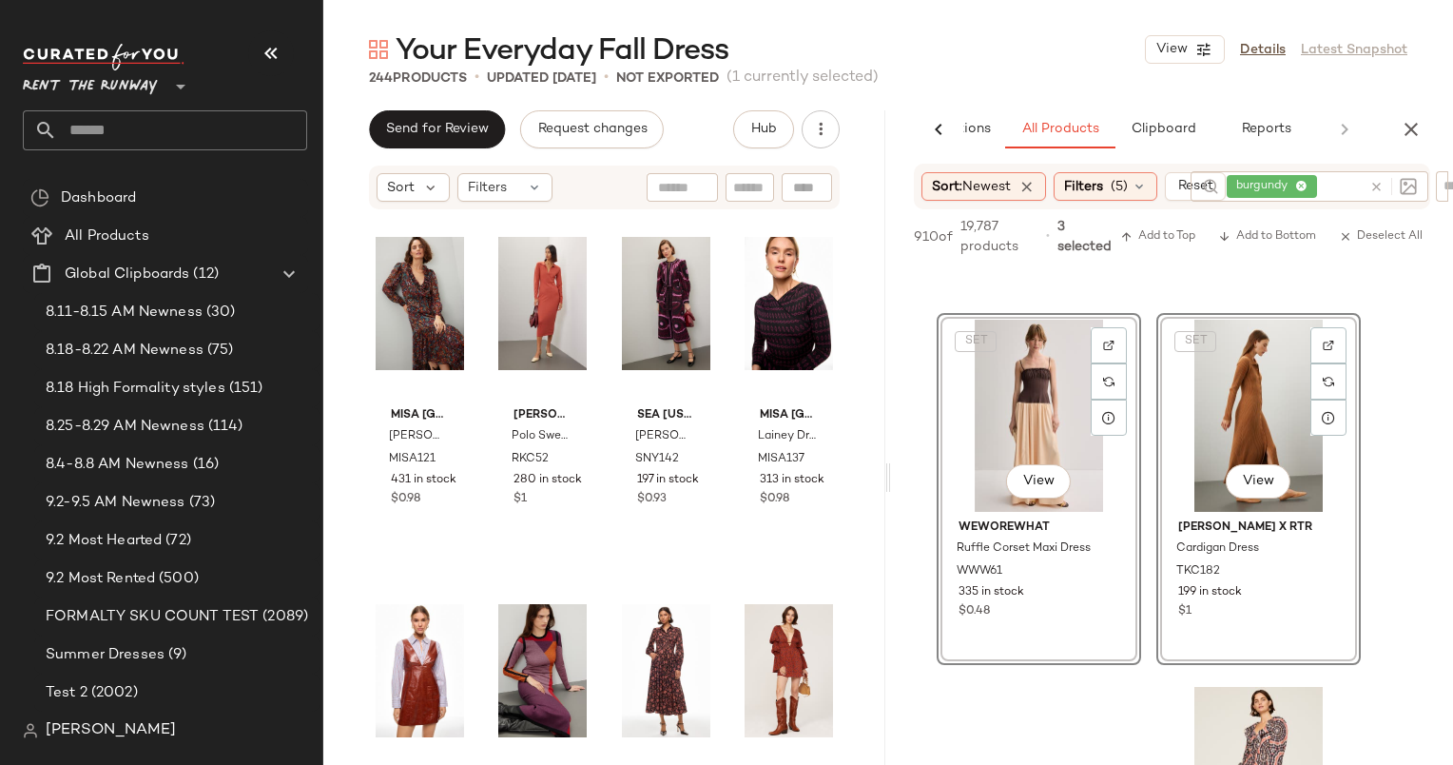
click at [978, 354] on div "SET View" at bounding box center [1039, 416] width 191 height 192
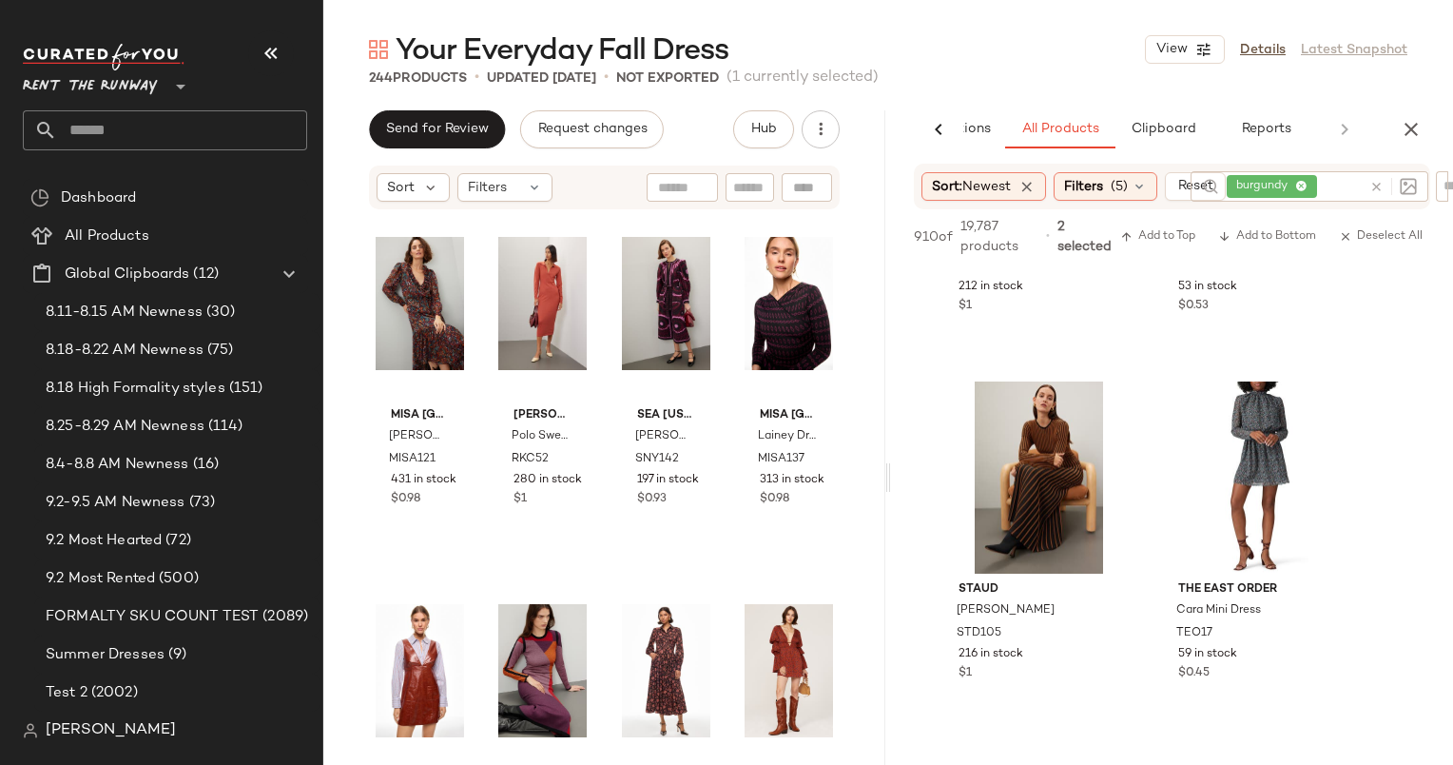
scroll to position [59045, 0]
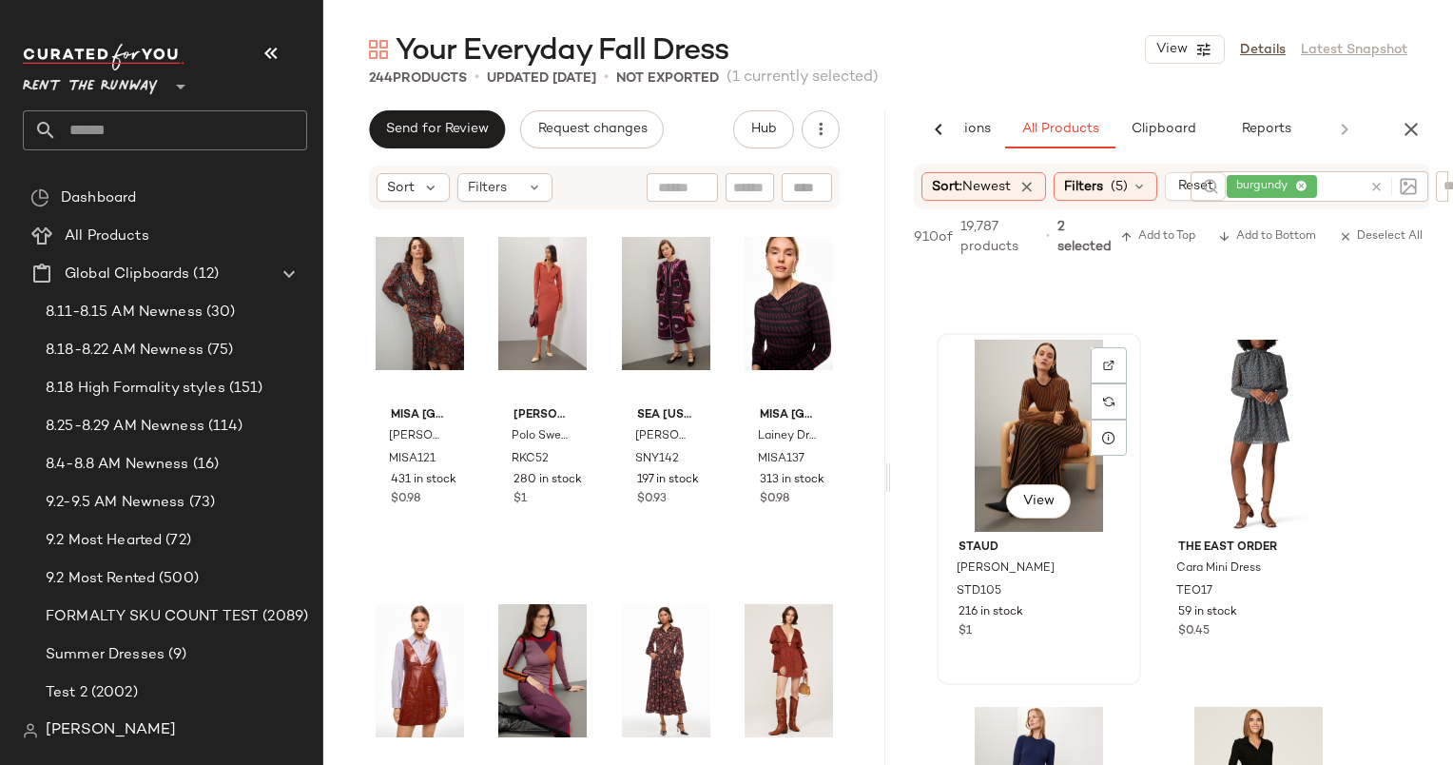
click at [1076, 427] on div "View" at bounding box center [1039, 436] width 191 height 192
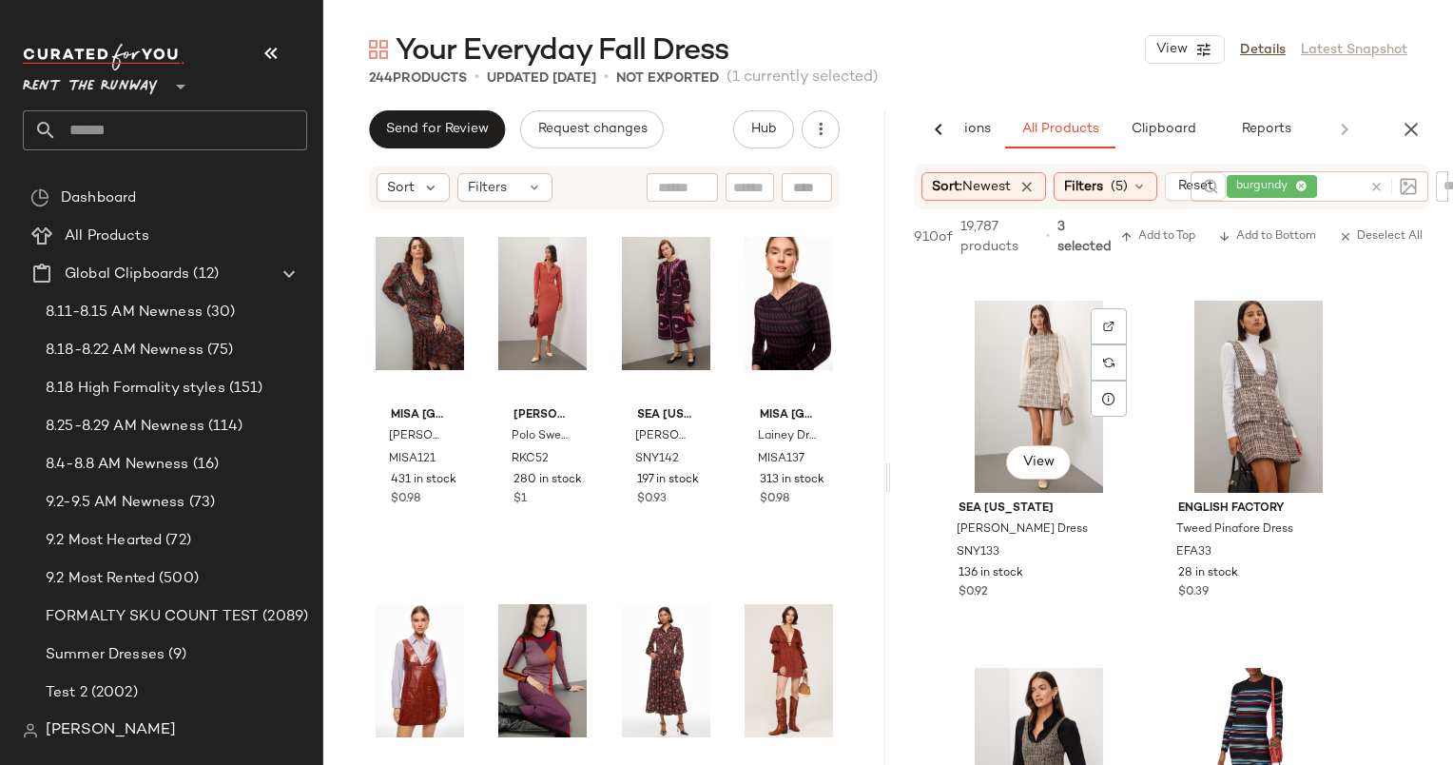
scroll to position [60551, 0]
click at [1038, 340] on div "View" at bounding box center [1039, 398] width 191 height 192
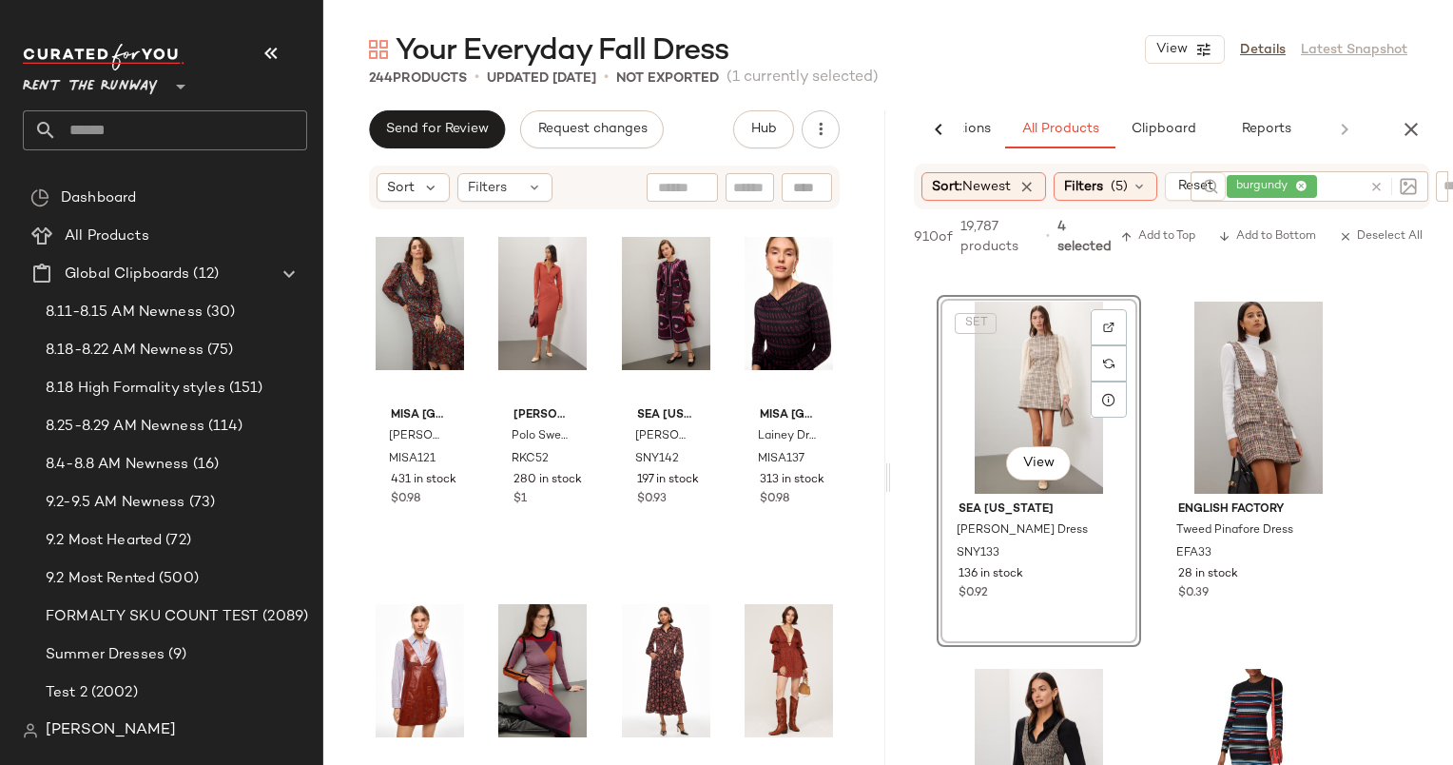
scroll to position [60632, 0]
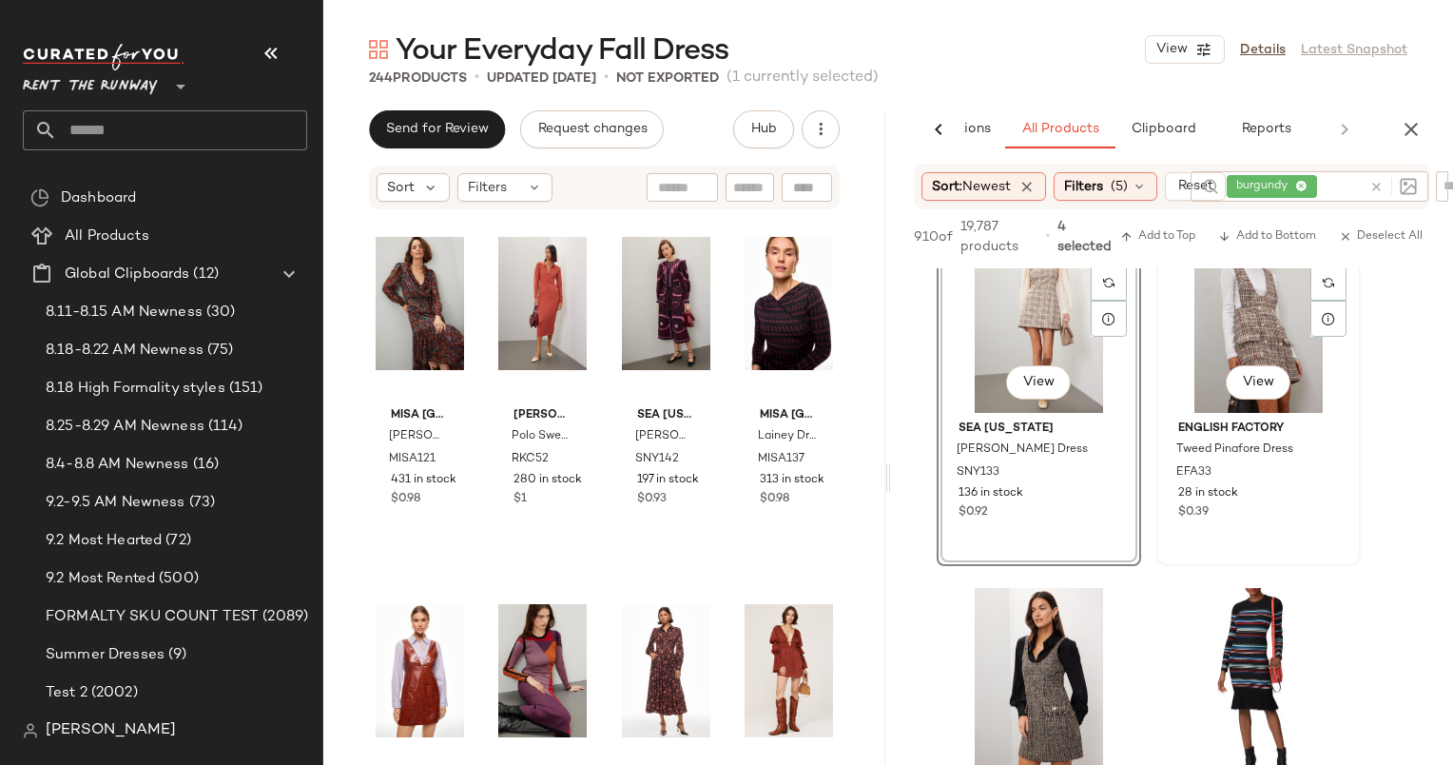
click at [1191, 310] on div "View" at bounding box center [1258, 317] width 191 height 192
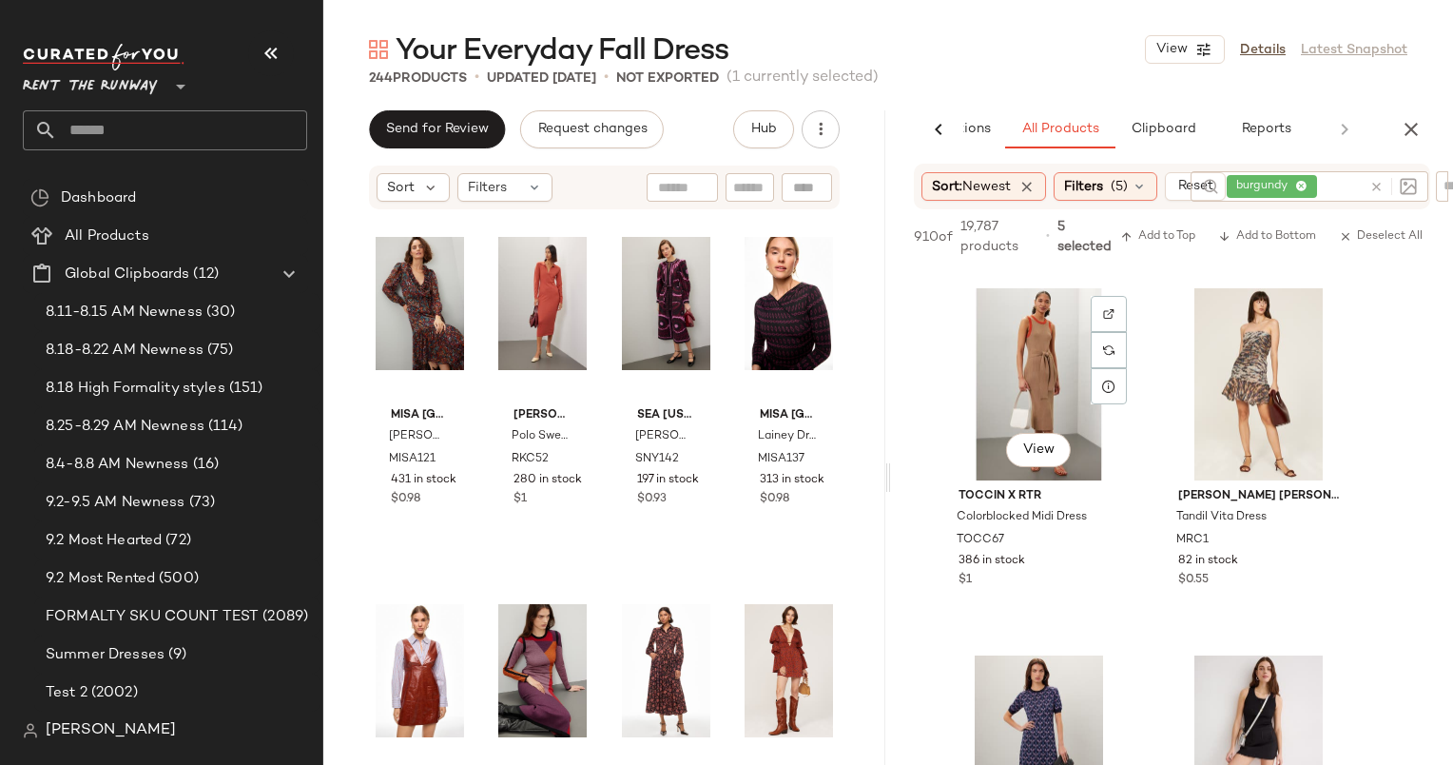
scroll to position [62032, 0]
click at [1008, 360] on div "View" at bounding box center [1039, 385] width 191 height 192
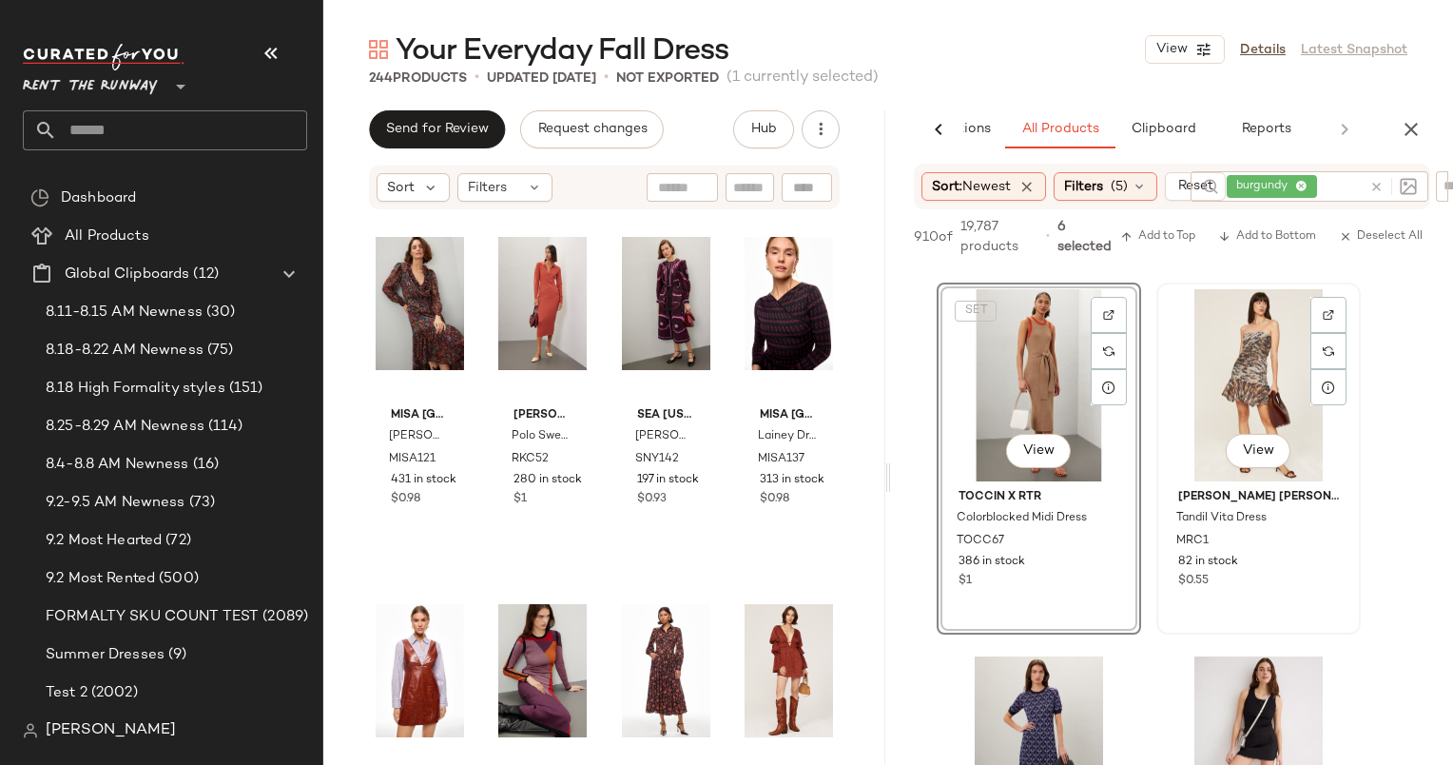
click at [1226, 355] on div "View" at bounding box center [1258, 385] width 191 height 192
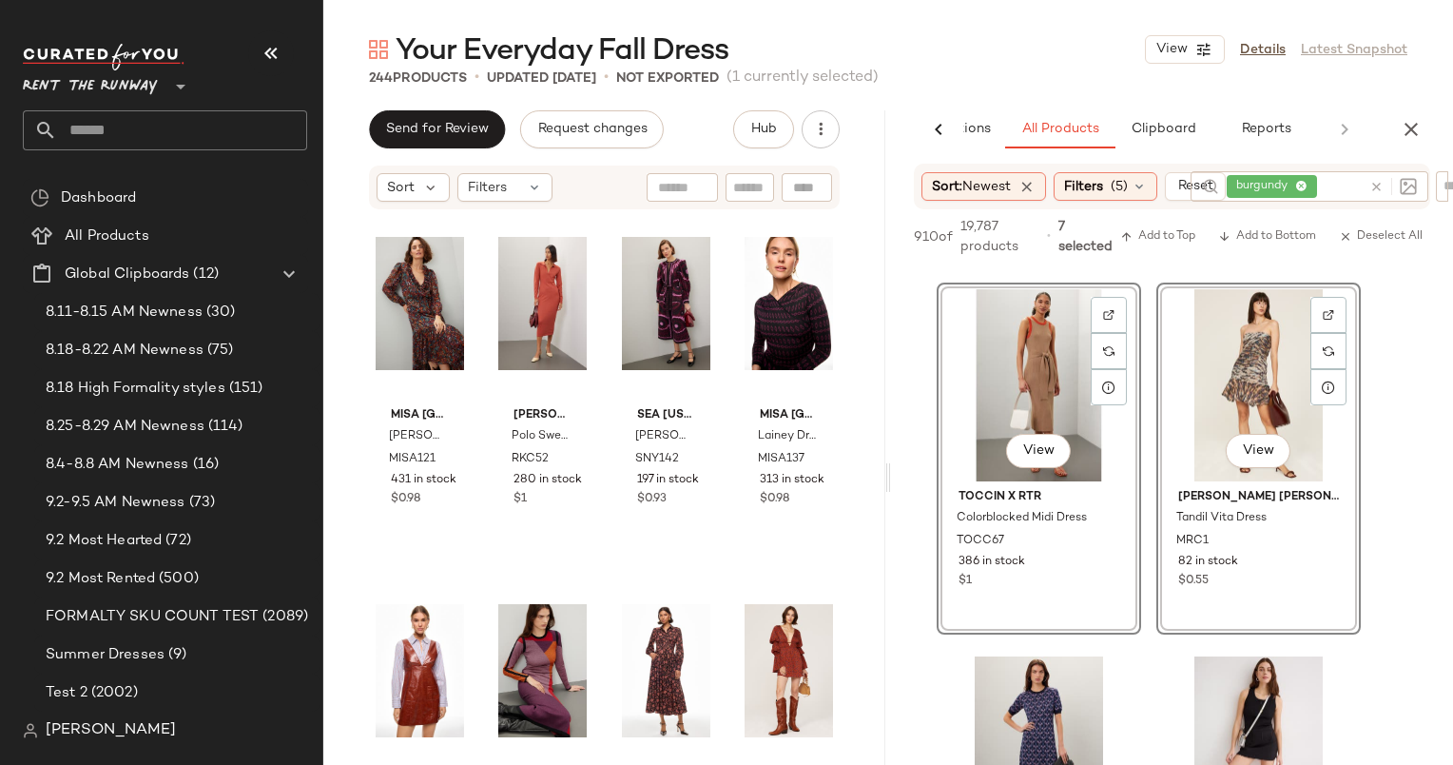
click at [1226, 355] on div "View" at bounding box center [1258, 385] width 191 height 192
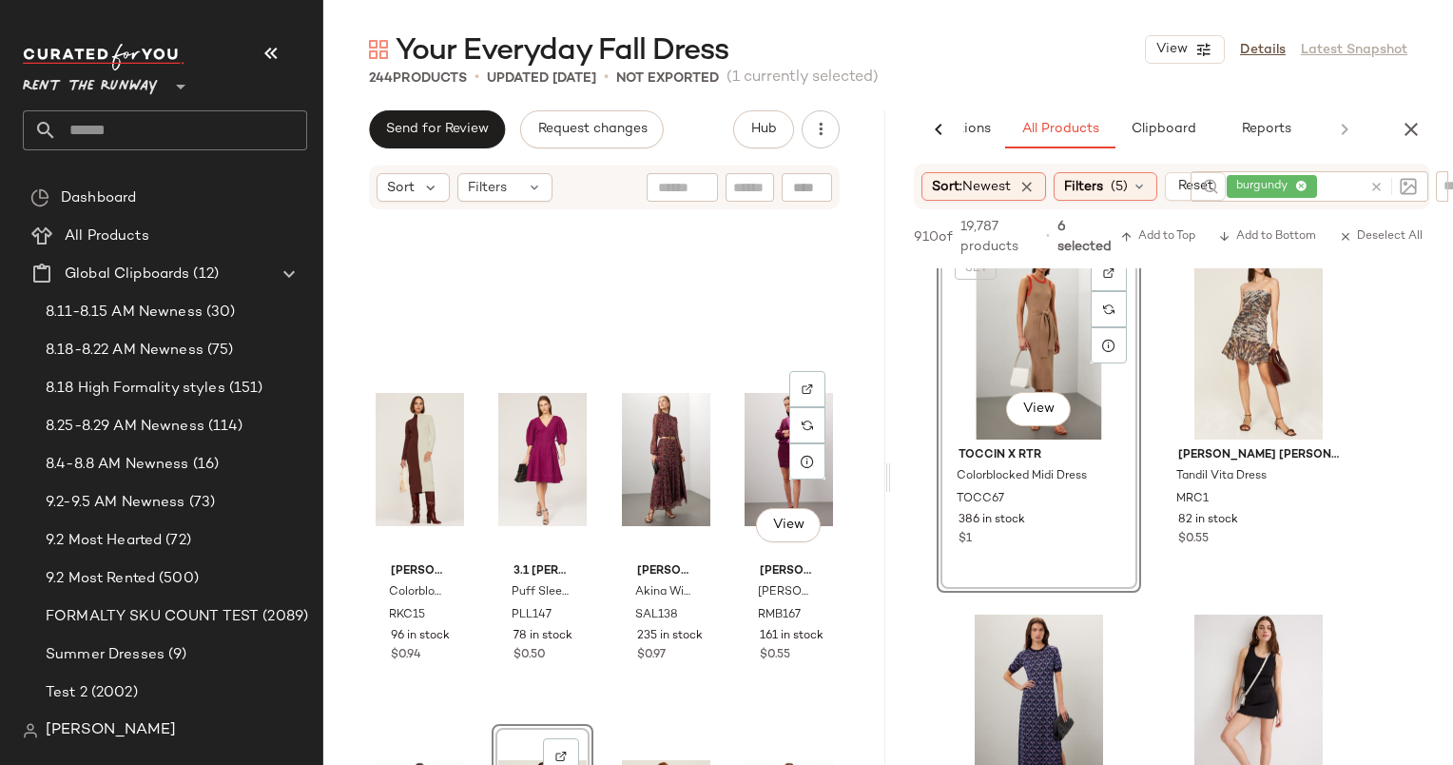
scroll to position [10853, 0]
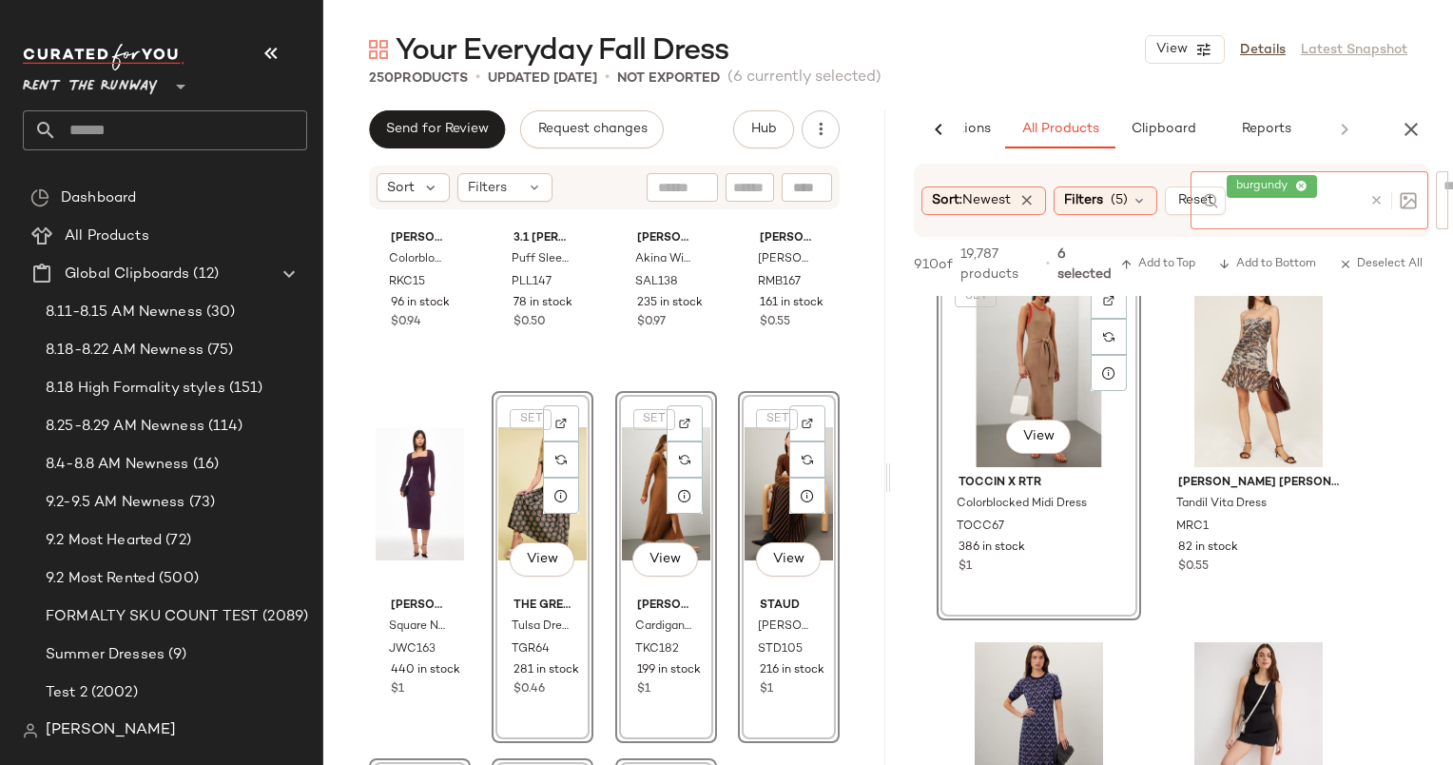
click at [1373, 184] on div at bounding box center [1389, 200] width 55 height 58
click at [1370, 197] on icon at bounding box center [1377, 200] width 14 height 14
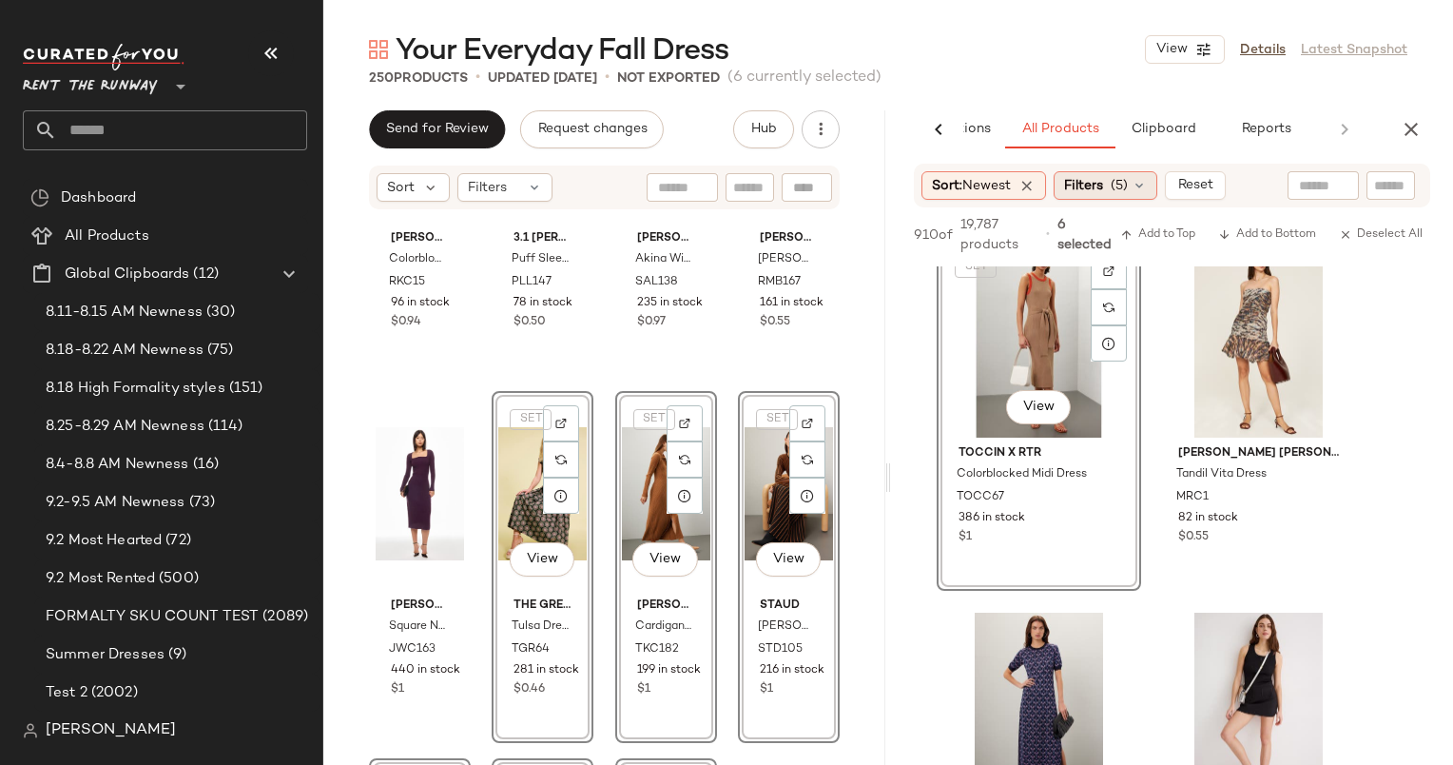
click at [1128, 192] on span "(5)" at bounding box center [1119, 186] width 17 height 20
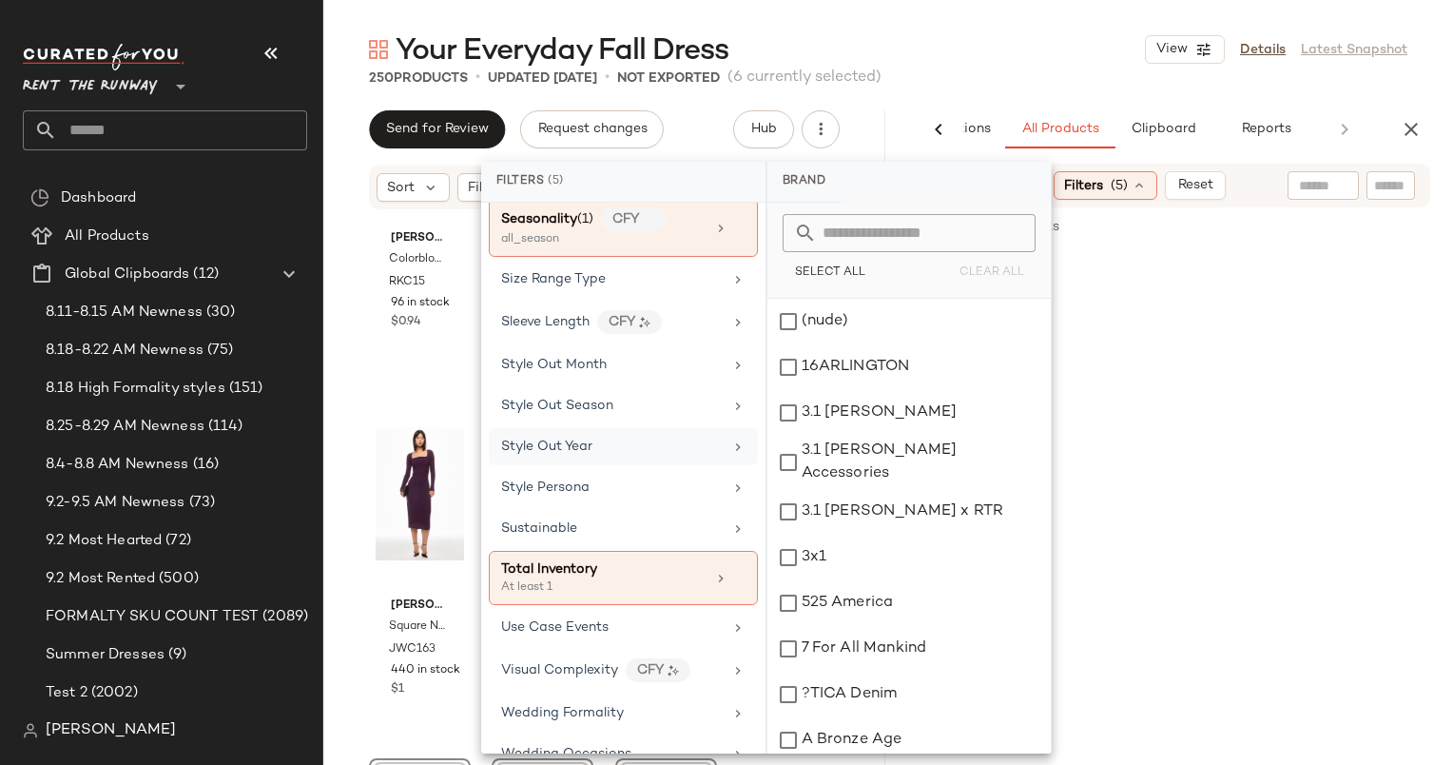
scroll to position [2656, 0]
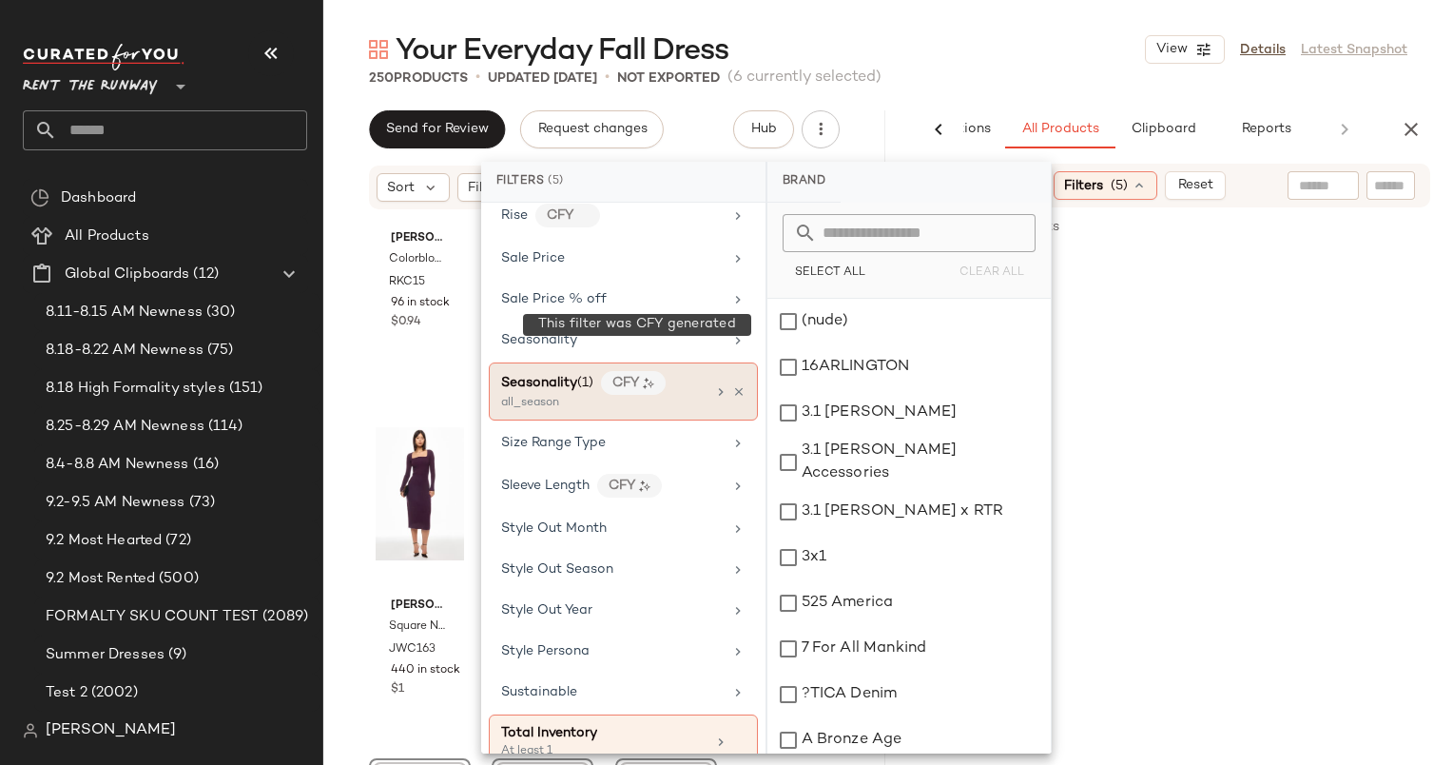
click at [653, 378] on img at bounding box center [648, 383] width 11 height 11
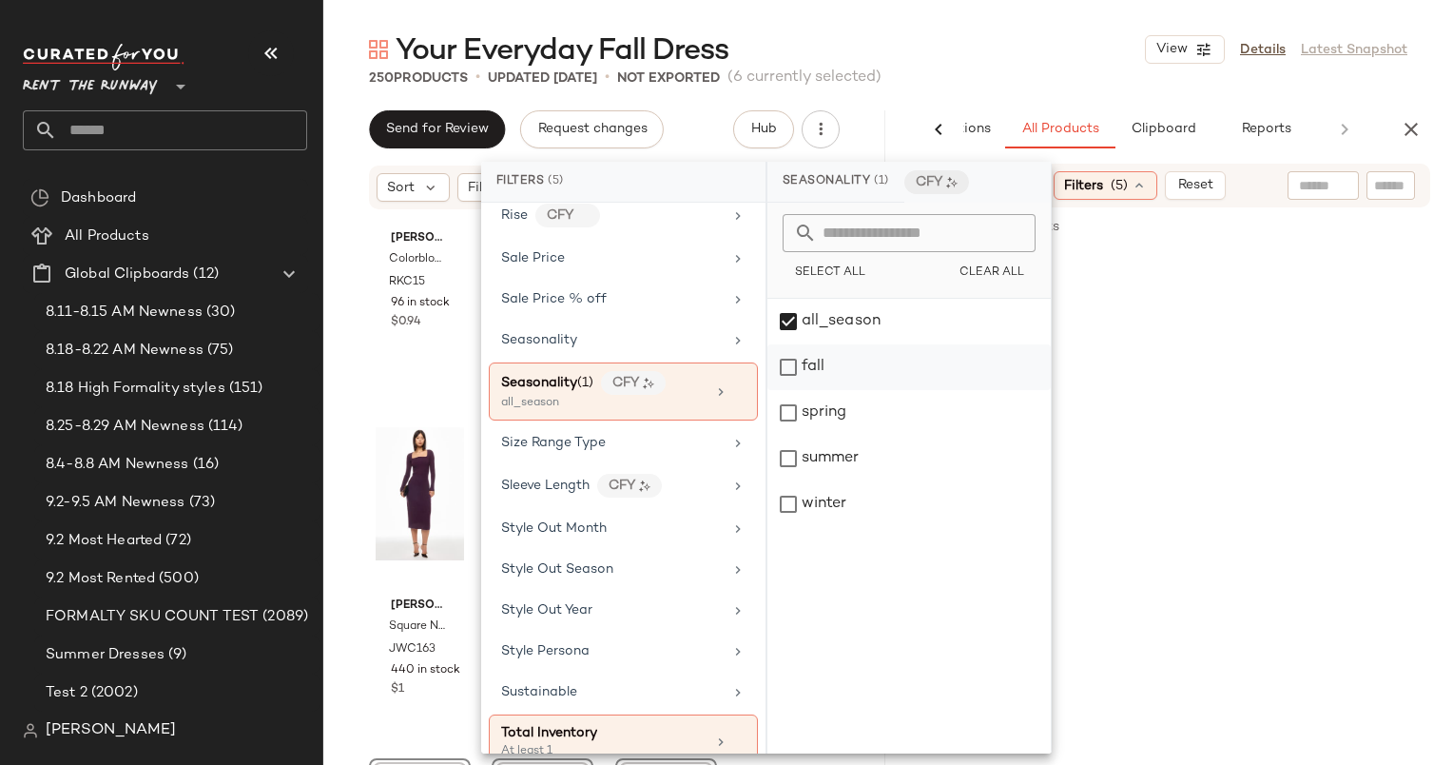
click at [873, 390] on div "fall" at bounding box center [909, 413] width 283 height 46
click at [857, 344] on div "all_season" at bounding box center [909, 367] width 283 height 46
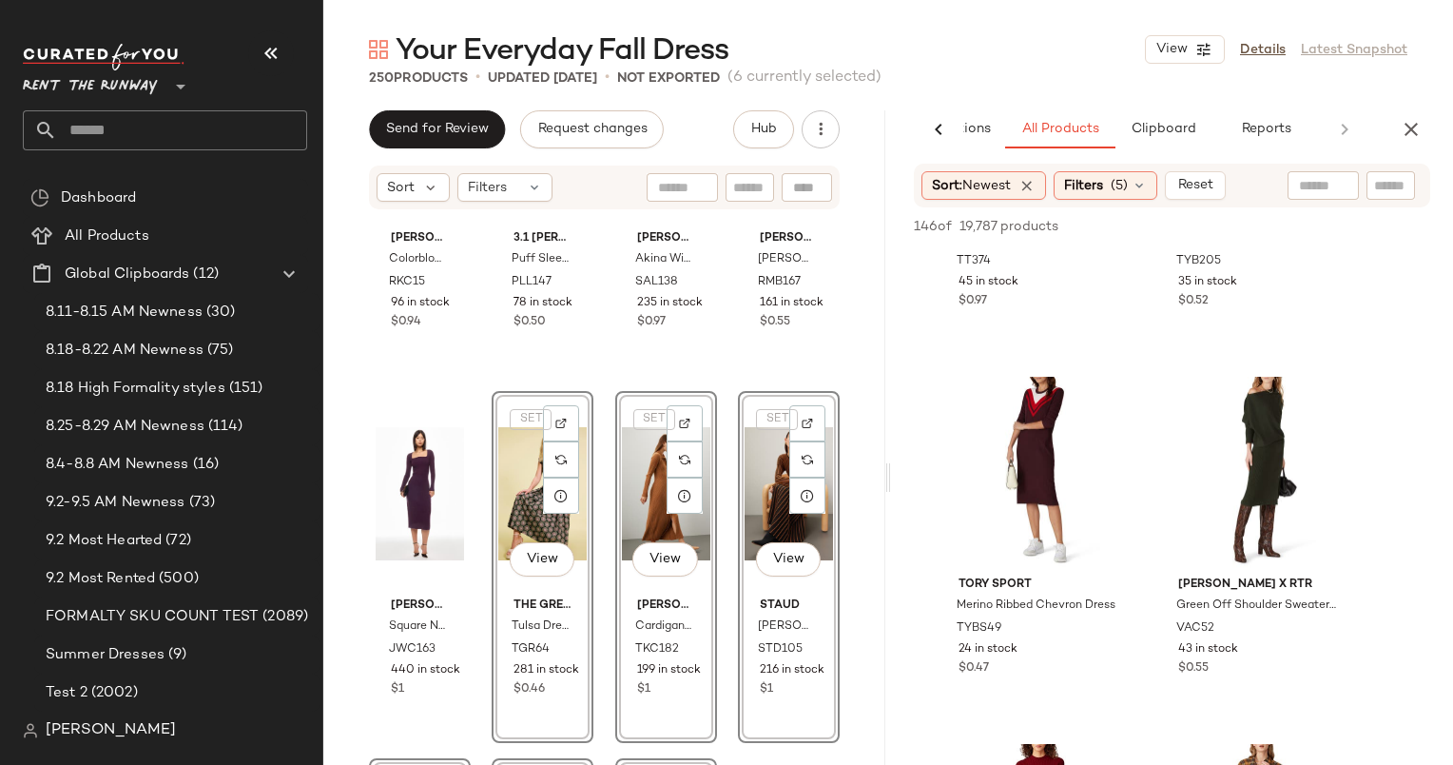
scroll to position [3122, 0]
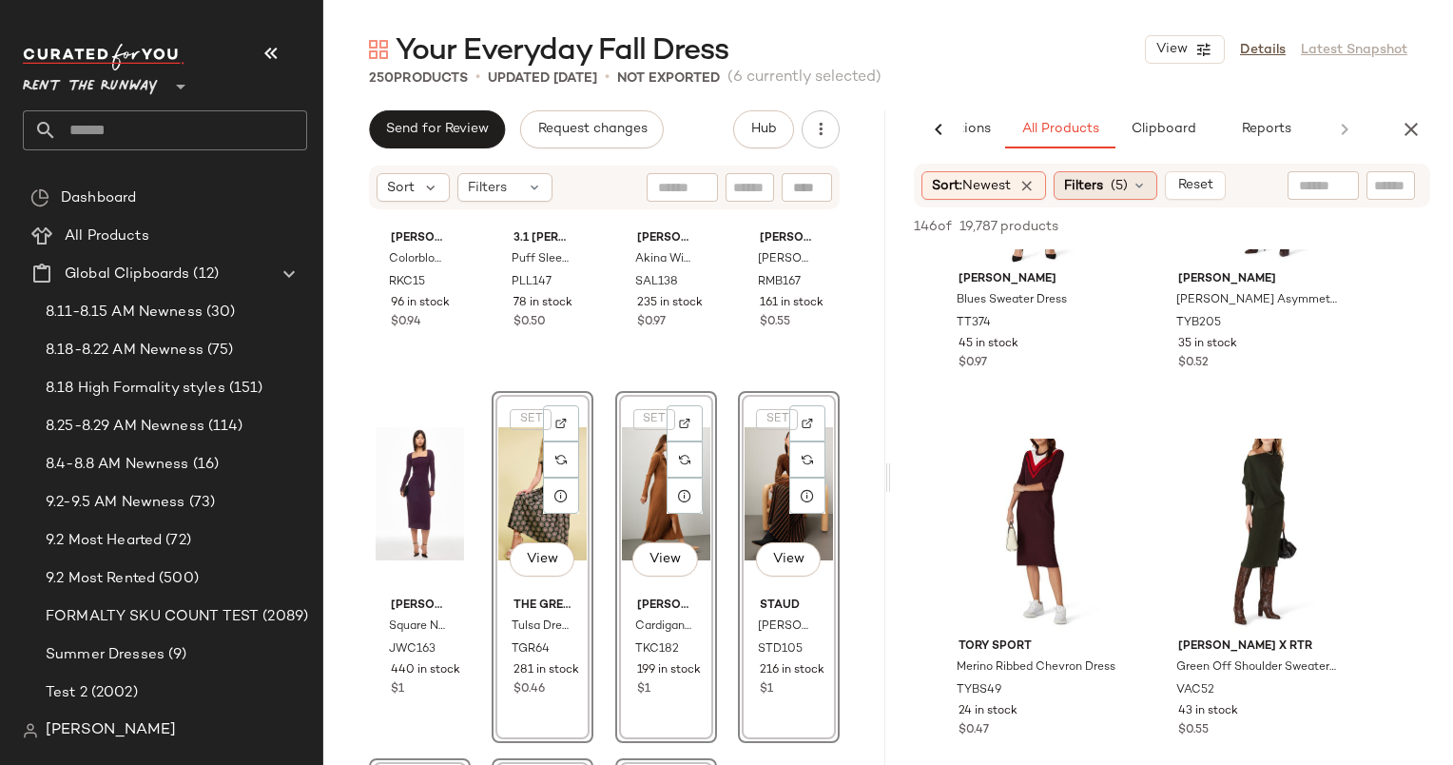
click at [1134, 190] on div "Filters (5)" at bounding box center [1106, 185] width 104 height 29
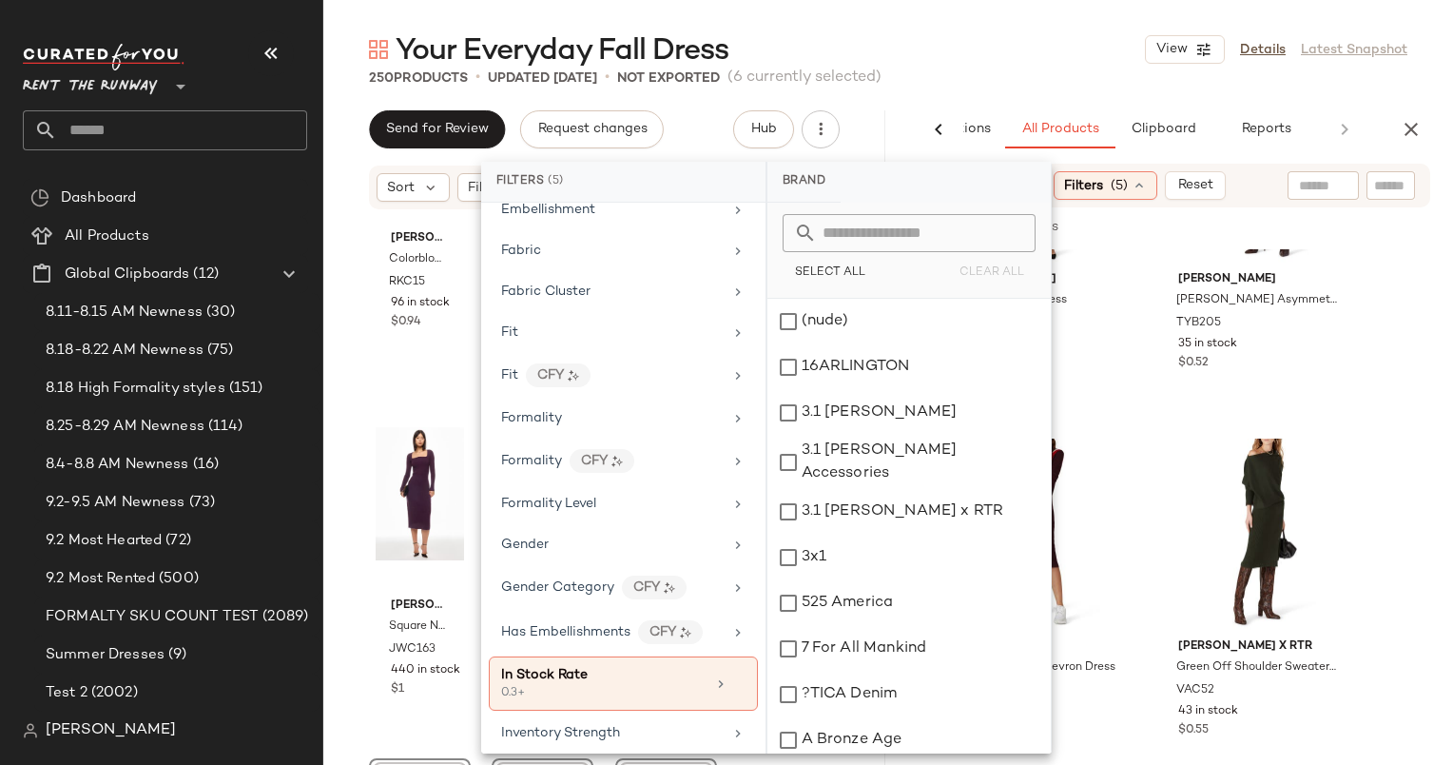
scroll to position [1155, 0]
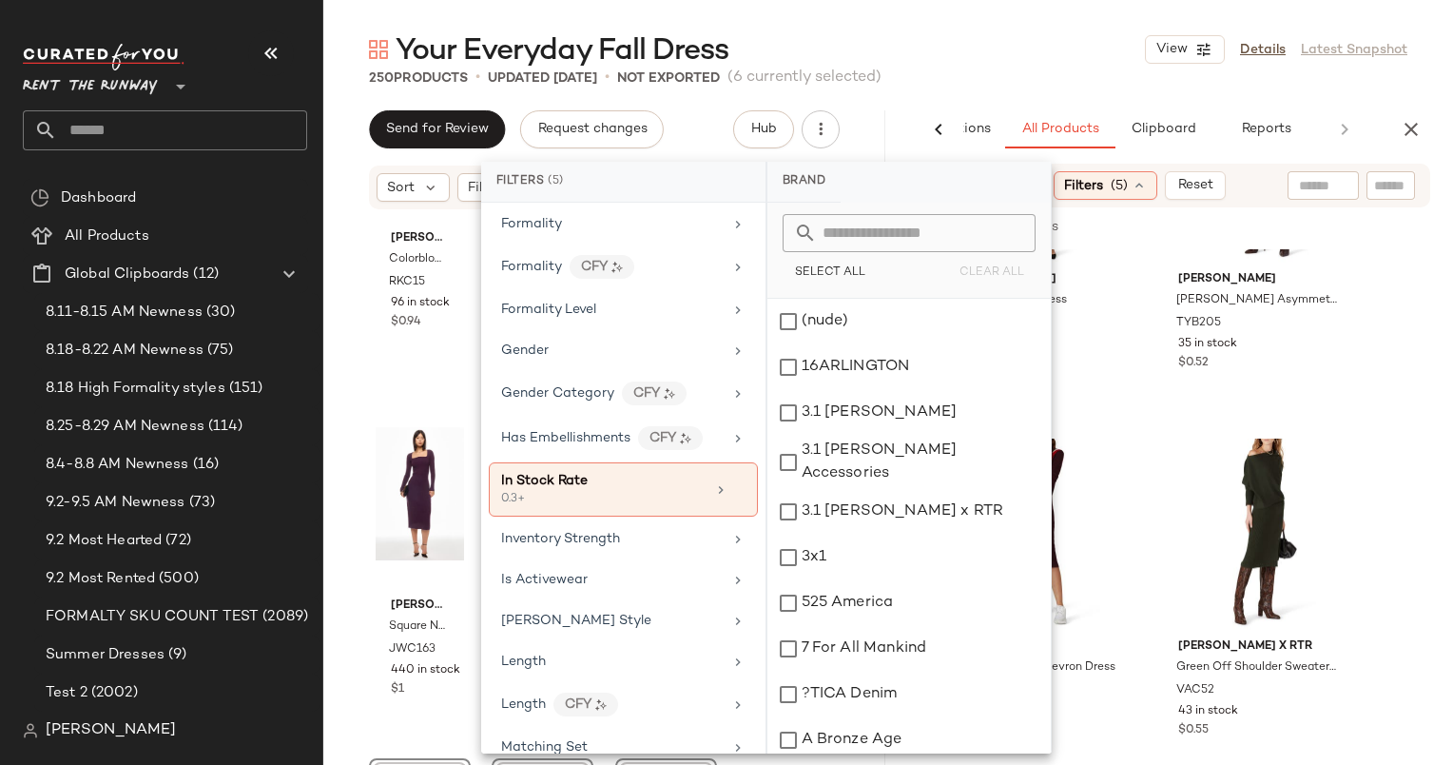
click at [1009, 61] on div "Your Everyday Fall Dress View Details Latest Snapshot" at bounding box center [888, 49] width 1130 height 38
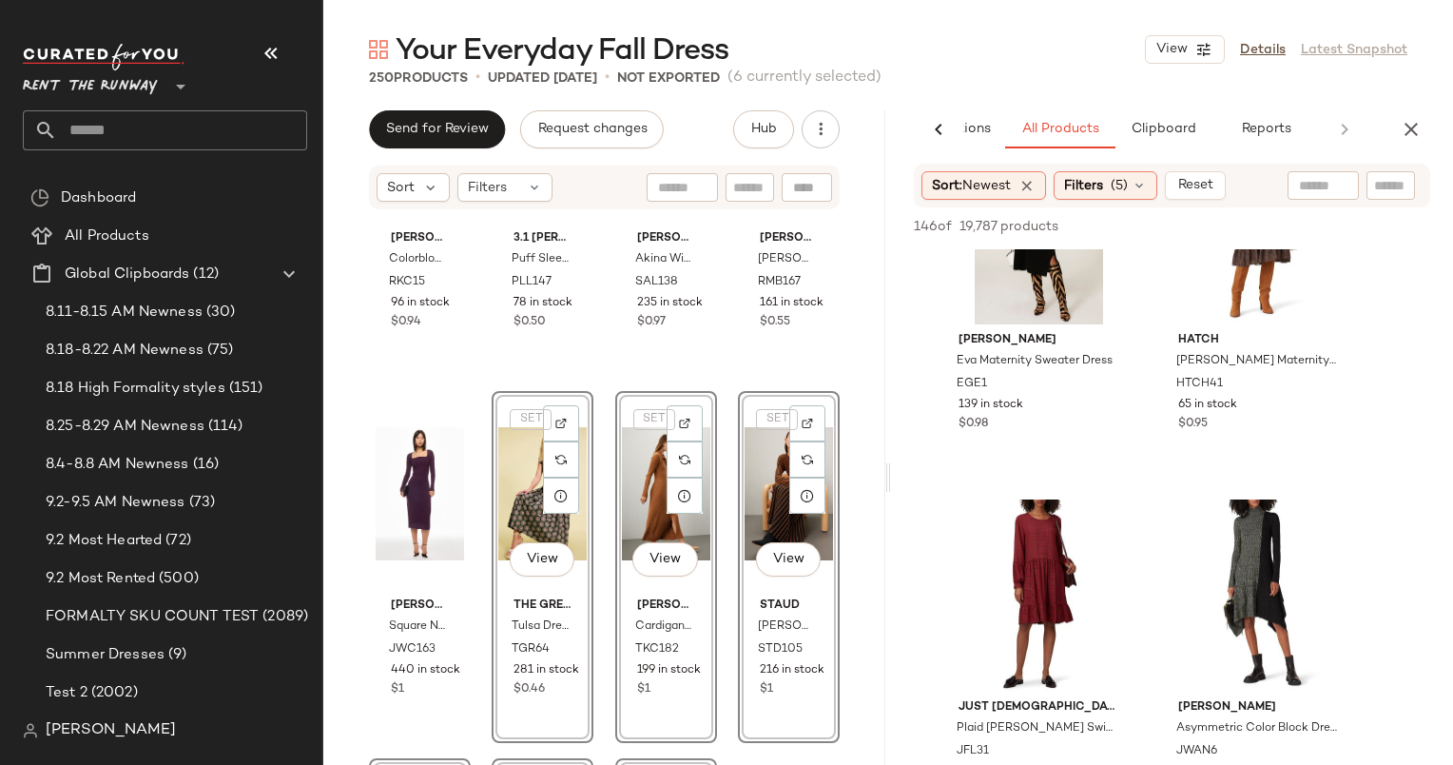
scroll to position [0, 0]
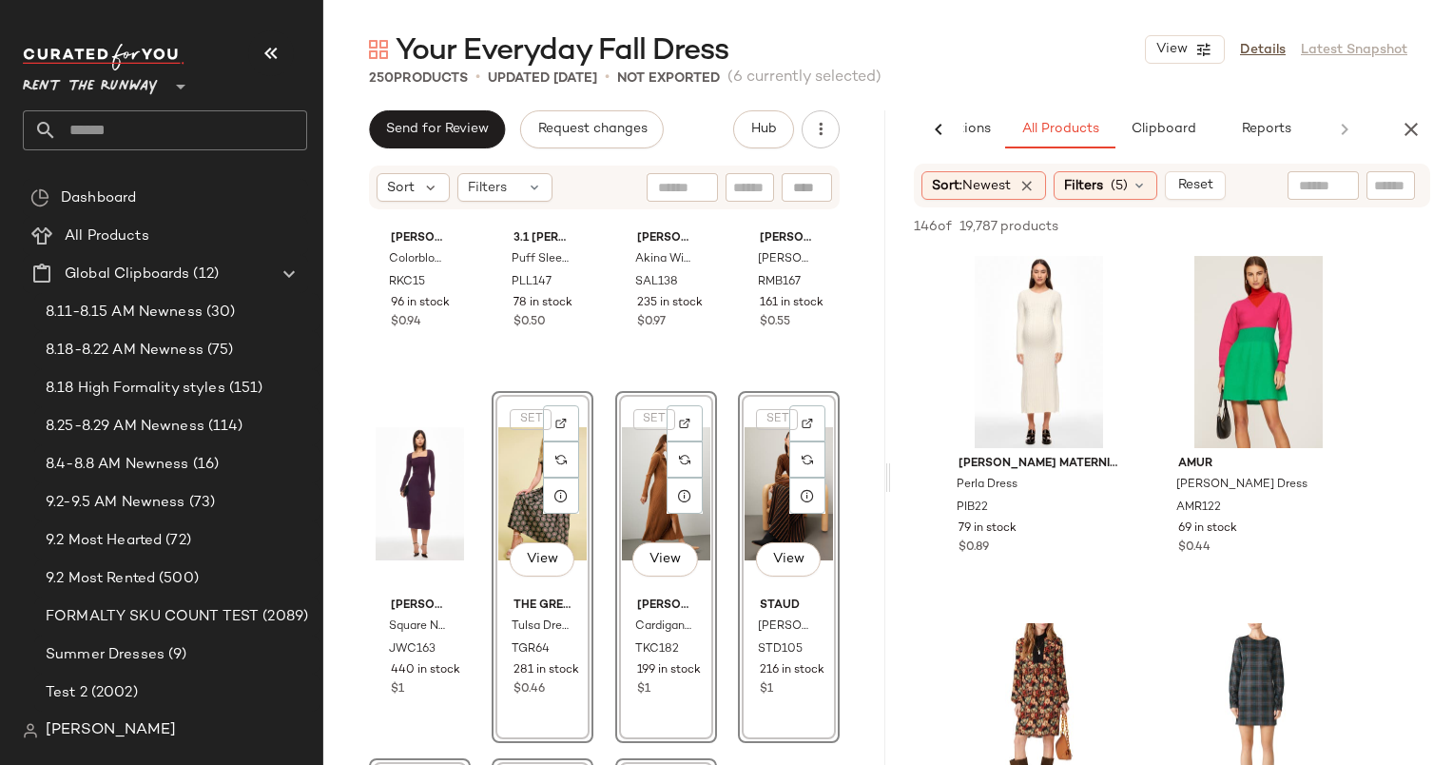
click at [472, 375] on div "[PERSON_NAME] x RTR Colorblock Knit Dress RKC15 96 in stock $0.94 3.1 [PERSON_N…" at bounding box center [604, 516] width 562 height 611
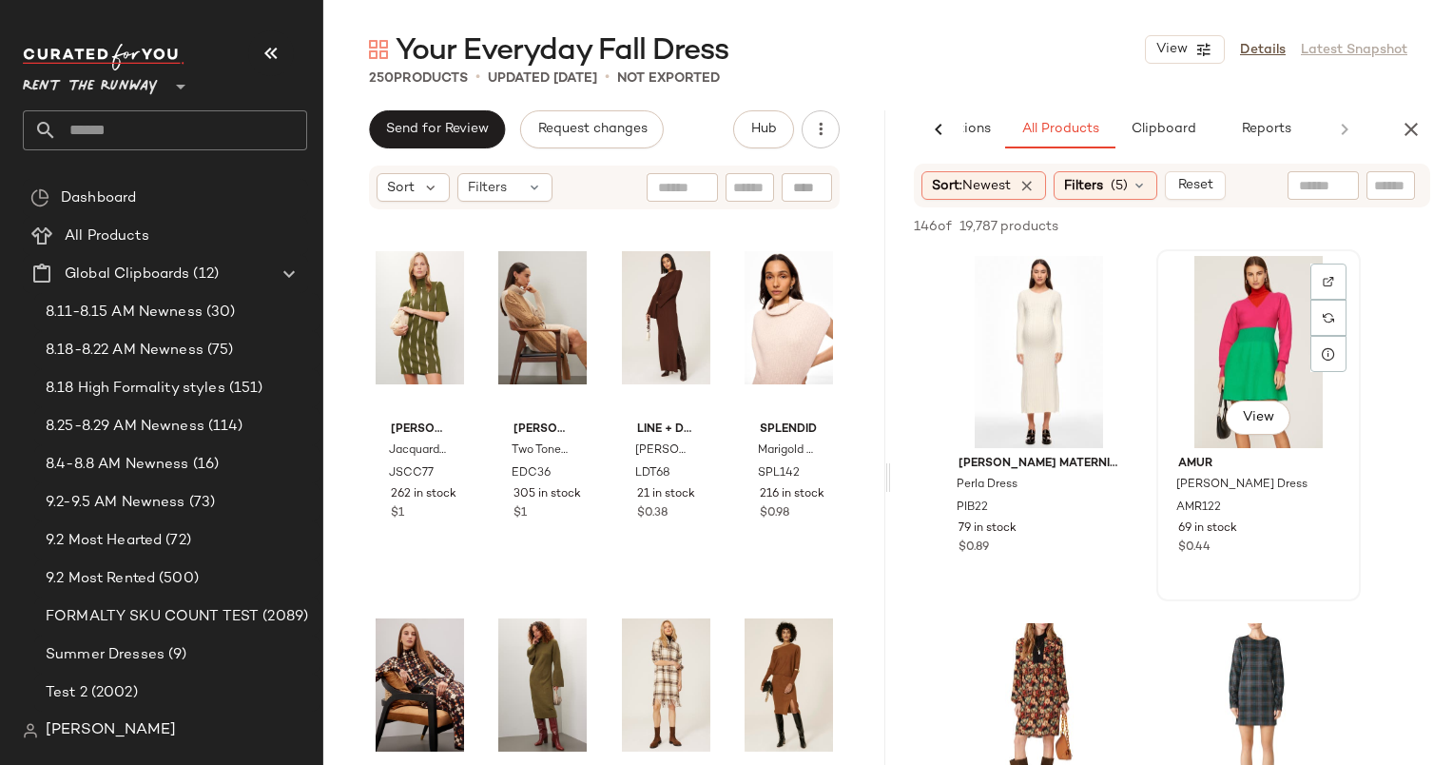
click at [1358, 535] on div "View AMUR [PERSON_NAME] Sweater Dress AMR122 69 in stock $0.44" at bounding box center [1258, 425] width 201 height 348
